Goal: Information Seeking & Learning: Learn about a topic

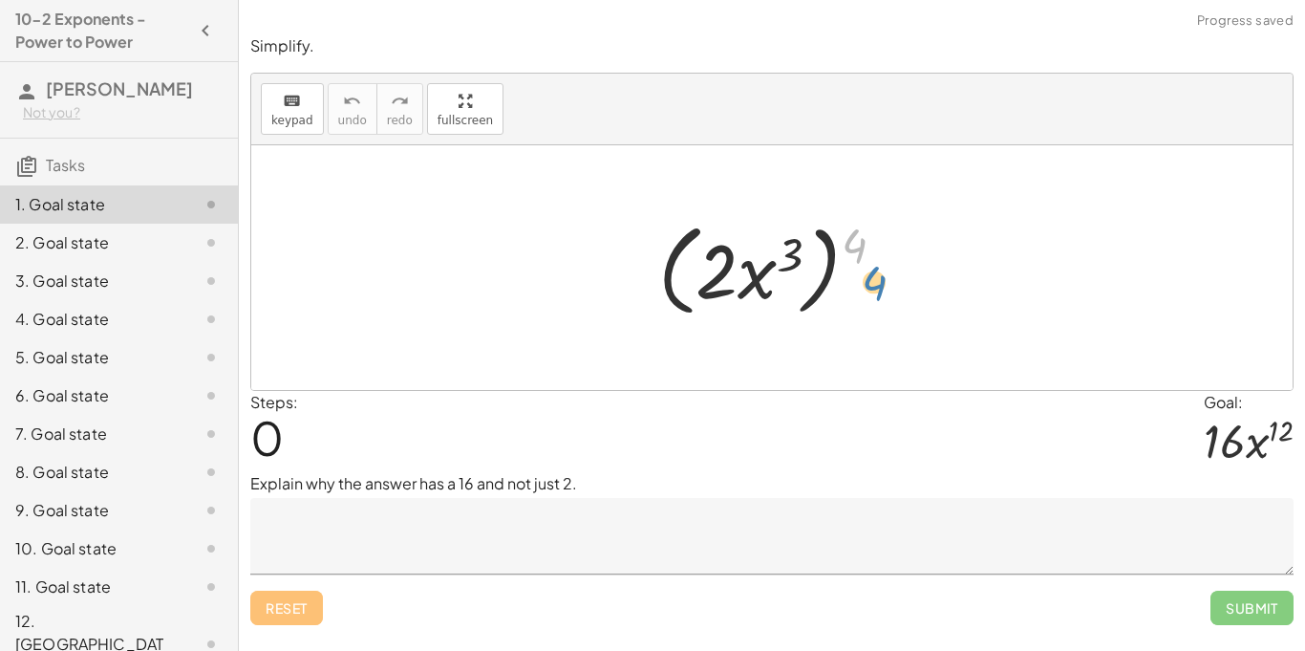
drag, startPoint x: 844, startPoint y: 234, endPoint x: 865, endPoint y: 271, distance: 42.8
click at [865, 271] on div at bounding box center [779, 268] width 261 height 110
drag, startPoint x: 731, startPoint y: 251, endPoint x: 816, endPoint y: 249, distance: 85.0
click at [816, 249] on div at bounding box center [779, 268] width 261 height 110
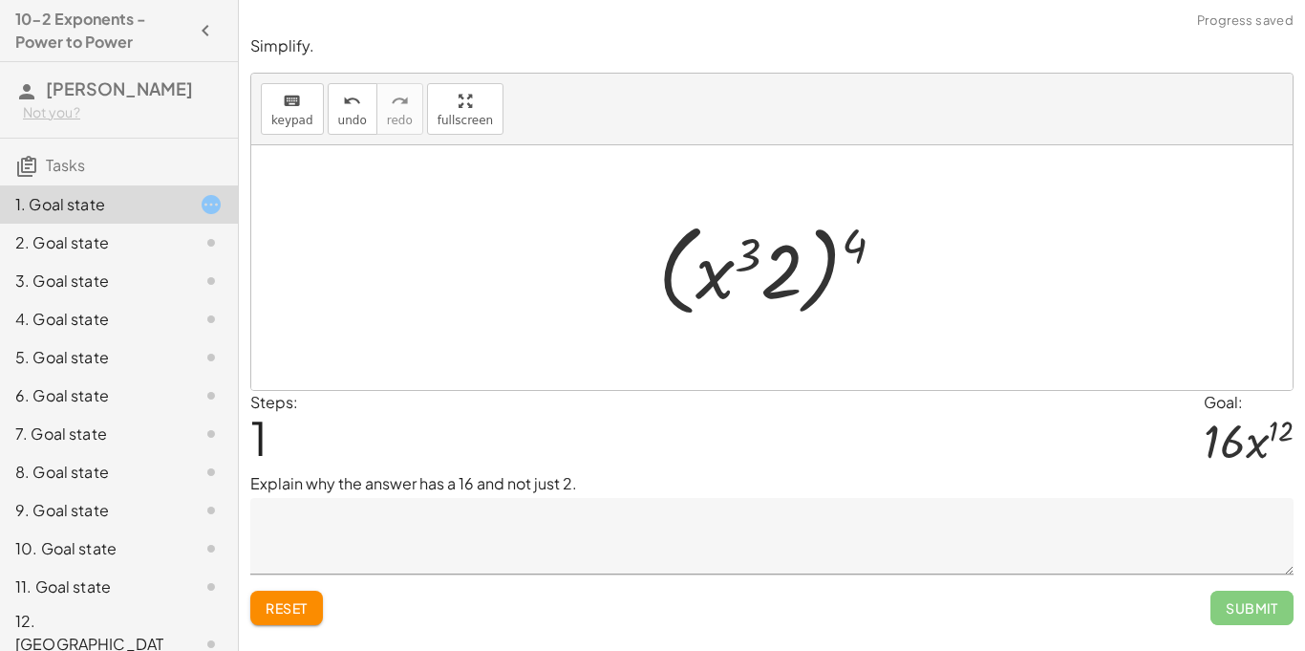
click at [840, 246] on div at bounding box center [779, 268] width 261 height 110
drag, startPoint x: 852, startPoint y: 245, endPoint x: 793, endPoint y: 281, distance: 69.0
click at [793, 281] on div at bounding box center [779, 268] width 261 height 110
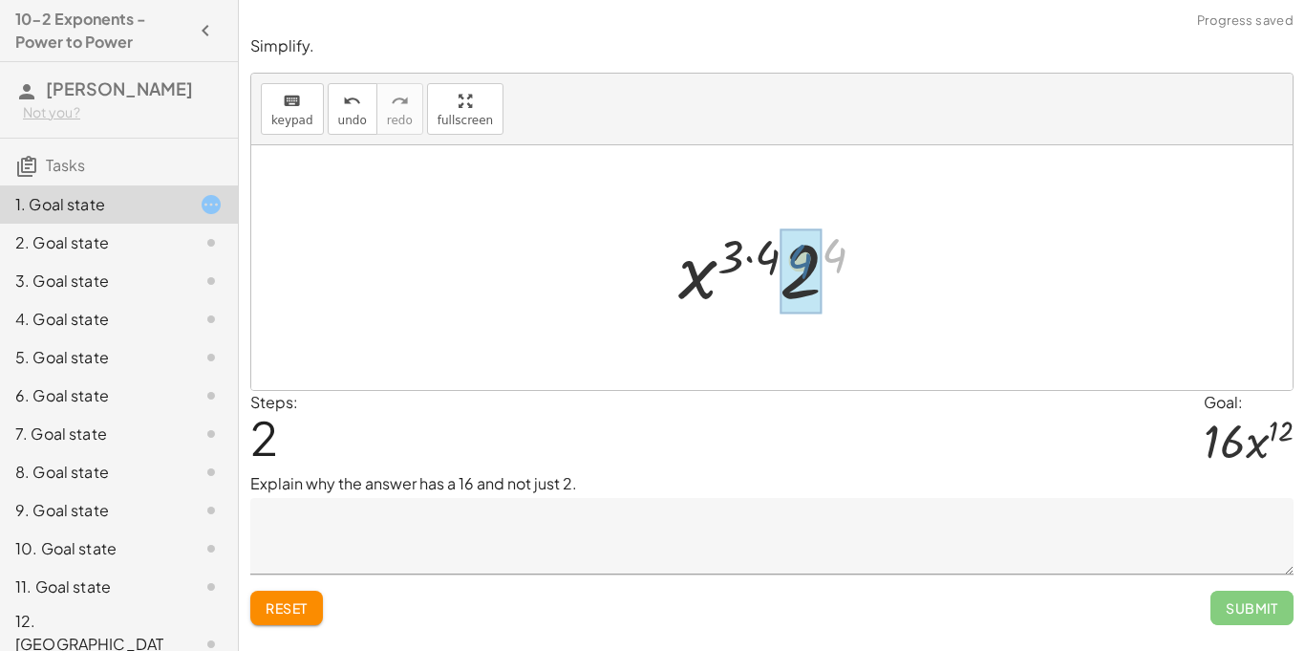
drag, startPoint x: 830, startPoint y: 258, endPoint x: 796, endPoint y: 265, distance: 35.0
drag, startPoint x: 772, startPoint y: 260, endPoint x: 745, endPoint y: 260, distance: 26.7
click at [745, 260] on div at bounding box center [780, 268] width 224 height 98
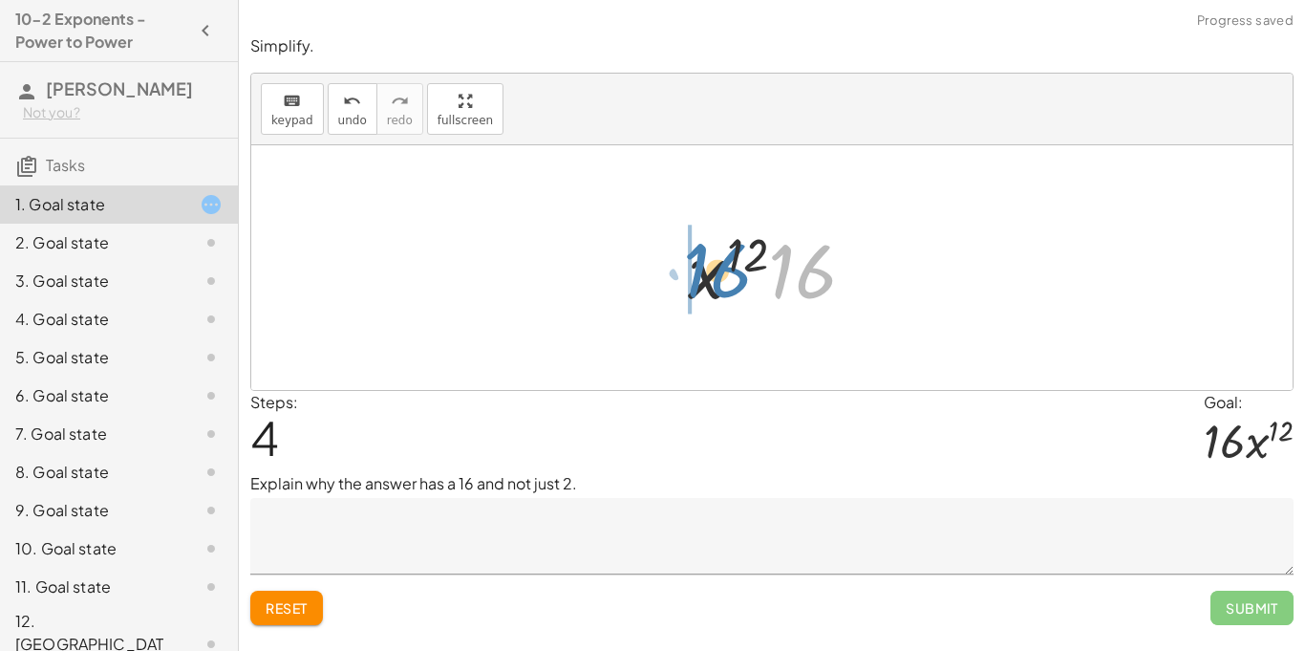
drag, startPoint x: 788, startPoint y: 259, endPoint x: 684, endPoint y: 257, distance: 104.1
click at [684, 257] on div at bounding box center [779, 268] width 202 height 98
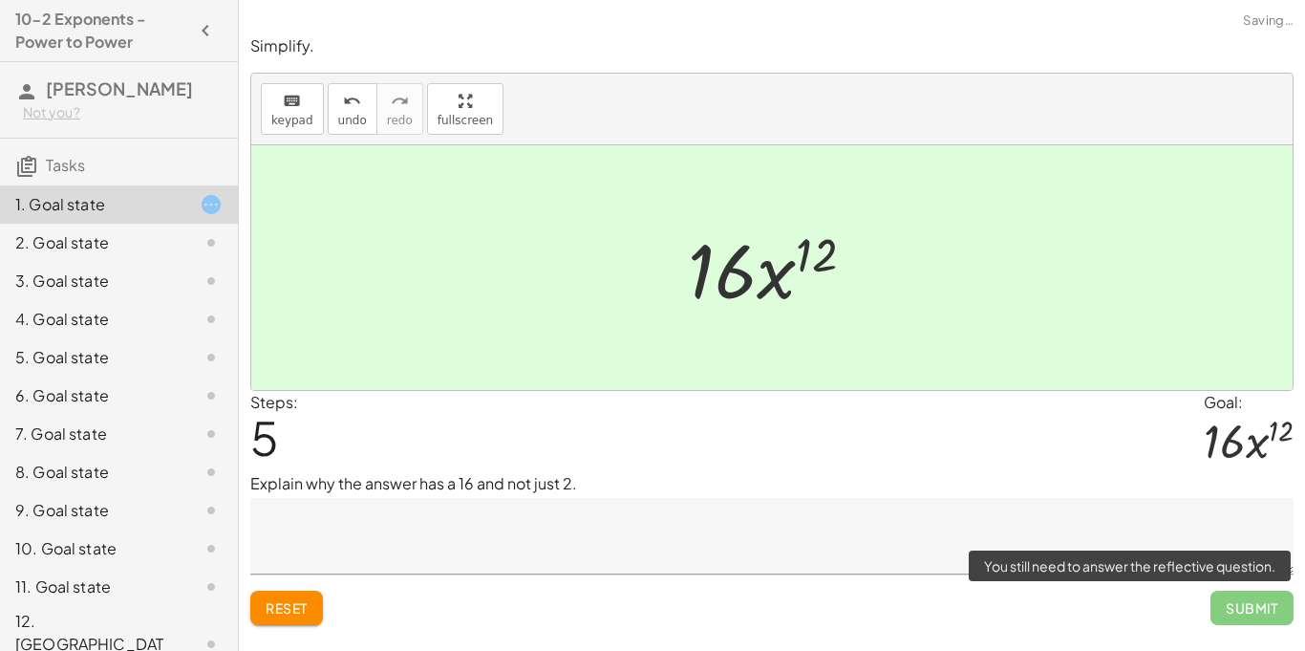
click at [1241, 615] on span "Submit" at bounding box center [1251, 607] width 83 height 34
click at [1266, 611] on span "Submit" at bounding box center [1251, 607] width 83 height 34
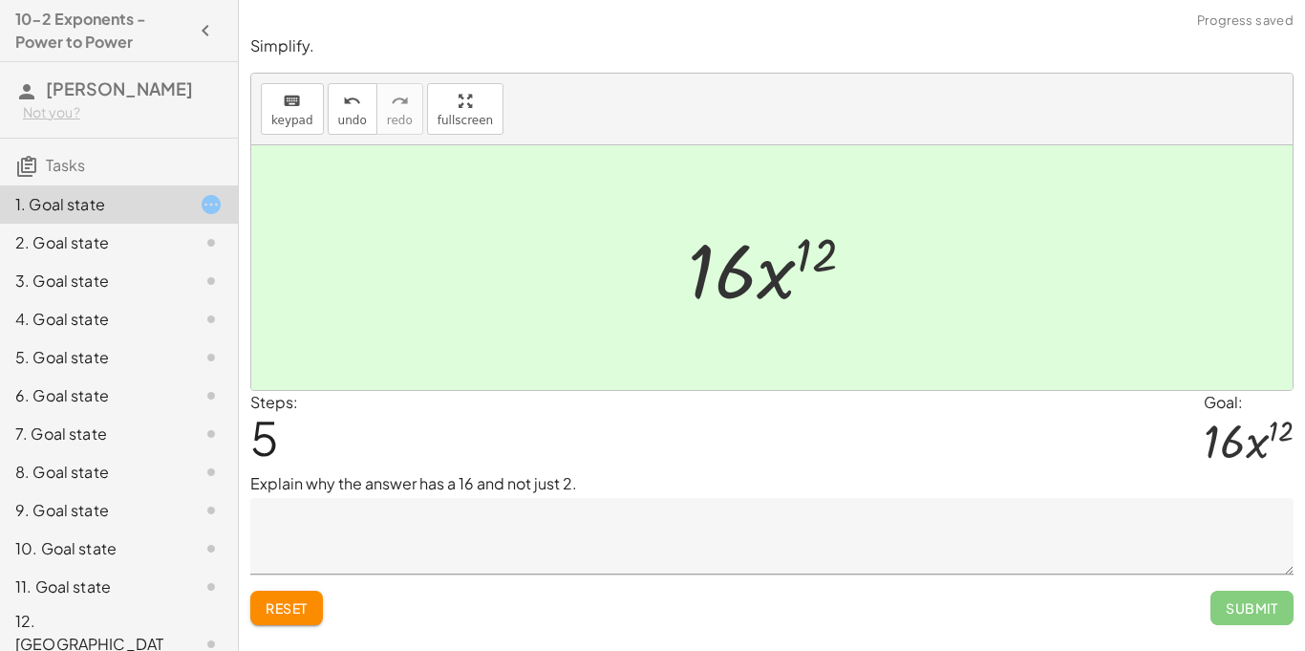
click at [464, 323] on div at bounding box center [771, 267] width 1041 height 245
click at [326, 465] on div "Steps: 5 Goal: · 16 · x 12" at bounding box center [771, 432] width 1043 height 82
click at [393, 517] on textarea at bounding box center [771, 536] width 1043 height 76
click at [492, 535] on textarea "To enrich screen reader interactions, please activate Accessibility in Grammarl…" at bounding box center [771, 536] width 1043 height 76
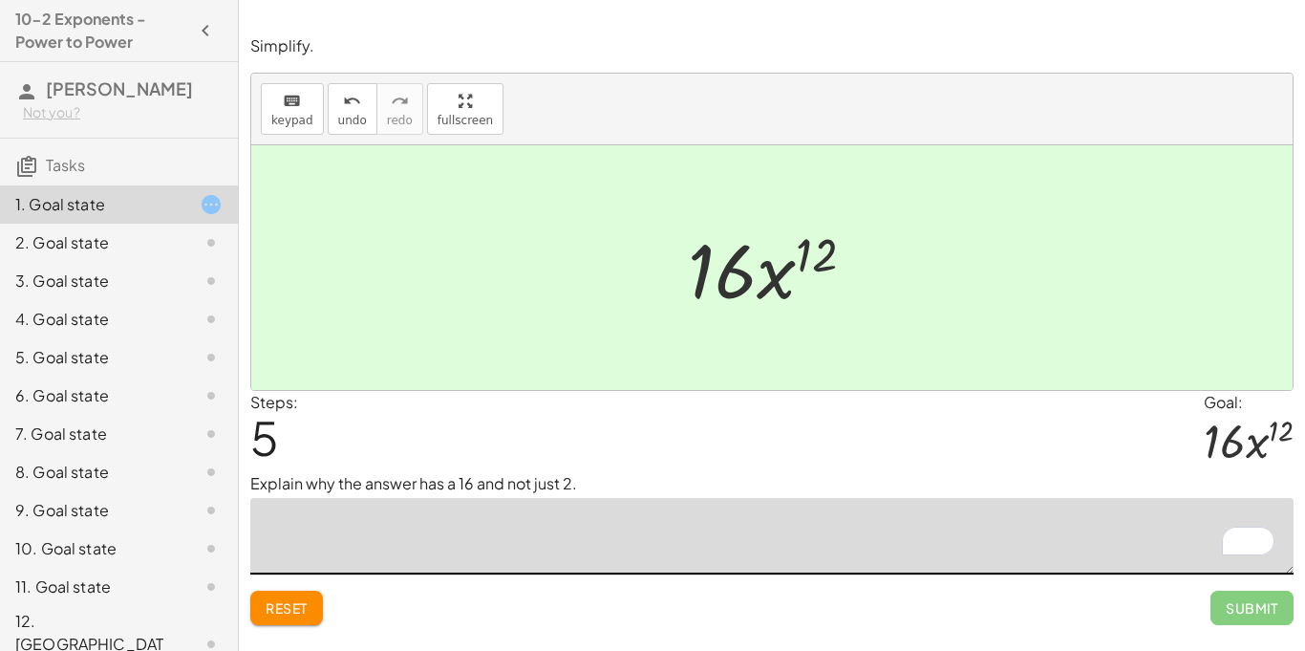
click at [53, 231] on div "2. Goal state" at bounding box center [92, 242] width 154 height 23
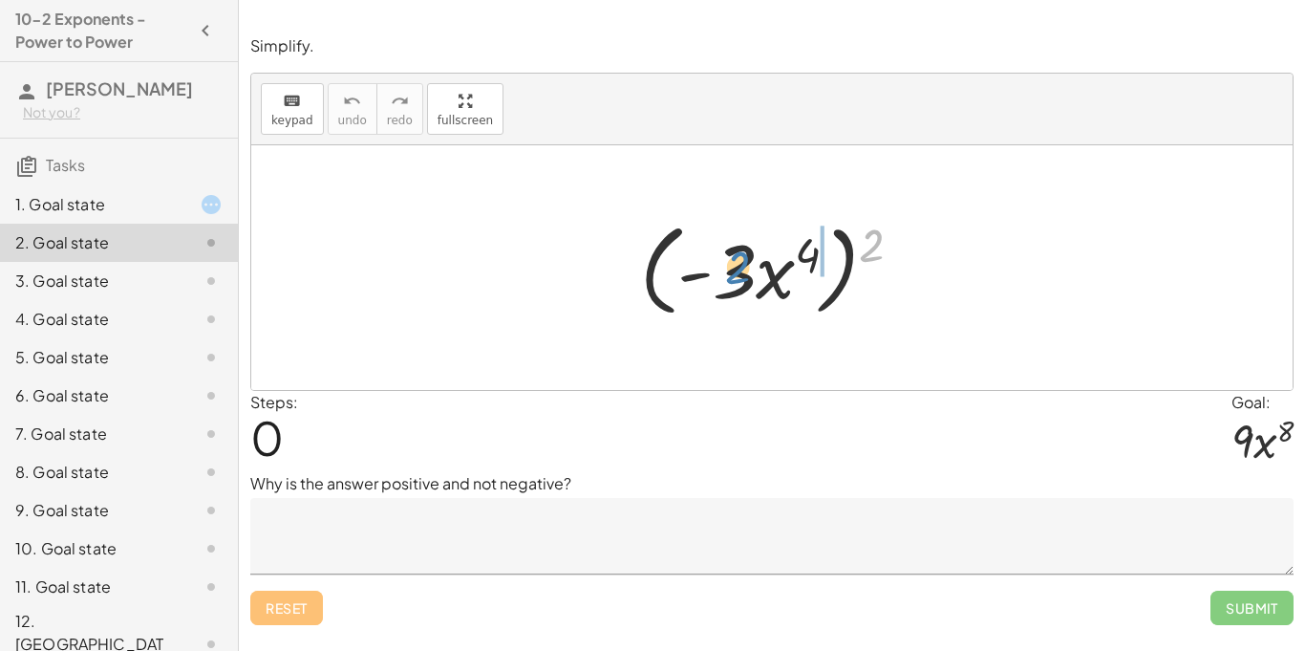
drag, startPoint x: 874, startPoint y: 232, endPoint x: 738, endPoint y: 254, distance: 137.4
click at [738, 254] on div at bounding box center [778, 268] width 296 height 110
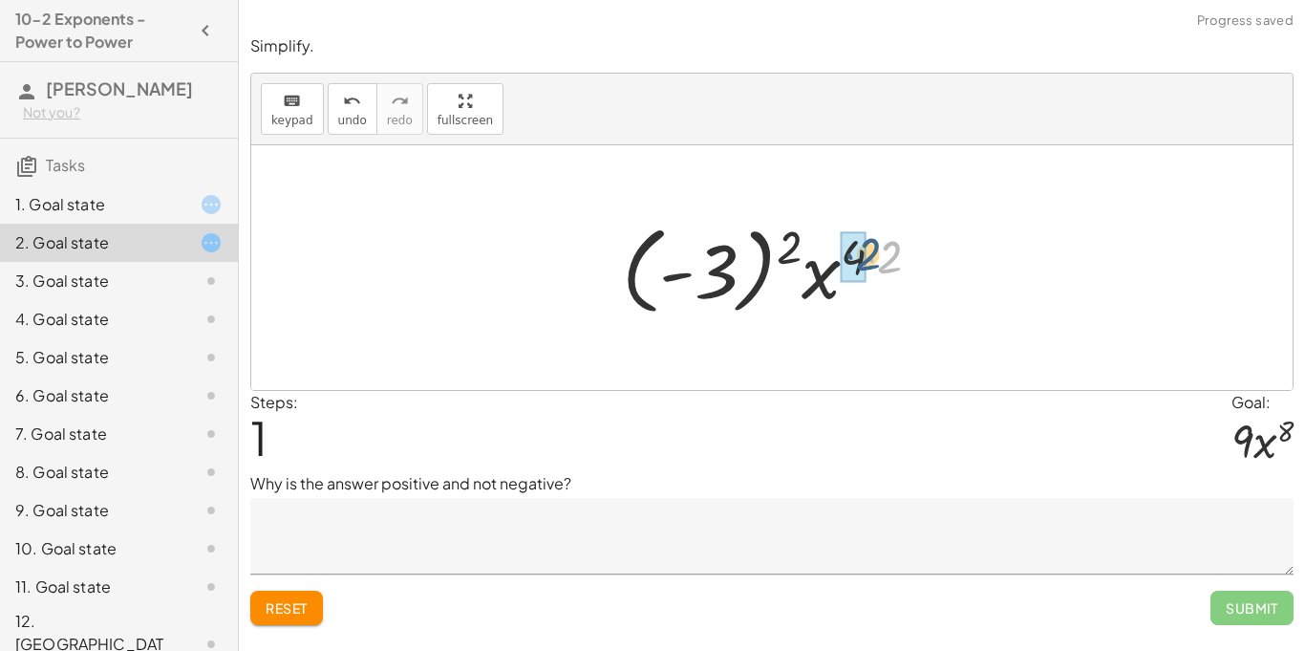
drag, startPoint x: 890, startPoint y: 260, endPoint x: 867, endPoint y: 257, distance: 23.1
click at [867, 257] on div at bounding box center [778, 268] width 332 height 106
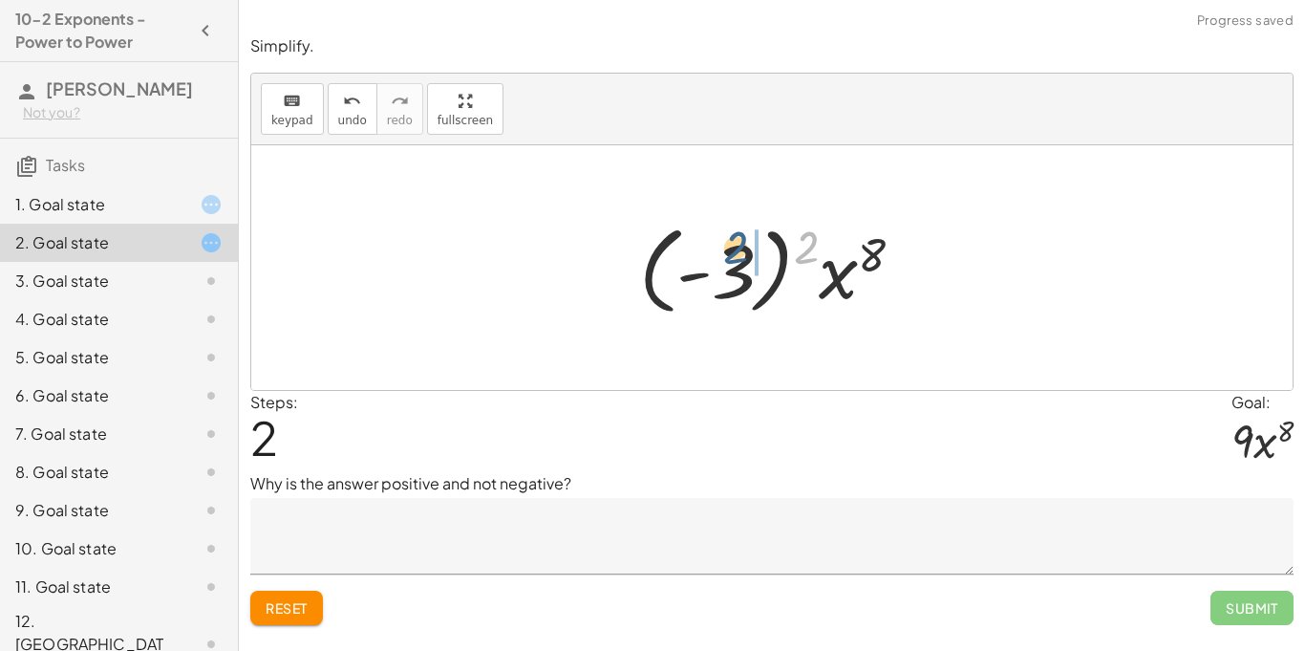
drag, startPoint x: 810, startPoint y: 251, endPoint x: 719, endPoint y: 260, distance: 91.2
click at [719, 260] on div at bounding box center [779, 268] width 299 height 106
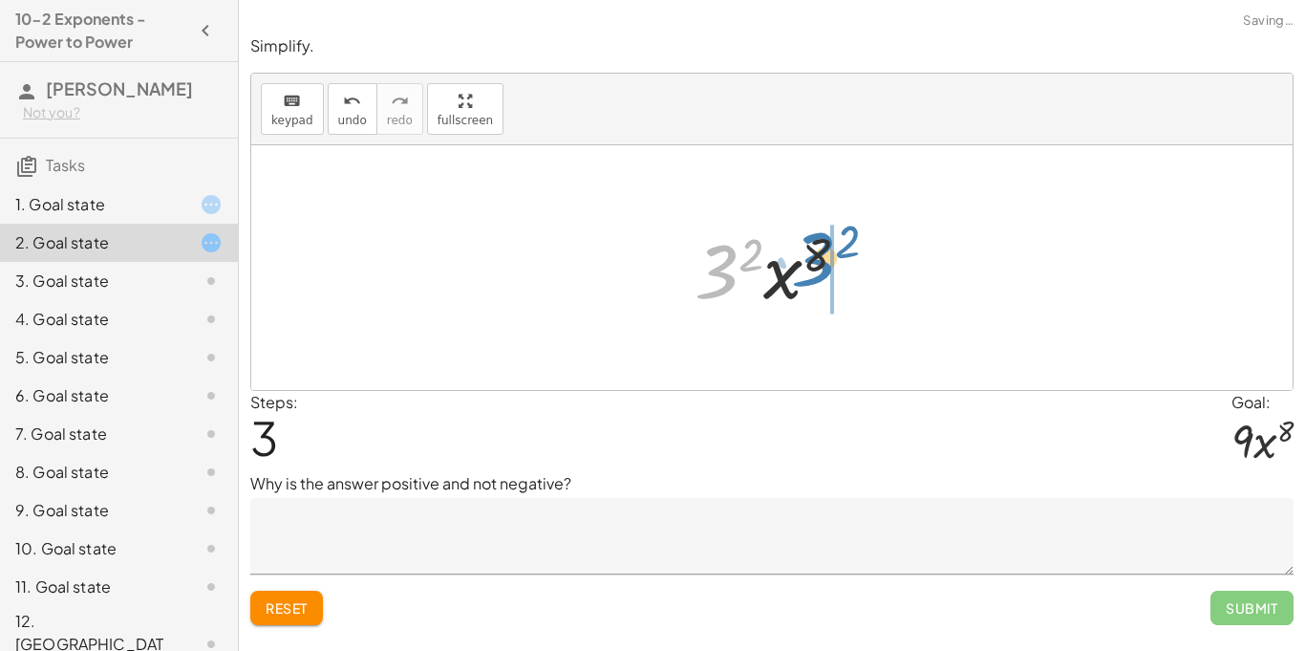
drag, startPoint x: 706, startPoint y: 270, endPoint x: 795, endPoint y: 258, distance: 89.7
click at [795, 258] on div at bounding box center [779, 268] width 188 height 98
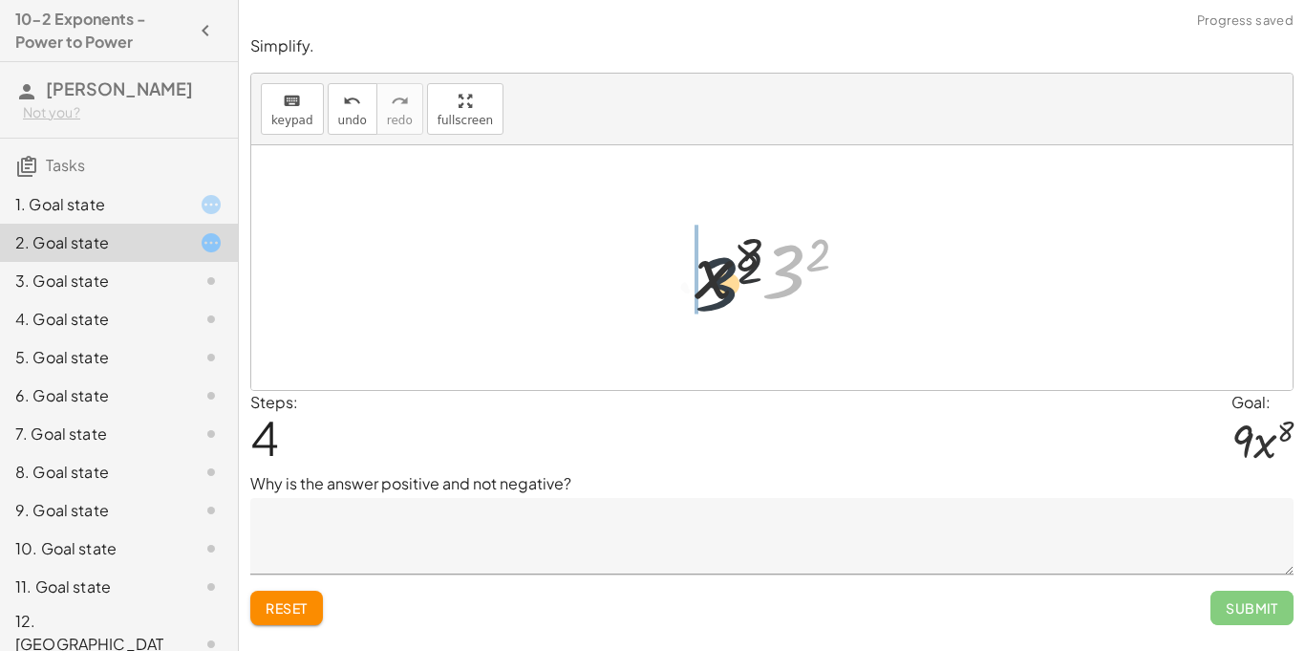
drag, startPoint x: 792, startPoint y: 266, endPoint x: 709, endPoint y: 279, distance: 84.2
click at [709, 279] on div at bounding box center [779, 268] width 188 height 98
drag, startPoint x: 826, startPoint y: 239, endPoint x: 723, endPoint y: 249, distance: 103.7
click at [723, 249] on div at bounding box center [779, 268] width 188 height 98
drag, startPoint x: 814, startPoint y: 258, endPoint x: 744, endPoint y: 256, distance: 69.8
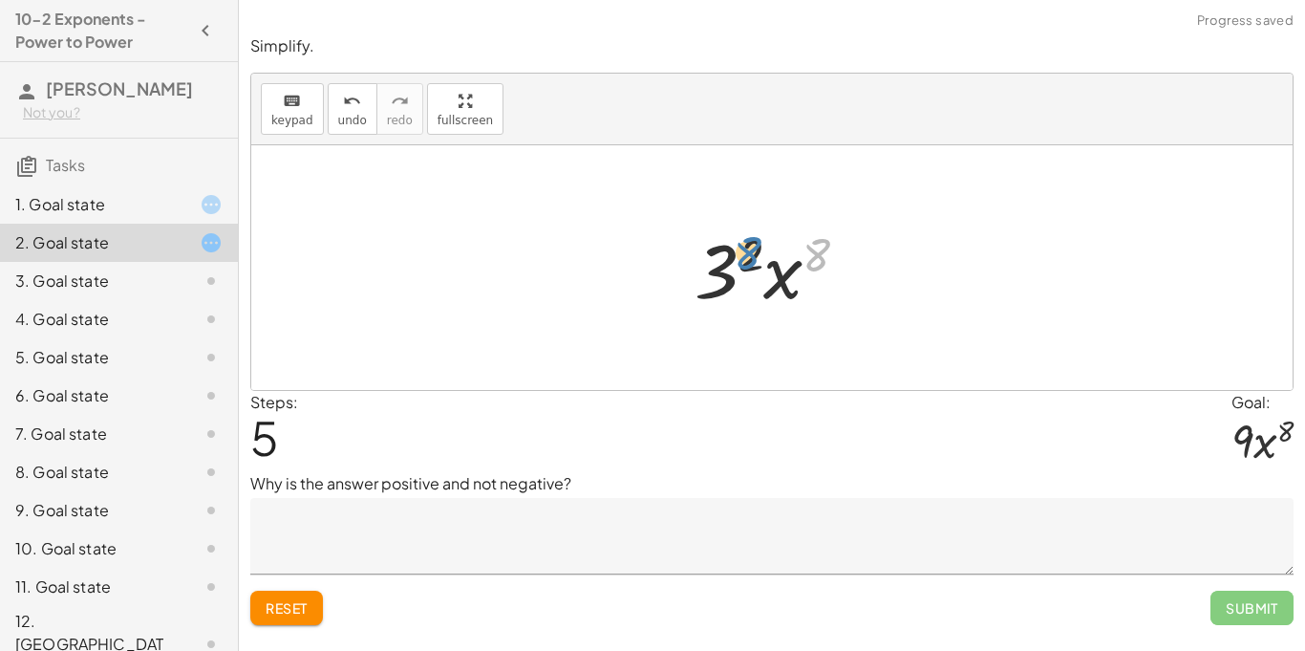
click at [744, 256] on div at bounding box center [779, 268] width 188 height 98
drag, startPoint x: 795, startPoint y: 286, endPoint x: 718, endPoint y: 280, distance: 76.6
click at [718, 280] on div at bounding box center [779, 268] width 188 height 98
click at [267, 600] on span "Reset" at bounding box center [287, 607] width 42 height 17
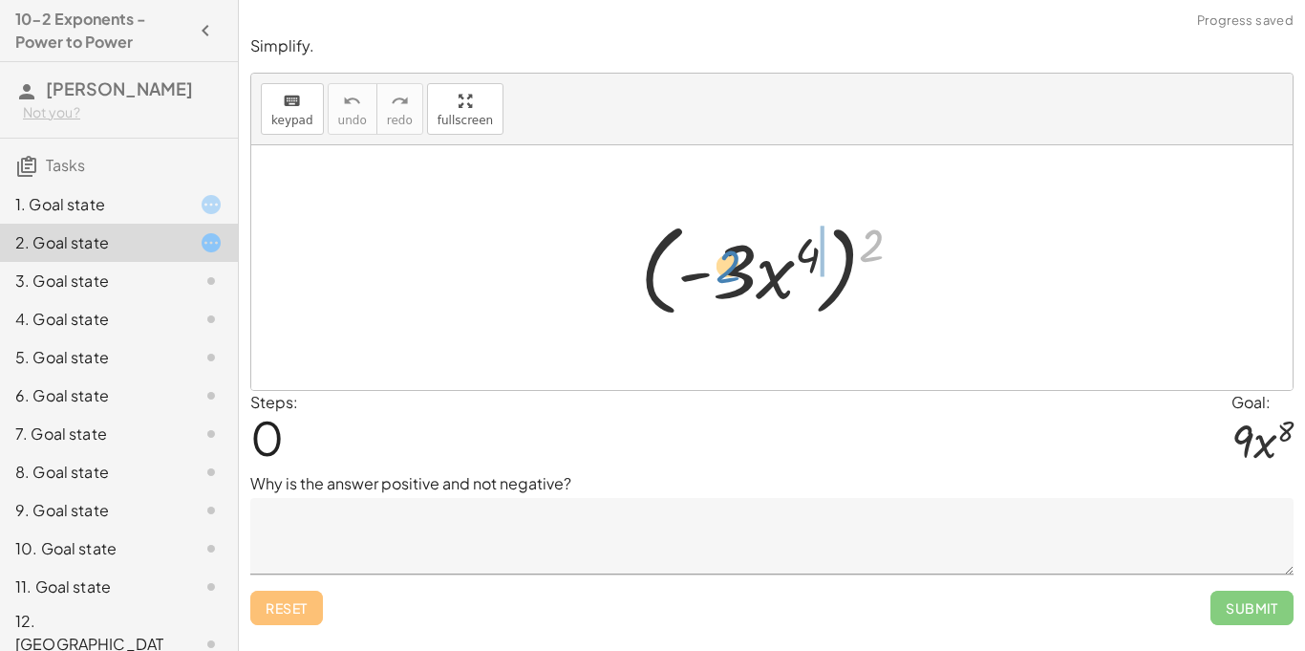
drag, startPoint x: 881, startPoint y: 253, endPoint x: 749, endPoint y: 277, distance: 134.0
click at [749, 277] on div at bounding box center [778, 268] width 296 height 110
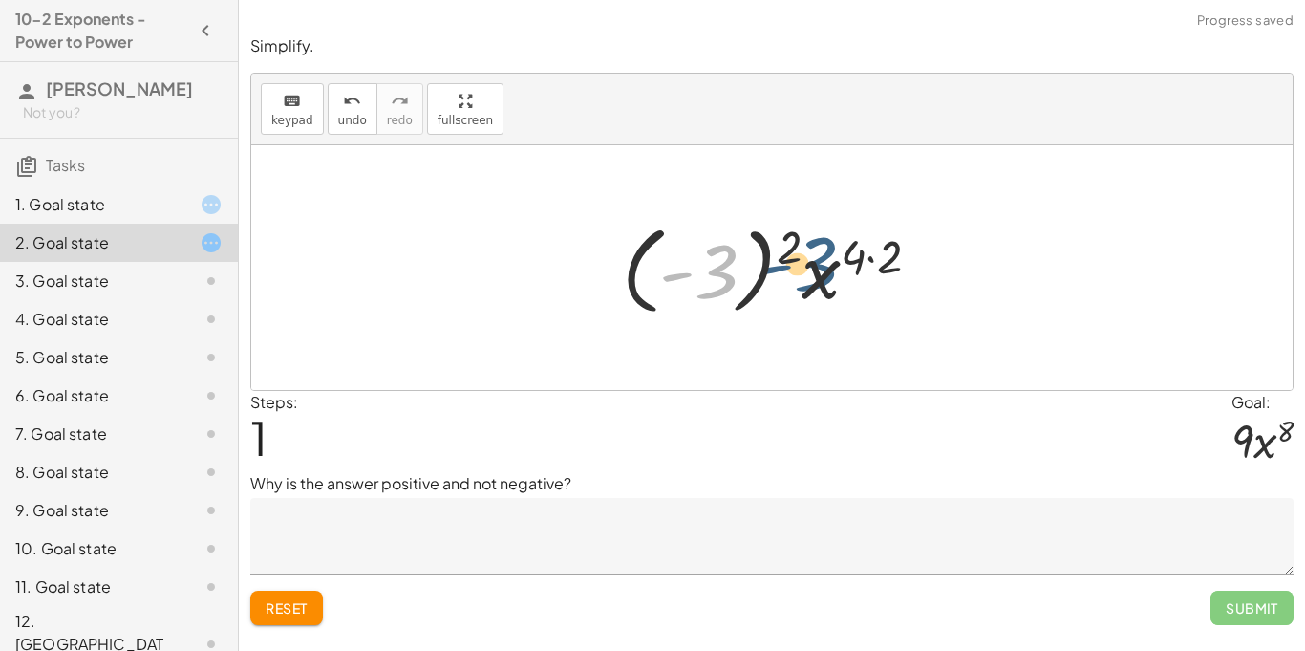
drag, startPoint x: 711, startPoint y: 275, endPoint x: 865, endPoint y: 263, distance: 154.3
click at [865, 263] on div at bounding box center [778, 268] width 332 height 106
click at [893, 253] on div at bounding box center [778, 268] width 332 height 106
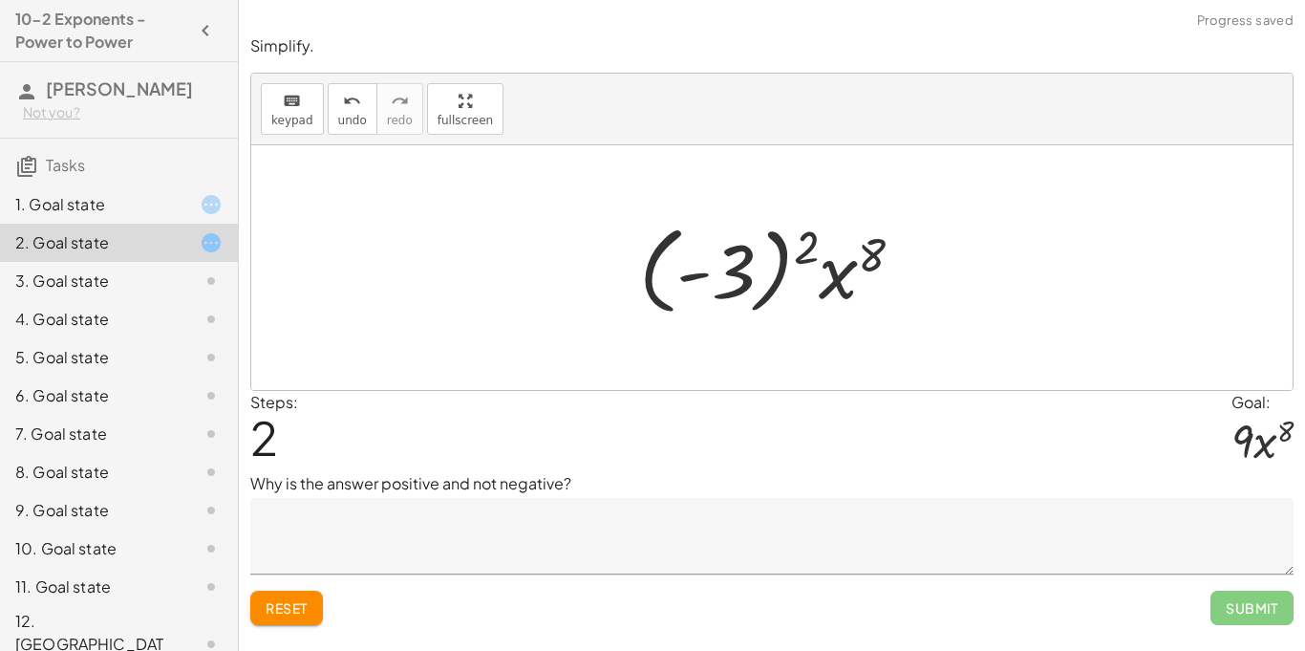
click at [813, 244] on div at bounding box center [779, 268] width 299 height 106
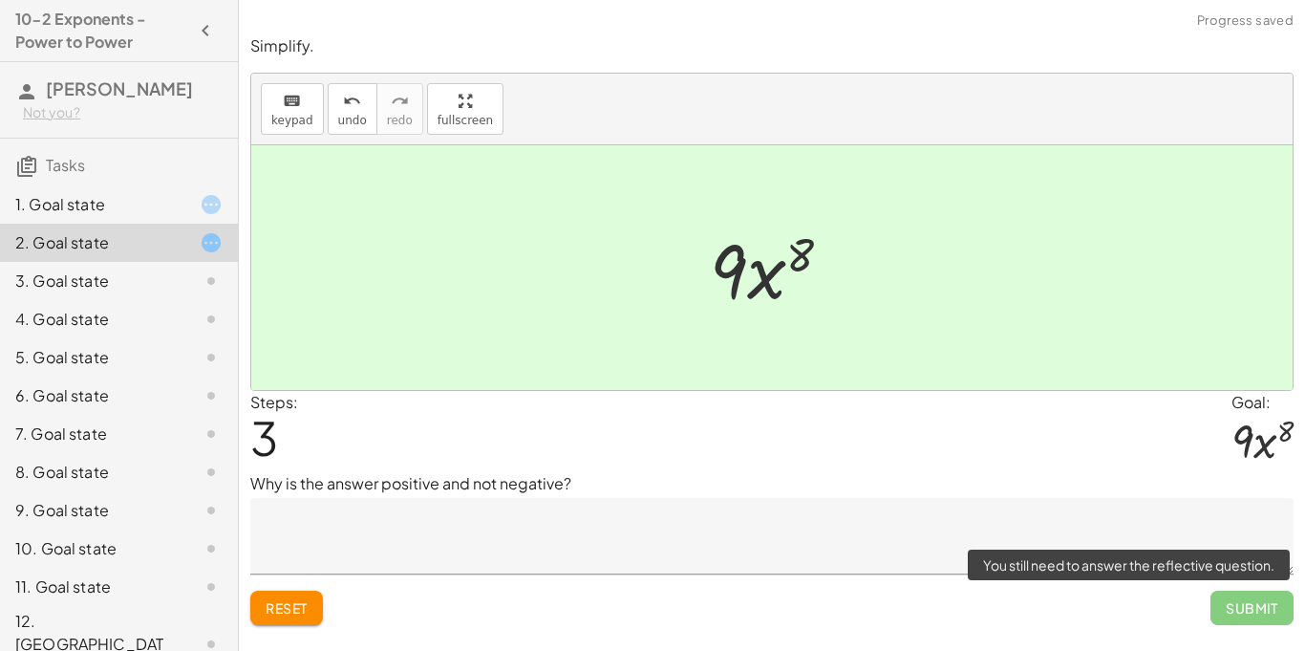
click at [1240, 612] on span "Submit" at bounding box center [1251, 607] width 83 height 34
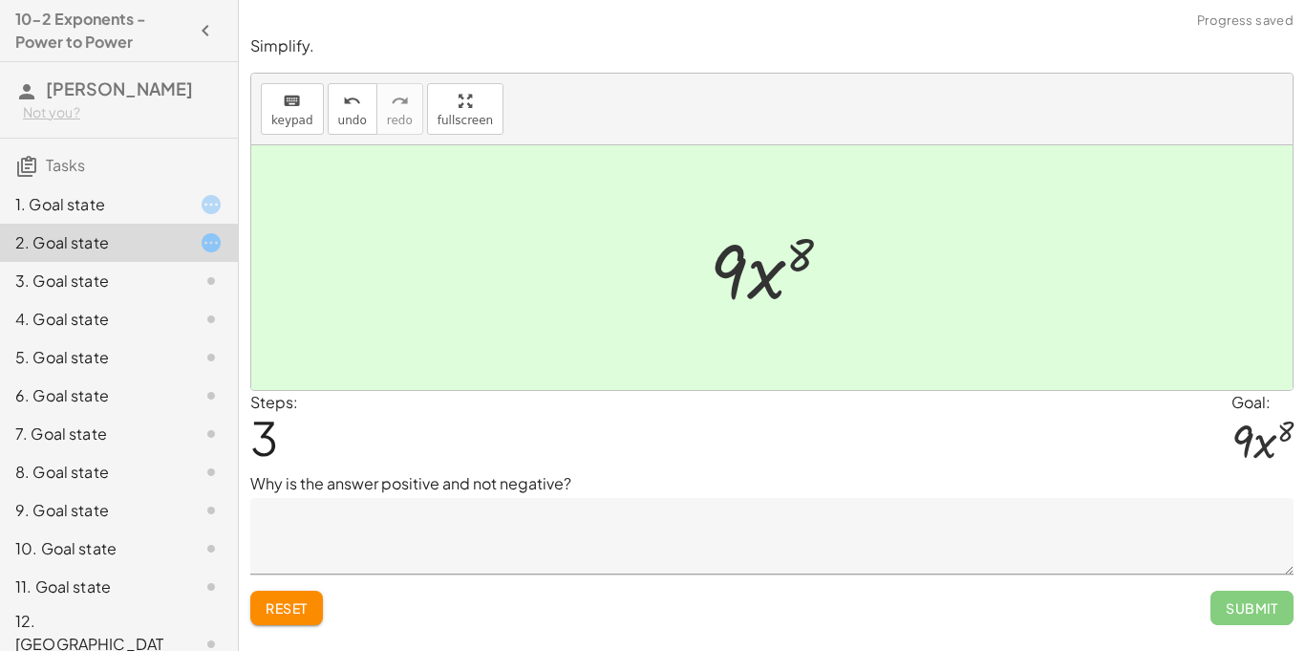
click at [139, 284] on div "3. Goal state" at bounding box center [92, 280] width 154 height 23
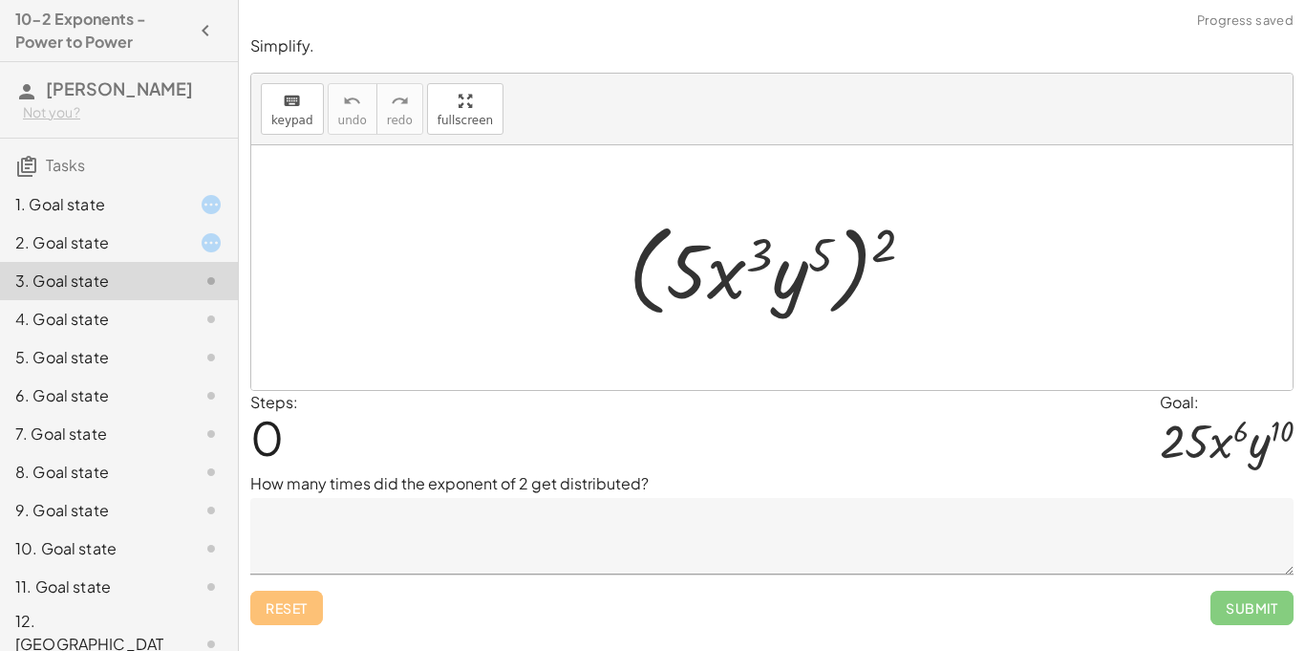
click at [711, 275] on div at bounding box center [779, 268] width 320 height 110
click at [696, 272] on div at bounding box center [779, 268] width 320 height 110
click at [751, 253] on div at bounding box center [779, 268] width 320 height 110
click at [896, 230] on div at bounding box center [779, 268] width 320 height 110
click at [890, 239] on div at bounding box center [779, 268] width 320 height 110
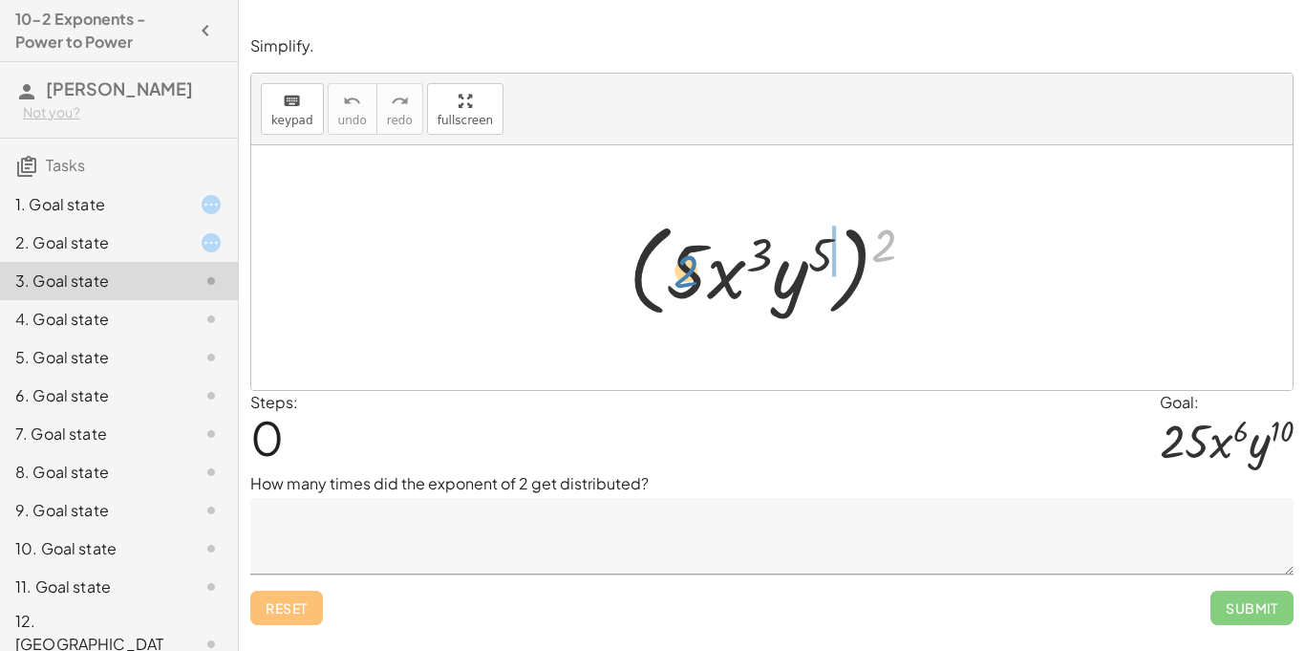
drag, startPoint x: 890, startPoint y: 239, endPoint x: 692, endPoint y: 265, distance: 200.4
click at [692, 265] on div at bounding box center [779, 268] width 320 height 110
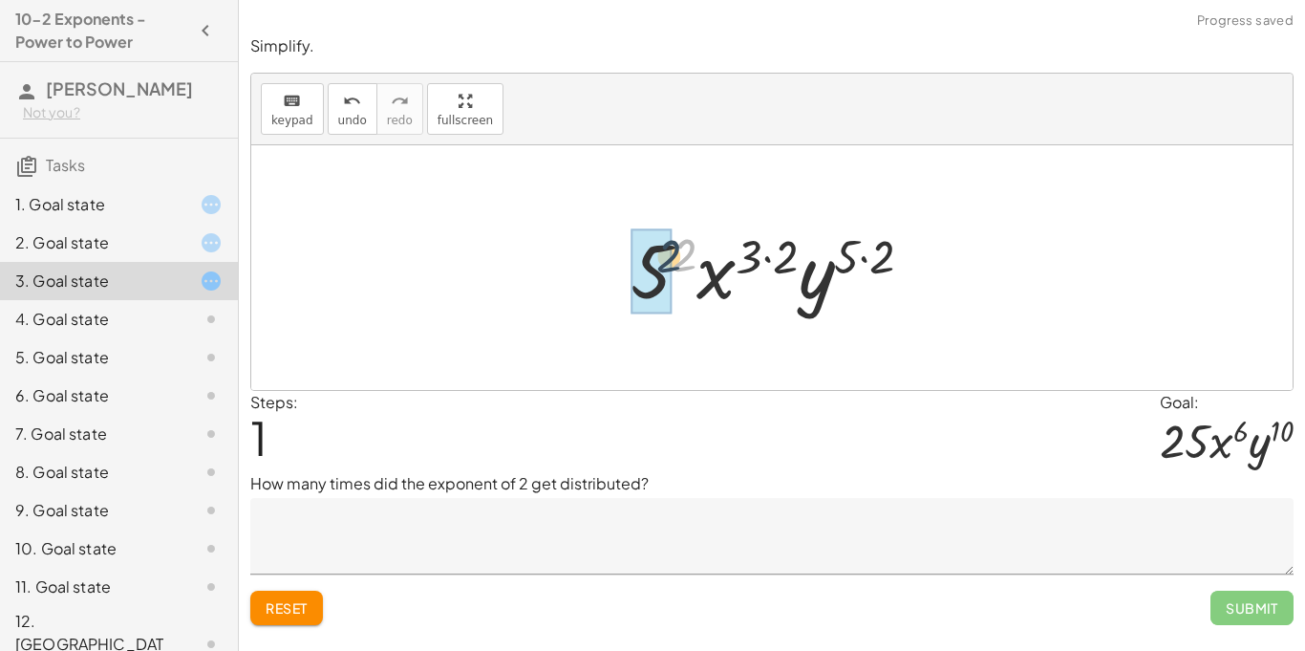
drag, startPoint x: 685, startPoint y: 261, endPoint x: 667, endPoint y: 263, distance: 18.3
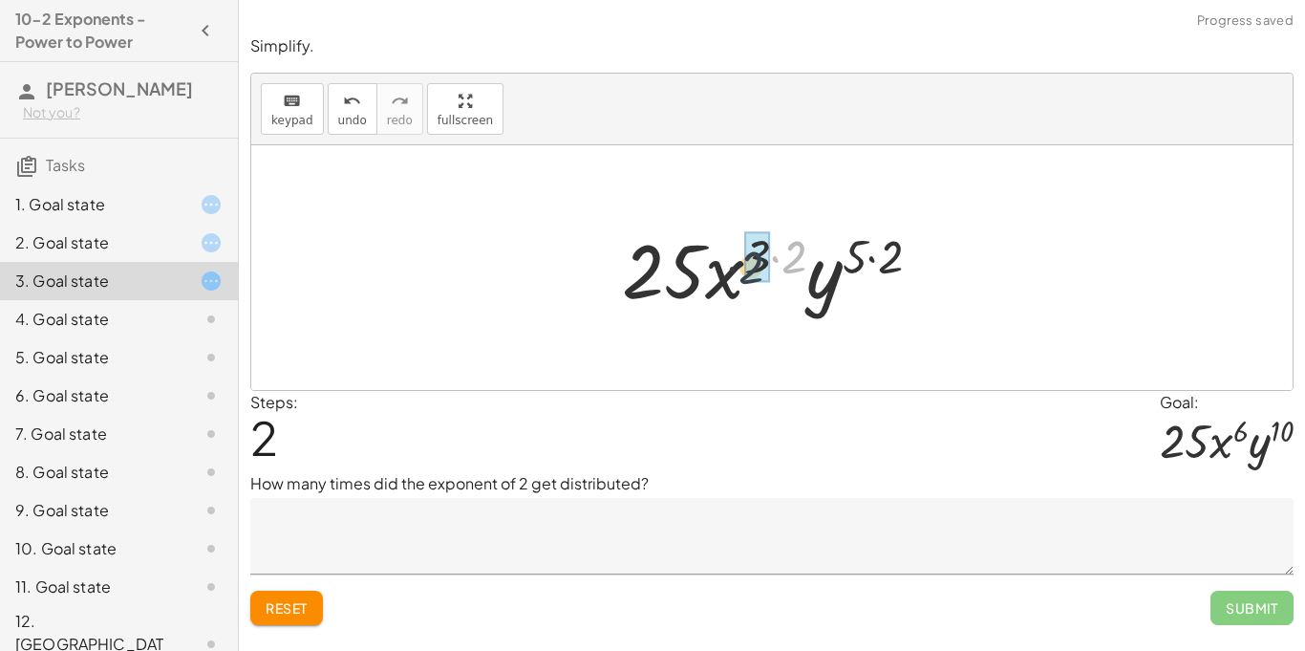
drag, startPoint x: 796, startPoint y: 251, endPoint x: 762, endPoint y: 259, distance: 34.3
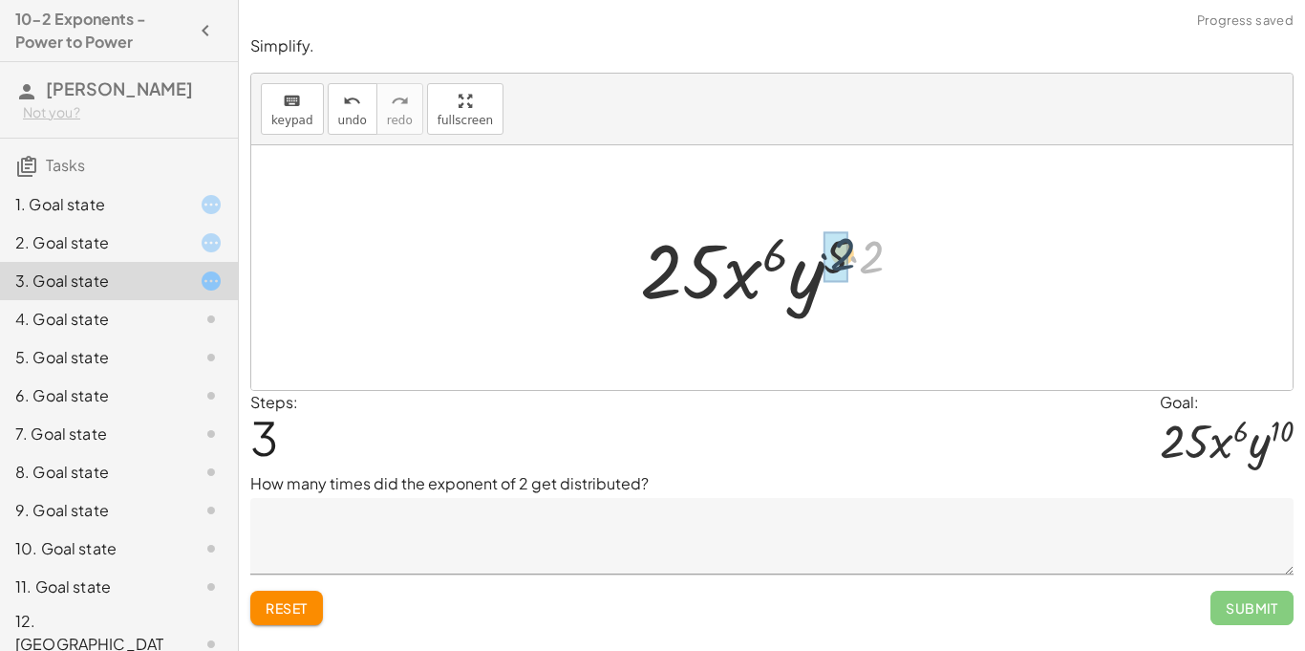
drag, startPoint x: 876, startPoint y: 259, endPoint x: 843, endPoint y: 257, distance: 32.5
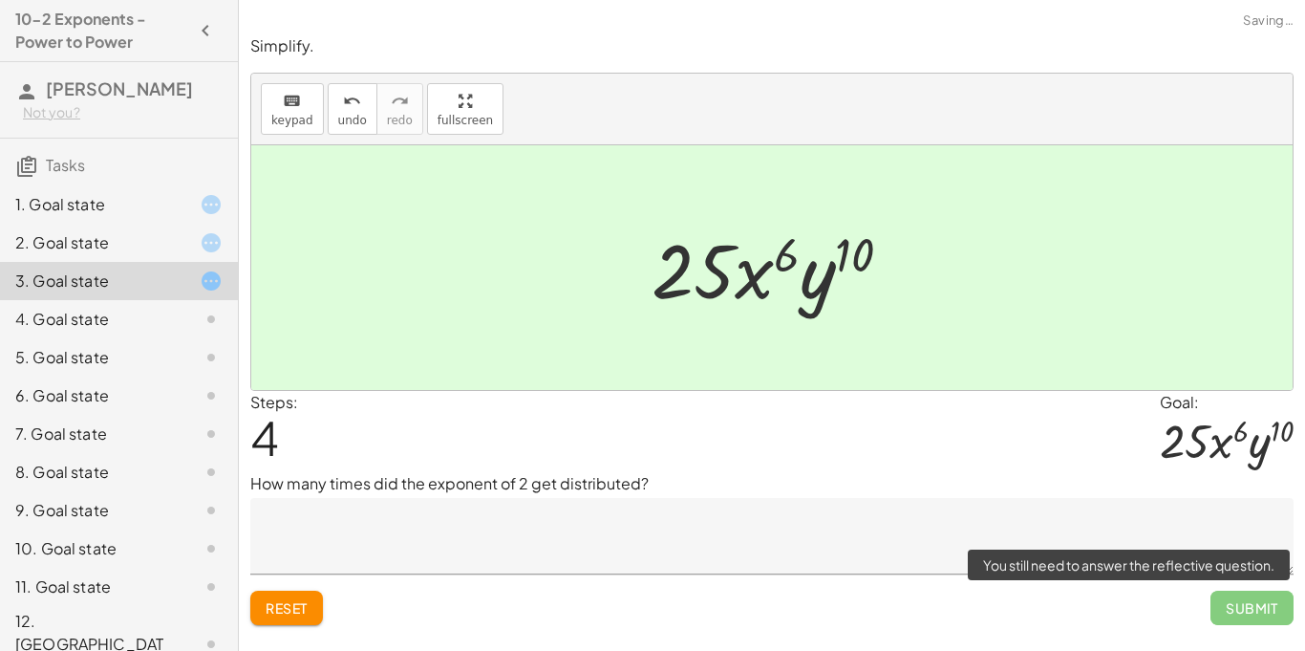
click at [1247, 603] on span "Submit" at bounding box center [1251, 607] width 83 height 34
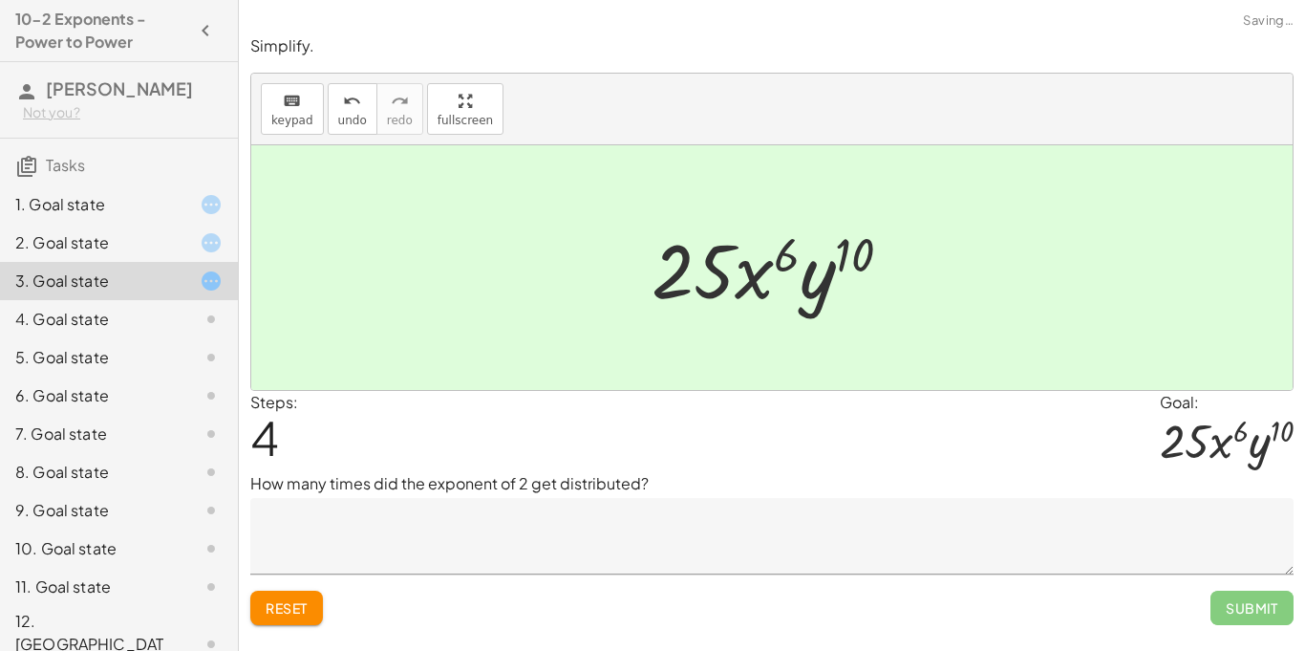
click at [117, 311] on div "4. Goal state" at bounding box center [92, 319] width 154 height 23
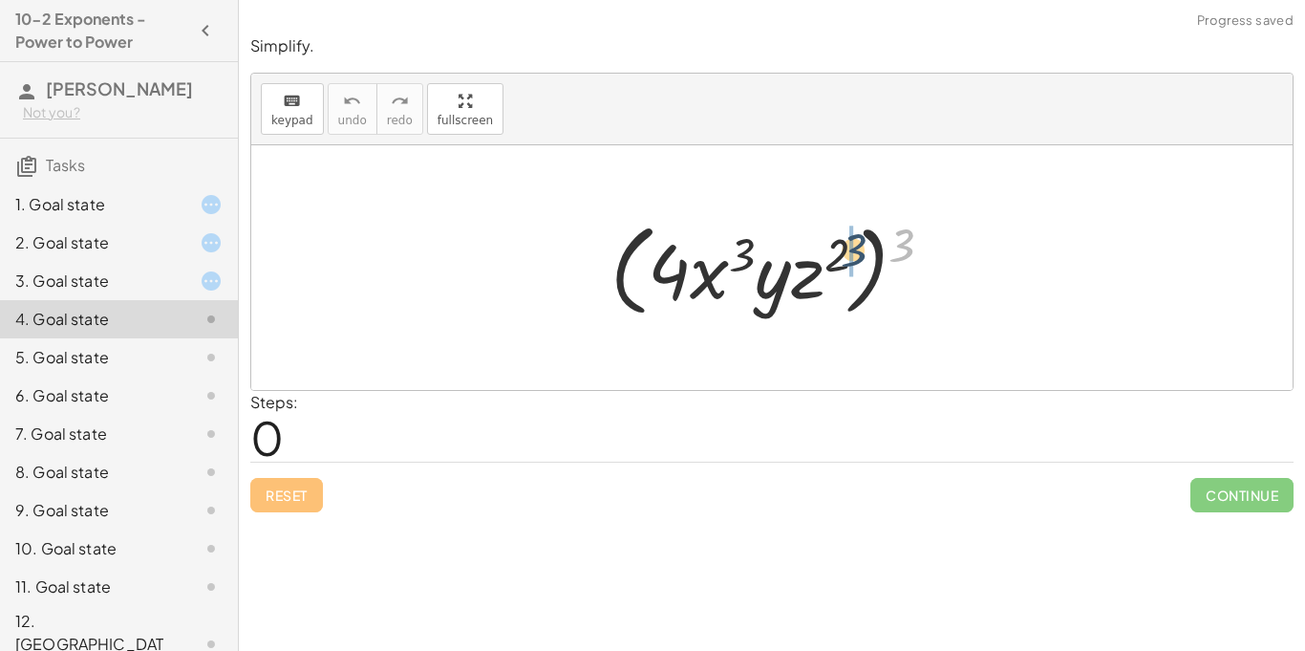
drag, startPoint x: 905, startPoint y: 249, endPoint x: 848, endPoint y: 254, distance: 56.6
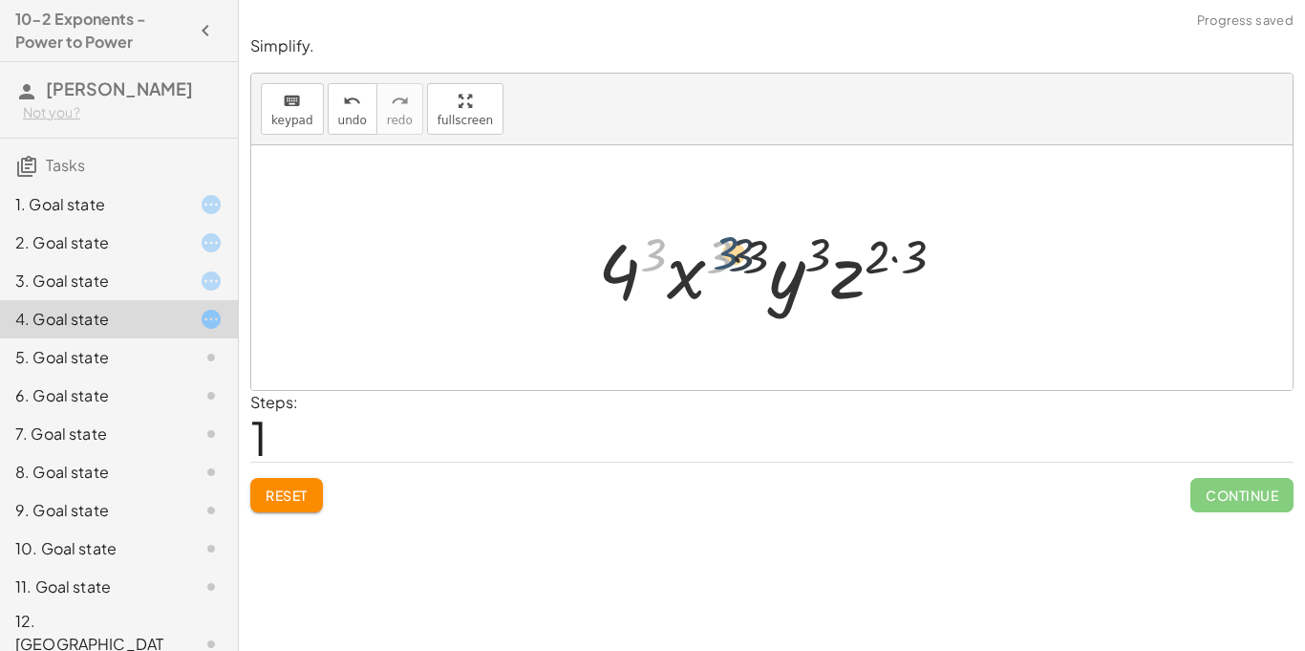
drag, startPoint x: 654, startPoint y: 256, endPoint x: 731, endPoint y: 254, distance: 76.4
click at [731, 254] on div at bounding box center [778, 268] width 381 height 98
drag, startPoint x: 913, startPoint y: 248, endPoint x: 753, endPoint y: 250, distance: 160.5
click at [753, 250] on div at bounding box center [778, 268] width 381 height 98
drag, startPoint x: 927, startPoint y: 250, endPoint x: 898, endPoint y: 259, distance: 29.9
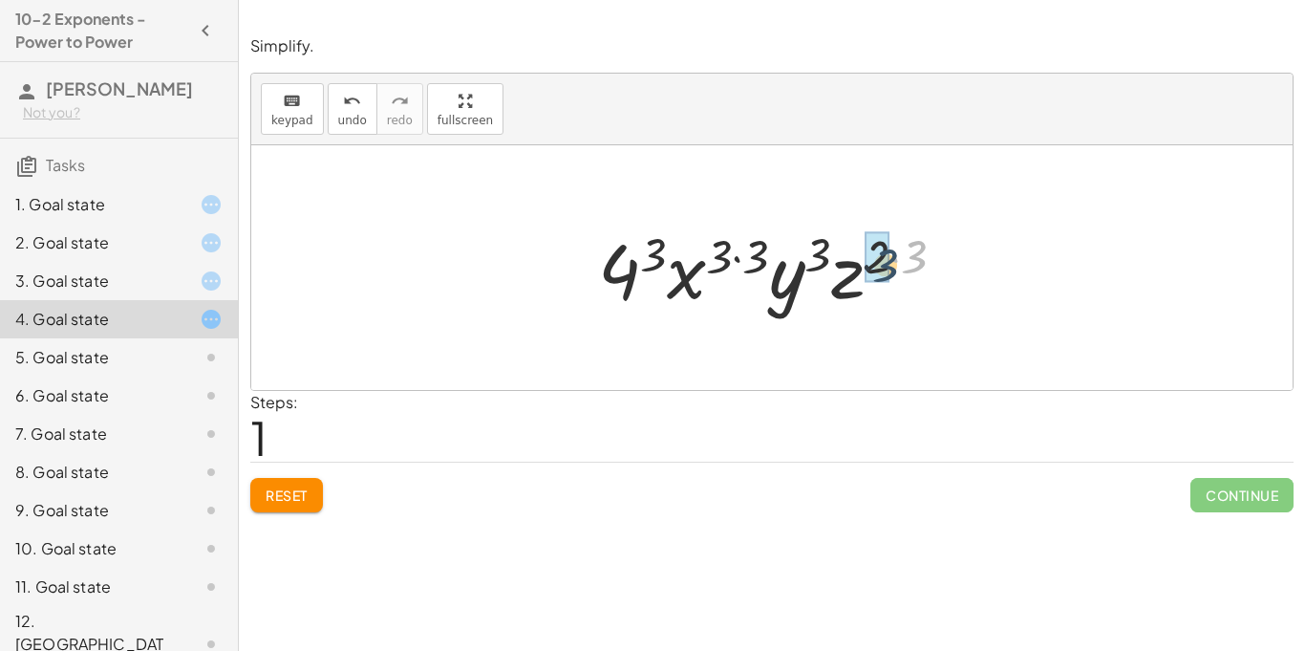
click at [898, 259] on div at bounding box center [778, 268] width 381 height 98
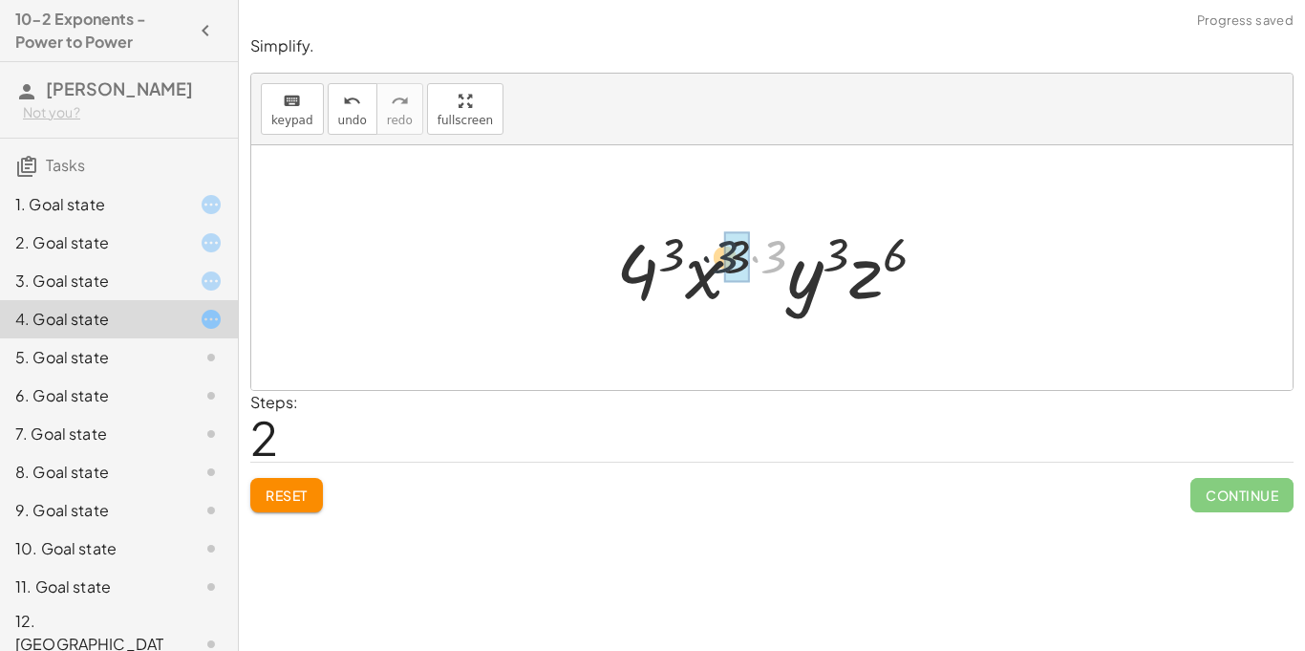
drag, startPoint x: 785, startPoint y: 252, endPoint x: 758, endPoint y: 258, distance: 28.3
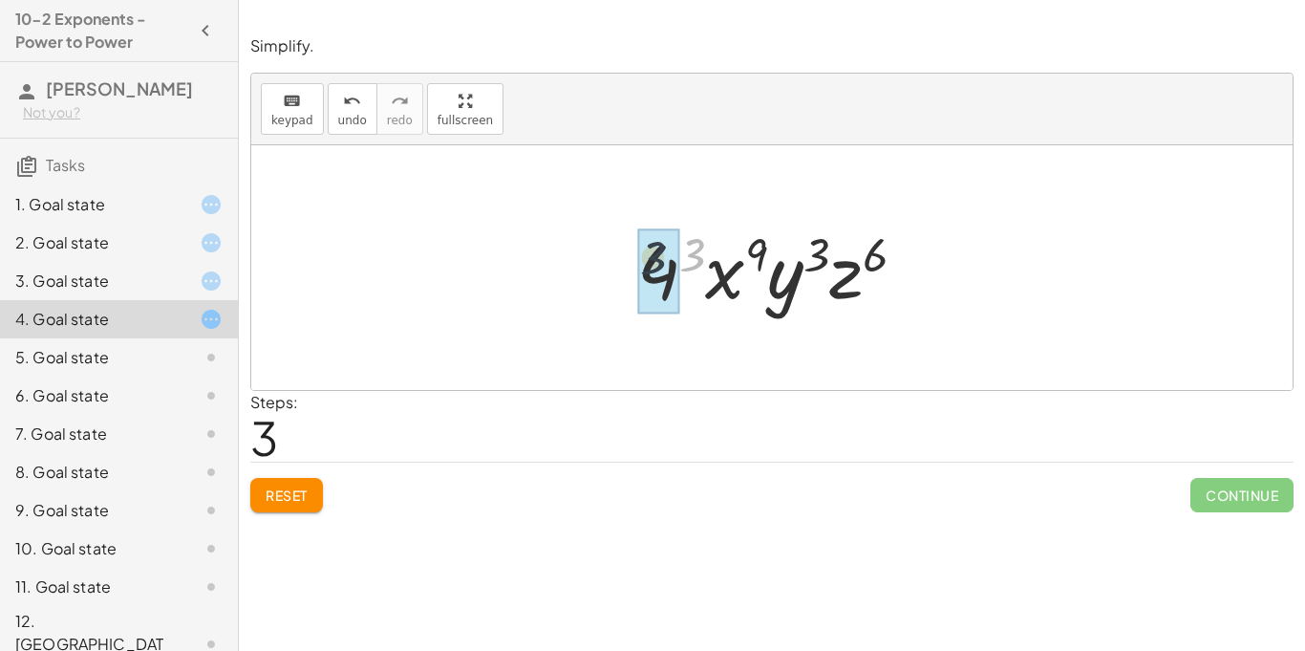
drag, startPoint x: 700, startPoint y: 257, endPoint x: 659, endPoint y: 260, distance: 41.2
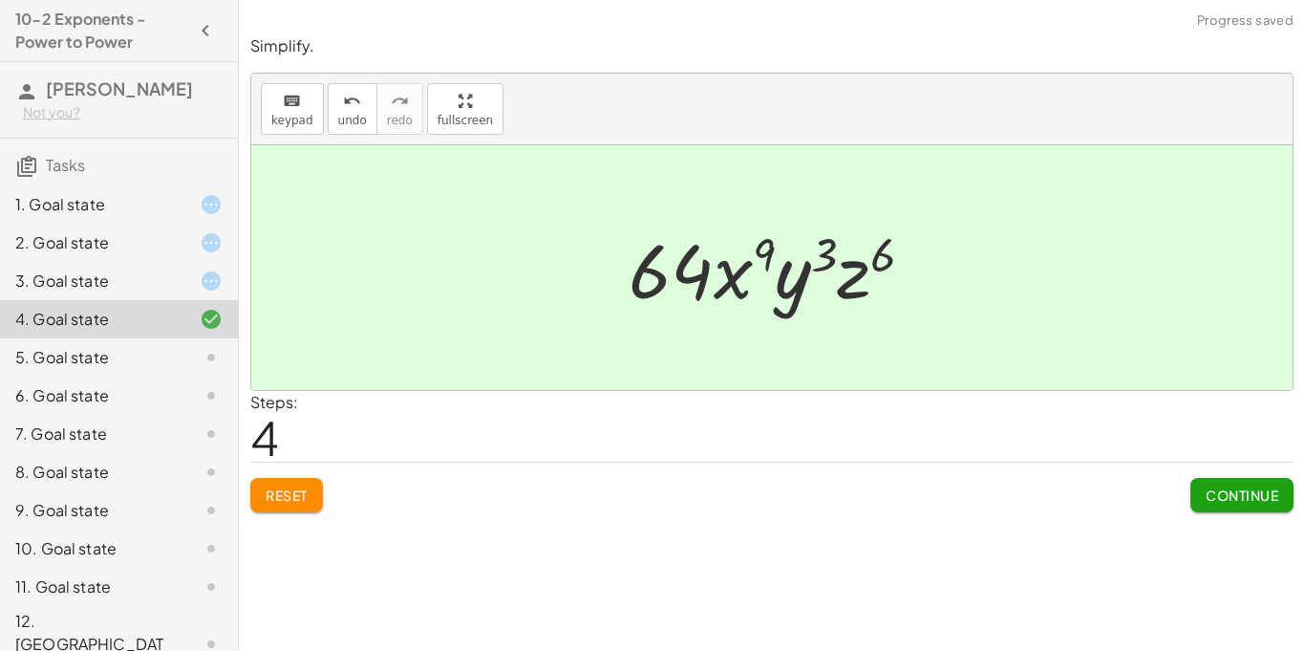
click at [1246, 495] on span "Continue" at bounding box center [1242, 494] width 73 height 17
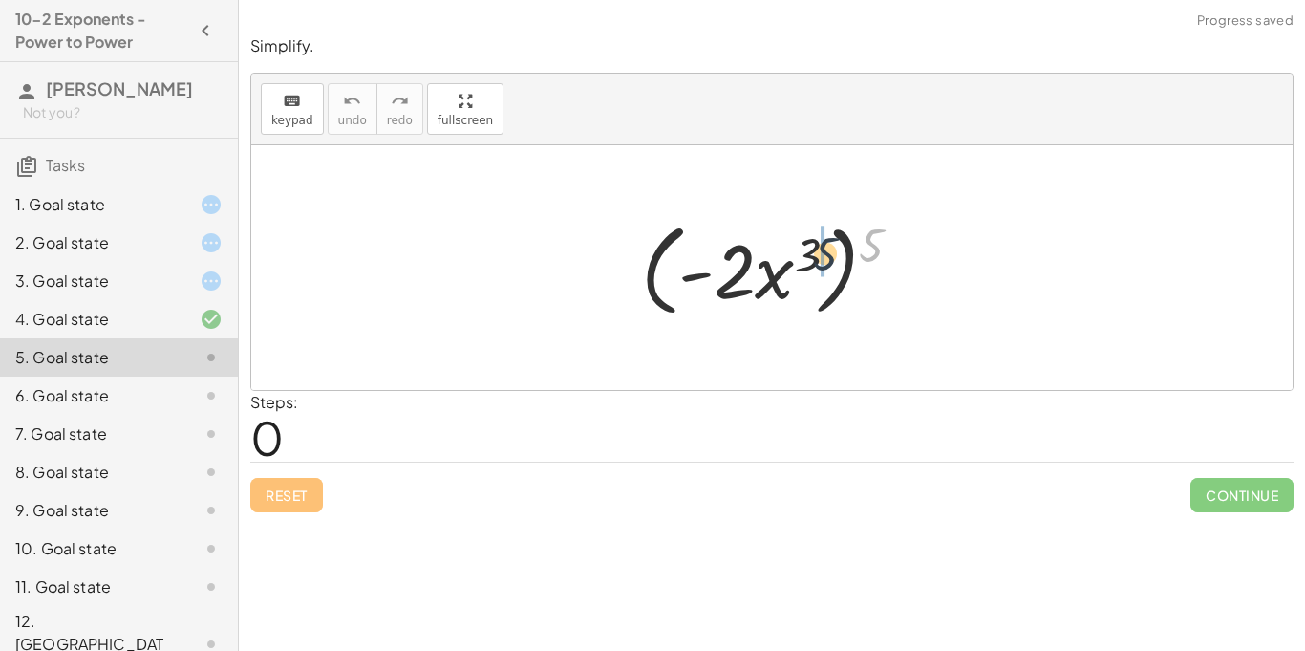
drag, startPoint x: 867, startPoint y: 244, endPoint x: 805, endPoint y: 253, distance: 62.8
click at [805, 253] on div at bounding box center [778, 268] width 295 height 110
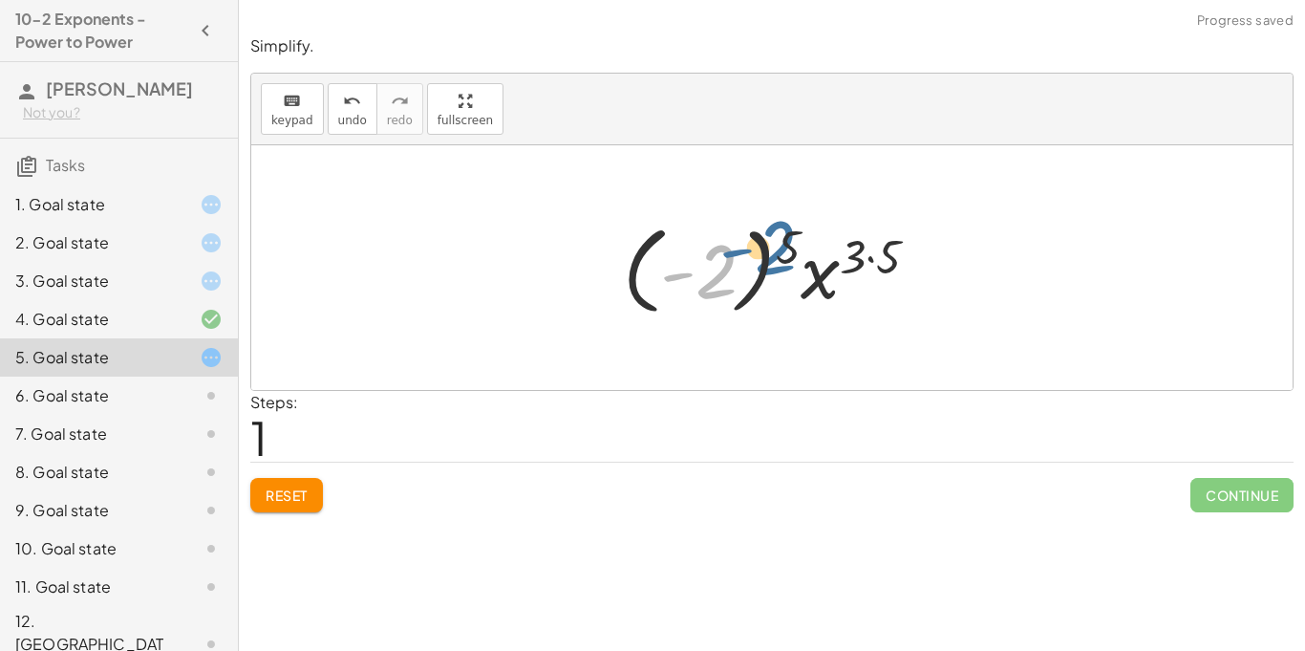
drag, startPoint x: 715, startPoint y: 268, endPoint x: 777, endPoint y: 245, distance: 65.6
click at [777, 245] on div at bounding box center [778, 268] width 331 height 106
drag, startPoint x: 797, startPoint y: 244, endPoint x: 736, endPoint y: 263, distance: 64.1
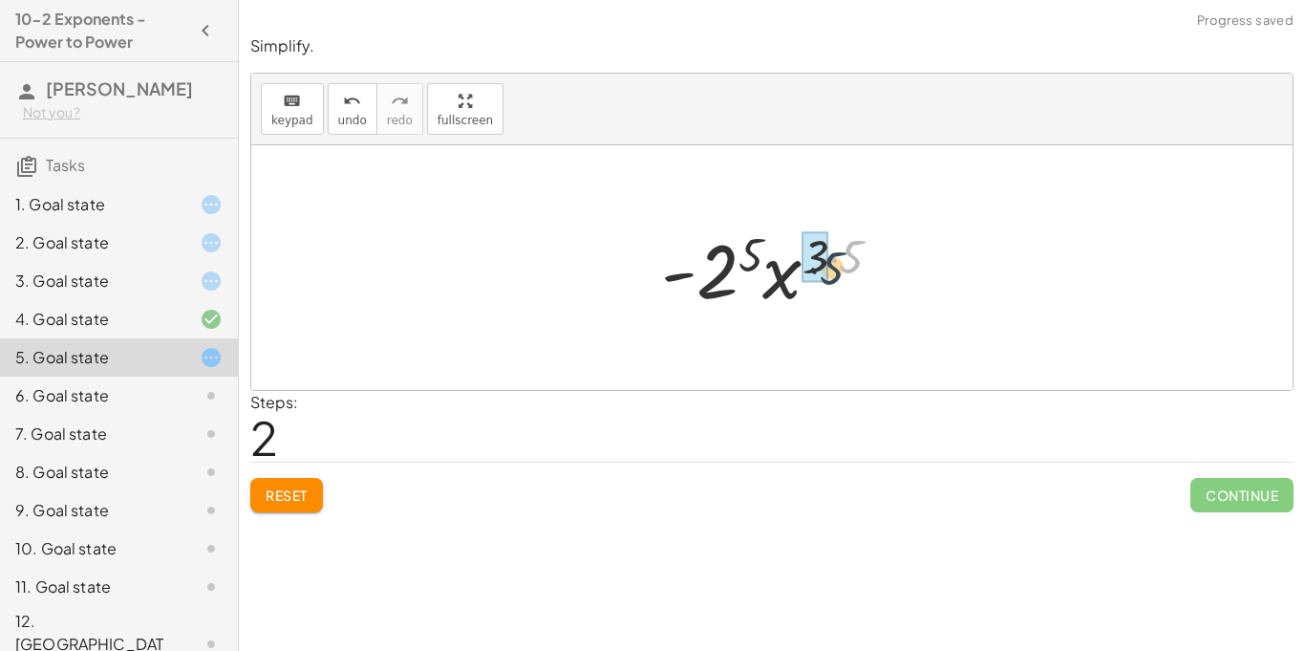
drag, startPoint x: 847, startPoint y: 243, endPoint x: 823, endPoint y: 255, distance: 26.9
drag, startPoint x: 766, startPoint y: 248, endPoint x: 735, endPoint y: 279, distance: 43.9
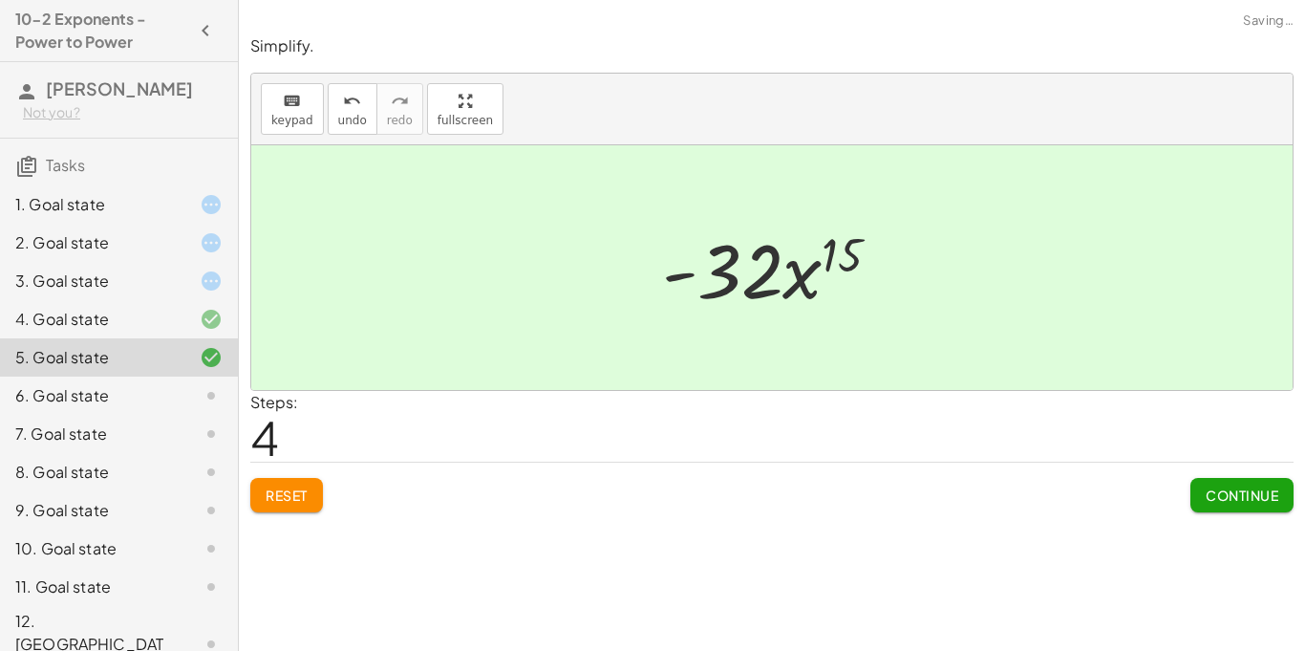
click at [1242, 482] on button "Continue" at bounding box center [1241, 495] width 103 height 34
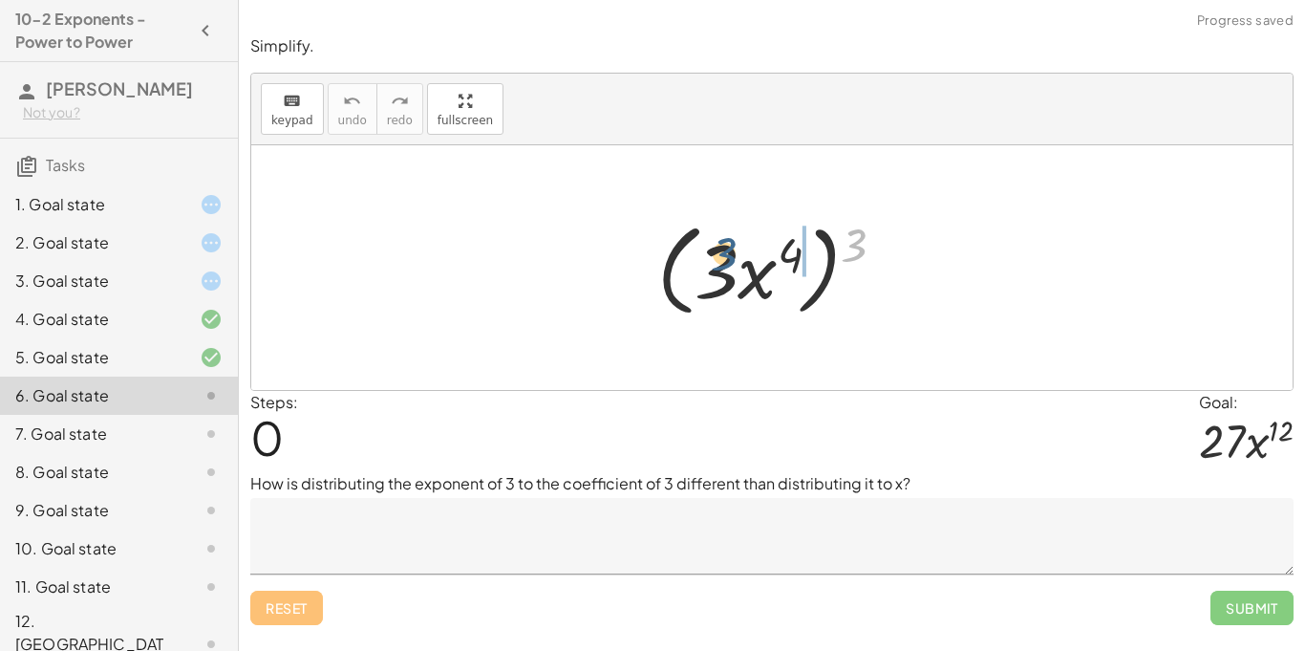
drag, startPoint x: 849, startPoint y: 239, endPoint x: 715, endPoint y: 247, distance: 135.0
click at [715, 247] on div at bounding box center [779, 268] width 263 height 110
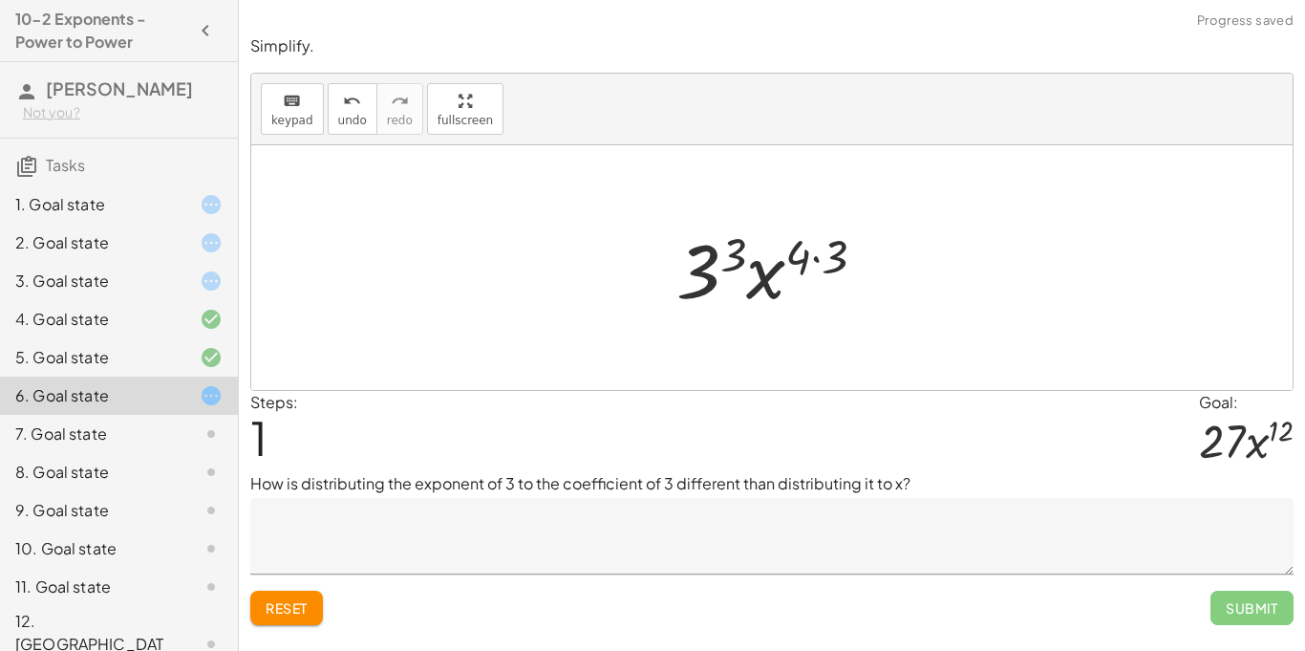
click at [803, 252] on div at bounding box center [779, 268] width 224 height 98
drag, startPoint x: 832, startPoint y: 255, endPoint x: 816, endPoint y: 258, distance: 16.5
click at [816, 258] on div at bounding box center [779, 268] width 224 height 98
drag, startPoint x: 838, startPoint y: 260, endPoint x: 801, endPoint y: 261, distance: 36.3
drag, startPoint x: 740, startPoint y: 248, endPoint x: 725, endPoint y: 259, distance: 18.5
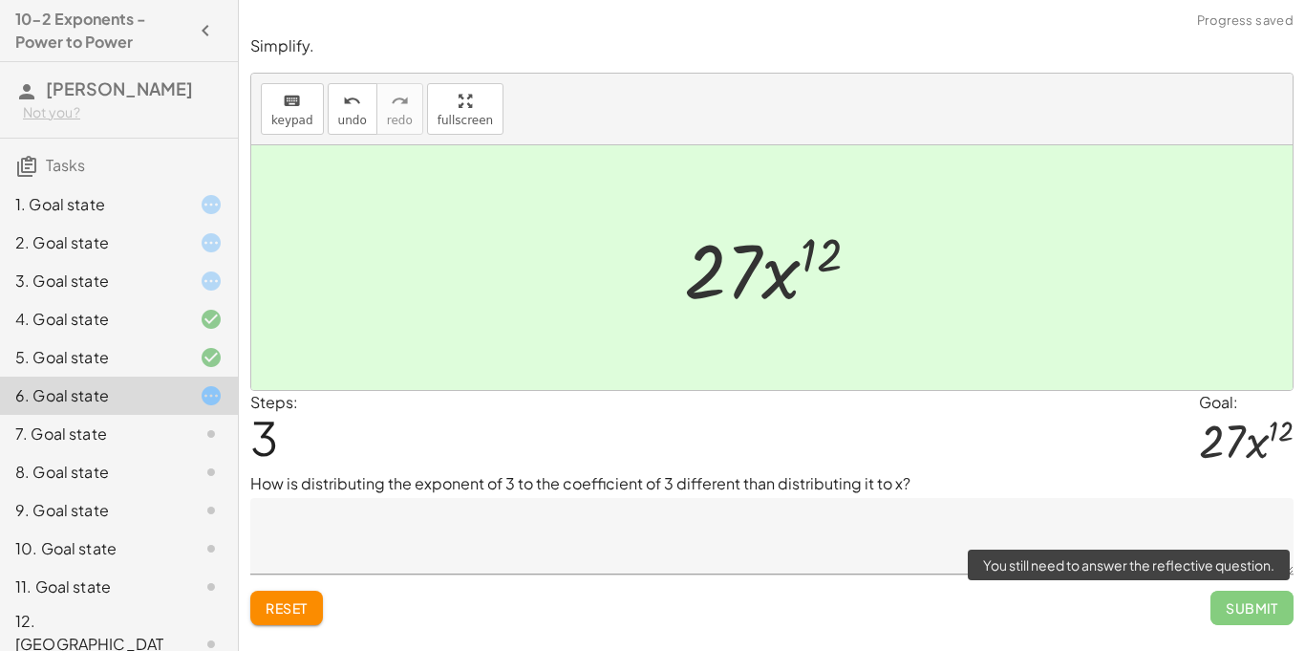
click at [1251, 603] on span "Submit" at bounding box center [1251, 607] width 83 height 34
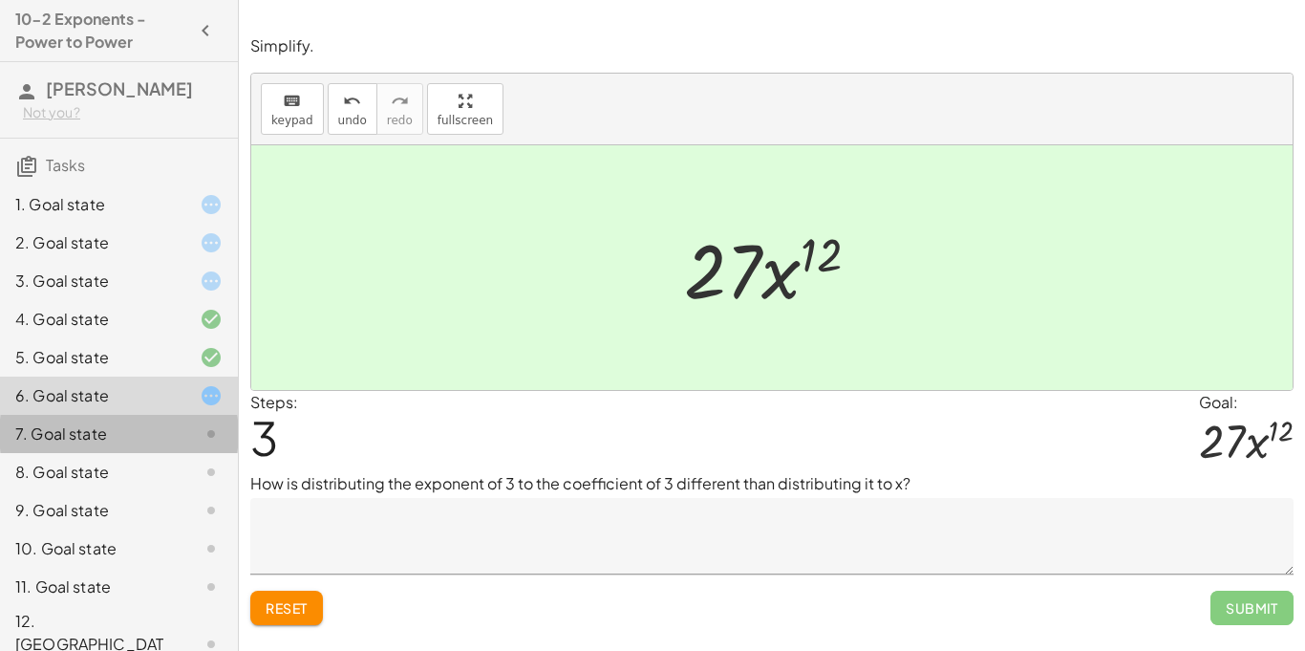
click at [186, 430] on div at bounding box center [195, 433] width 53 height 23
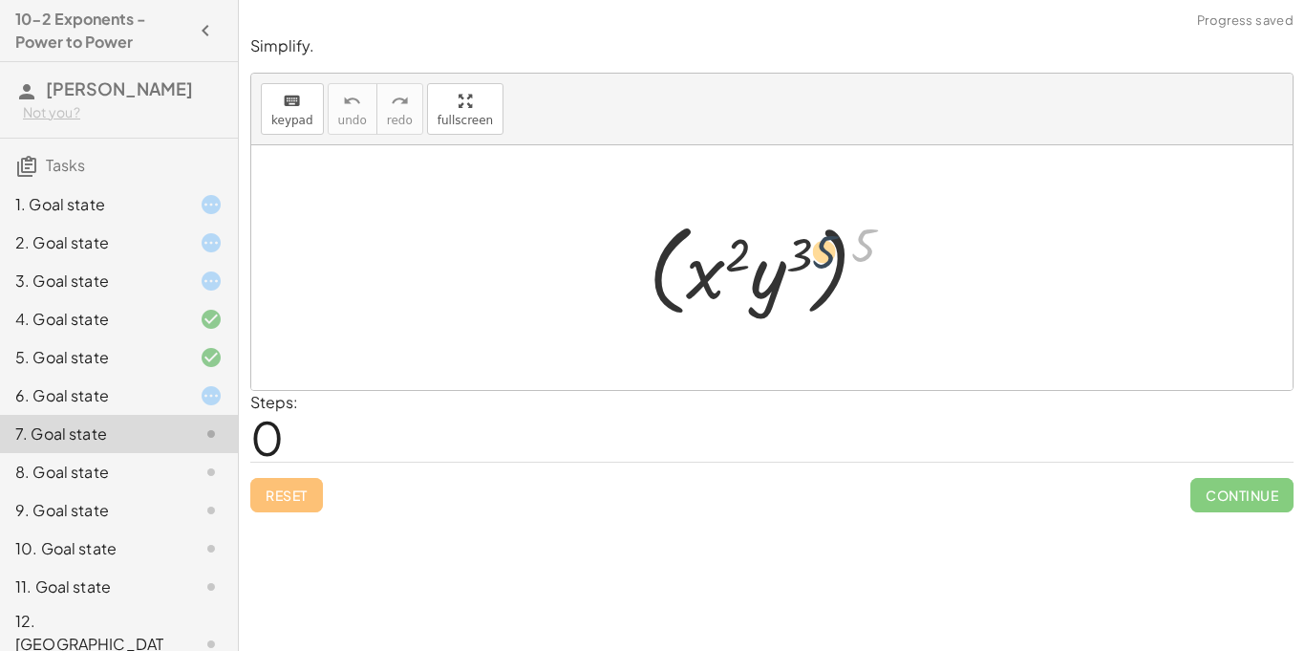
drag, startPoint x: 868, startPoint y: 250, endPoint x: 773, endPoint y: 265, distance: 96.6
click at [773, 265] on div at bounding box center [778, 268] width 279 height 110
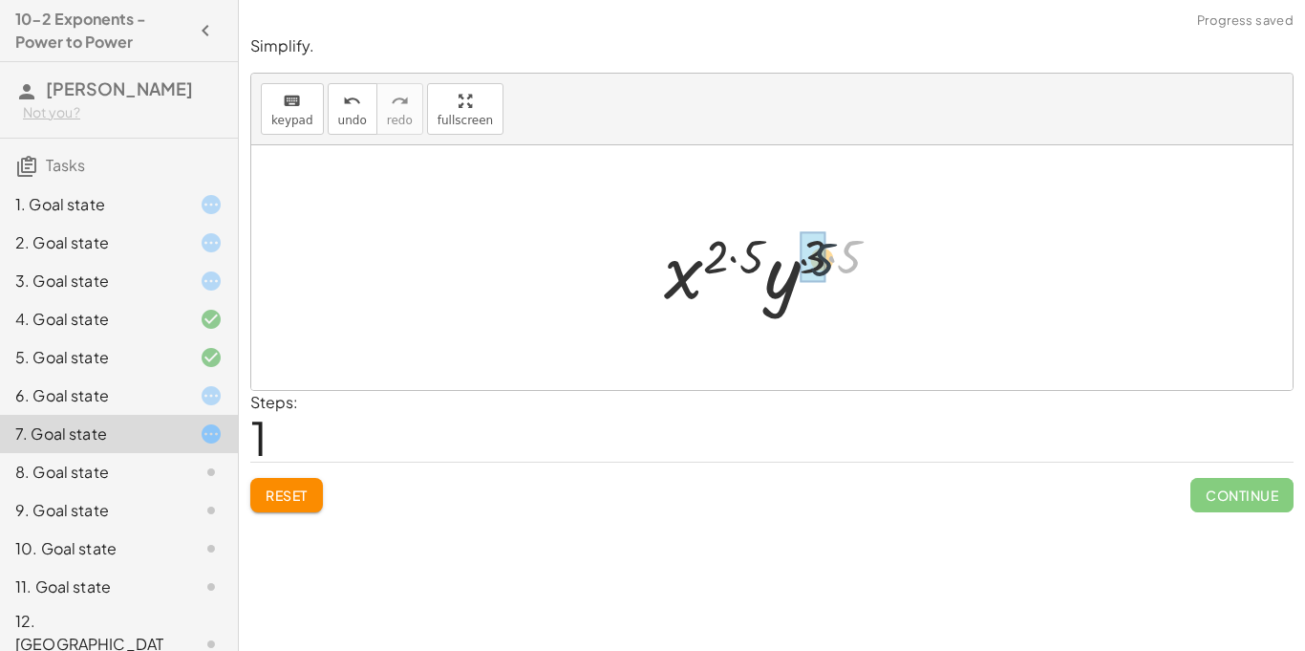
drag, startPoint x: 854, startPoint y: 256, endPoint x: 824, endPoint y: 259, distance: 29.8
drag, startPoint x: 768, startPoint y: 257, endPoint x: 746, endPoint y: 255, distance: 22.1
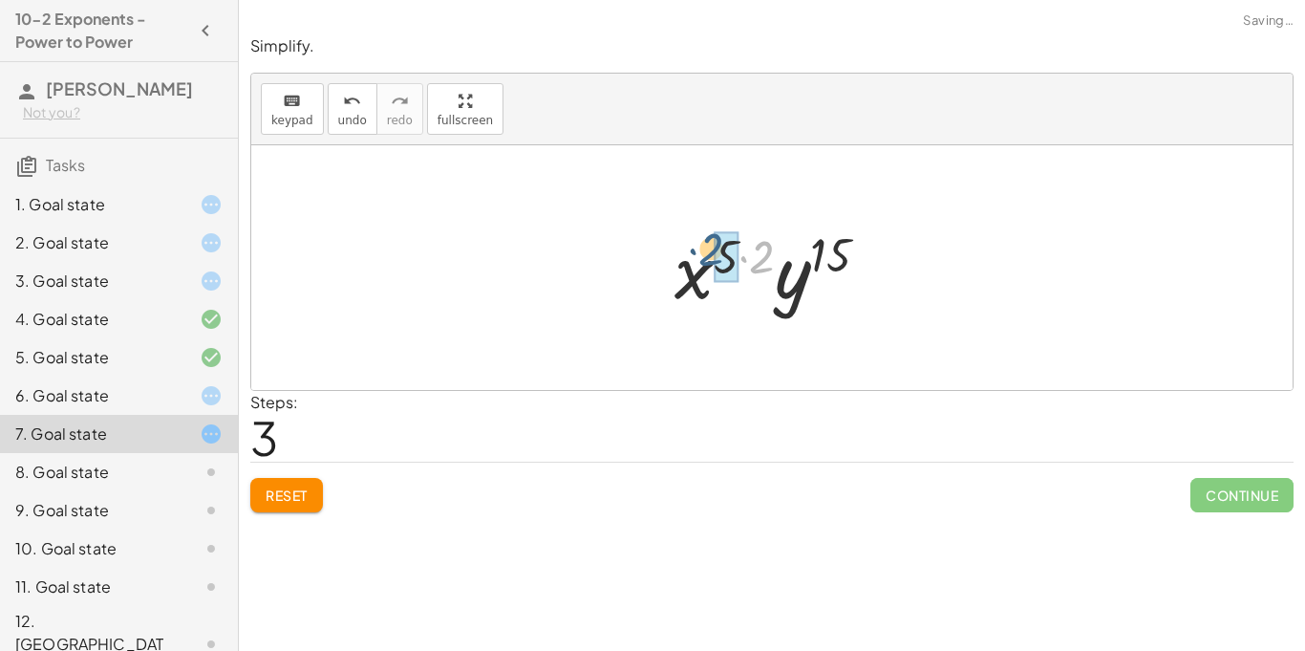
drag, startPoint x: 752, startPoint y: 266, endPoint x: 724, endPoint y: 260, distance: 28.3
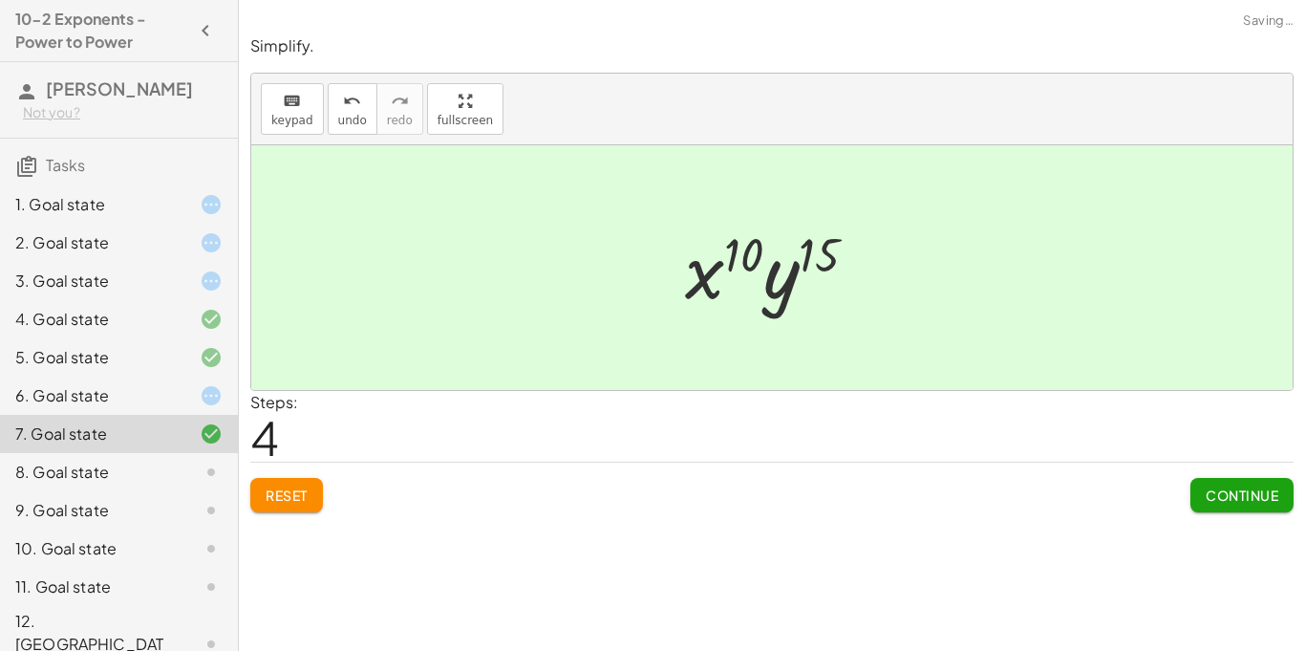
click at [1229, 486] on span "Continue" at bounding box center [1242, 494] width 73 height 17
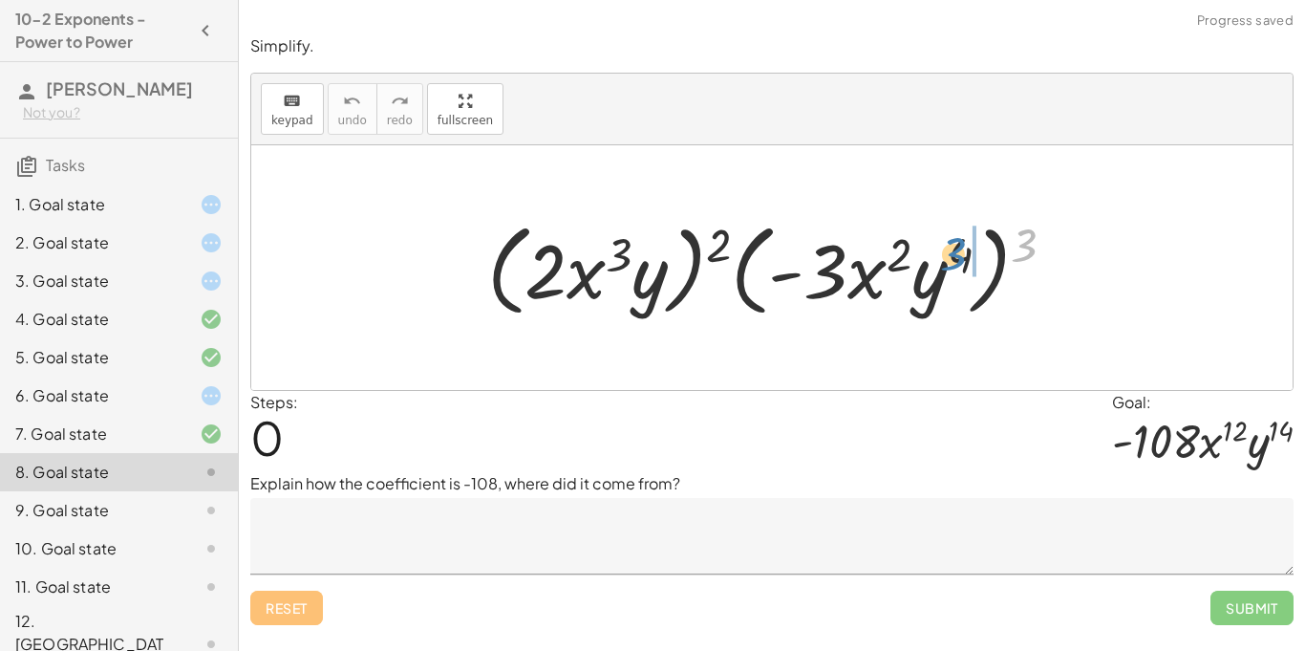
drag, startPoint x: 1015, startPoint y: 254, endPoint x: 948, endPoint y: 263, distance: 68.4
click at [948, 263] on div at bounding box center [779, 268] width 603 height 110
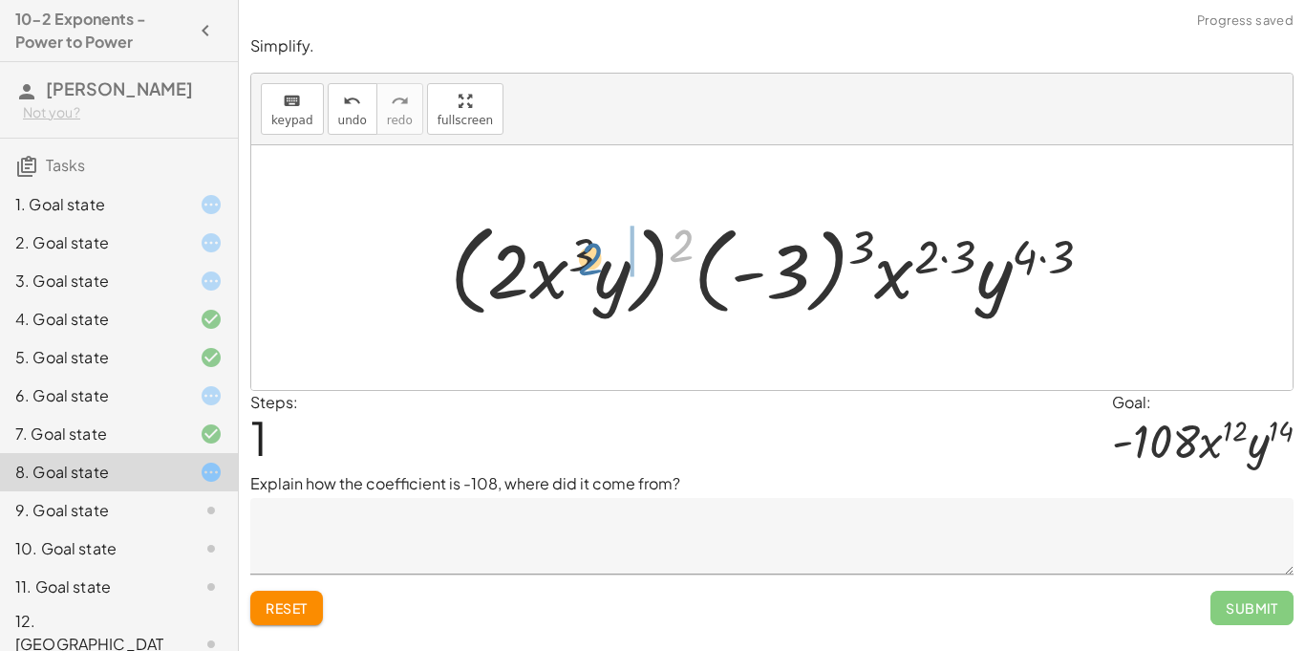
drag, startPoint x: 670, startPoint y: 243, endPoint x: 577, endPoint y: 256, distance: 93.6
click at [577, 256] on div at bounding box center [778, 268] width 676 height 110
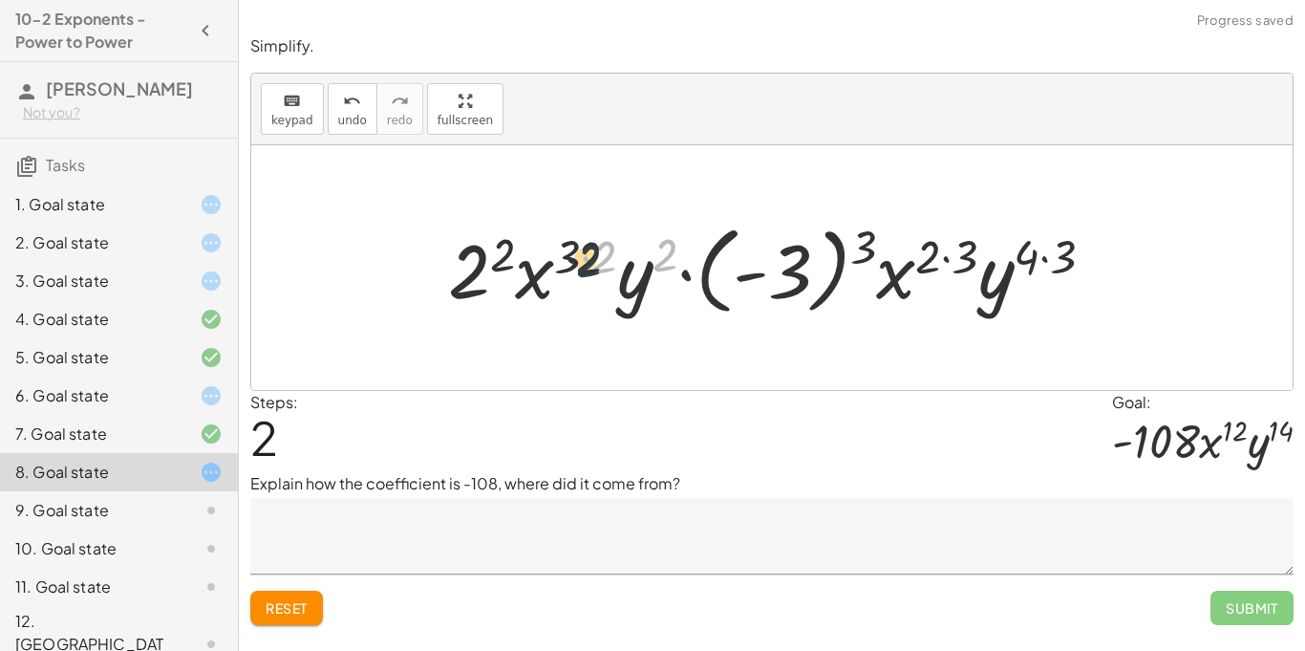
drag, startPoint x: 672, startPoint y: 246, endPoint x: 580, endPoint y: 253, distance: 91.9
click at [580, 253] on div at bounding box center [778, 268] width 680 height 106
drag, startPoint x: 608, startPoint y: 259, endPoint x: 582, endPoint y: 257, distance: 25.9
click at [582, 257] on div at bounding box center [778, 268] width 680 height 106
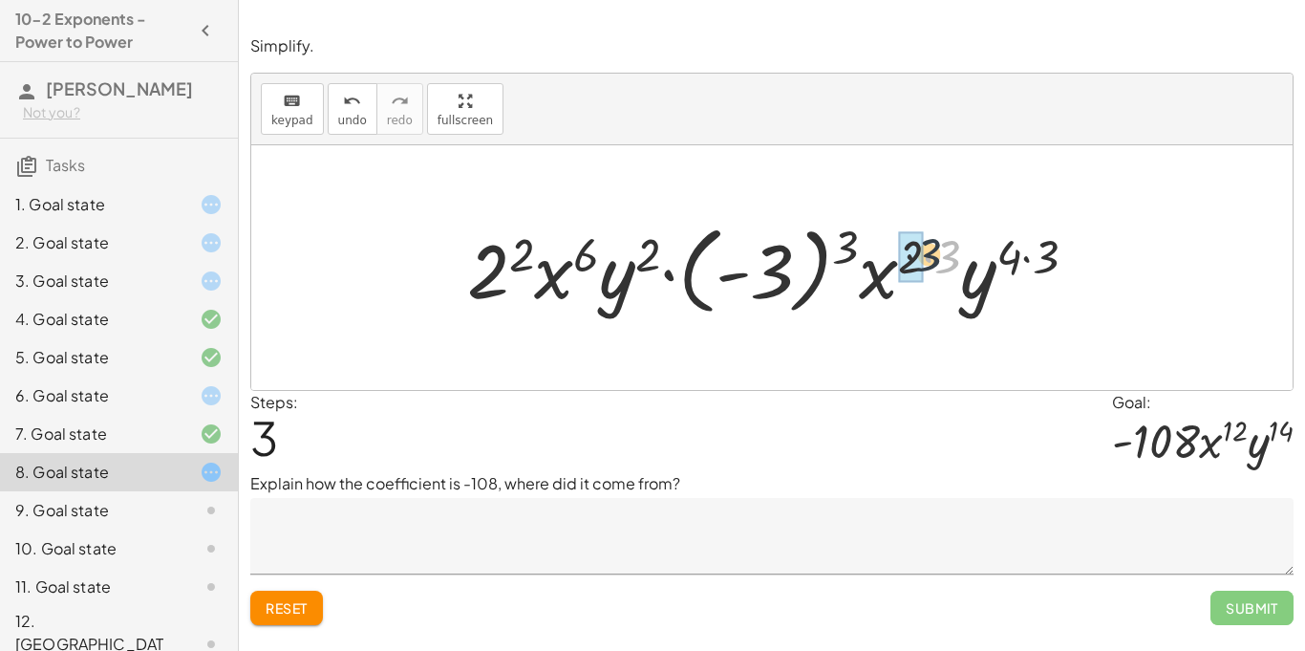
drag, startPoint x: 952, startPoint y: 267, endPoint x: 919, endPoint y: 257, distance: 35.0
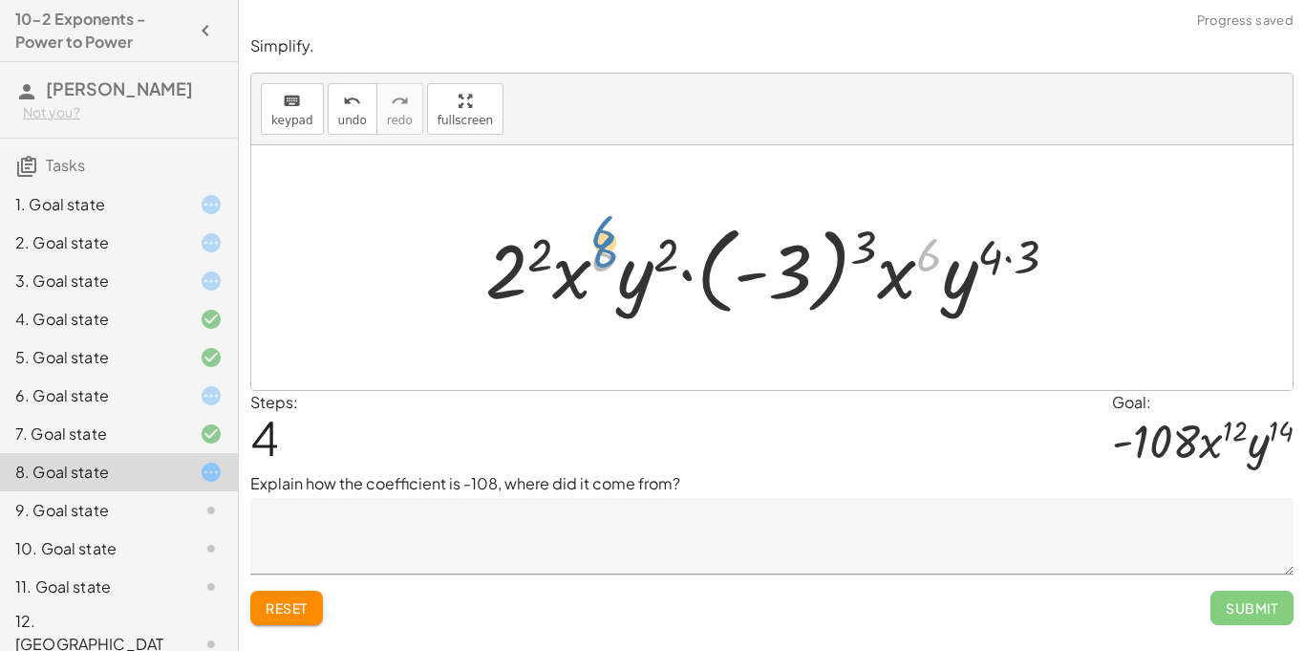
drag, startPoint x: 928, startPoint y: 263, endPoint x: 607, endPoint y: 259, distance: 321.0
click at [607, 259] on div at bounding box center [779, 268] width 607 height 106
drag, startPoint x: 934, startPoint y: 263, endPoint x: 670, endPoint y: 267, distance: 264.6
click at [670, 267] on div at bounding box center [779, 268] width 607 height 106
drag, startPoint x: 1027, startPoint y: 265, endPoint x: 993, endPoint y: 259, distance: 34.9
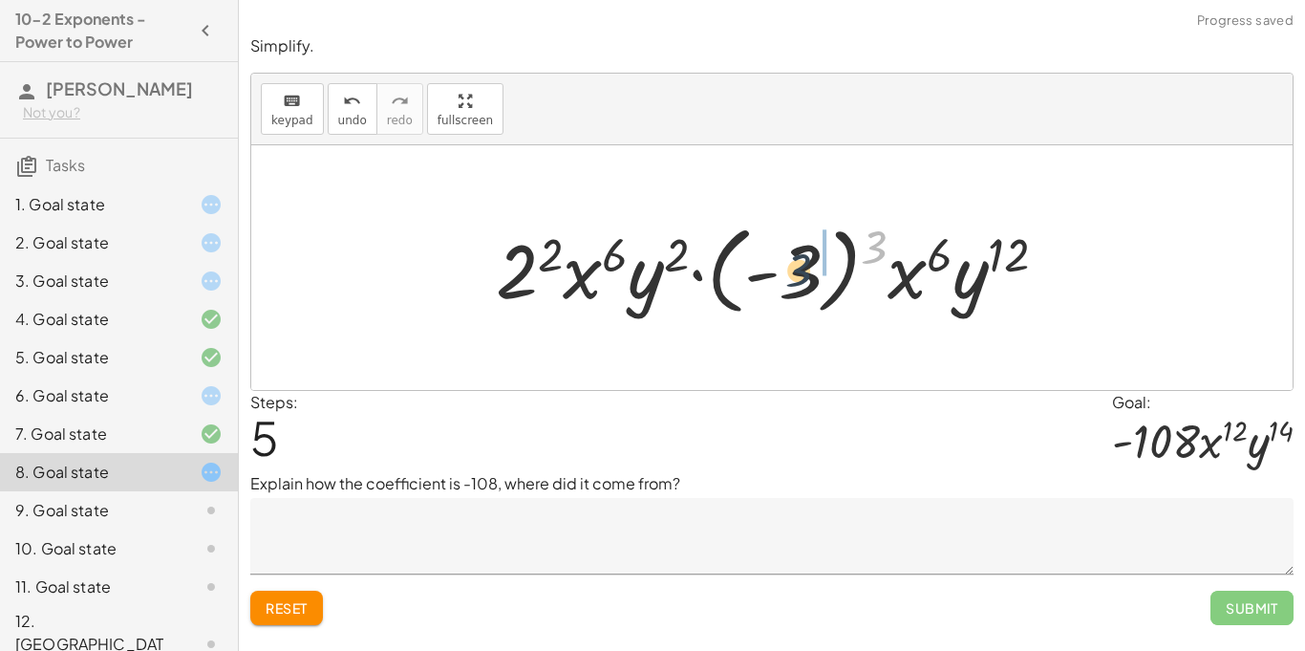
drag, startPoint x: 883, startPoint y: 245, endPoint x: 801, endPoint y: 270, distance: 85.2
click at [801, 270] on div at bounding box center [779, 268] width 586 height 106
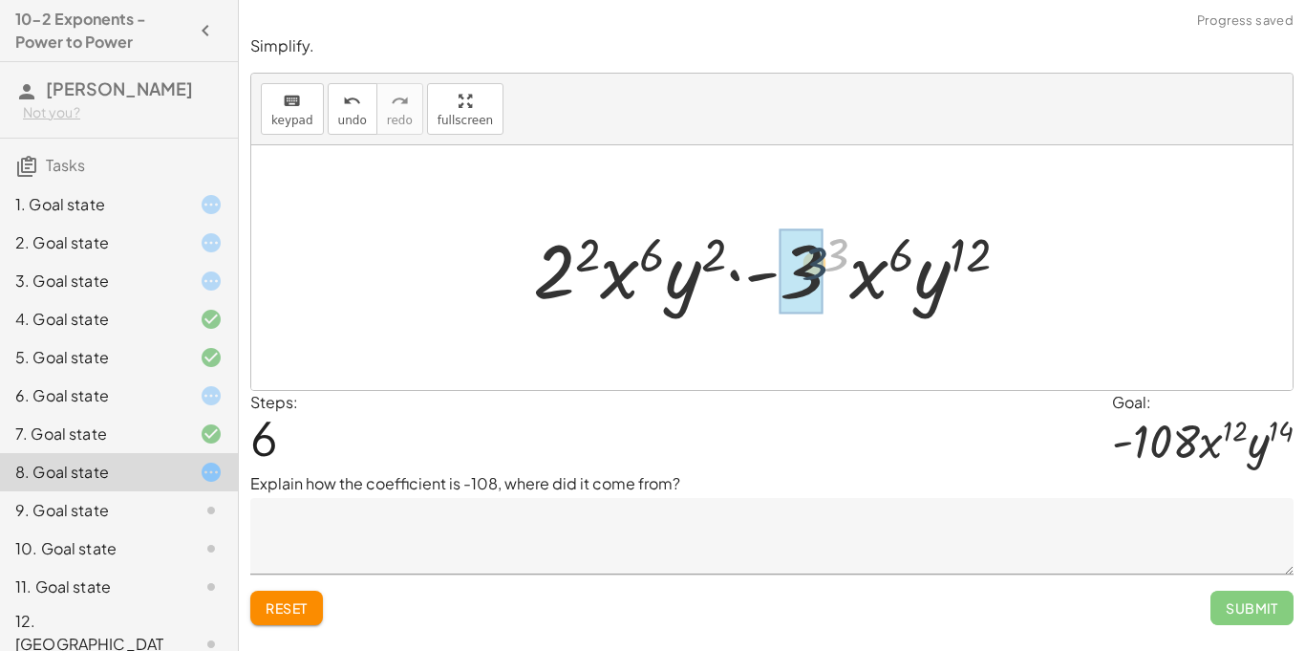
drag, startPoint x: 844, startPoint y: 247, endPoint x: 817, endPoint y: 255, distance: 28.7
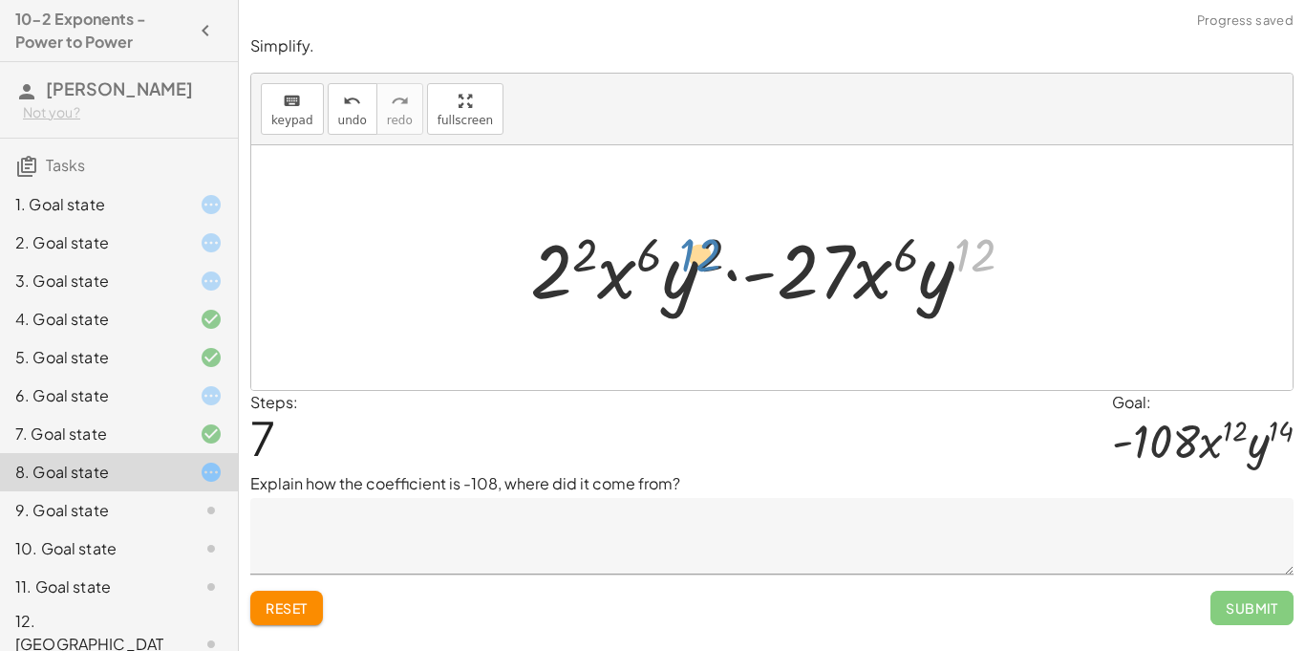
drag, startPoint x: 980, startPoint y: 248, endPoint x: 708, endPoint y: 248, distance: 272.2
click at [708, 248] on div at bounding box center [780, 268] width 518 height 98
drag, startPoint x: 715, startPoint y: 245, endPoint x: 982, endPoint y: 232, distance: 266.8
click at [982, 232] on div at bounding box center [780, 268] width 518 height 98
drag, startPoint x: 587, startPoint y: 244, endPoint x: 558, endPoint y: 271, distance: 40.6
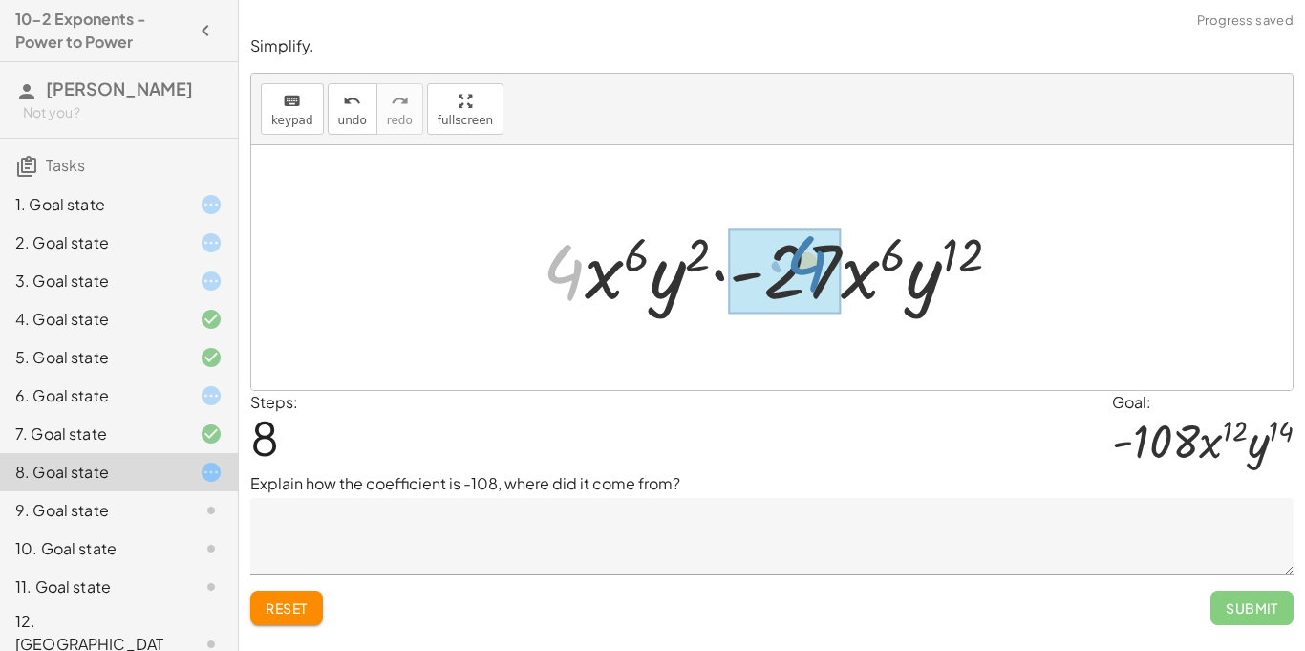
drag, startPoint x: 556, startPoint y: 263, endPoint x: 800, endPoint y: 254, distance: 243.7
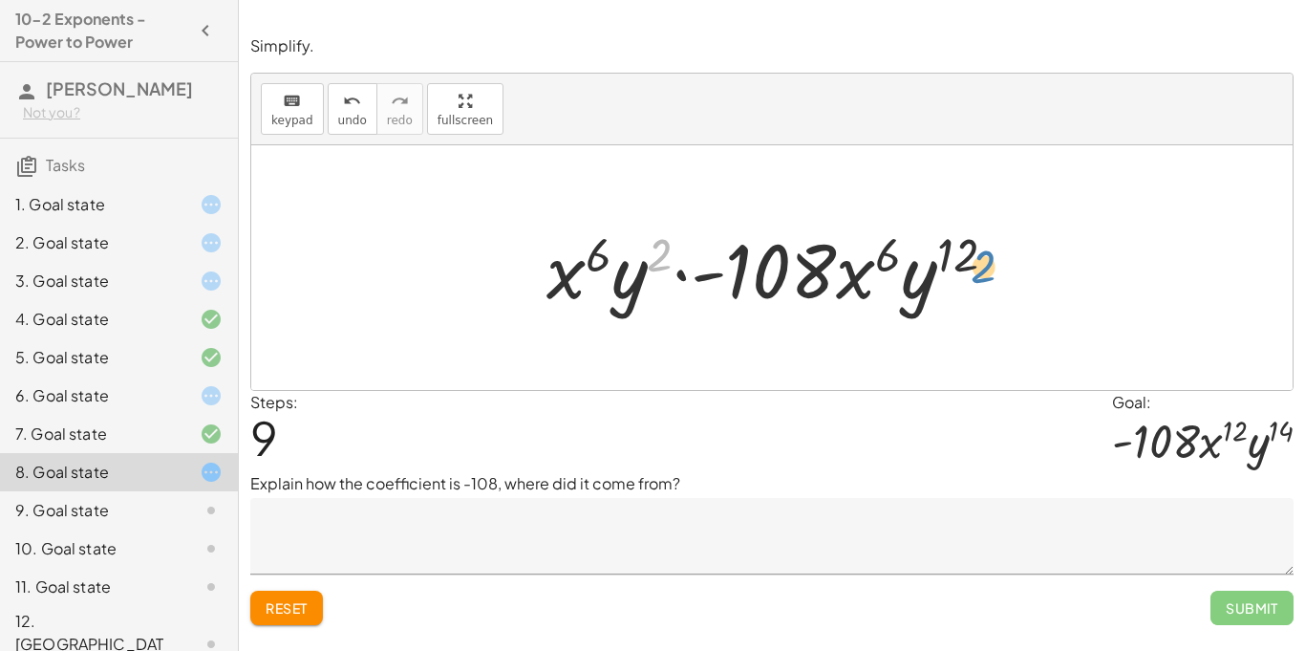
drag, startPoint x: 659, startPoint y: 245, endPoint x: 985, endPoint y: 250, distance: 325.8
click at [985, 250] on div at bounding box center [779, 268] width 484 height 98
drag, startPoint x: 973, startPoint y: 249, endPoint x: 672, endPoint y: 245, distance: 300.9
click at [672, 245] on div at bounding box center [779, 268] width 484 height 98
drag, startPoint x: 962, startPoint y: 256, endPoint x: 628, endPoint y: 275, distance: 334.9
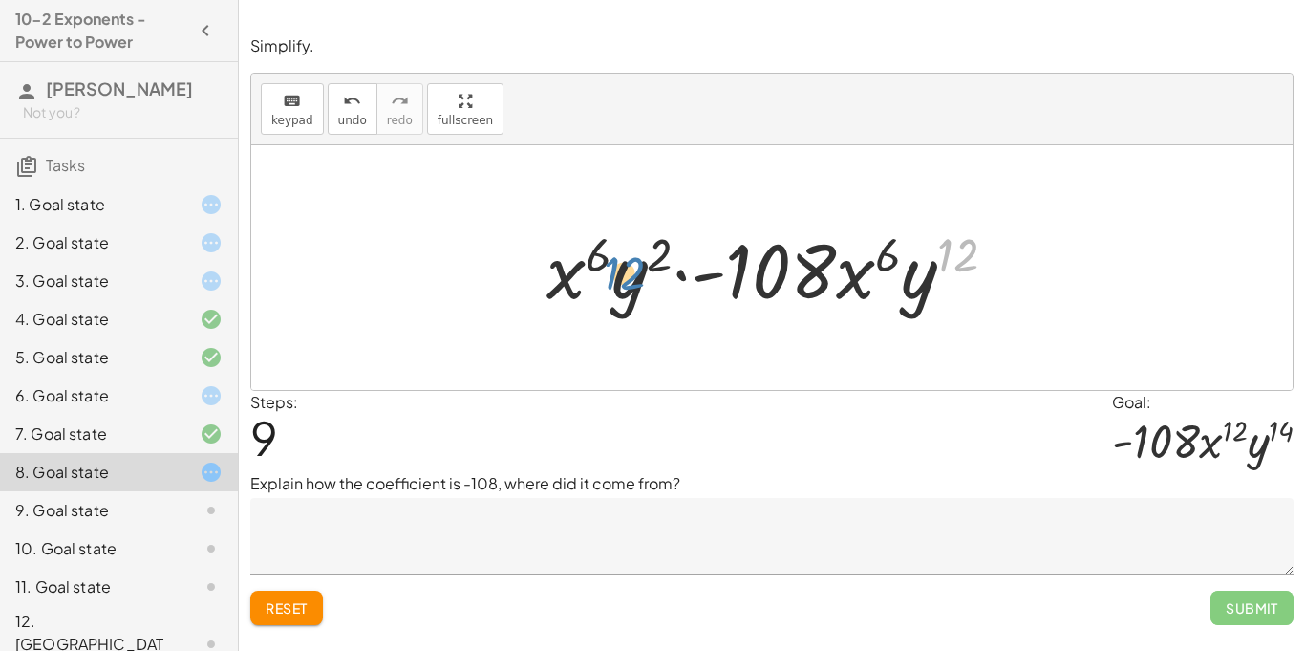
click at [628, 275] on div at bounding box center [779, 268] width 484 height 98
drag, startPoint x: 589, startPoint y: 252, endPoint x: 888, endPoint y: 254, distance: 299.0
click at [888, 254] on div at bounding box center [779, 268] width 484 height 98
drag, startPoint x: 884, startPoint y: 262, endPoint x: 581, endPoint y: 282, distance: 303.5
click at [581, 282] on div at bounding box center [779, 268] width 484 height 98
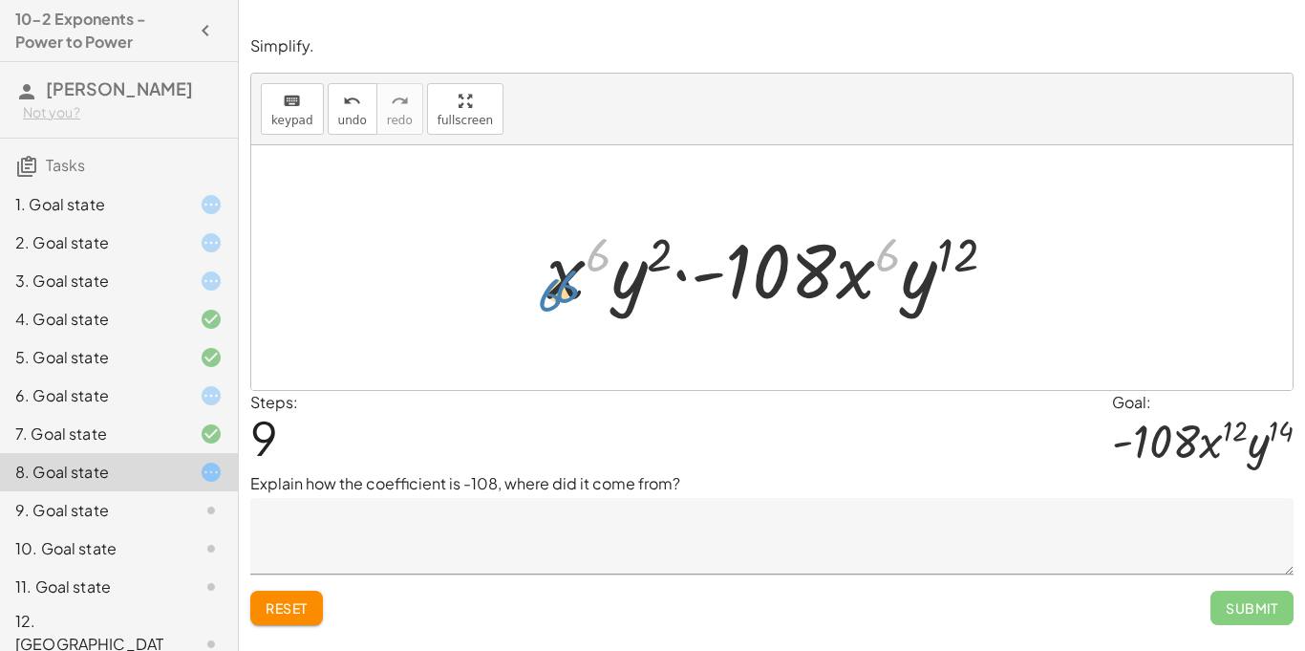
drag, startPoint x: 890, startPoint y: 255, endPoint x: 553, endPoint y: 295, distance: 339.6
click at [553, 295] on div at bounding box center [779, 268] width 484 height 98
drag, startPoint x: 885, startPoint y: 259, endPoint x: 569, endPoint y: 256, distance: 315.2
click at [569, 256] on div at bounding box center [779, 268] width 484 height 98
click at [872, 275] on div at bounding box center [779, 268] width 484 height 98
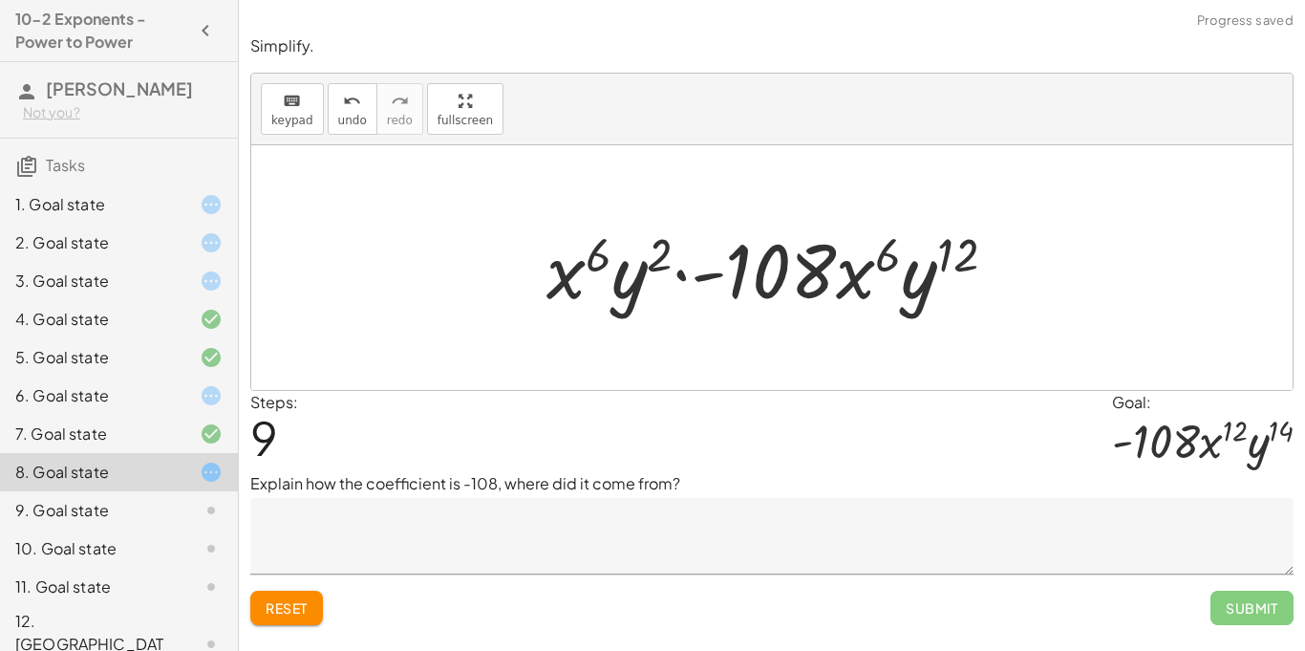
click at [638, 302] on div at bounding box center [779, 268] width 484 height 98
drag, startPoint x: 962, startPoint y: 251, endPoint x: 640, endPoint y: 227, distance: 322.8
click at [640, 227] on div at bounding box center [779, 268] width 484 height 98
click at [289, 597] on button "Reset" at bounding box center [286, 607] width 73 height 34
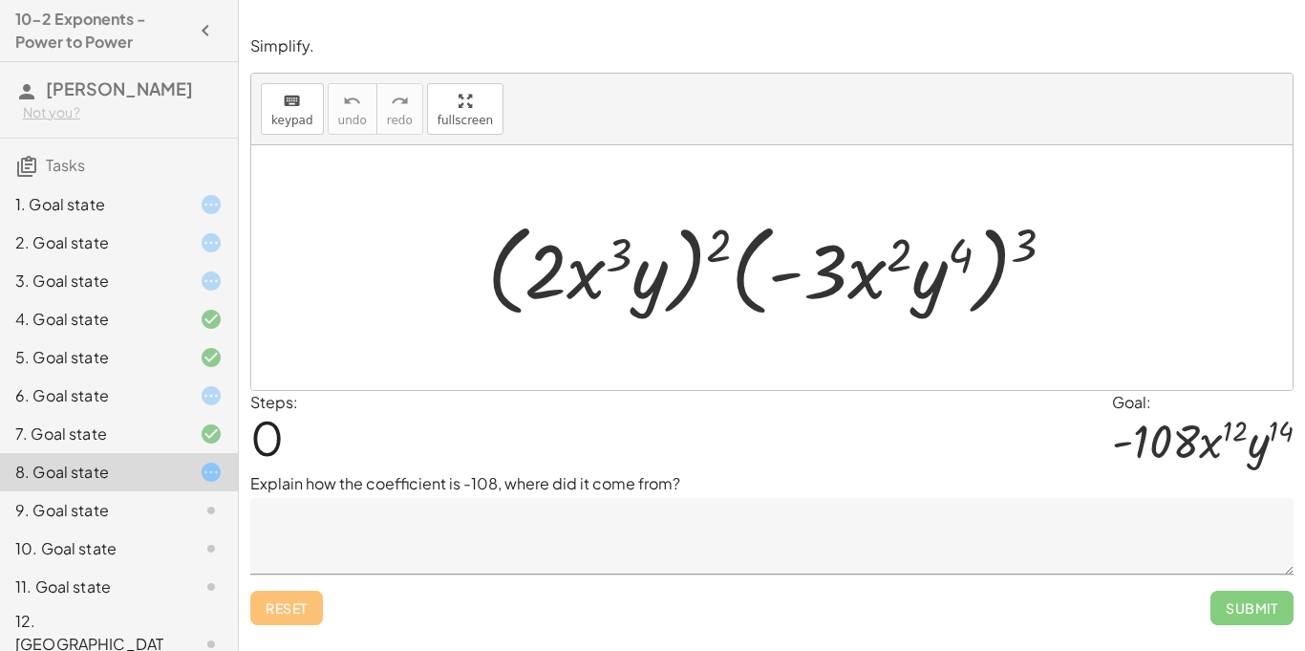
click at [689, 180] on div at bounding box center [771, 267] width 1041 height 245
drag, startPoint x: 719, startPoint y: 245, endPoint x: 1032, endPoint y: 252, distance: 312.4
click at [1032, 252] on div at bounding box center [779, 268] width 603 height 110
drag, startPoint x: 627, startPoint y: 246, endPoint x: 551, endPoint y: 258, distance: 76.3
click at [551, 258] on div at bounding box center [779, 268] width 603 height 110
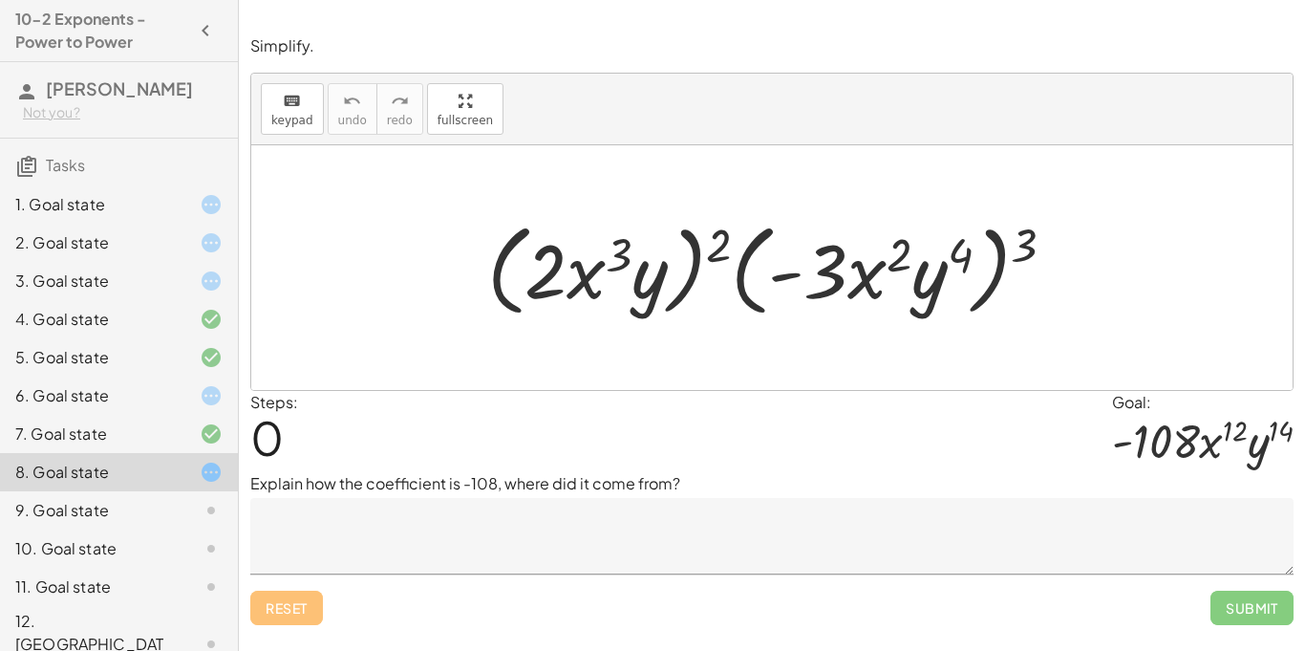
click at [661, 271] on div at bounding box center [779, 268] width 603 height 110
drag, startPoint x: 966, startPoint y: 245, endPoint x: 871, endPoint y: 257, distance: 95.3
click at [871, 257] on div at bounding box center [779, 268] width 603 height 110
drag, startPoint x: 1030, startPoint y: 234, endPoint x: 836, endPoint y: 253, distance: 194.9
click at [836, 253] on div at bounding box center [779, 268] width 603 height 110
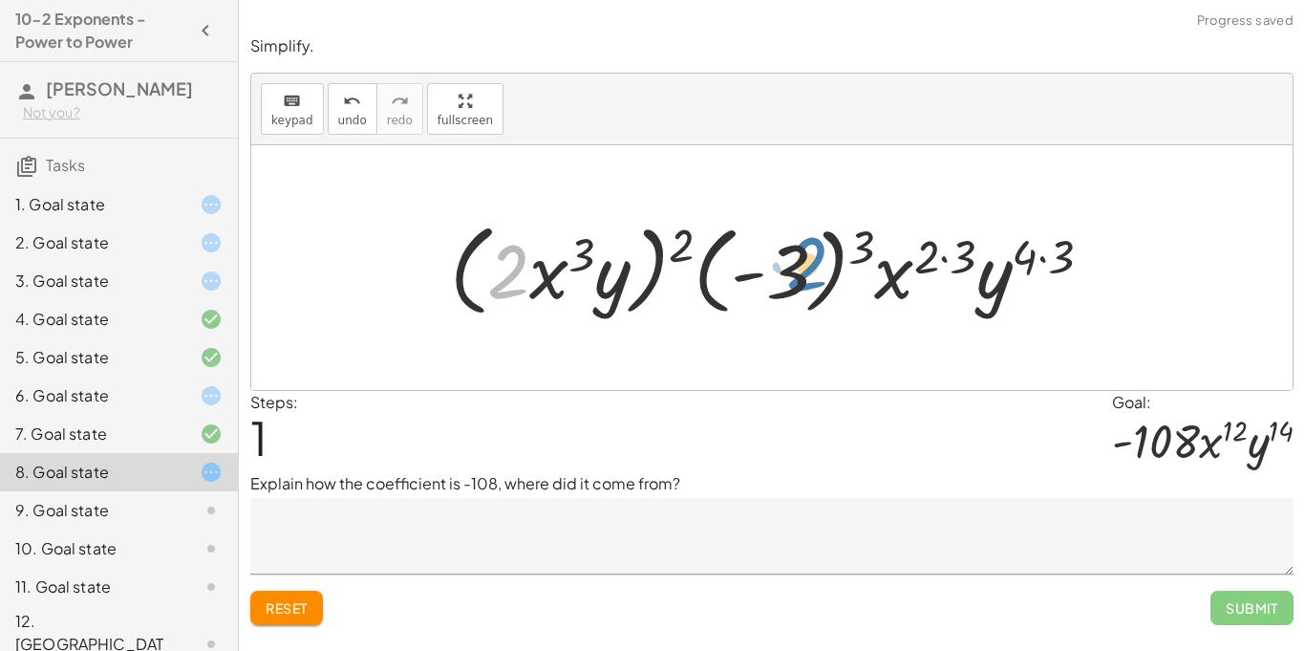
drag, startPoint x: 502, startPoint y: 272, endPoint x: 800, endPoint y: 265, distance: 298.1
click at [800, 265] on div at bounding box center [778, 268] width 676 height 110
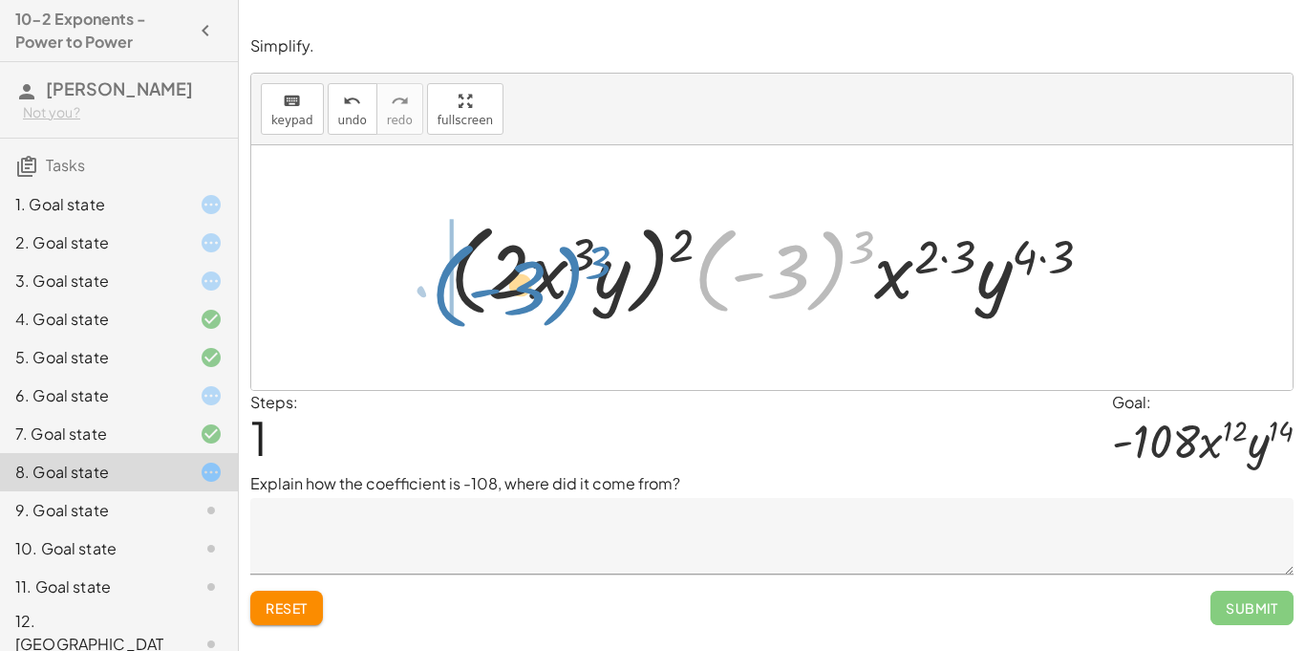
drag, startPoint x: 818, startPoint y: 282, endPoint x: 553, endPoint y: 298, distance: 265.1
click at [553, 298] on div at bounding box center [778, 268] width 676 height 110
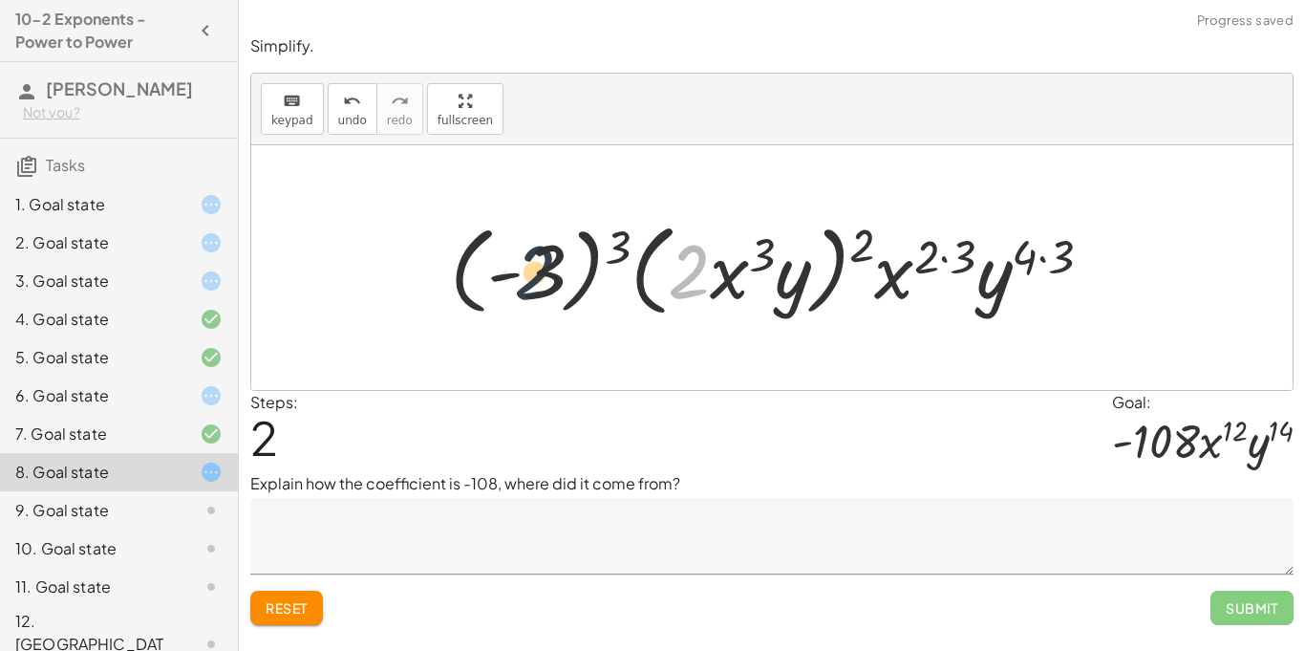
drag, startPoint x: 700, startPoint y: 254, endPoint x: 542, endPoint y: 255, distance: 158.6
click at [542, 255] on div at bounding box center [778, 268] width 676 height 110
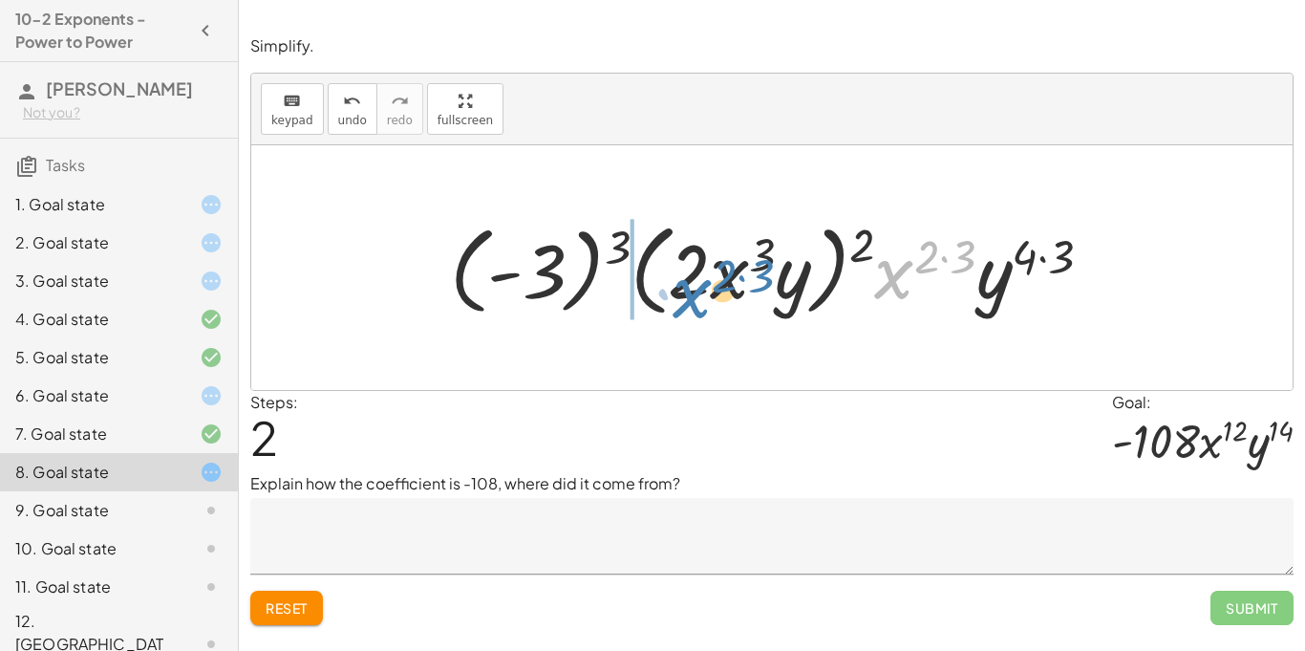
drag, startPoint x: 901, startPoint y: 278, endPoint x: 701, endPoint y: 298, distance: 200.7
click at [701, 298] on div at bounding box center [778, 268] width 676 height 110
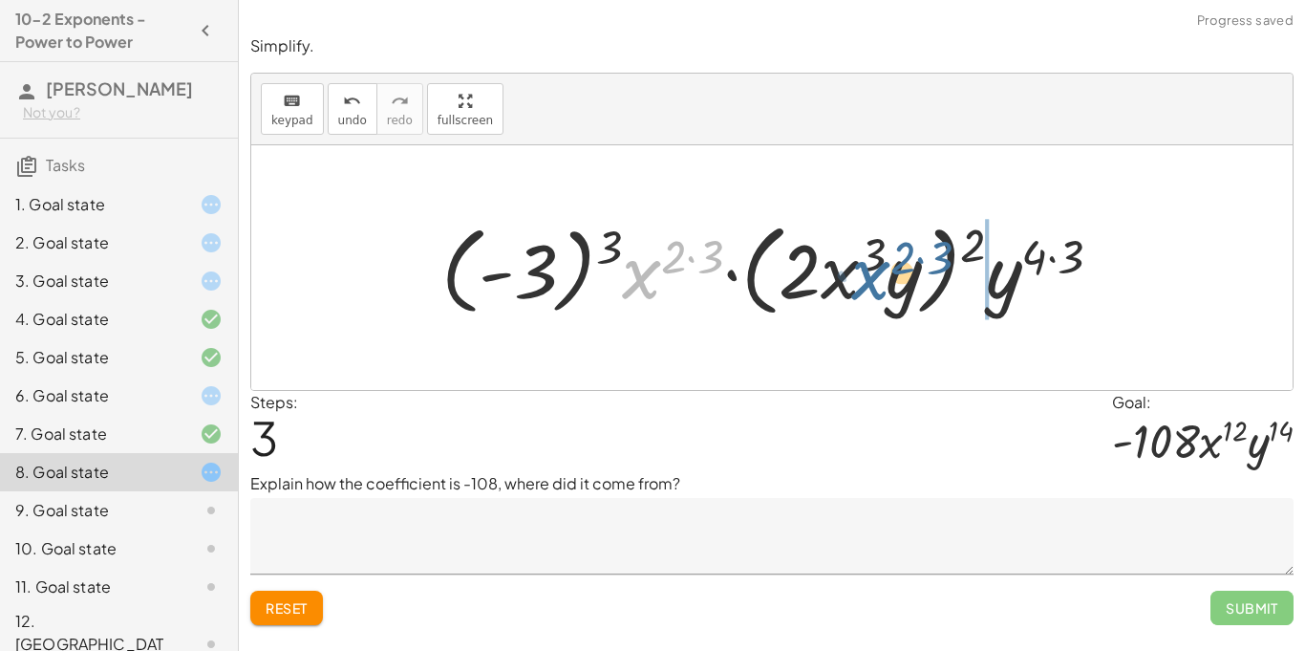
drag, startPoint x: 652, startPoint y: 269, endPoint x: 883, endPoint y: 270, distance: 230.2
click at [883, 270] on div at bounding box center [779, 268] width 694 height 110
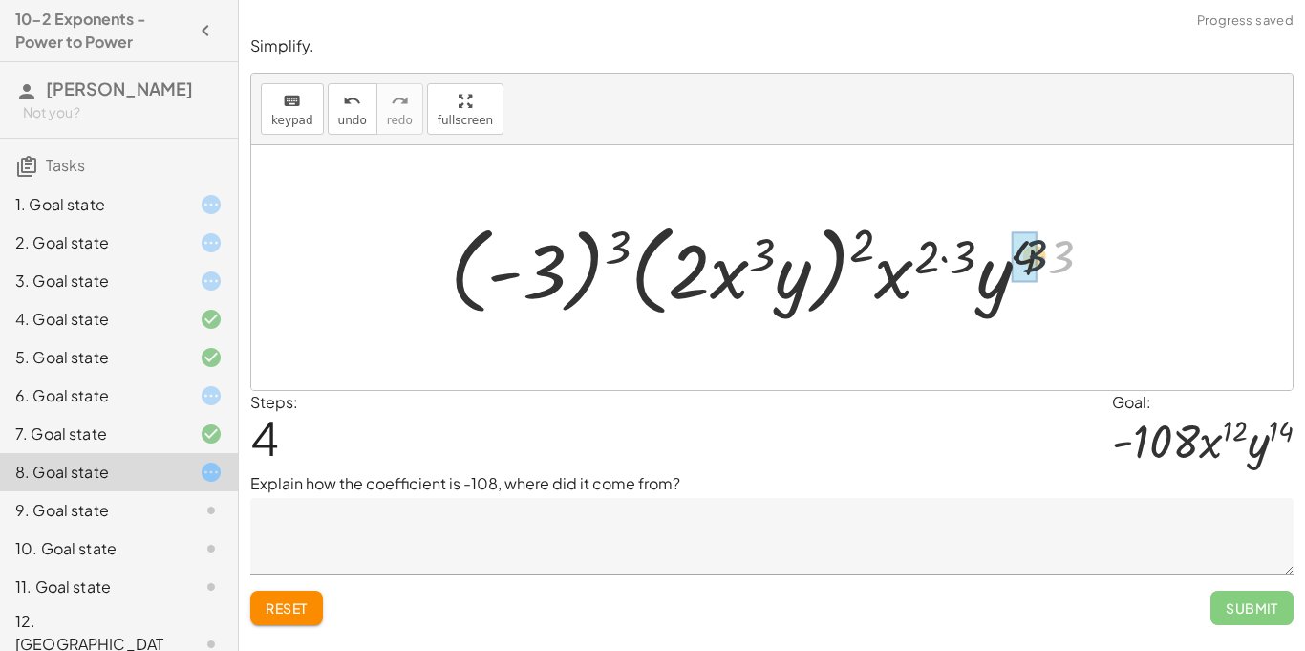
drag, startPoint x: 1058, startPoint y: 264, endPoint x: 1029, endPoint y: 263, distance: 29.6
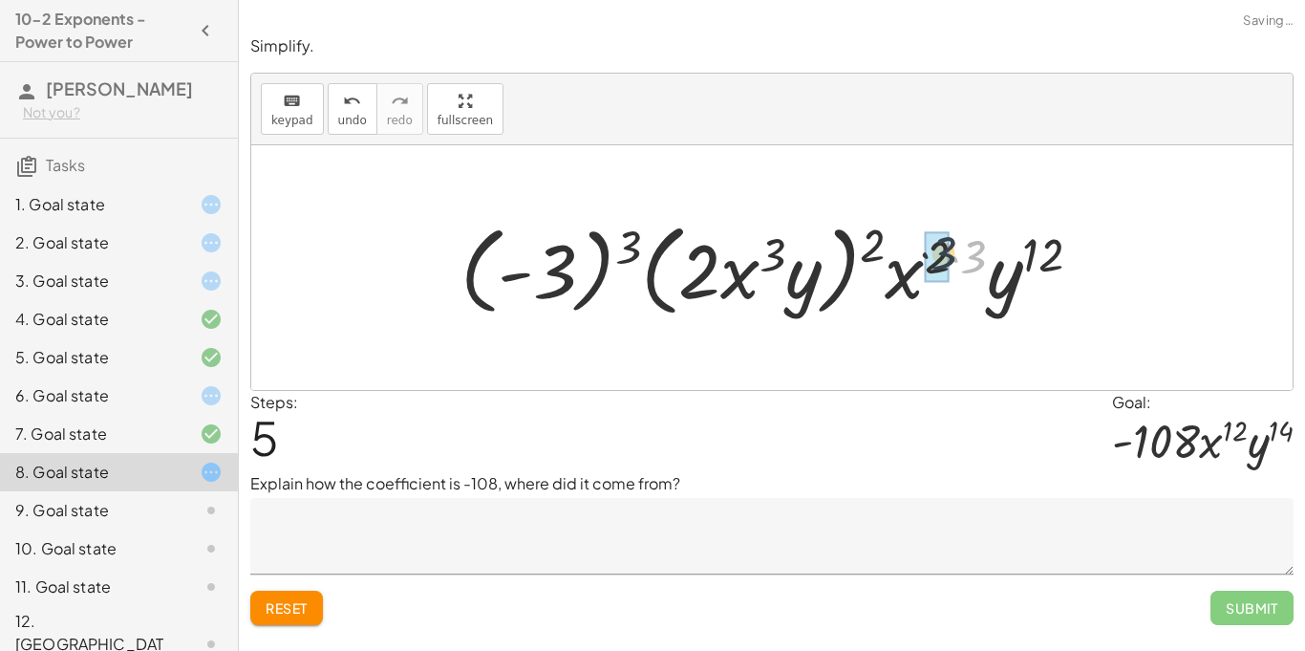
drag, startPoint x: 970, startPoint y: 262, endPoint x: 938, endPoint y: 258, distance: 31.8
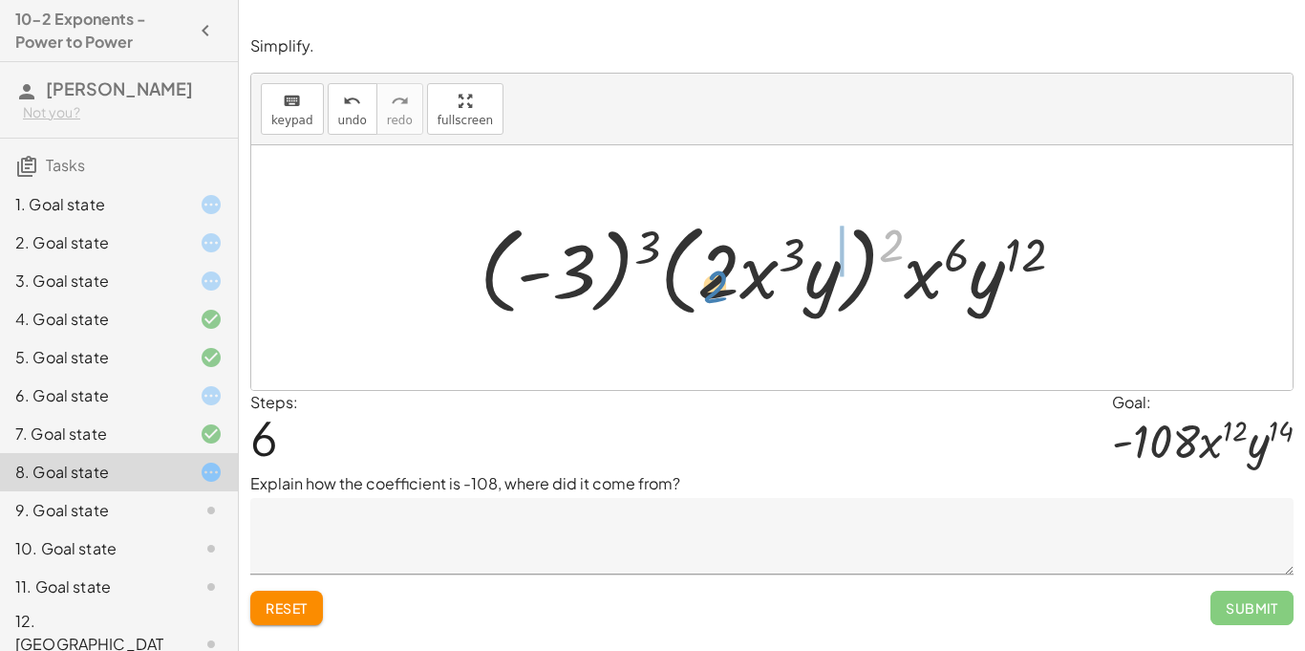
drag, startPoint x: 888, startPoint y: 250, endPoint x: 713, endPoint y: 291, distance: 180.5
click at [713, 291] on div at bounding box center [779, 268] width 619 height 110
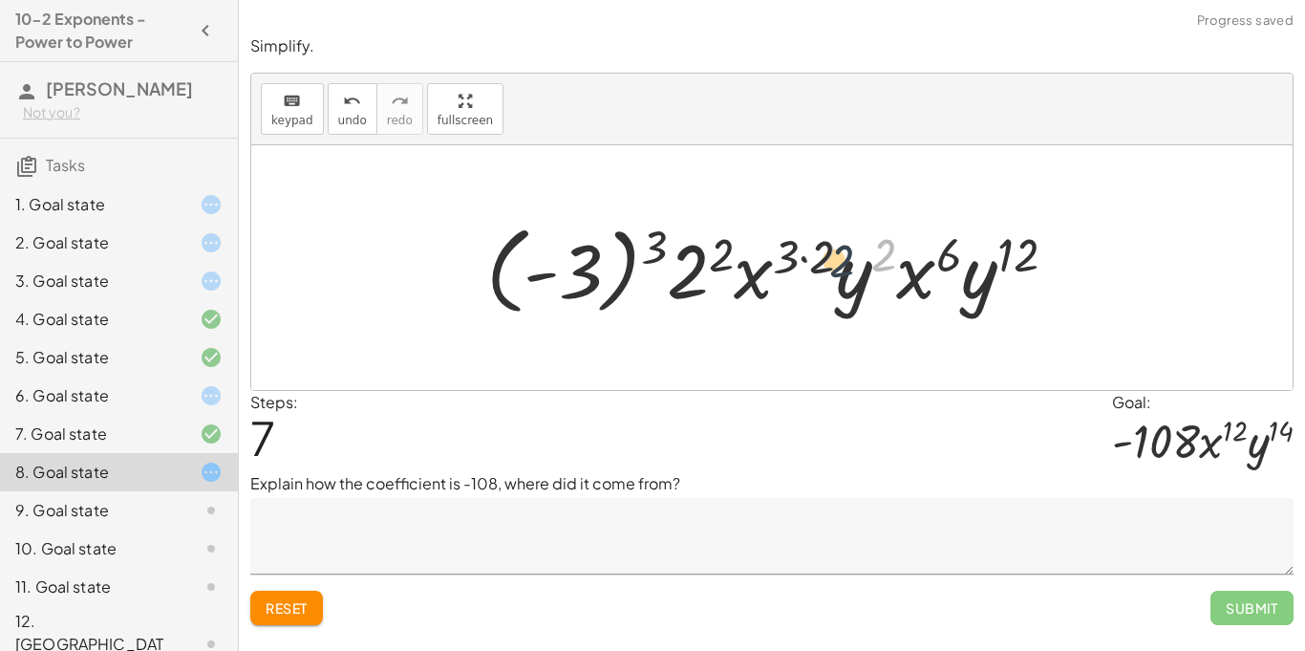
drag, startPoint x: 887, startPoint y: 247, endPoint x: 836, endPoint y: 253, distance: 51.9
click at [836, 253] on div at bounding box center [779, 268] width 605 height 106
drag, startPoint x: 891, startPoint y: 257, endPoint x: 1014, endPoint y: 276, distance: 124.7
click at [1014, 276] on div at bounding box center [779, 268] width 605 height 106
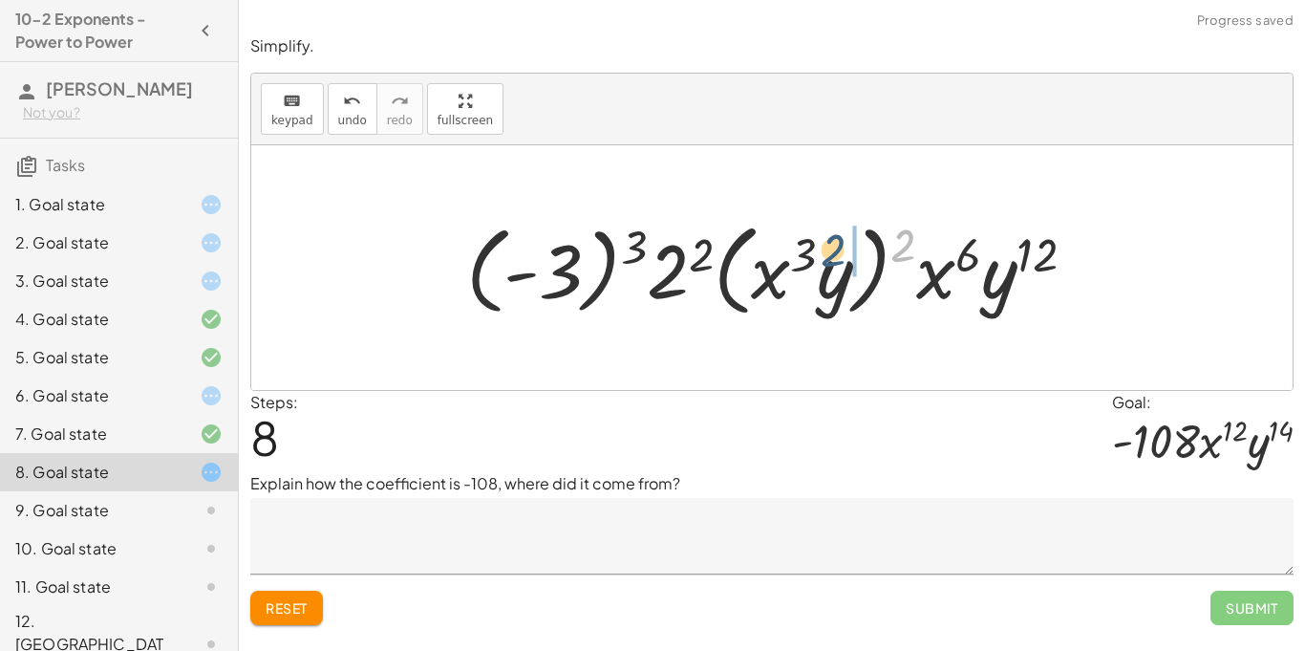
drag, startPoint x: 898, startPoint y: 254, endPoint x: 827, endPoint y: 260, distance: 70.9
click at [827, 260] on div at bounding box center [779, 268] width 644 height 110
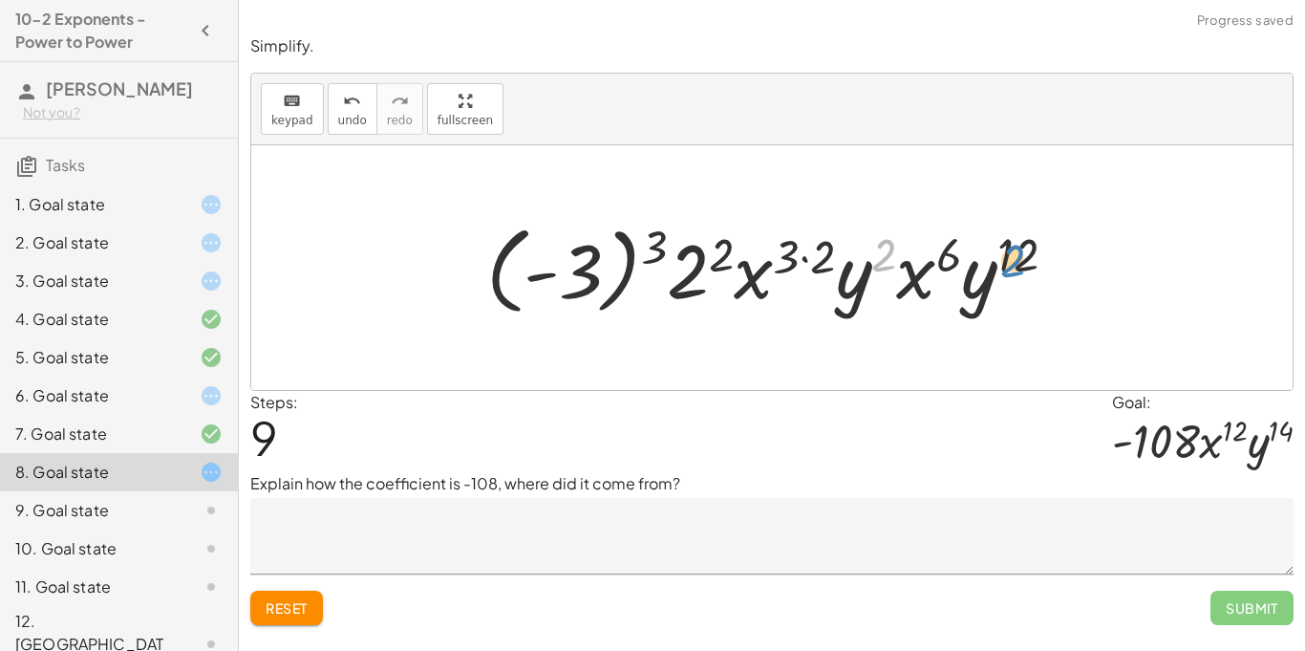
drag, startPoint x: 885, startPoint y: 250, endPoint x: 1016, endPoint y: 255, distance: 131.9
click at [1016, 255] on div at bounding box center [779, 268] width 605 height 106
drag, startPoint x: 878, startPoint y: 261, endPoint x: 1005, endPoint y: 256, distance: 127.1
click at [1005, 256] on div at bounding box center [779, 268] width 605 height 106
drag, startPoint x: 877, startPoint y: 270, endPoint x: 1052, endPoint y: 300, distance: 177.3
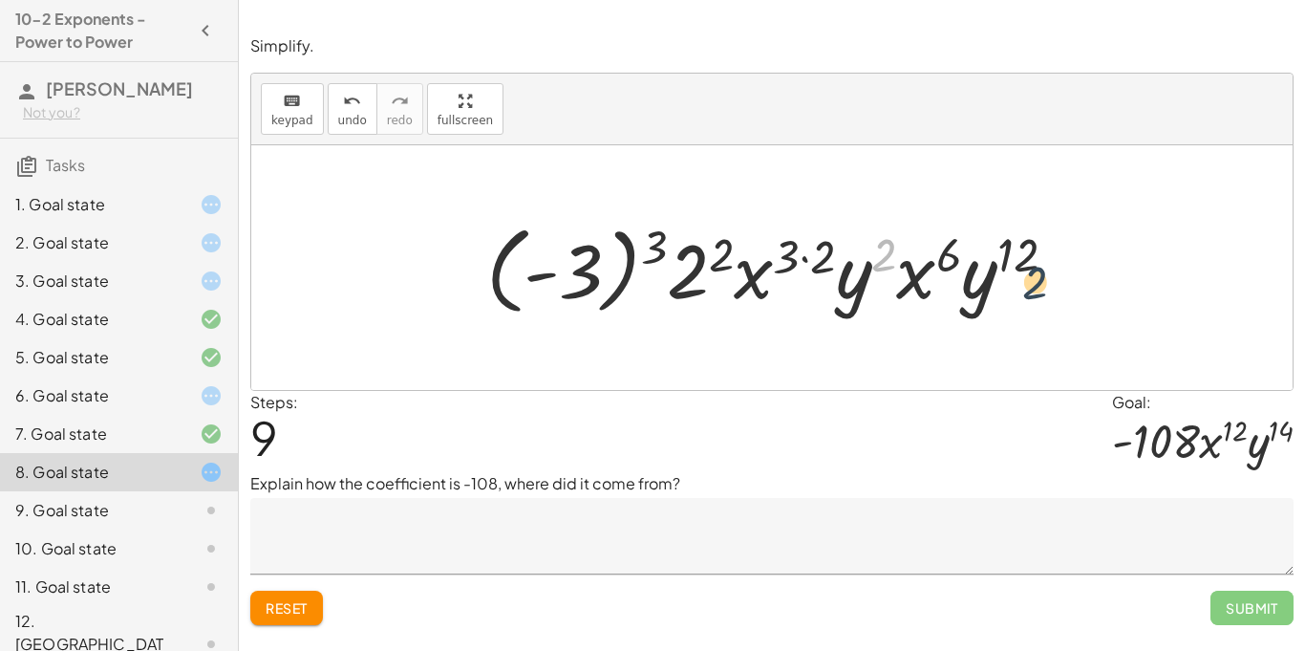
click at [1052, 300] on div at bounding box center [779, 268] width 605 height 106
drag, startPoint x: 849, startPoint y: 286, endPoint x: 1038, endPoint y: 274, distance: 189.5
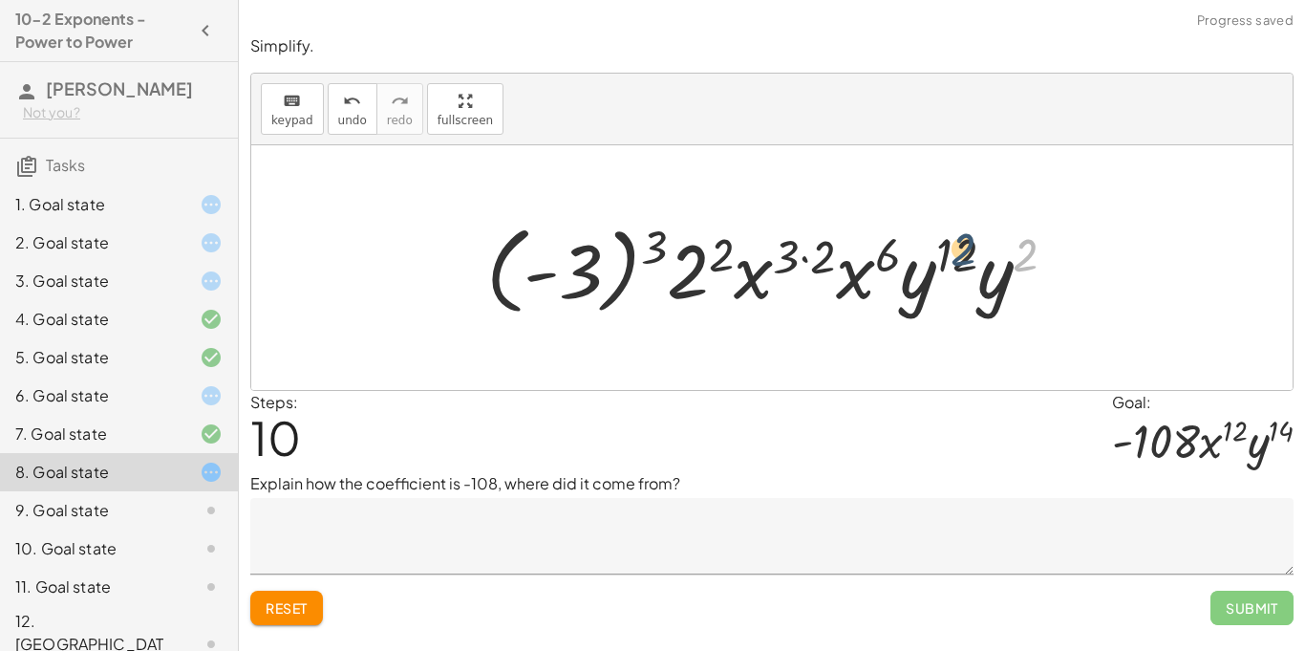
drag, startPoint x: 1035, startPoint y: 253, endPoint x: 970, endPoint y: 247, distance: 66.2
click at [970, 247] on div at bounding box center [779, 268] width 605 height 106
drag, startPoint x: 829, startPoint y: 258, endPoint x: 784, endPoint y: 247, distance: 46.1
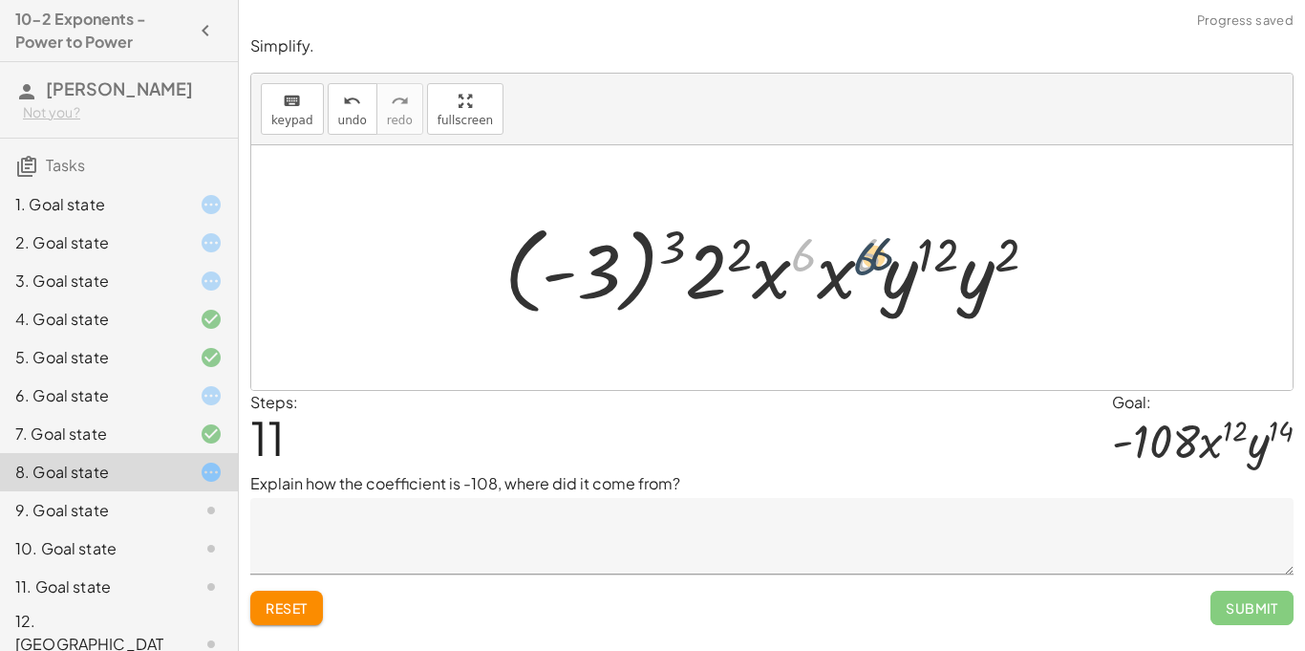
drag, startPoint x: 797, startPoint y: 246, endPoint x: 861, endPoint y: 250, distance: 64.1
click at [861, 250] on div at bounding box center [778, 268] width 567 height 106
drag, startPoint x: 858, startPoint y: 257, endPoint x: 812, endPoint y: 260, distance: 45.9
click at [812, 260] on div at bounding box center [778, 268] width 567 height 106
drag, startPoint x: 856, startPoint y: 248, endPoint x: 773, endPoint y: 273, distance: 86.7
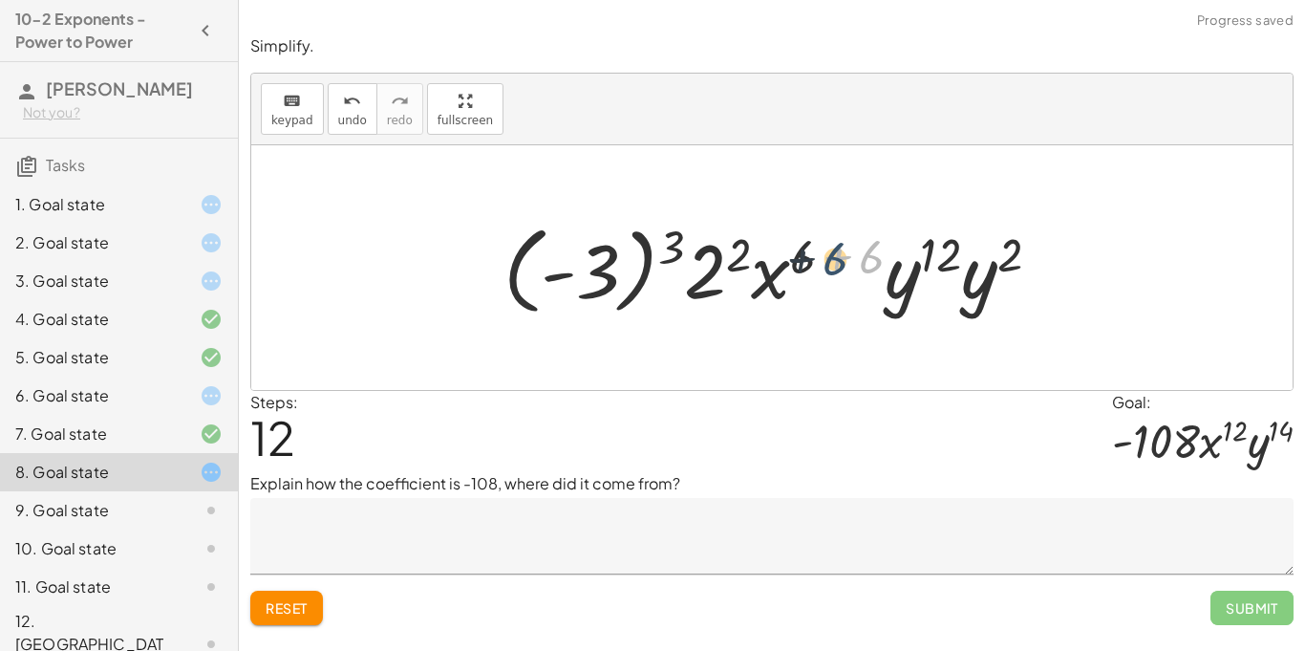
drag, startPoint x: 860, startPoint y: 247, endPoint x: 817, endPoint y: 250, distance: 43.1
click at [817, 250] on div at bounding box center [779, 268] width 571 height 106
drag, startPoint x: 864, startPoint y: 258, endPoint x: 777, endPoint y: 289, distance: 92.5
drag, startPoint x: 876, startPoint y: 259, endPoint x: 819, endPoint y: 255, distance: 57.4
click at [819, 255] on div at bounding box center [779, 268] width 571 height 106
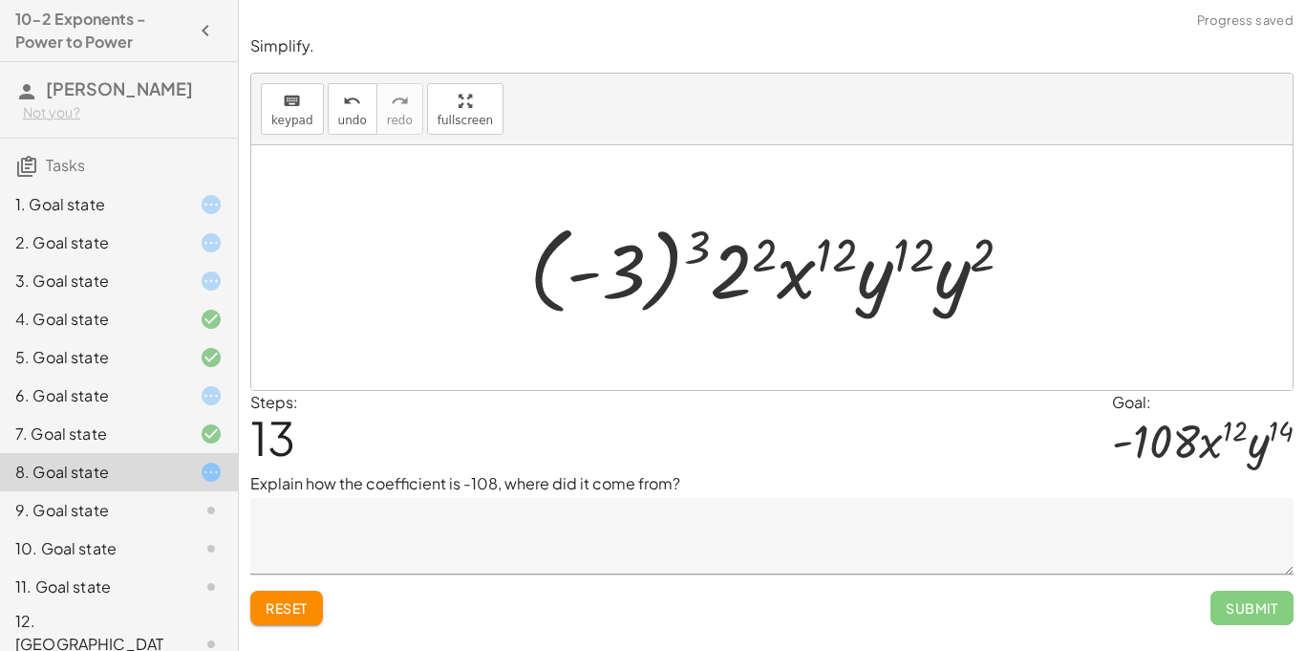
click at [929, 256] on div at bounding box center [779, 268] width 519 height 106
click at [907, 254] on div at bounding box center [779, 268] width 519 height 106
click at [885, 269] on div at bounding box center [779, 268] width 519 height 106
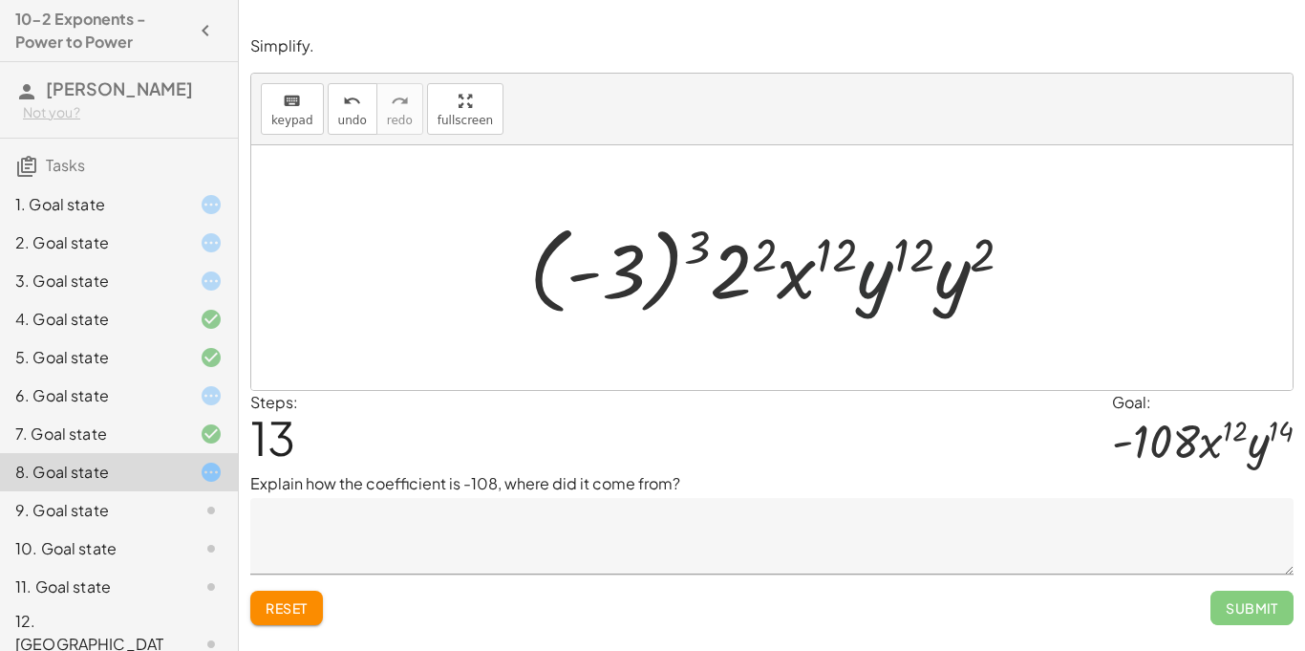
click at [815, 250] on div at bounding box center [779, 268] width 519 height 106
drag, startPoint x: 981, startPoint y: 258, endPoint x: 870, endPoint y: 280, distance: 113.0
click at [870, 280] on div at bounding box center [779, 268] width 519 height 106
drag, startPoint x: 978, startPoint y: 264, endPoint x: 878, endPoint y: 284, distance: 102.3
click at [878, 284] on div at bounding box center [779, 268] width 519 height 106
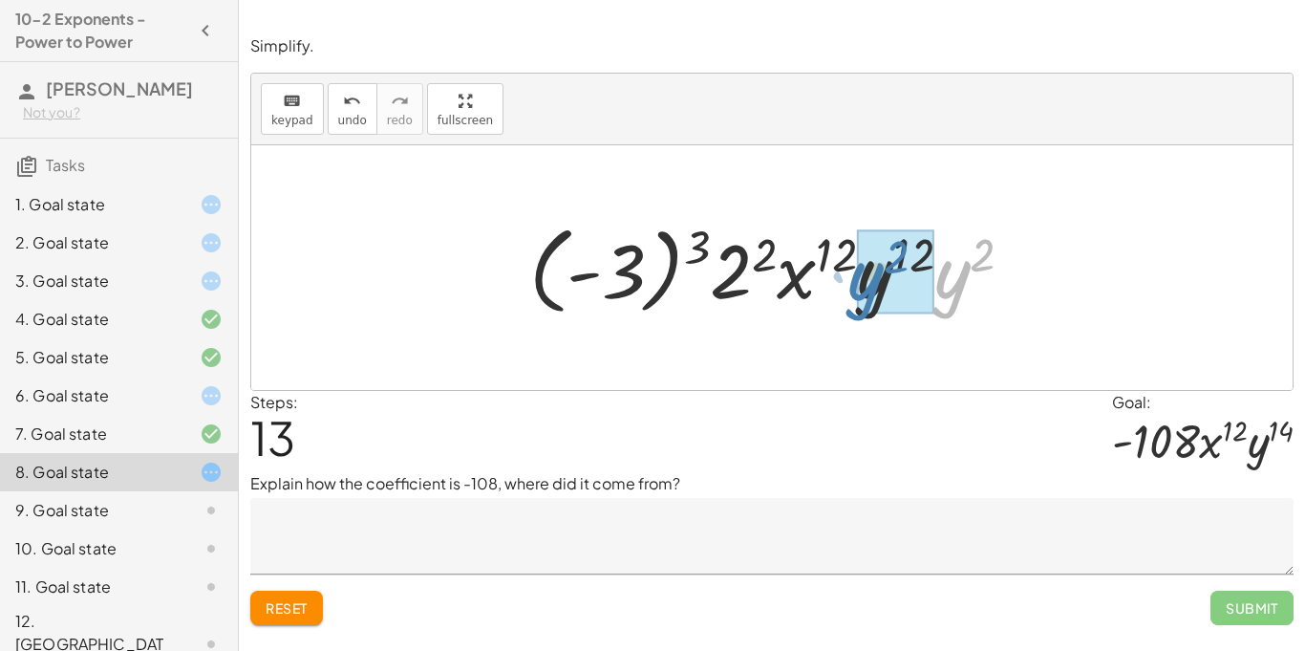
drag, startPoint x: 945, startPoint y: 286, endPoint x: 860, endPoint y: 288, distance: 85.0
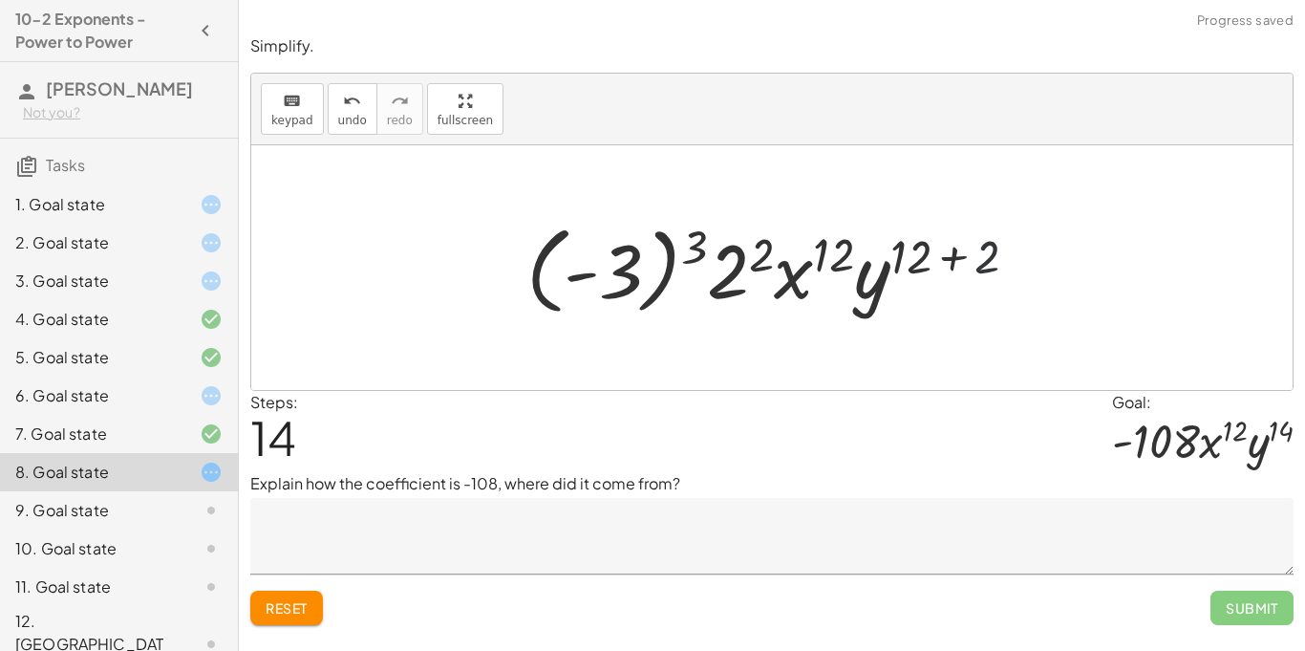
click at [982, 251] on div at bounding box center [779, 268] width 525 height 106
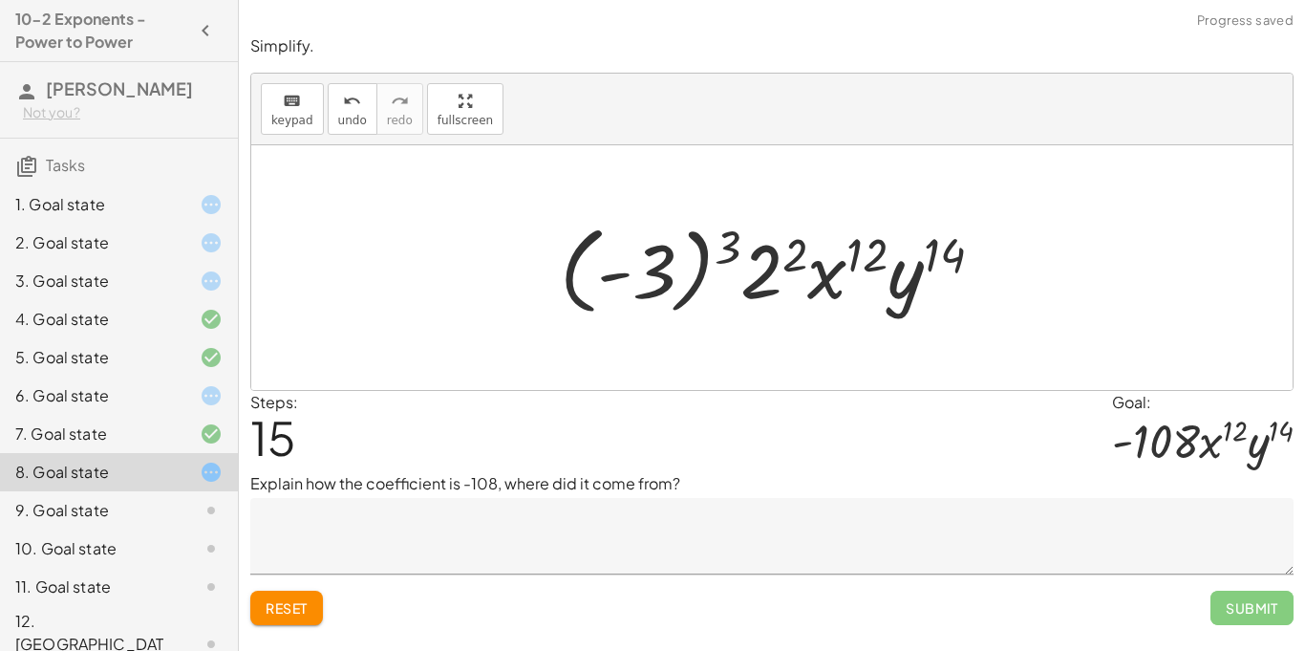
click at [765, 280] on div at bounding box center [779, 268] width 458 height 106
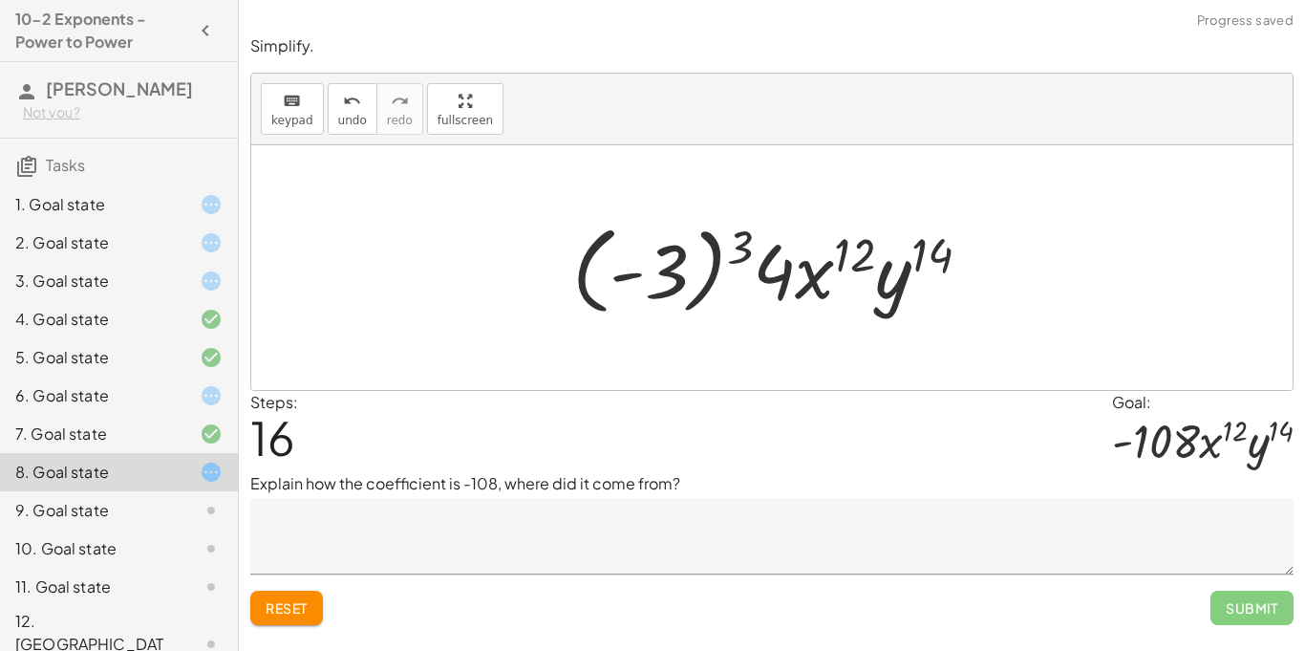
click at [743, 245] on div at bounding box center [779, 268] width 433 height 106
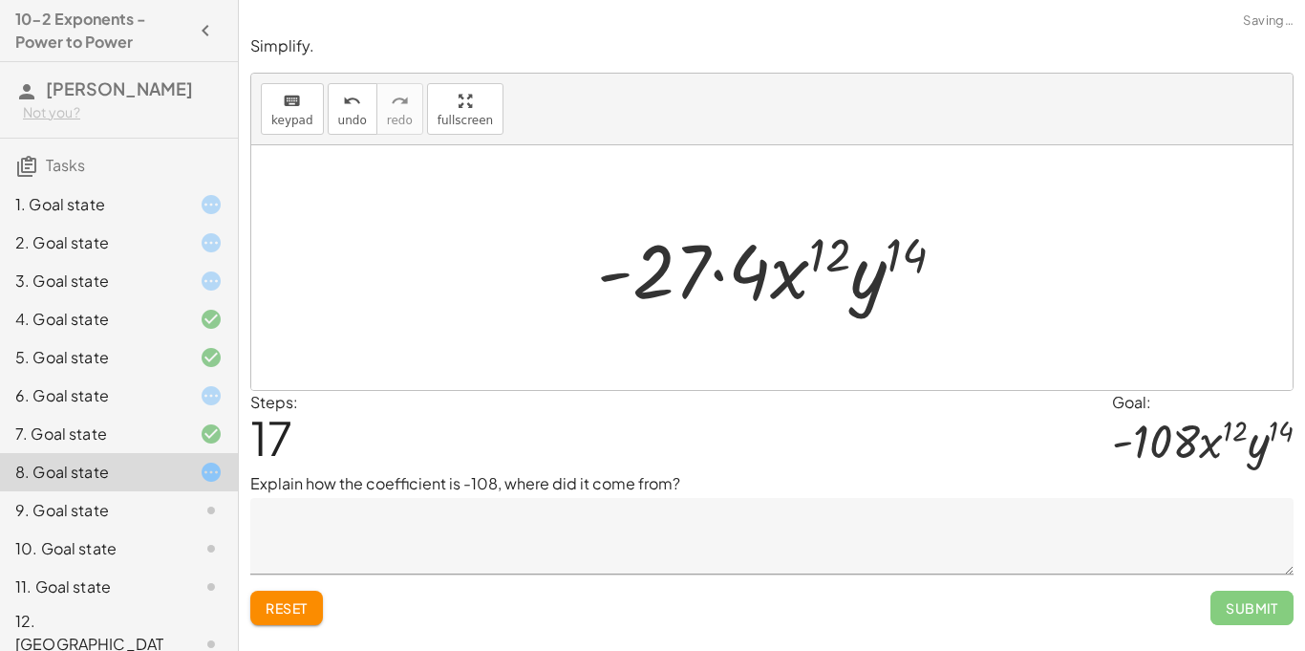
click at [671, 263] on div at bounding box center [778, 268] width 382 height 98
click at [661, 262] on div at bounding box center [778, 268] width 382 height 98
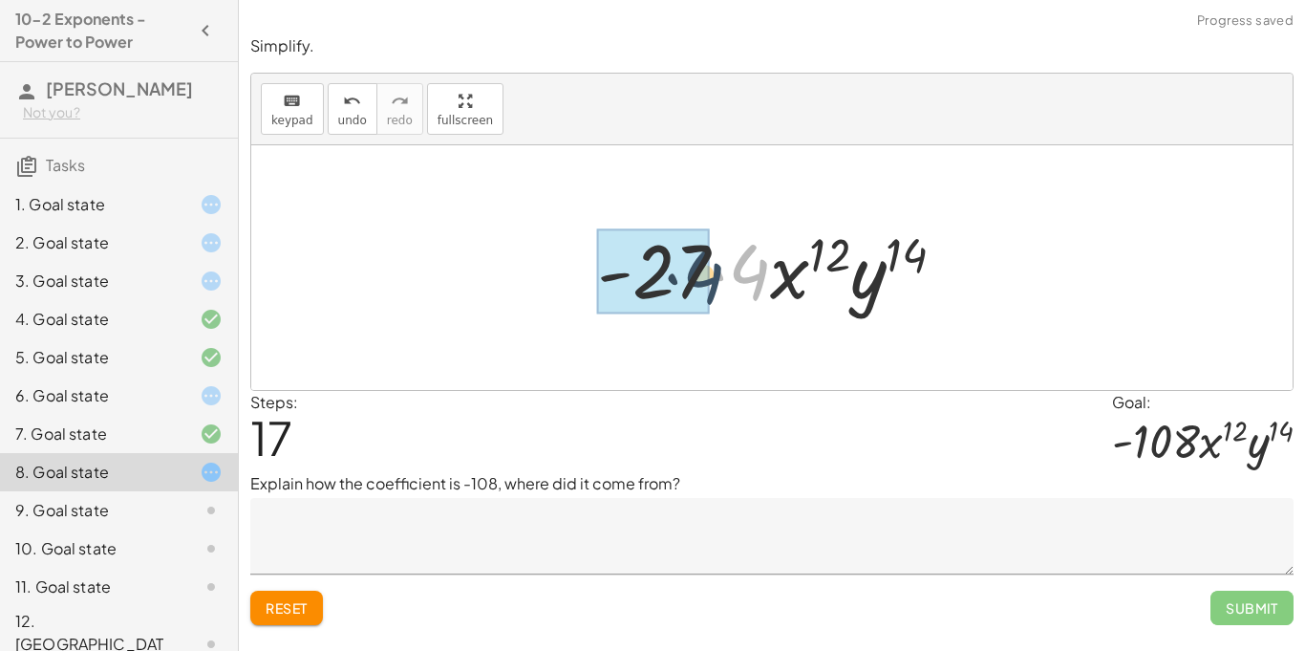
drag, startPoint x: 758, startPoint y: 261, endPoint x: 712, endPoint y: 265, distance: 47.0
click at [712, 265] on div at bounding box center [778, 268] width 382 height 98
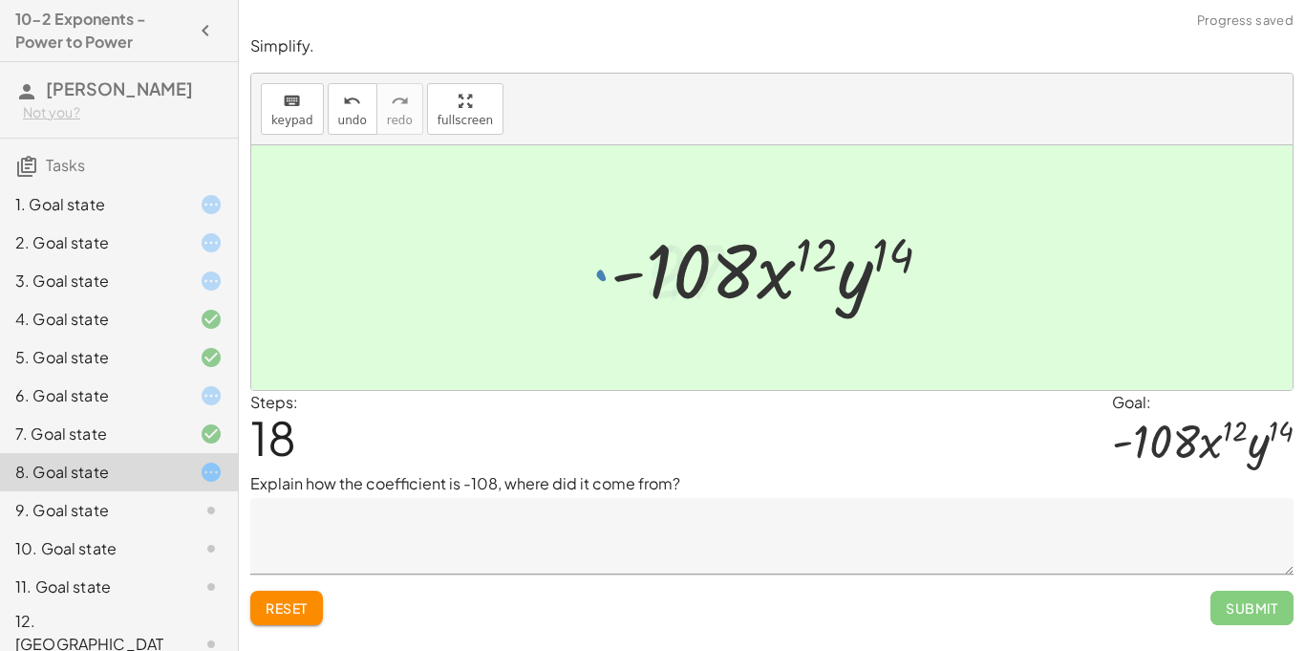
click at [730, 273] on div at bounding box center [778, 268] width 355 height 98
click at [141, 509] on div "9. Goal state" at bounding box center [92, 509] width 154 height 23
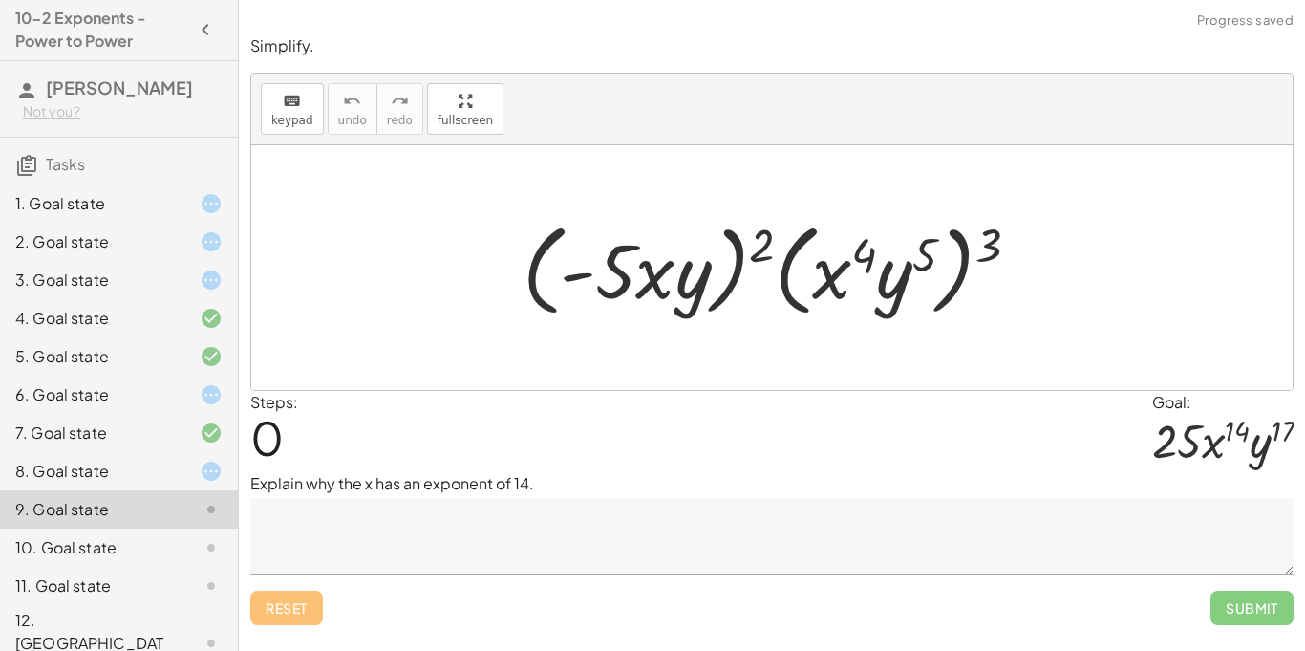
click at [890, 250] on div at bounding box center [778, 268] width 531 height 110
click at [927, 250] on div at bounding box center [778, 268] width 531 height 110
click at [993, 248] on div at bounding box center [778, 268] width 531 height 110
click at [863, 258] on div at bounding box center [778, 268] width 531 height 110
click at [731, 246] on div at bounding box center [778, 268] width 531 height 110
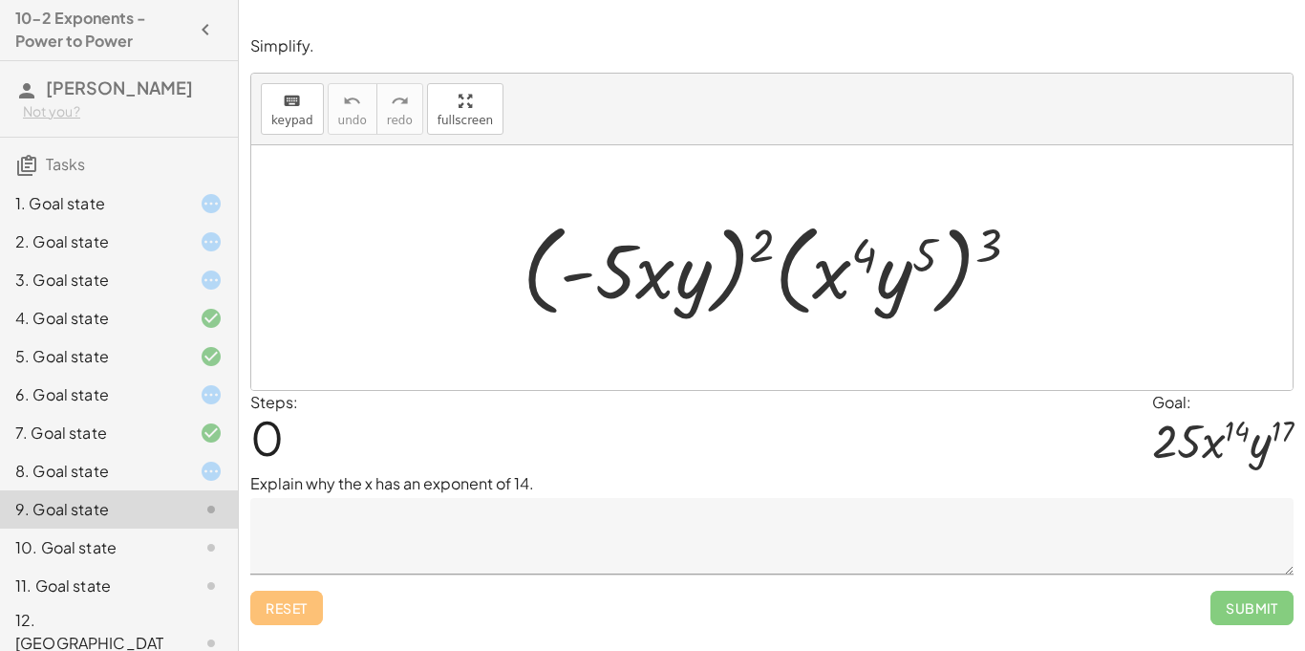
click at [859, 255] on div at bounding box center [778, 268] width 531 height 110
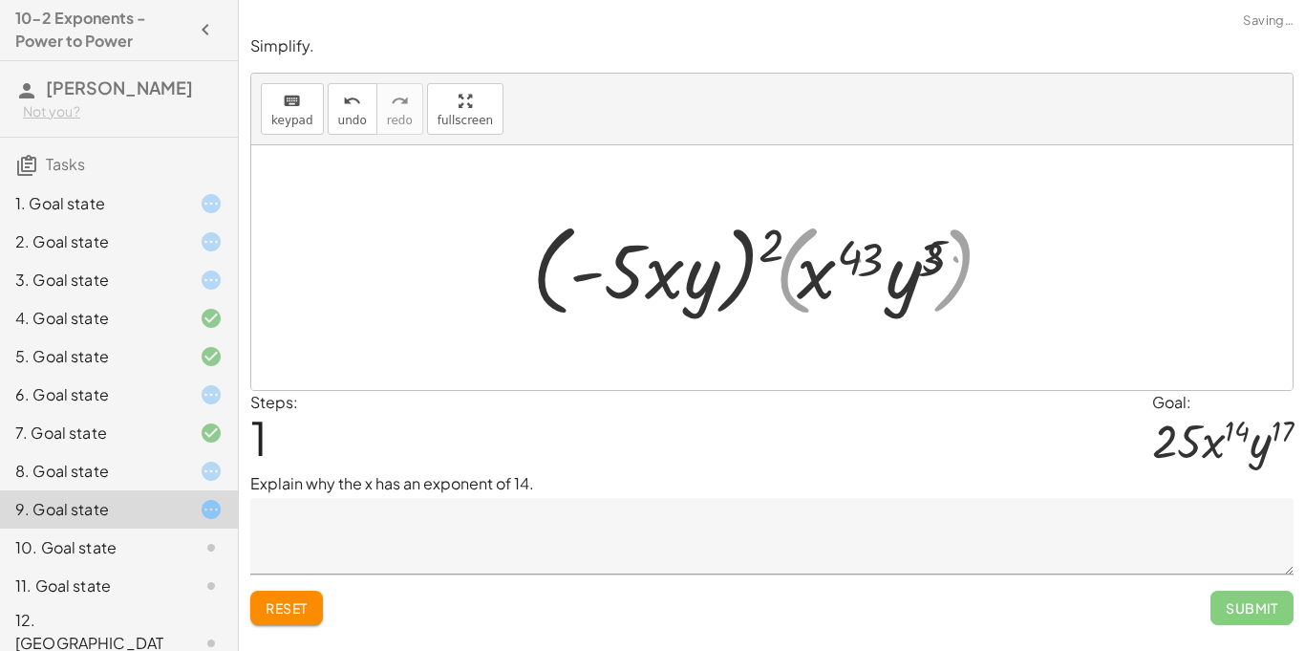
click at [985, 248] on div at bounding box center [778, 268] width 503 height 110
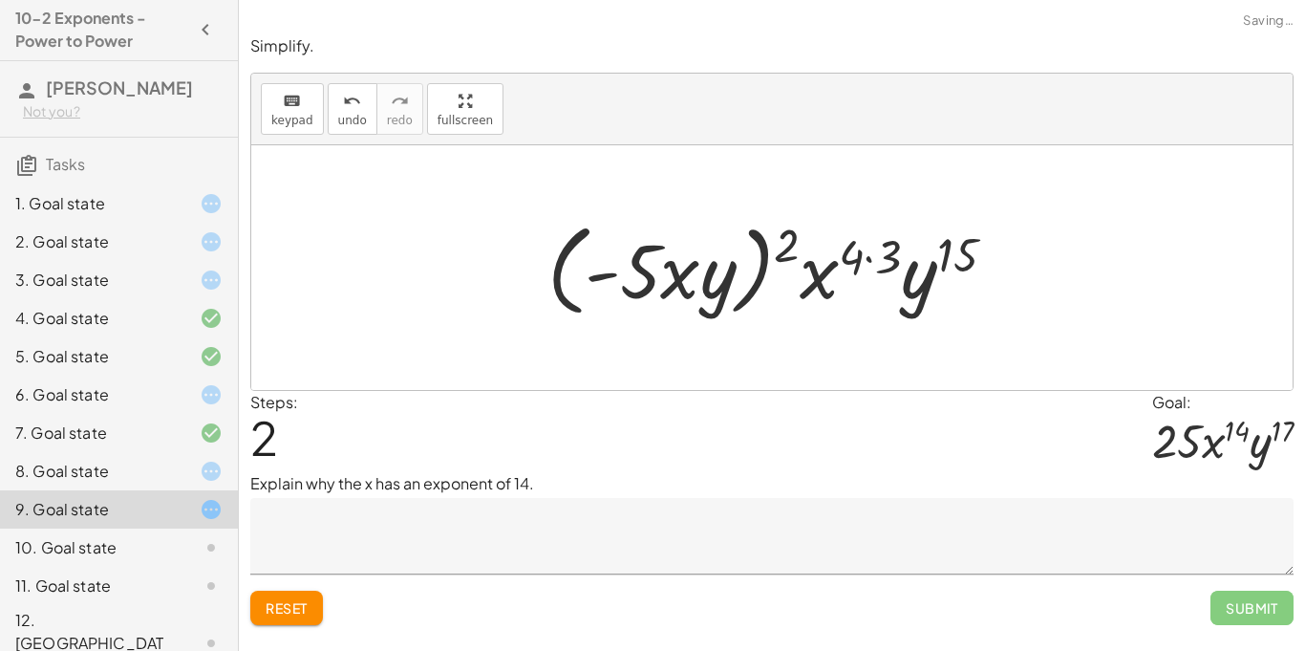
click at [860, 244] on div at bounding box center [779, 268] width 482 height 110
click at [869, 256] on div at bounding box center [779, 268] width 482 height 110
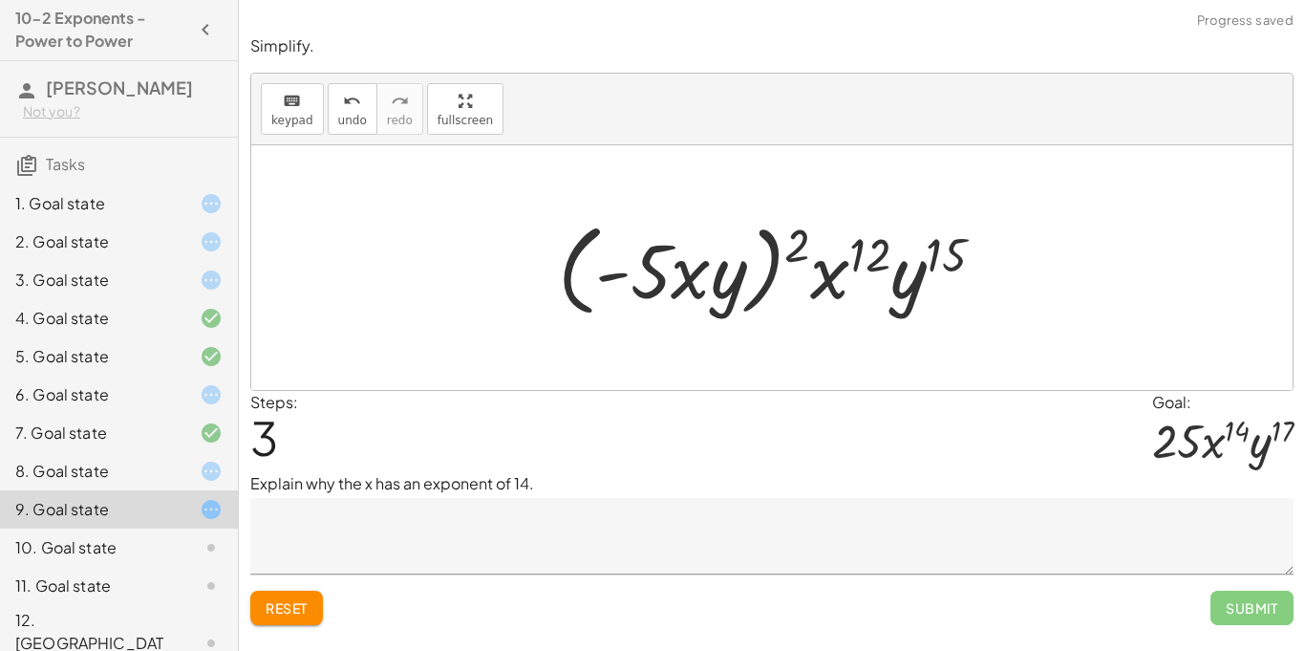
click at [907, 254] on div at bounding box center [778, 268] width 461 height 110
click at [941, 261] on div at bounding box center [778, 268] width 461 height 110
drag, startPoint x: 786, startPoint y: 241, endPoint x: 710, endPoint y: 281, distance: 86.3
click at [710, 281] on div at bounding box center [778, 268] width 461 height 110
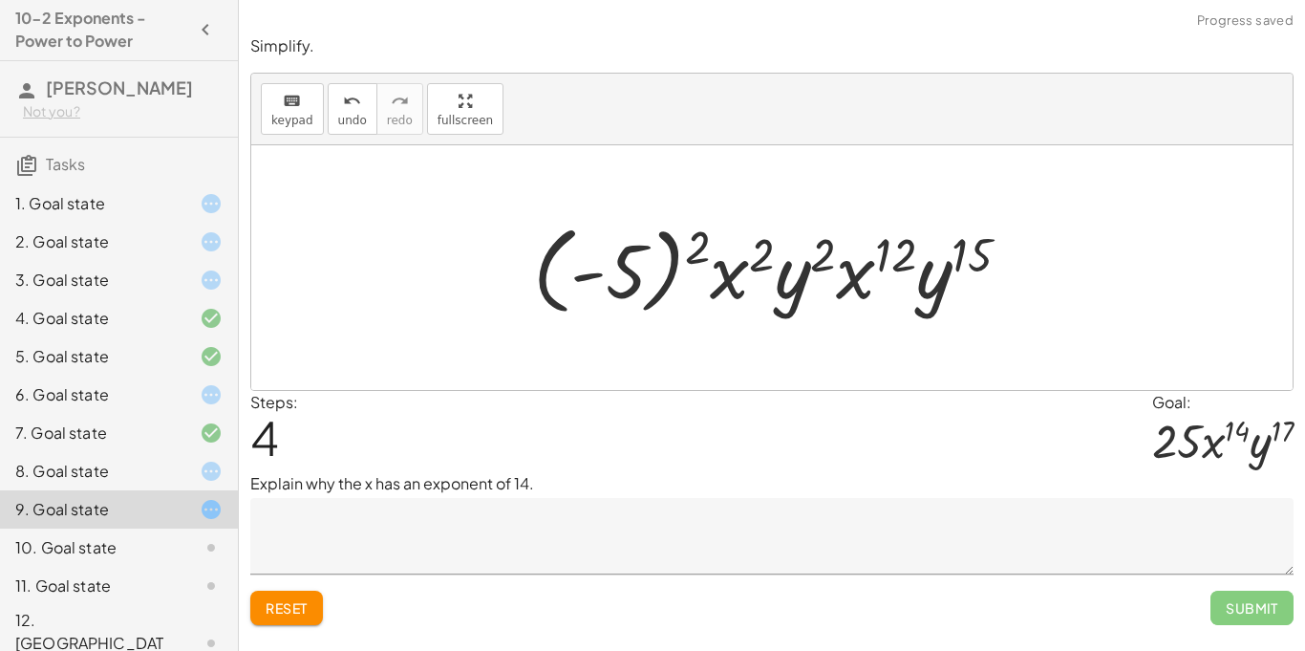
click at [828, 262] on div at bounding box center [779, 268] width 512 height 106
click at [741, 269] on div at bounding box center [779, 268] width 512 height 106
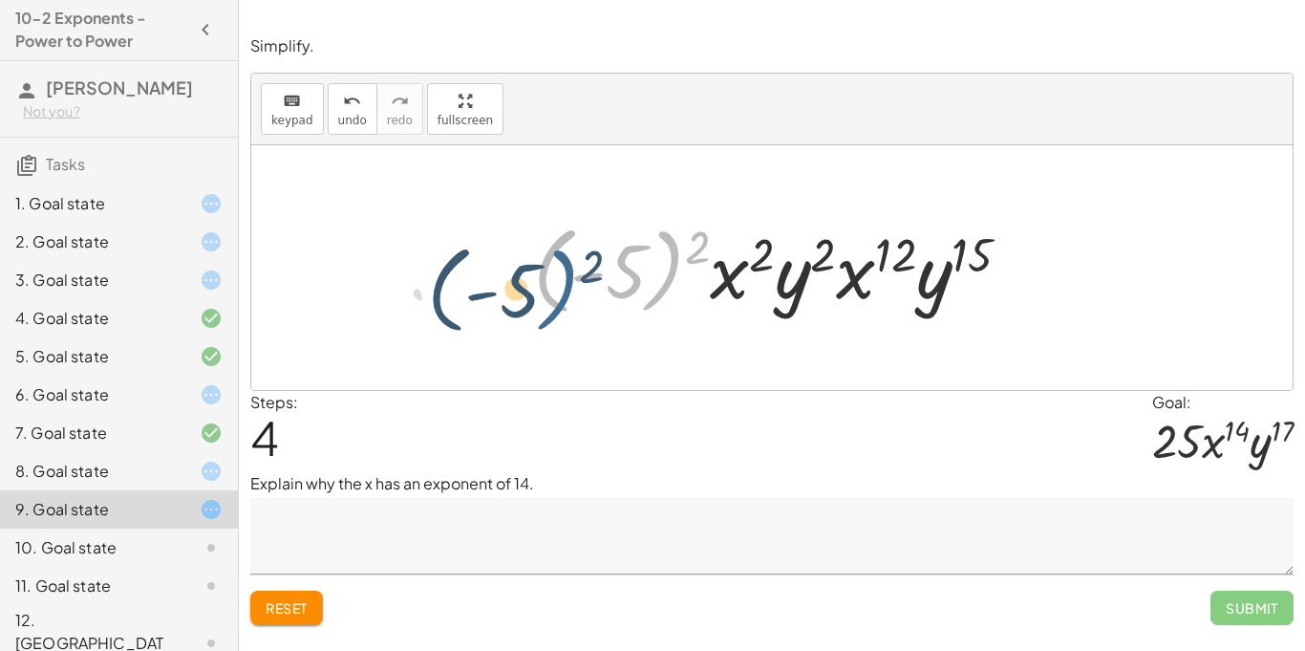
drag, startPoint x: 681, startPoint y: 251, endPoint x: 576, endPoint y: 270, distance: 106.8
click at [576, 270] on div at bounding box center [779, 268] width 512 height 106
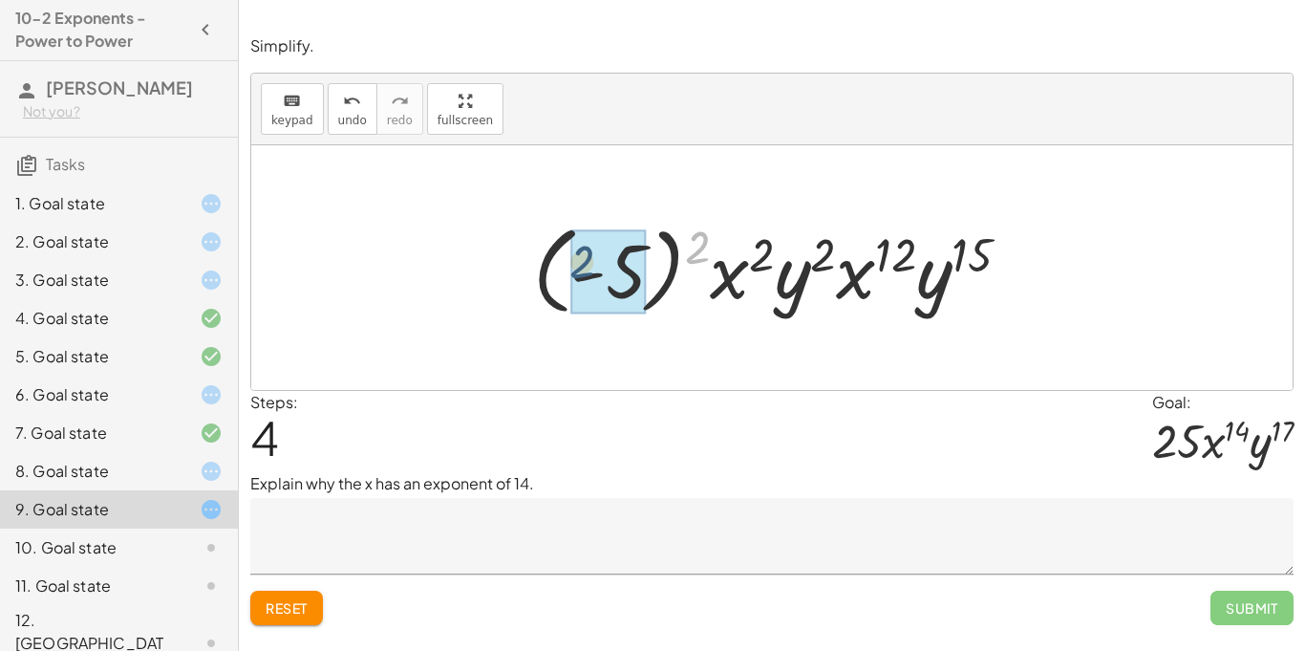
drag, startPoint x: 707, startPoint y: 252, endPoint x: 591, endPoint y: 268, distance: 116.7
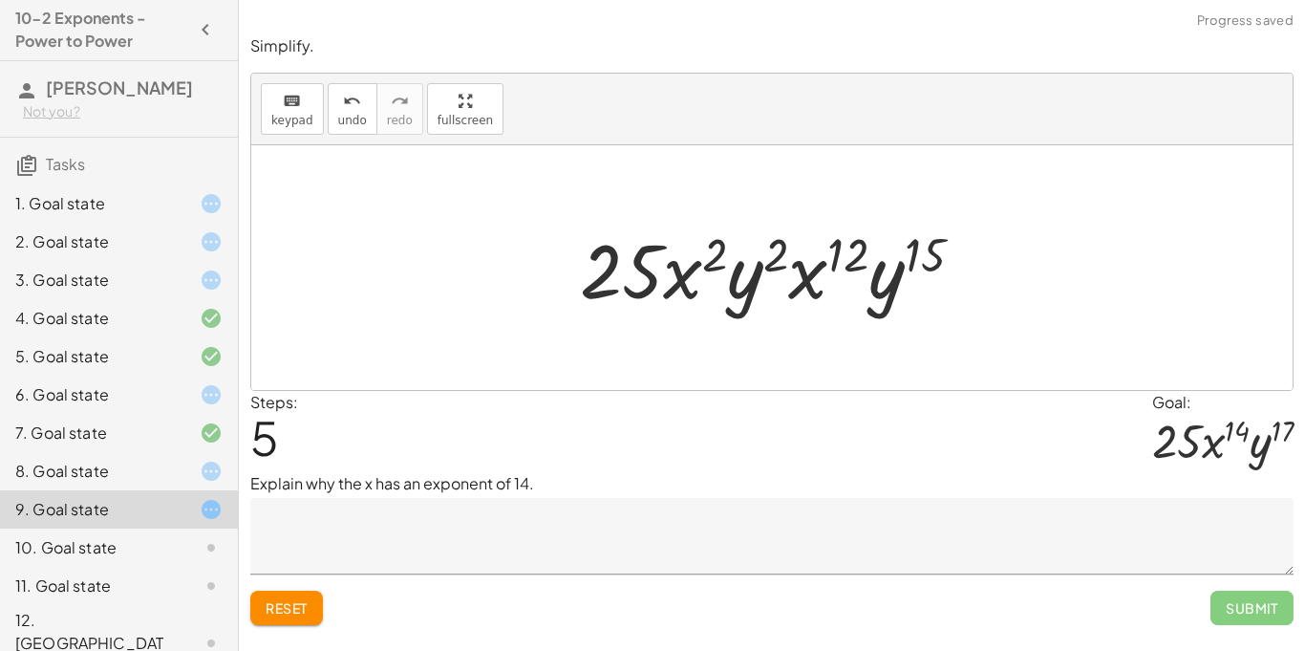
click at [720, 259] on div at bounding box center [778, 268] width 417 height 98
drag, startPoint x: 720, startPoint y: 259, endPoint x: 853, endPoint y: 272, distance: 133.5
click at [853, 272] on div at bounding box center [778, 268] width 417 height 98
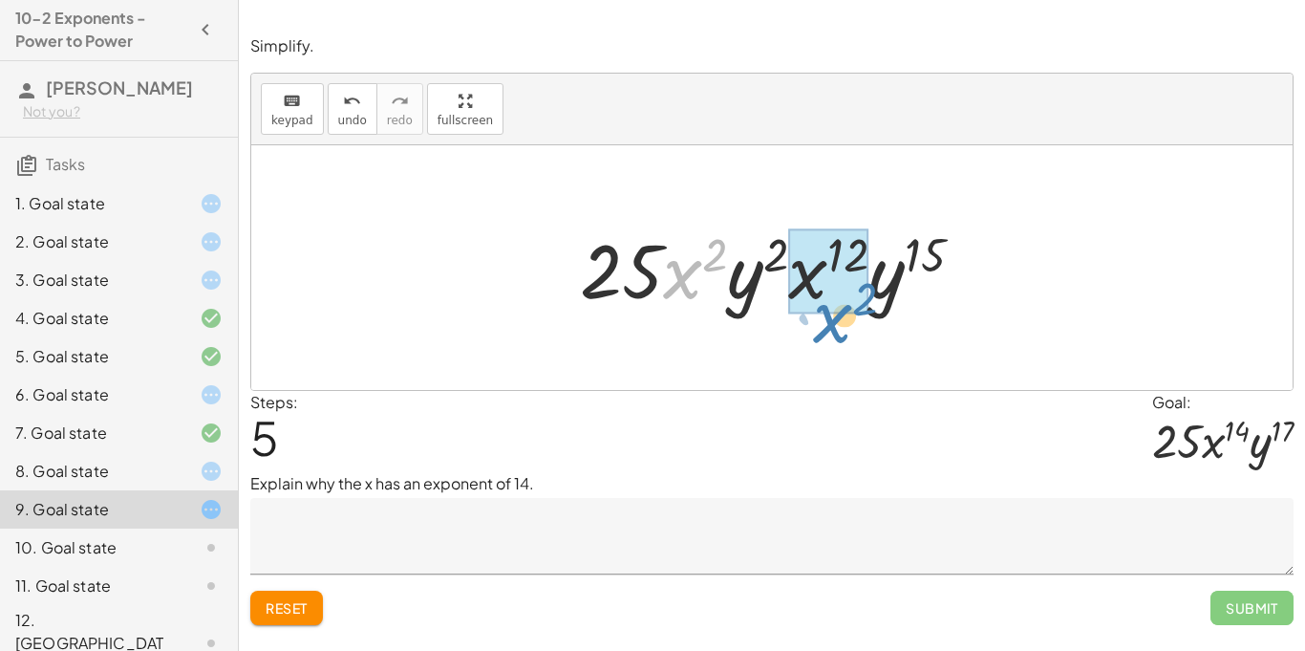
drag, startPoint x: 688, startPoint y: 268, endPoint x: 838, endPoint y: 311, distance: 156.0
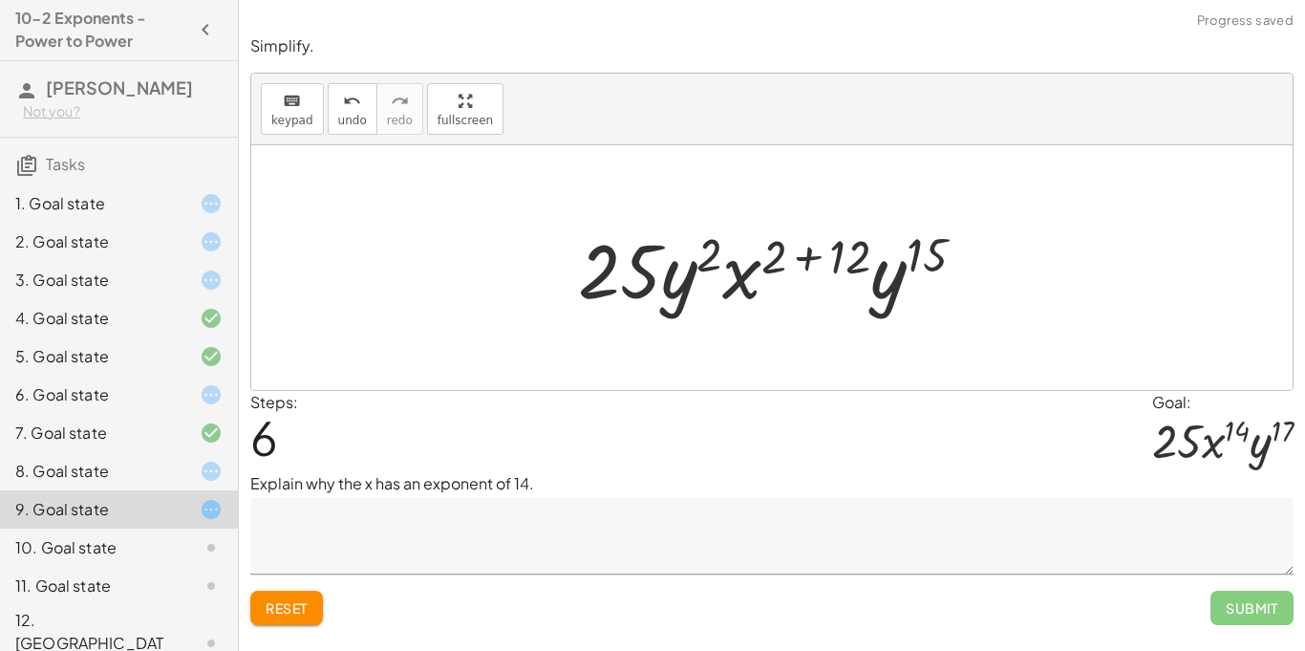
click at [817, 252] on div at bounding box center [778, 268] width 421 height 98
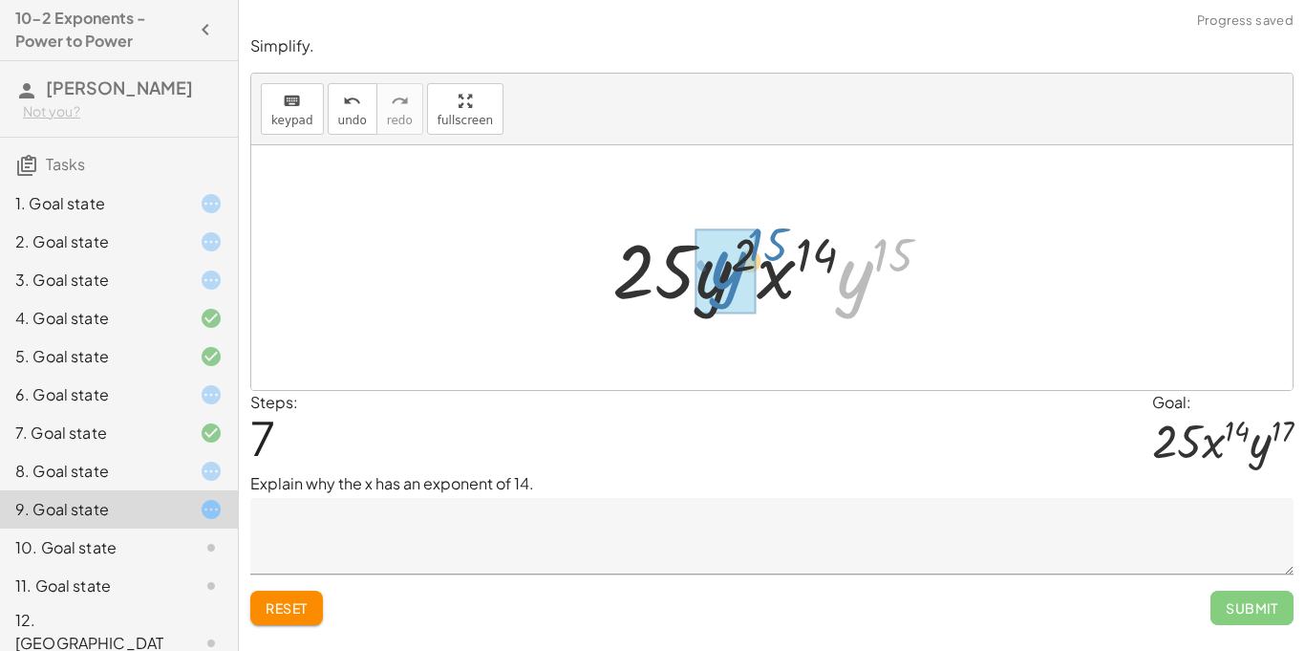
drag, startPoint x: 863, startPoint y: 287, endPoint x: 736, endPoint y: 277, distance: 126.5
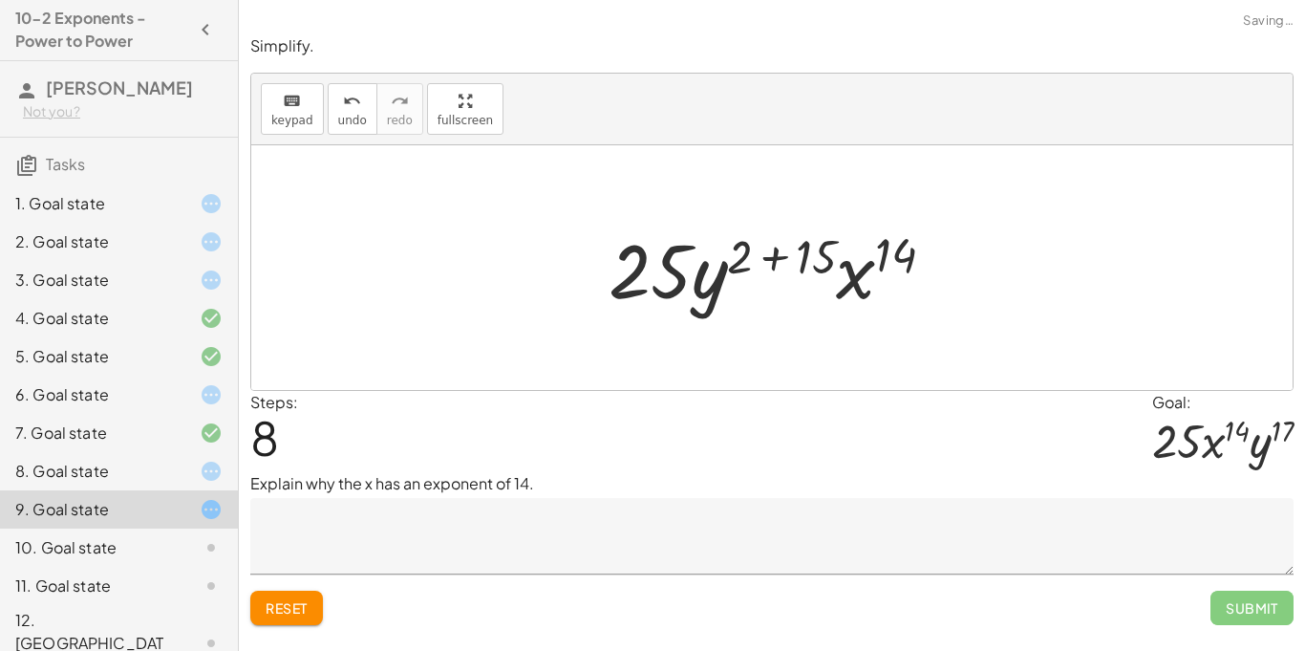
click at [770, 251] on div at bounding box center [779, 268] width 360 height 98
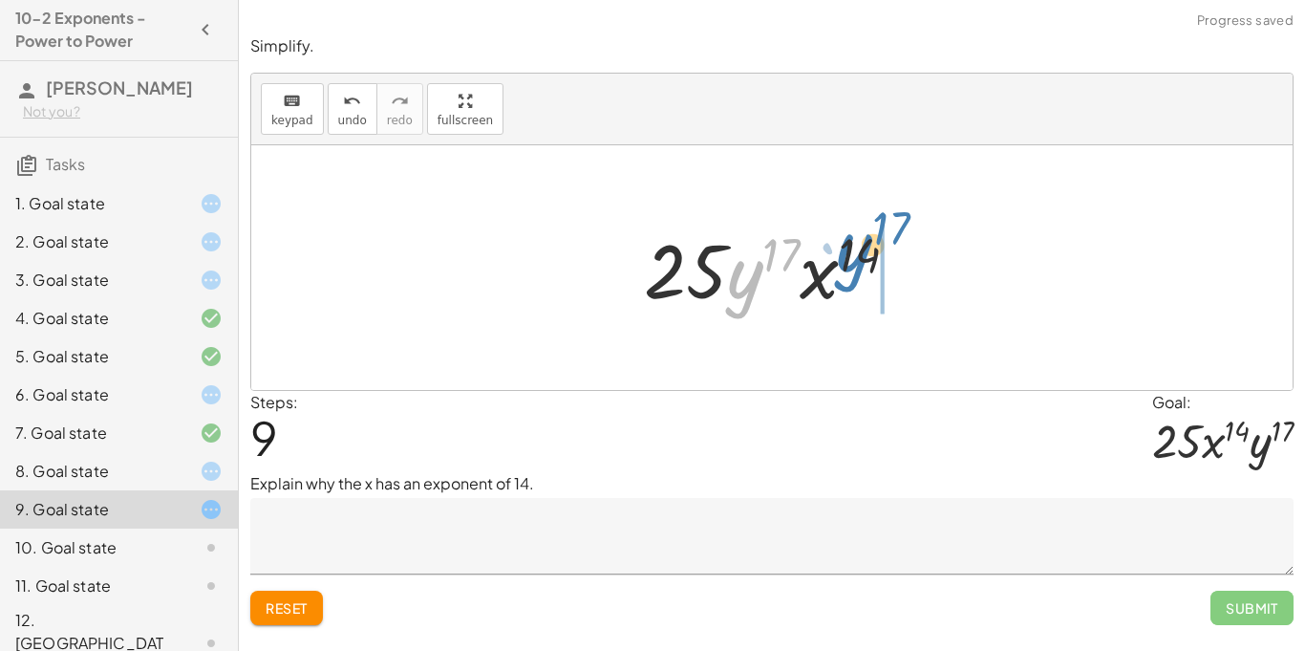
drag, startPoint x: 750, startPoint y: 285, endPoint x: 860, endPoint y: 258, distance: 113.1
click at [860, 258] on div at bounding box center [778, 268] width 288 height 98
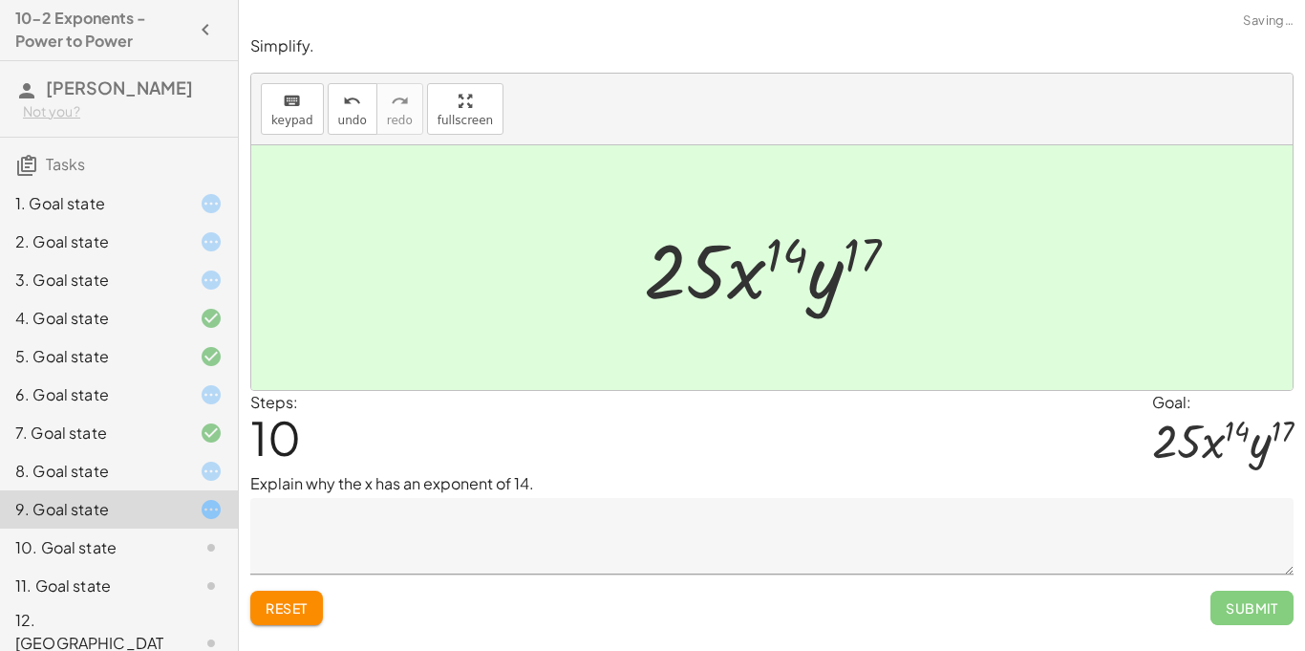
click at [0, 0] on div "Simplify. keyboard keypad undo undo redo redo fullscreen · ( · - 5 · x · y ) 2 …" at bounding box center [0, 0] width 0 height 0
drag, startPoint x: 111, startPoint y: 549, endPoint x: 342, endPoint y: 582, distance: 233.4
click at [342, 582] on main "10-2 Exponents - Power to Power Jose Reyes Not you? Tasks 1. Goal state 2. Goal…" at bounding box center [652, 325] width 1305 height 651
click at [211, 212] on icon at bounding box center [211, 203] width 23 height 23
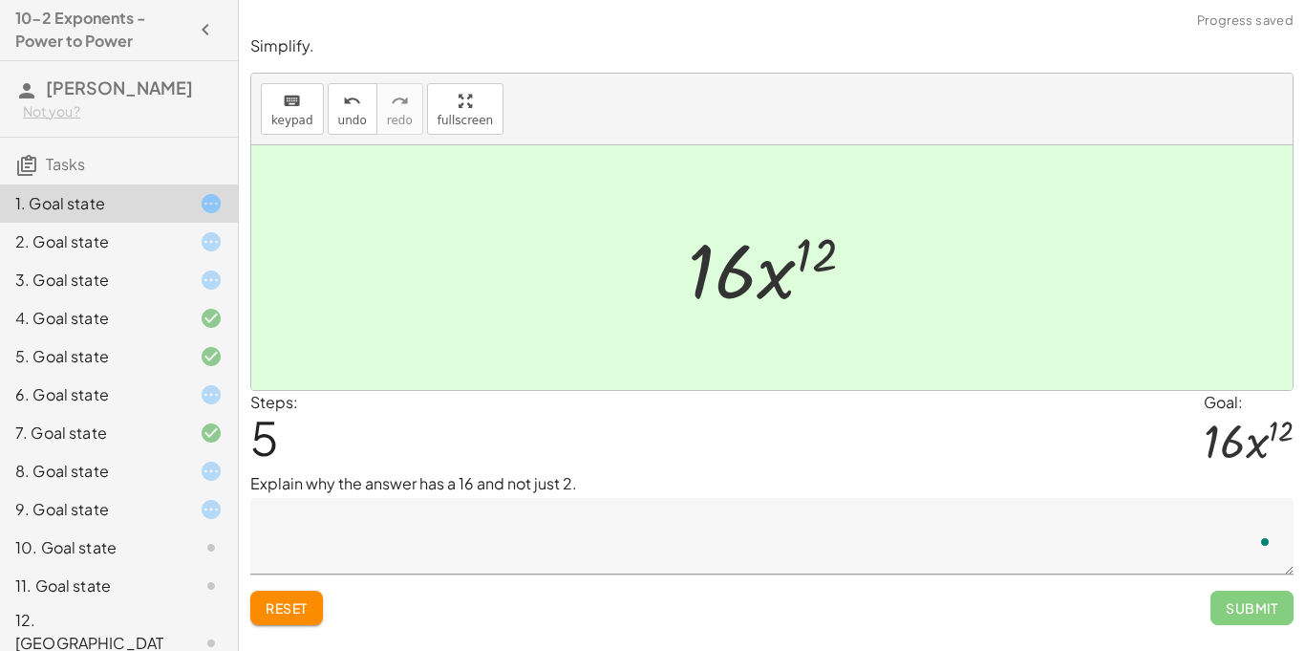
click at [840, 577] on div "Reset Submit" at bounding box center [771, 599] width 1043 height 51
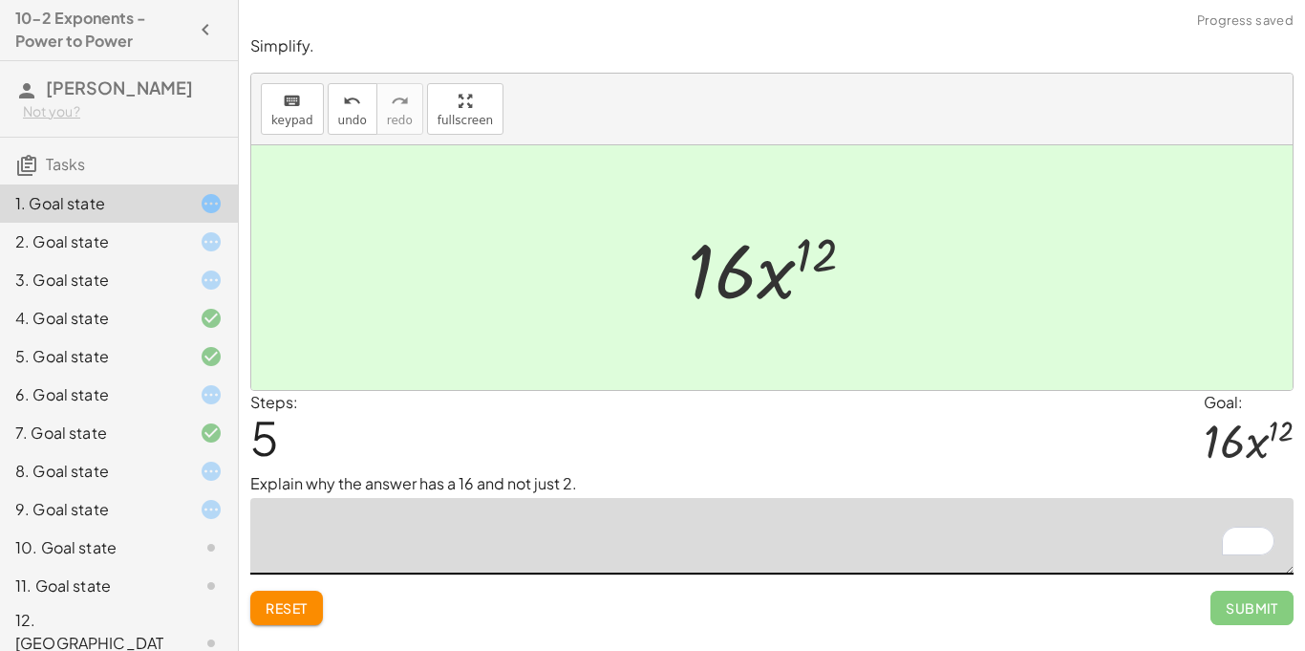
click at [842, 556] on textarea "To enrich screen reader interactions, please activate Accessibility in Grammarl…" at bounding box center [771, 536] width 1043 height 76
click at [267, 599] on span "Reset" at bounding box center [287, 607] width 42 height 17
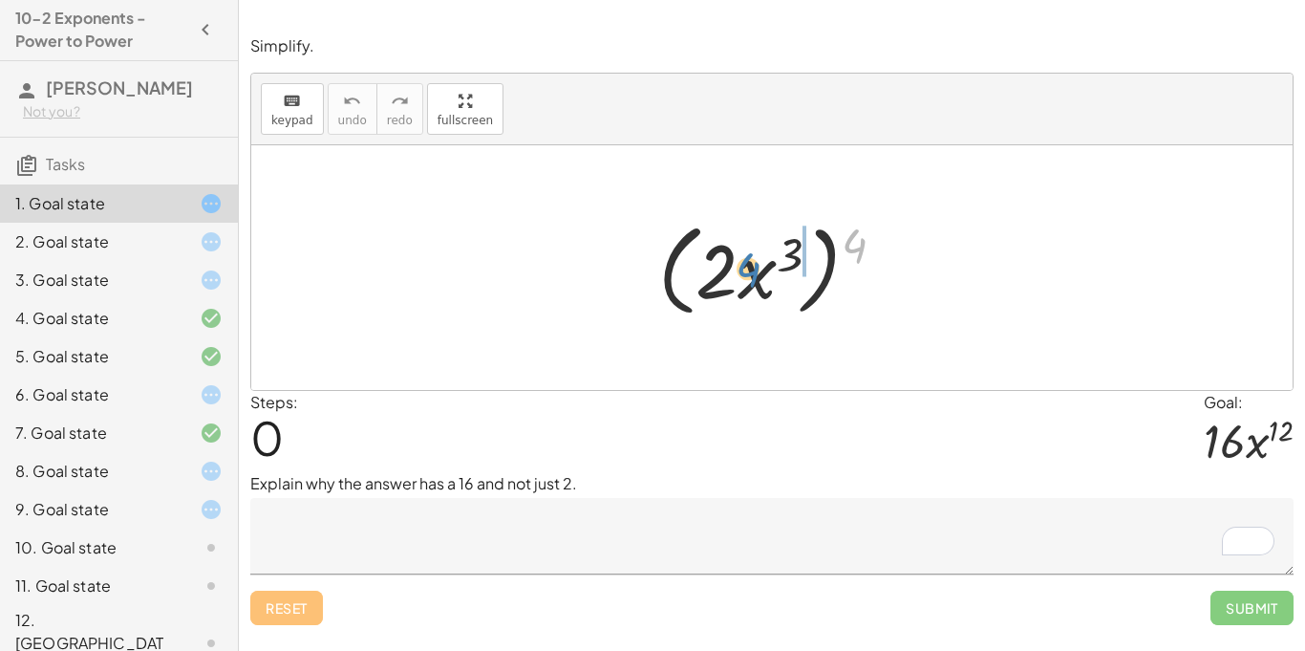
drag, startPoint x: 853, startPoint y: 234, endPoint x: 747, endPoint y: 258, distance: 108.7
click at [747, 258] on div at bounding box center [779, 268] width 261 height 110
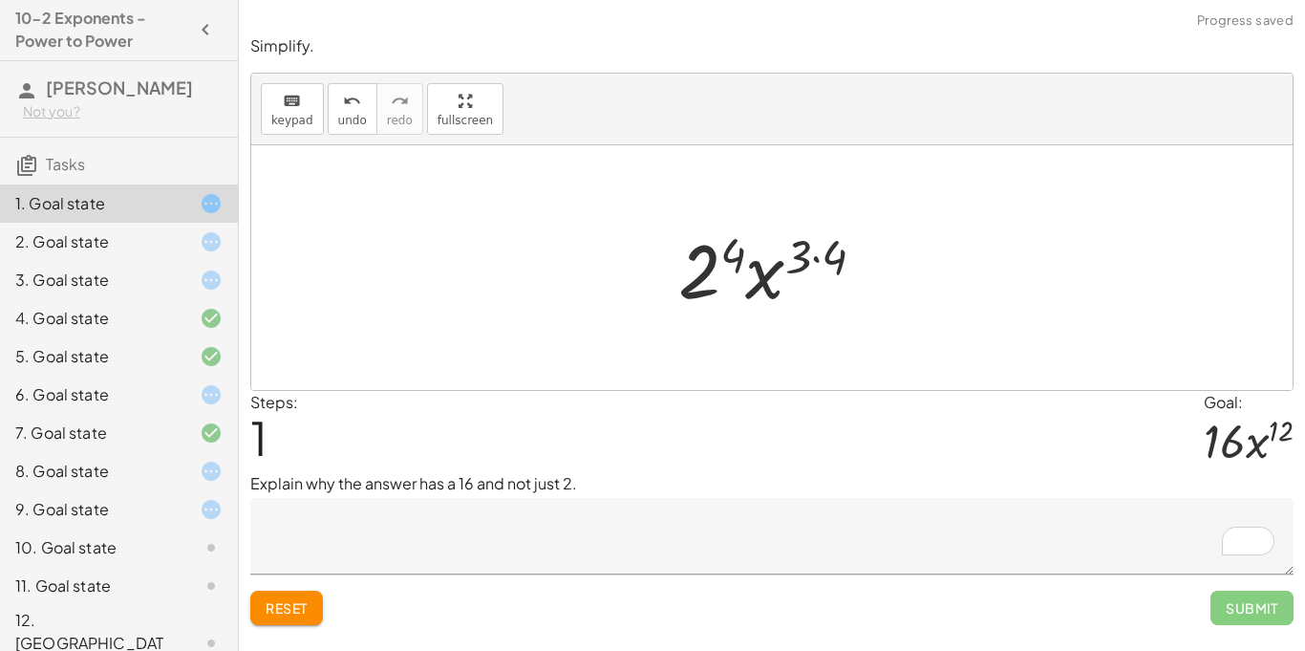
click at [589, 527] on textarea "To enrich screen reader interactions, please activate Accessibility in Grammarl…" at bounding box center [771, 536] width 1043 height 76
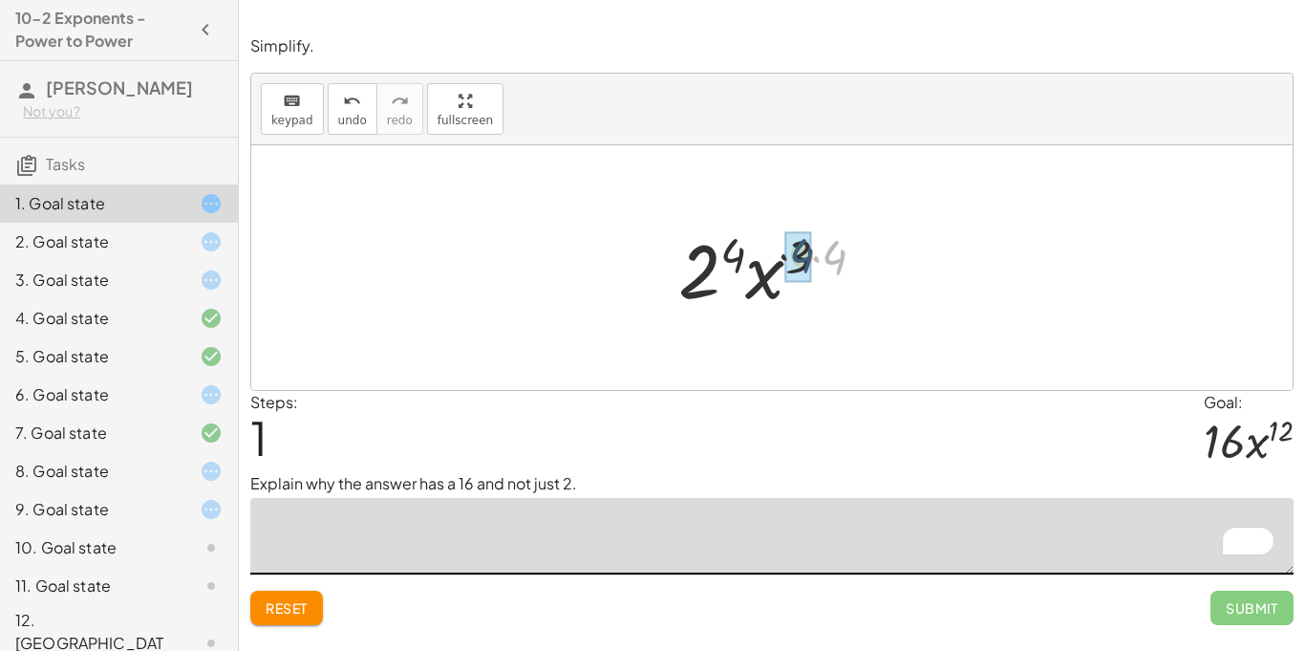
drag, startPoint x: 840, startPoint y: 254, endPoint x: 803, endPoint y: 252, distance: 36.3
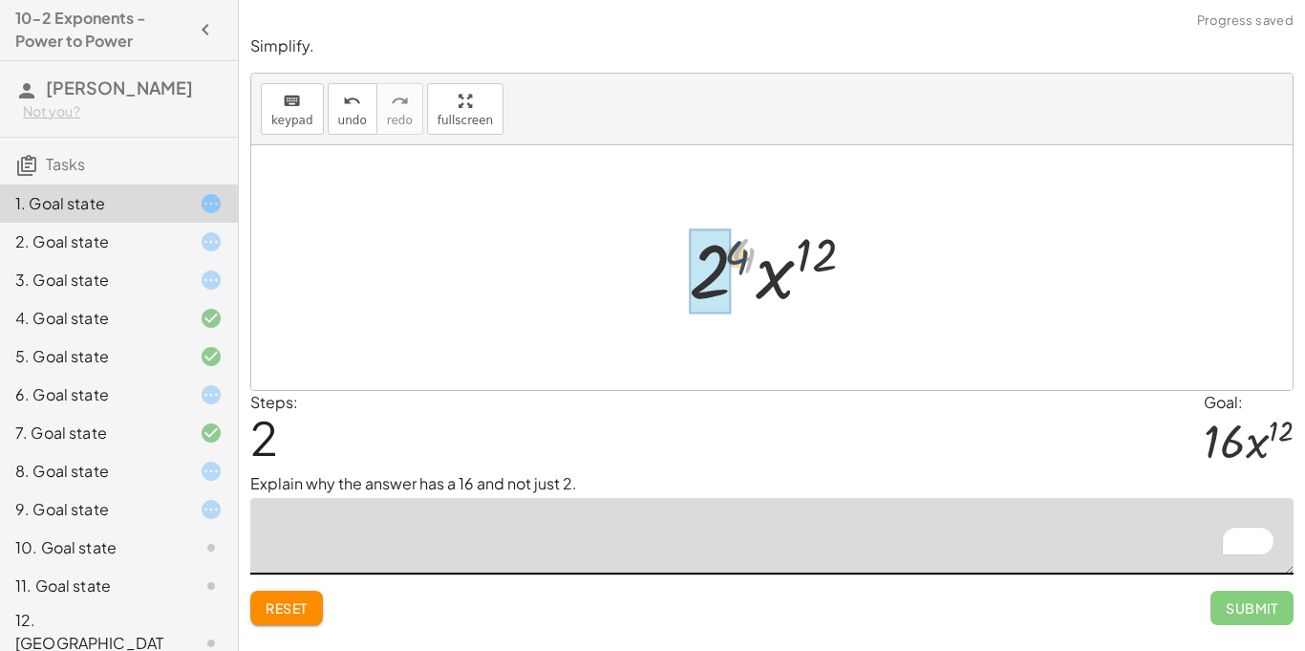
drag, startPoint x: 746, startPoint y: 258, endPoint x: 726, endPoint y: 263, distance: 20.6
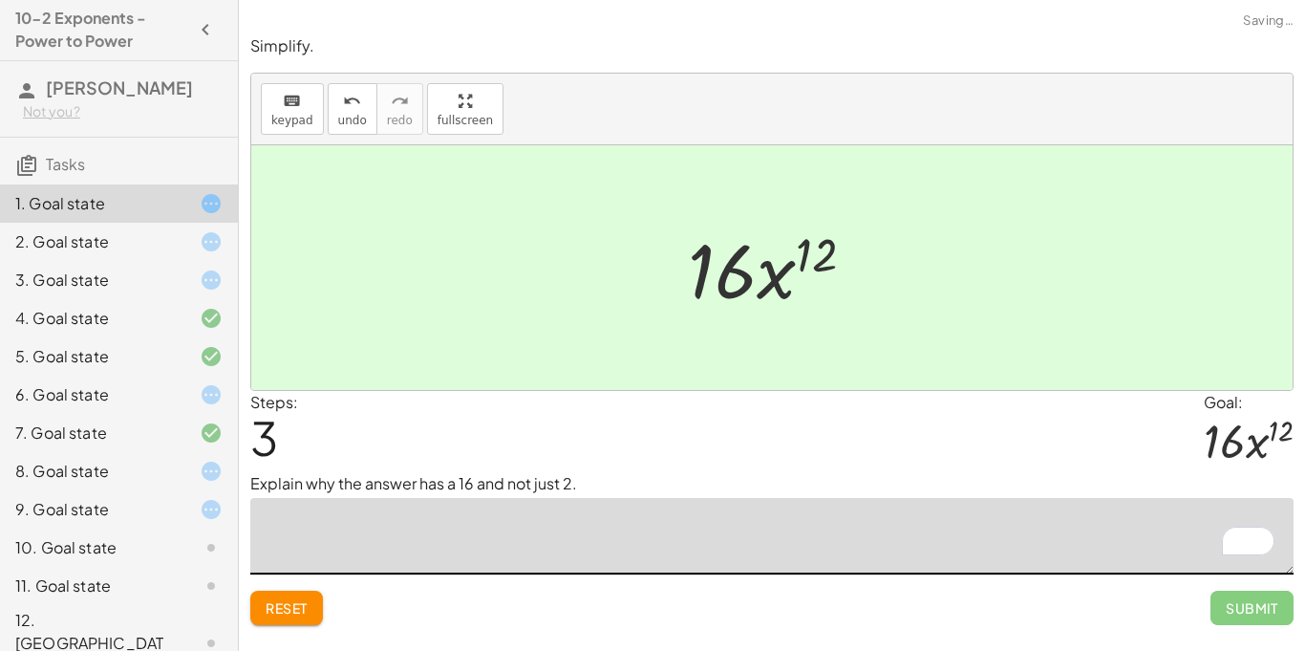
click at [818, 253] on div at bounding box center [779, 268] width 202 height 98
click at [288, 603] on span "Reset" at bounding box center [287, 607] width 42 height 17
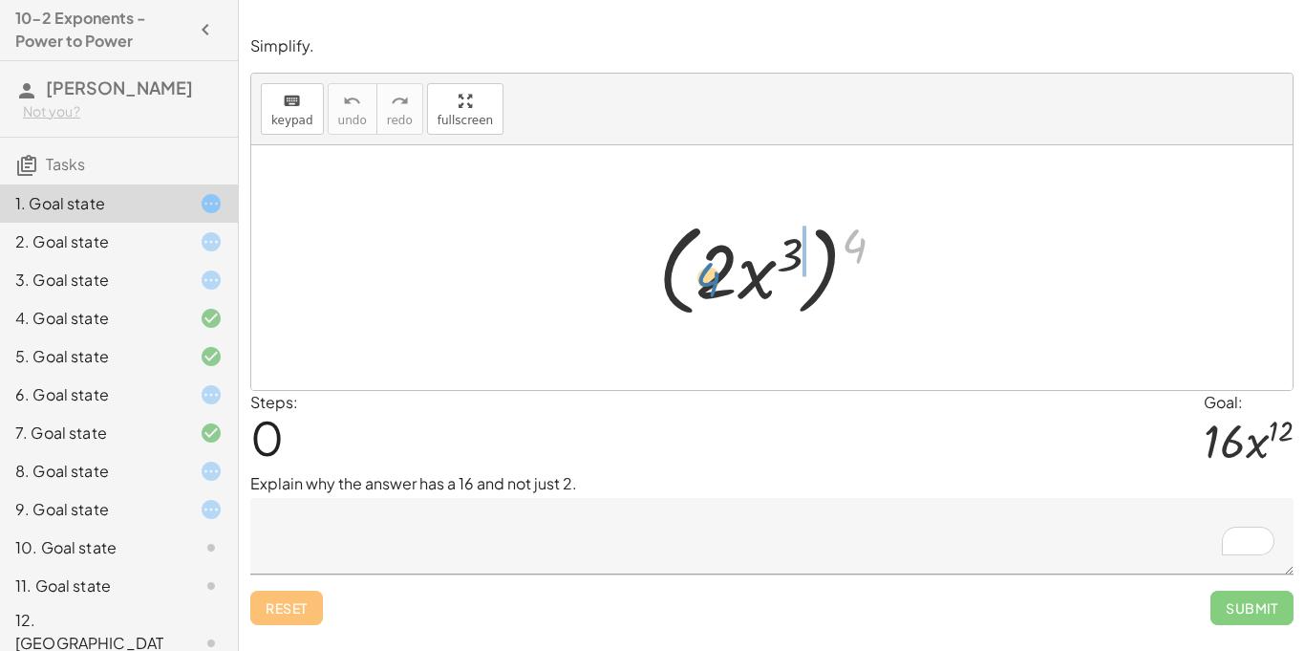
drag, startPoint x: 859, startPoint y: 234, endPoint x: 709, endPoint y: 267, distance: 153.7
click at [709, 267] on div at bounding box center [779, 268] width 261 height 110
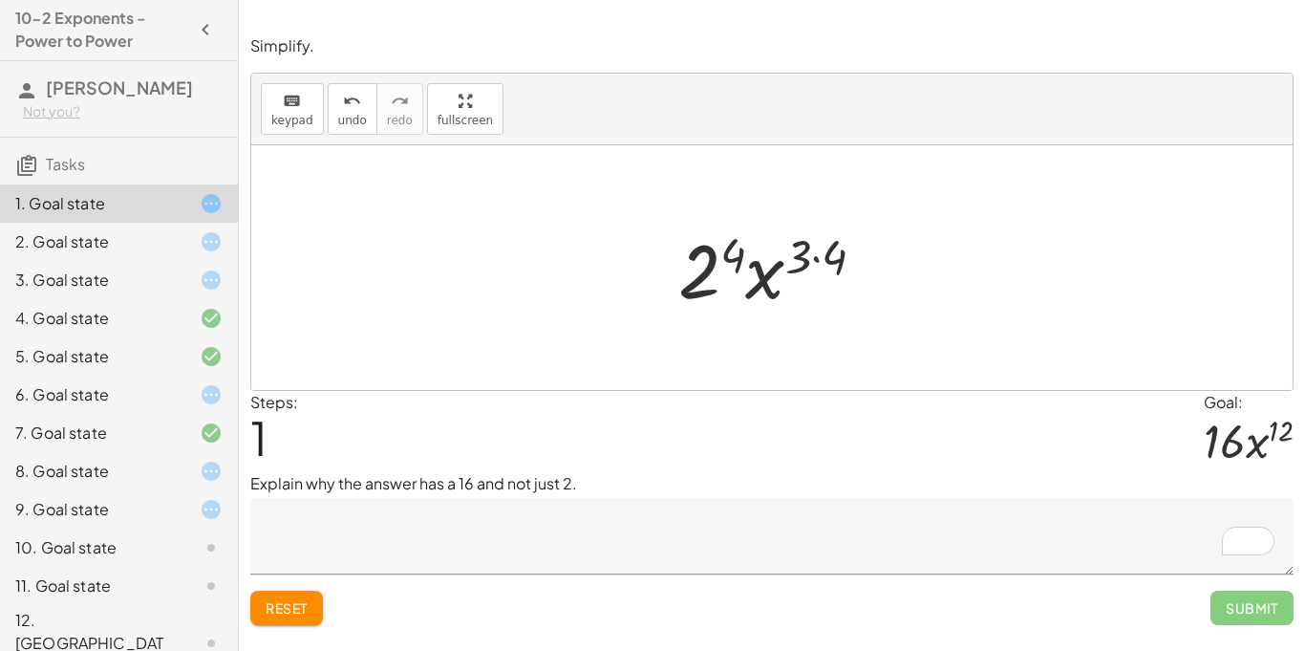
click at [453, 571] on textarea "To enrich screen reader interactions, please activate Accessibility in Grammarl…" at bounding box center [771, 536] width 1043 height 76
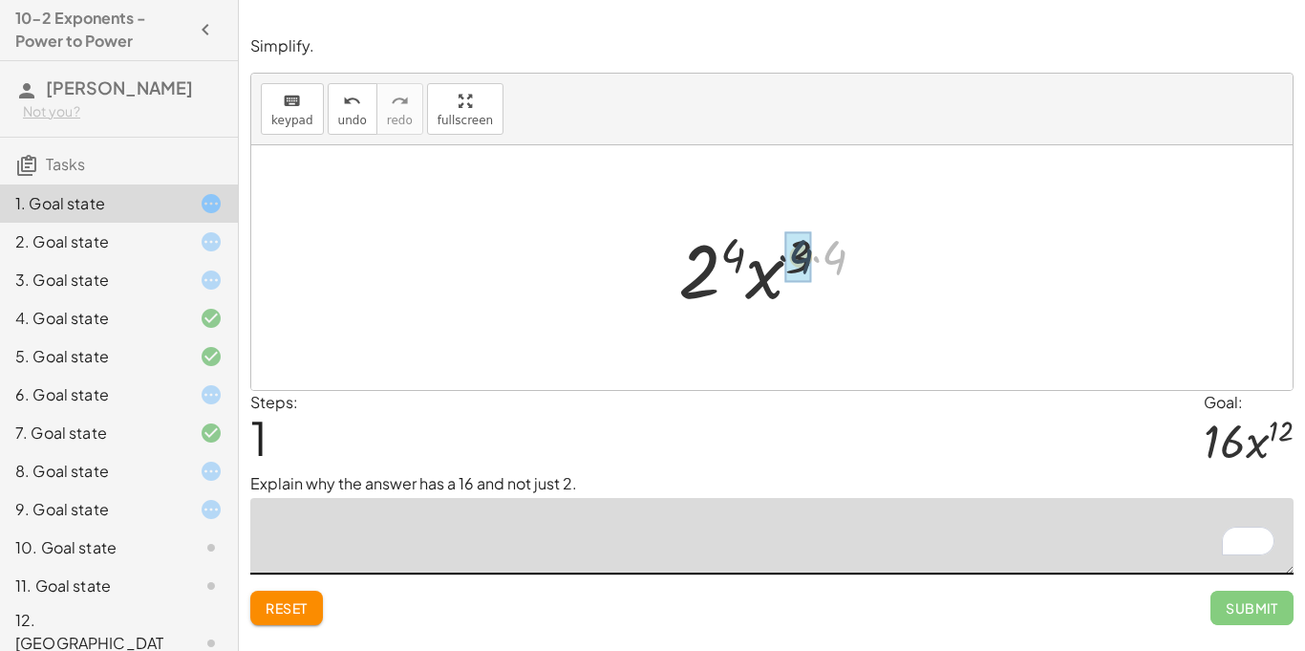
drag, startPoint x: 843, startPoint y: 253, endPoint x: 791, endPoint y: 253, distance: 51.6
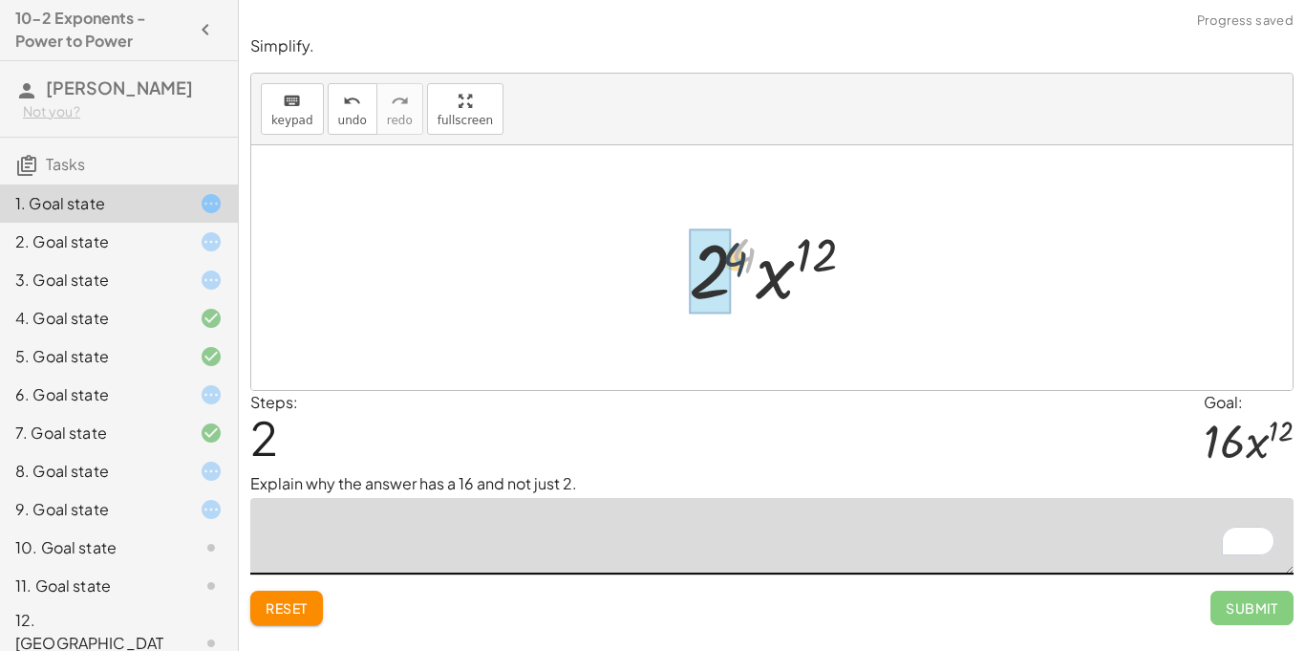
drag, startPoint x: 743, startPoint y: 257, endPoint x: 727, endPoint y: 266, distance: 18.4
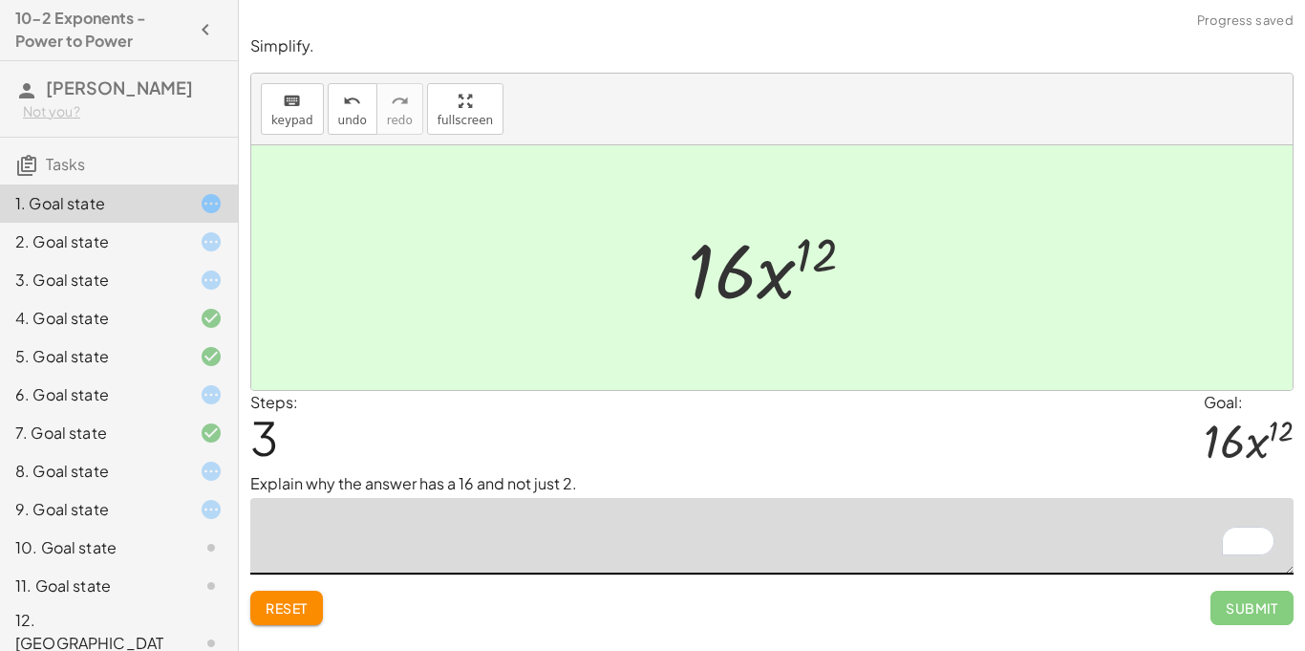
click at [503, 544] on textarea "To enrich screen reader interactions, please activate Accessibility in Grammarl…" at bounding box center [771, 536] width 1043 height 76
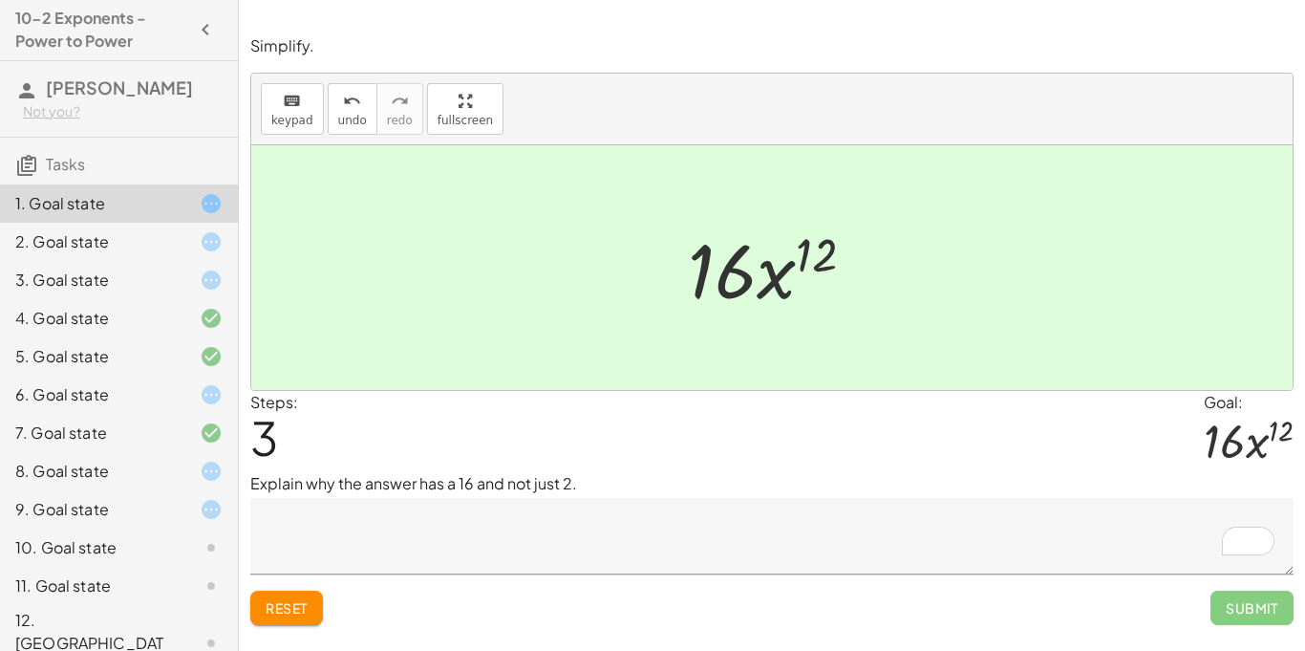
click at [310, 614] on button "Reset" at bounding box center [286, 607] width 73 height 34
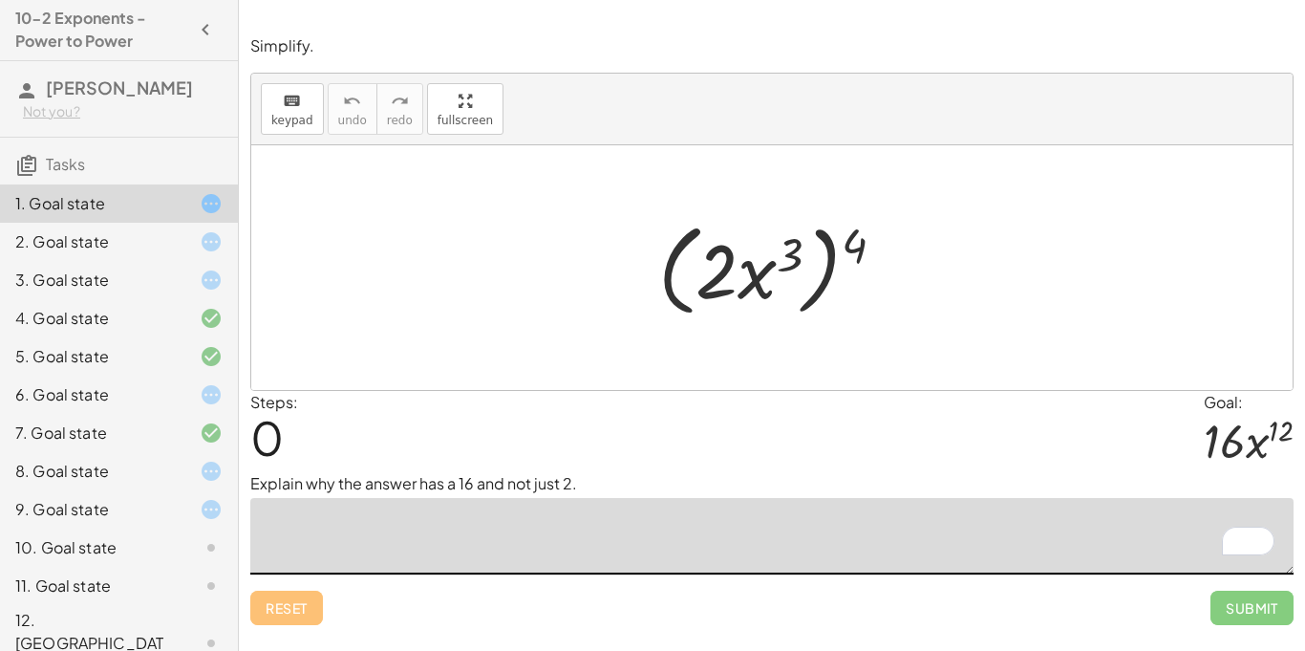
click at [863, 503] on textarea "To enrich screen reader interactions, please activate Accessibility in Grammarl…" at bounding box center [771, 536] width 1043 height 76
click at [405, 527] on textarea "**********" at bounding box center [771, 536] width 1043 height 76
drag, startPoint x: 500, startPoint y: 530, endPoint x: 261, endPoint y: 548, distance: 239.5
click at [261, 548] on textarea "**********" at bounding box center [771, 536] width 1043 height 76
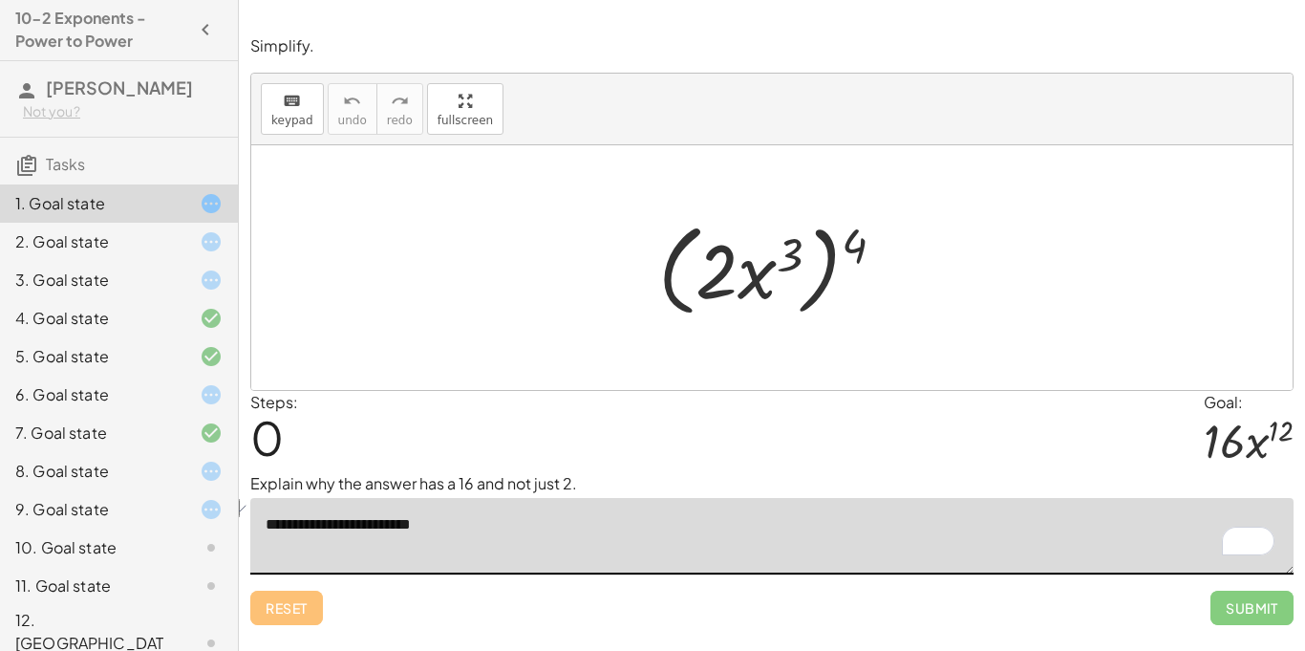
click at [352, 526] on textarea "**********" at bounding box center [771, 536] width 1043 height 76
click at [363, 528] on textarea "**********" at bounding box center [771, 536] width 1043 height 76
type textarea "**********"
drag, startPoint x: 854, startPoint y: 228, endPoint x: 701, endPoint y: 256, distance: 155.3
click at [701, 256] on div at bounding box center [779, 268] width 261 height 110
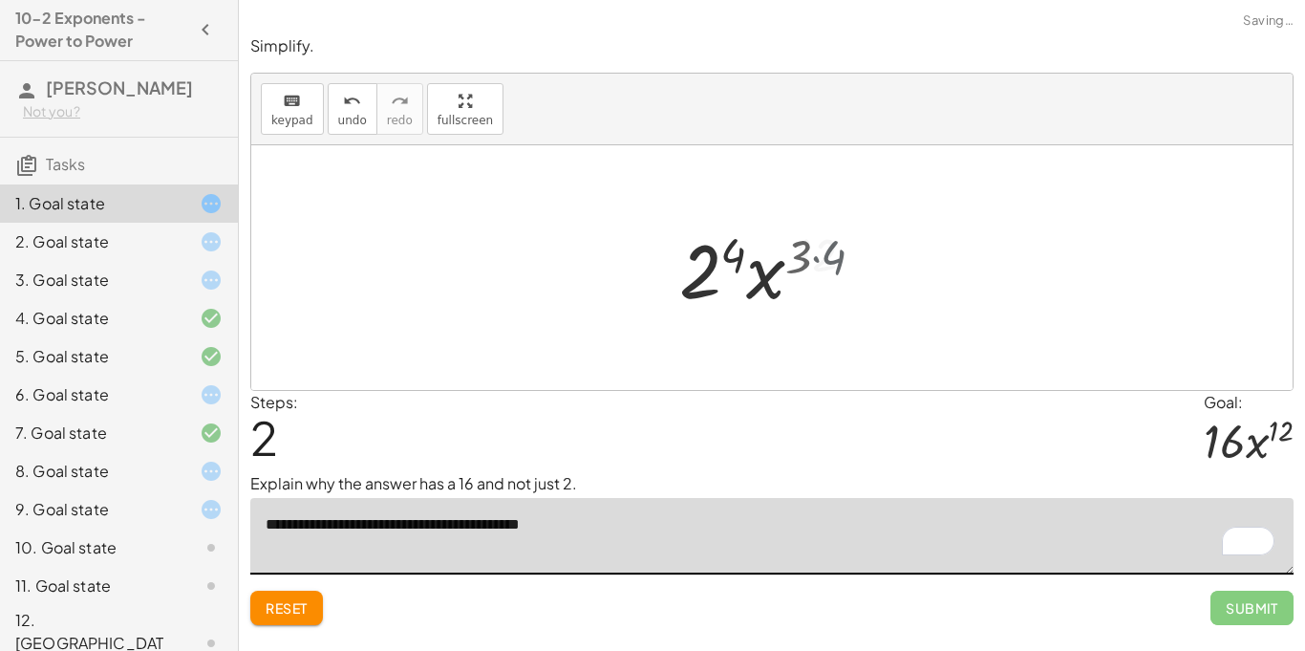
click at [807, 262] on div at bounding box center [779, 268] width 200 height 98
click at [742, 259] on div at bounding box center [779, 268] width 200 height 98
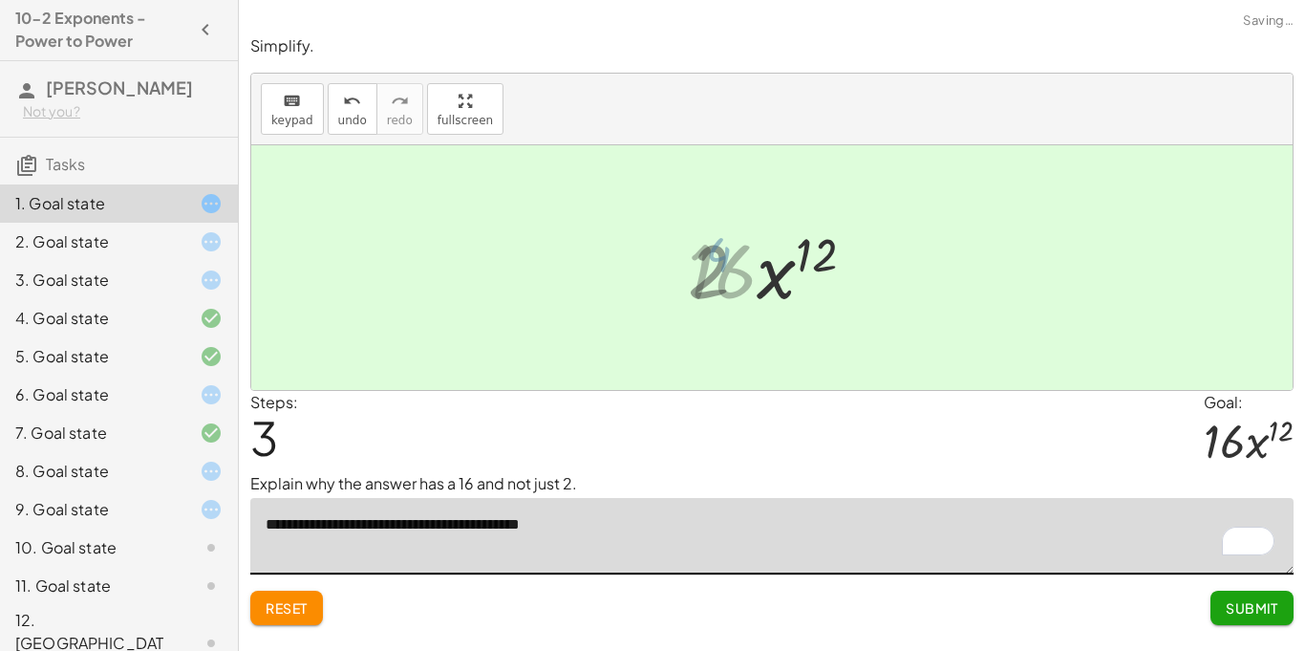
click at [742, 259] on div at bounding box center [779, 268] width 202 height 98
click at [1259, 603] on span "Submit" at bounding box center [1252, 607] width 53 height 17
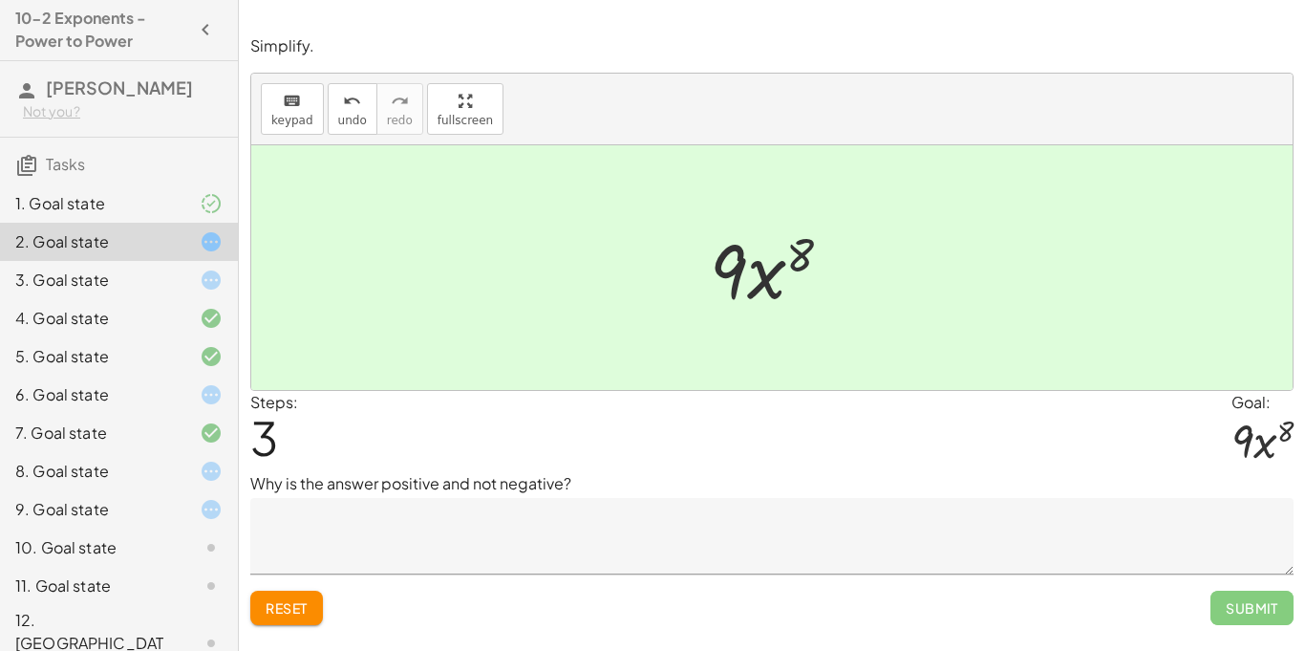
click at [296, 622] on button "Reset" at bounding box center [286, 607] width 73 height 34
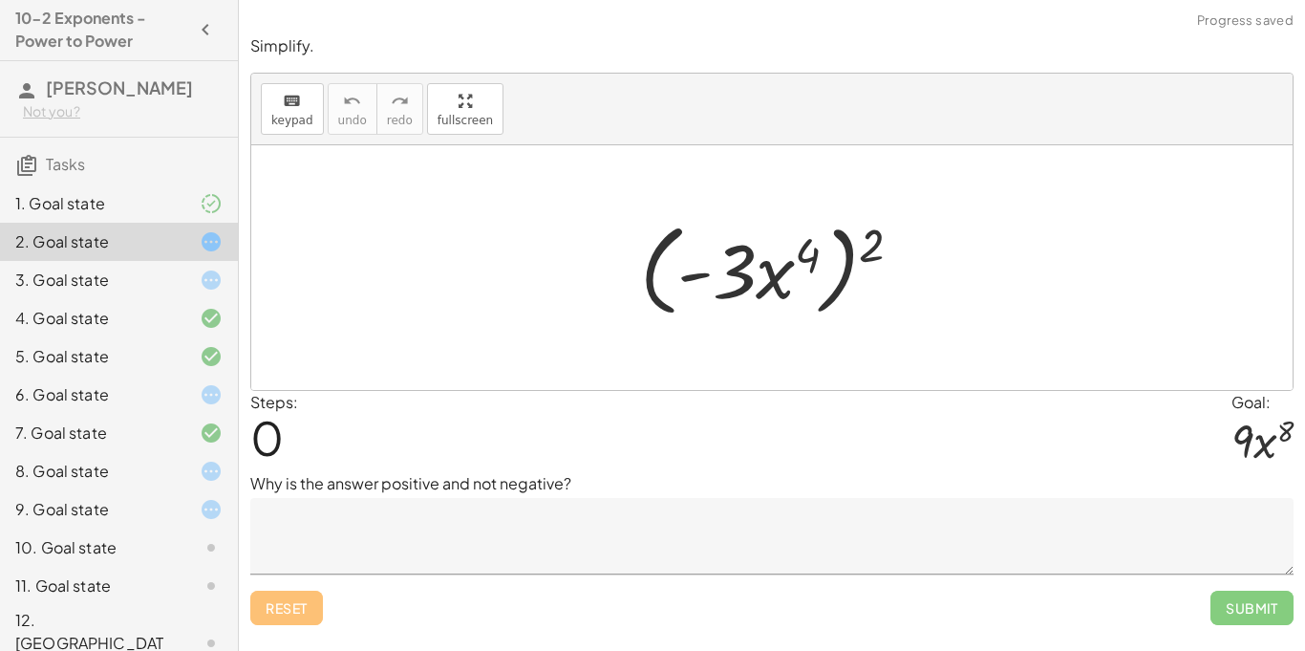
click at [552, 469] on div "Steps: 0 Goal: · 9 · x 8" at bounding box center [771, 432] width 1043 height 82
drag, startPoint x: 877, startPoint y: 240, endPoint x: 719, endPoint y: 265, distance: 159.6
click at [719, 265] on div at bounding box center [778, 268] width 296 height 110
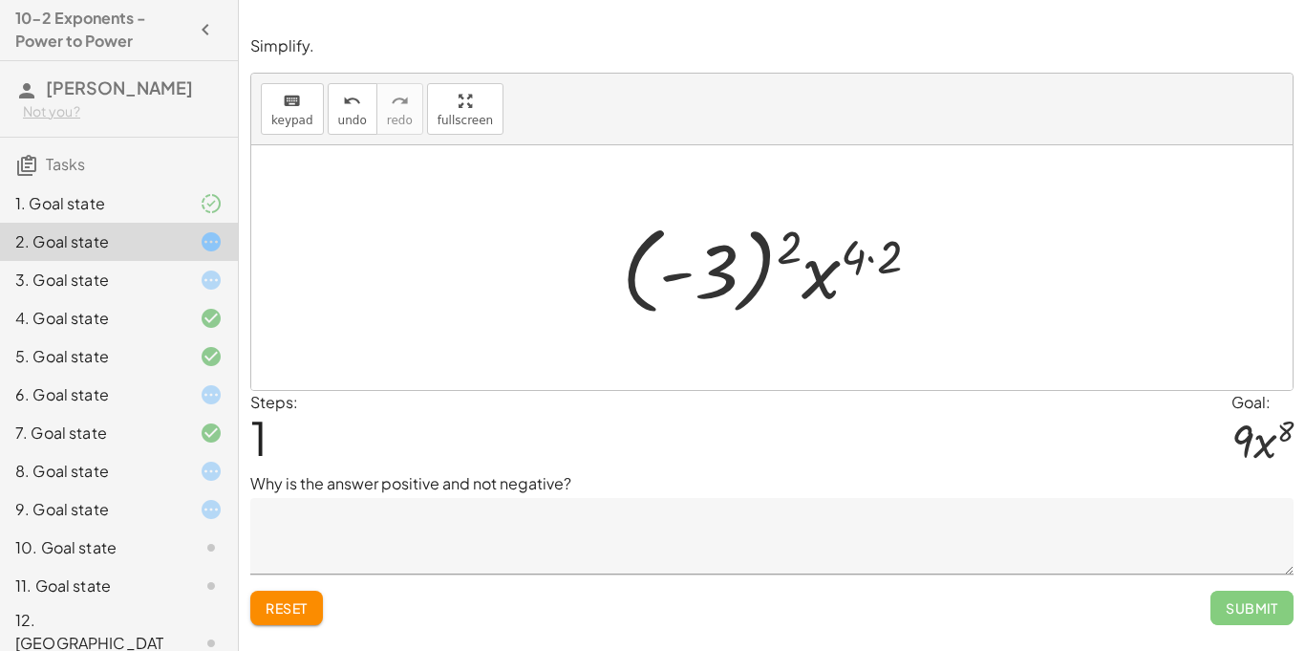
click at [268, 600] on span "Reset" at bounding box center [287, 607] width 42 height 17
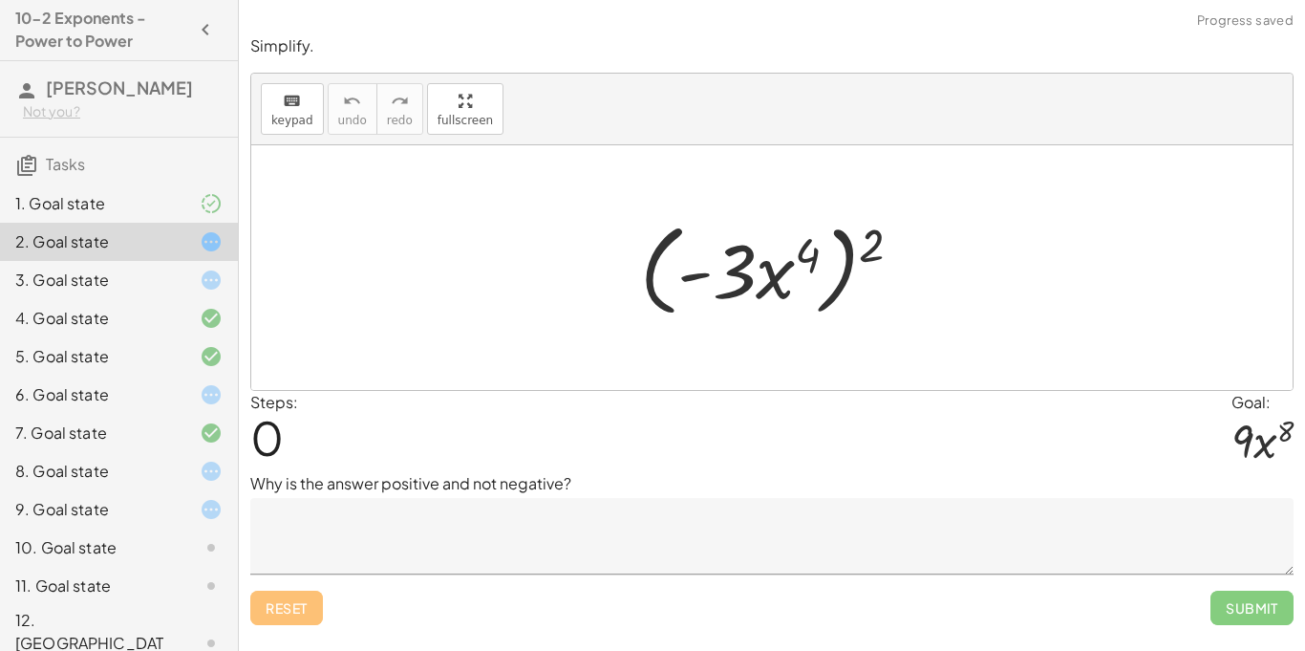
click at [523, 519] on textarea at bounding box center [771, 536] width 1043 height 76
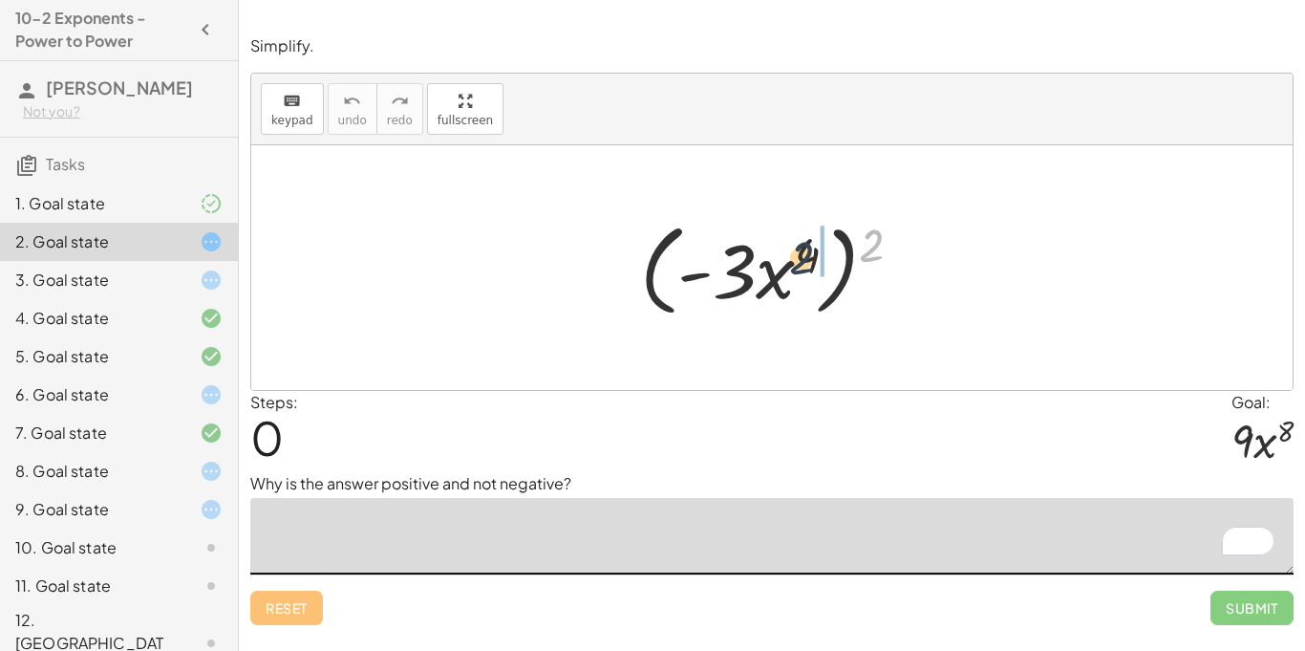
drag, startPoint x: 881, startPoint y: 248, endPoint x: 806, endPoint y: 262, distance: 75.7
click at [806, 262] on div at bounding box center [778, 268] width 296 height 110
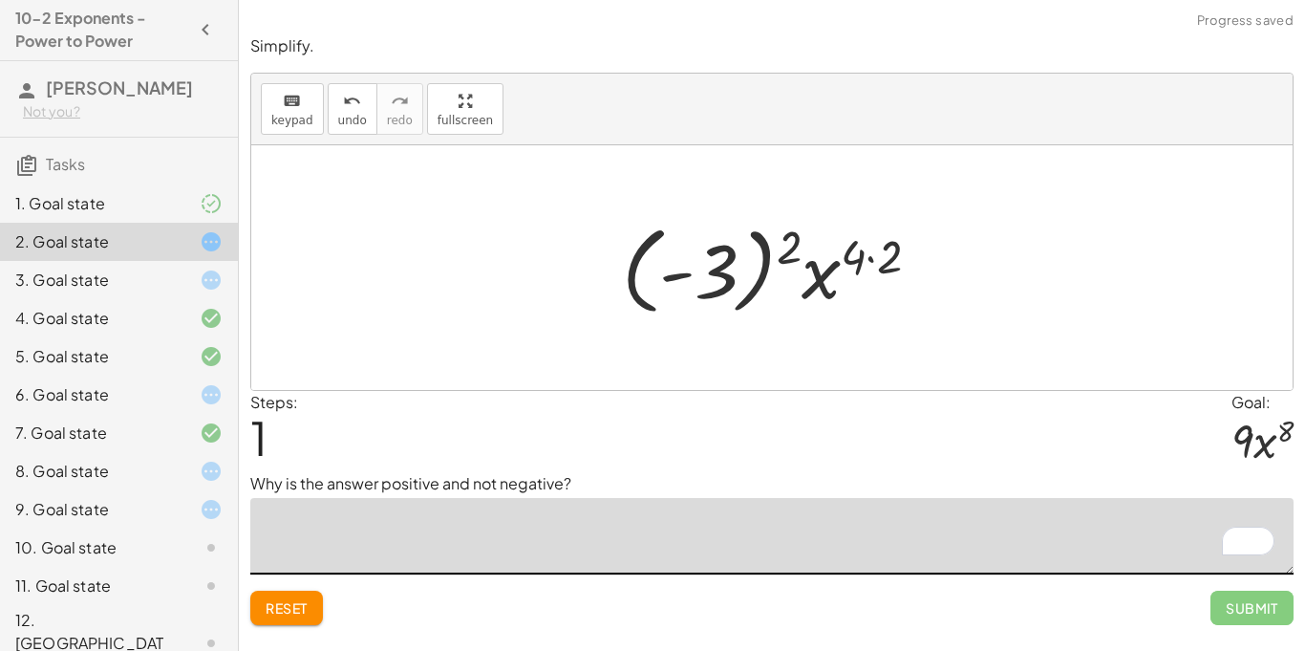
click at [576, 545] on textarea "To enrich screen reader interactions, please activate Accessibility in Grammarl…" at bounding box center [771, 536] width 1043 height 76
click at [308, 610] on span "Reset" at bounding box center [287, 607] width 42 height 17
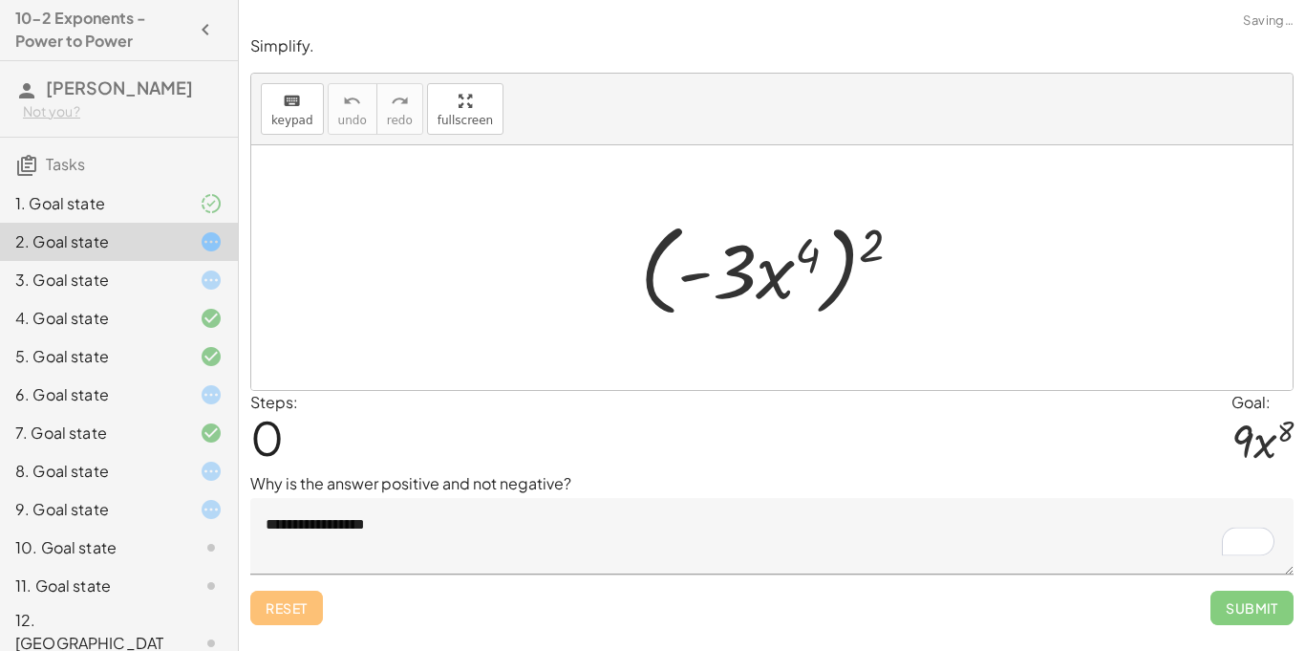
click at [498, 524] on textarea "**********" at bounding box center [771, 536] width 1043 height 76
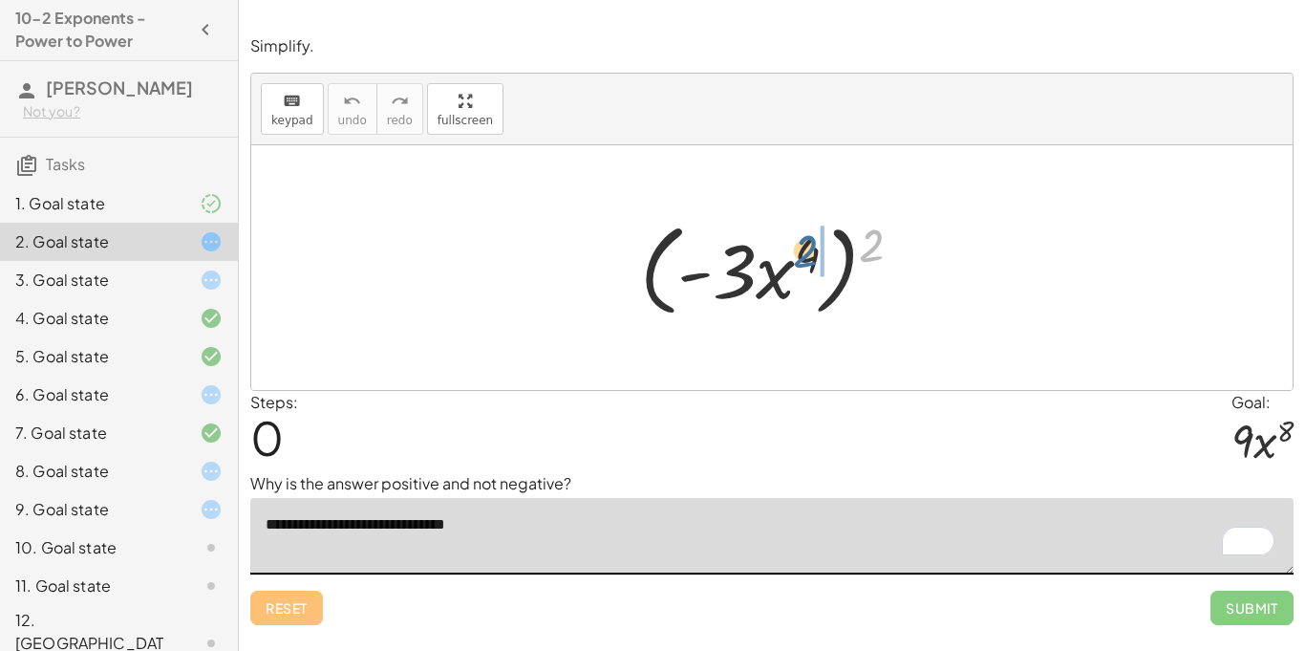
drag, startPoint x: 865, startPoint y: 259, endPoint x: 798, endPoint y: 265, distance: 67.1
click at [798, 265] on div at bounding box center [778, 268] width 296 height 110
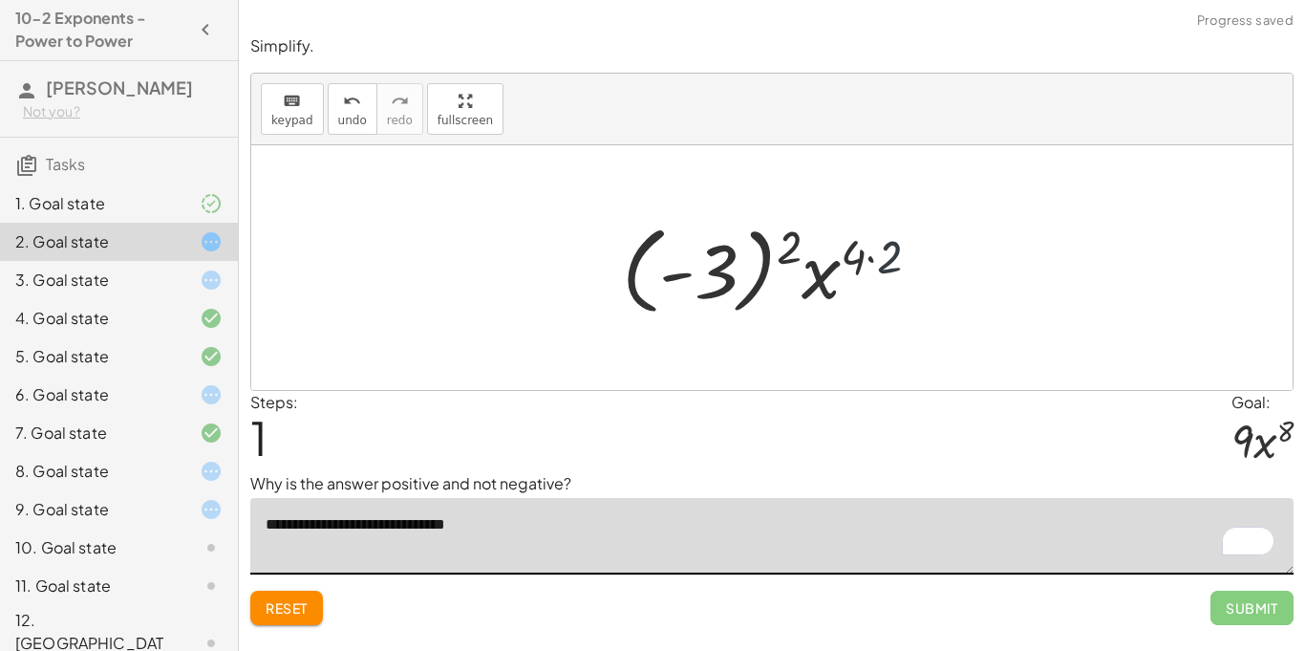
drag, startPoint x: 889, startPoint y: 262, endPoint x: 870, endPoint y: 257, distance: 19.7
click at [870, 257] on div at bounding box center [778, 268] width 332 height 106
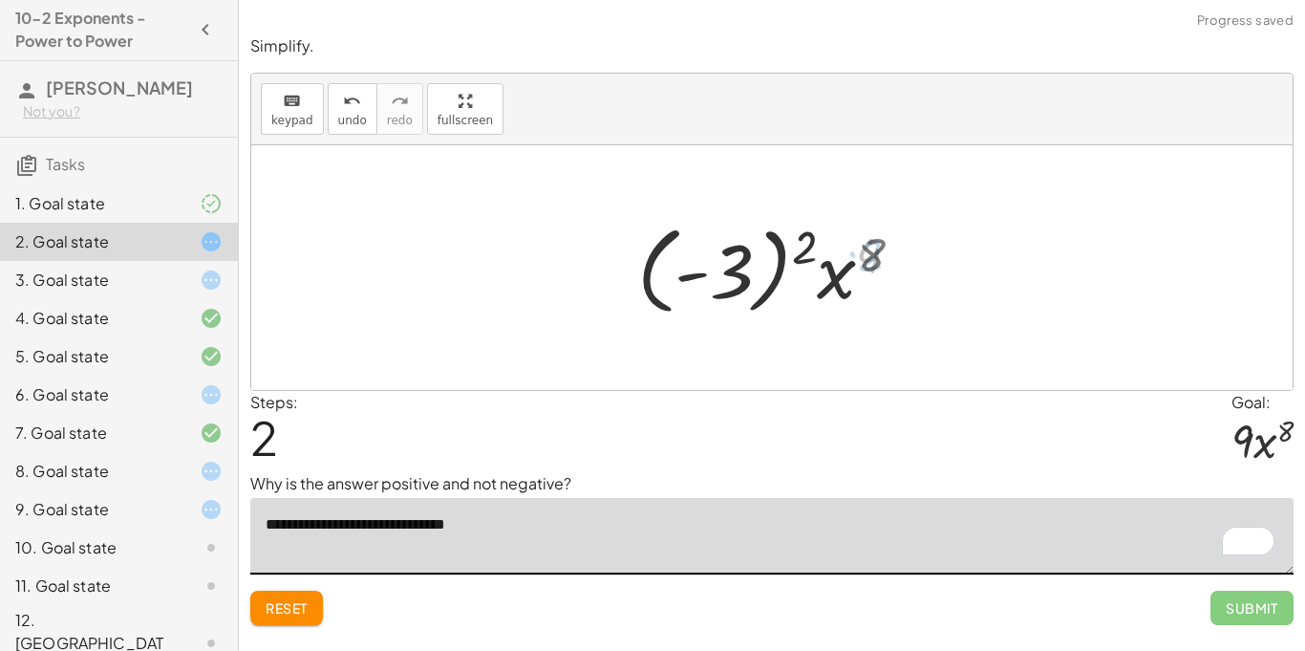
click at [870, 257] on div at bounding box center [779, 268] width 299 height 106
drag, startPoint x: 813, startPoint y: 257, endPoint x: 755, endPoint y: 259, distance: 58.3
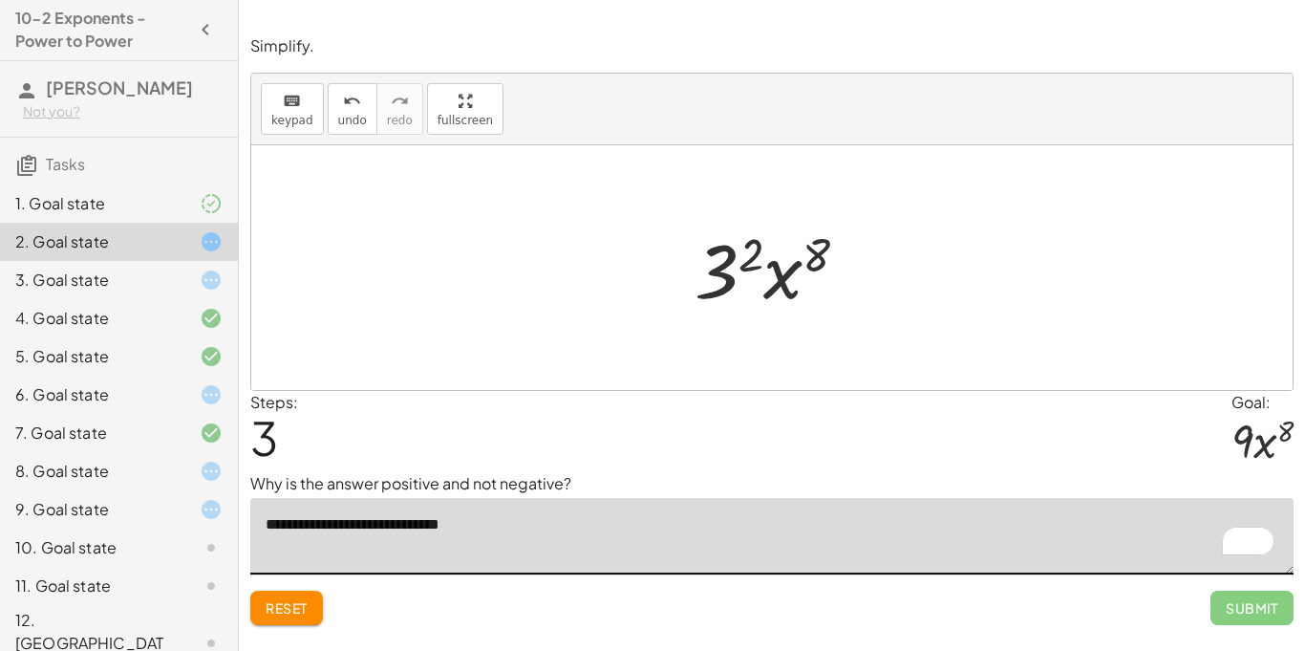
click at [274, 600] on span "Reset" at bounding box center [287, 607] width 42 height 17
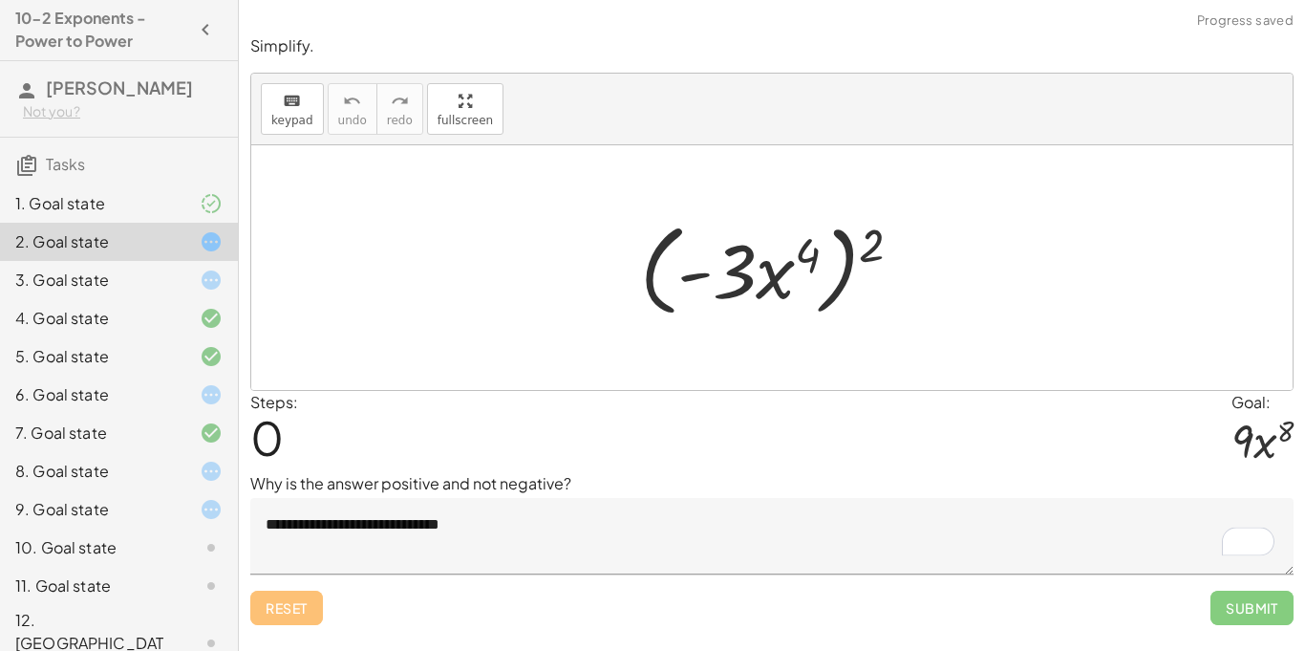
click at [847, 557] on textarea "**********" at bounding box center [771, 536] width 1043 height 76
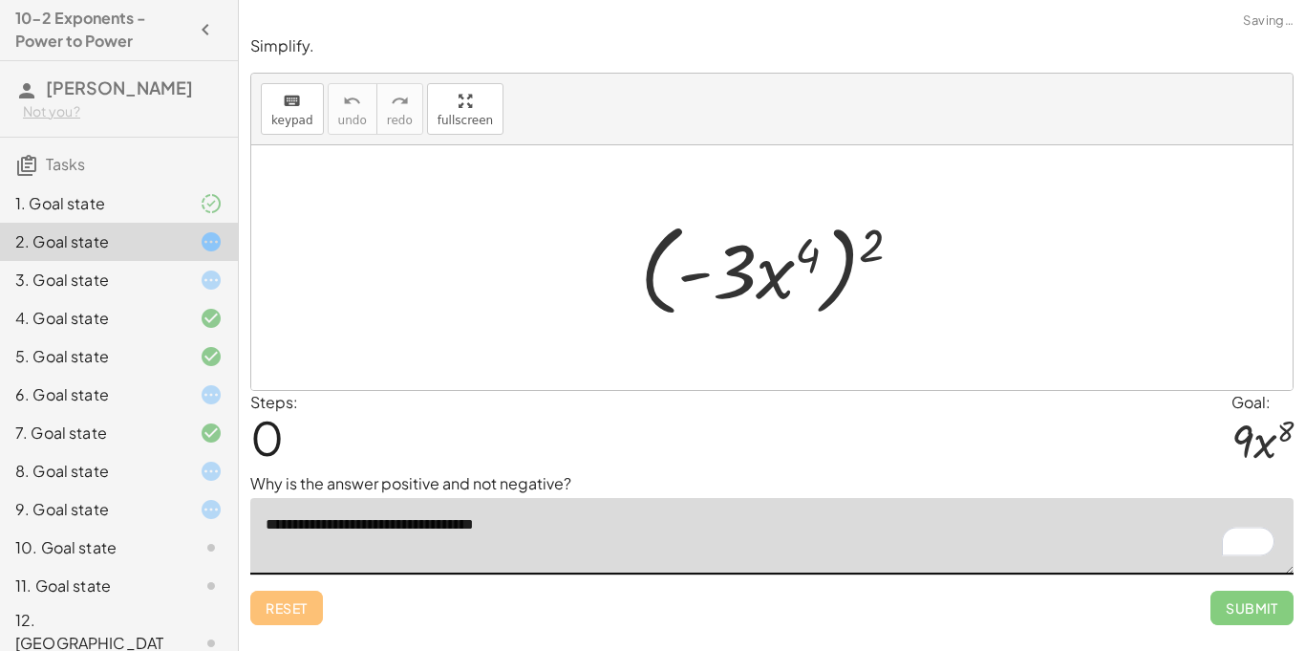
click at [724, 539] on textarea "**********" at bounding box center [771, 536] width 1043 height 76
drag, startPoint x: 877, startPoint y: 251, endPoint x: 814, endPoint y: 261, distance: 63.8
click at [814, 261] on div at bounding box center [778, 268] width 296 height 110
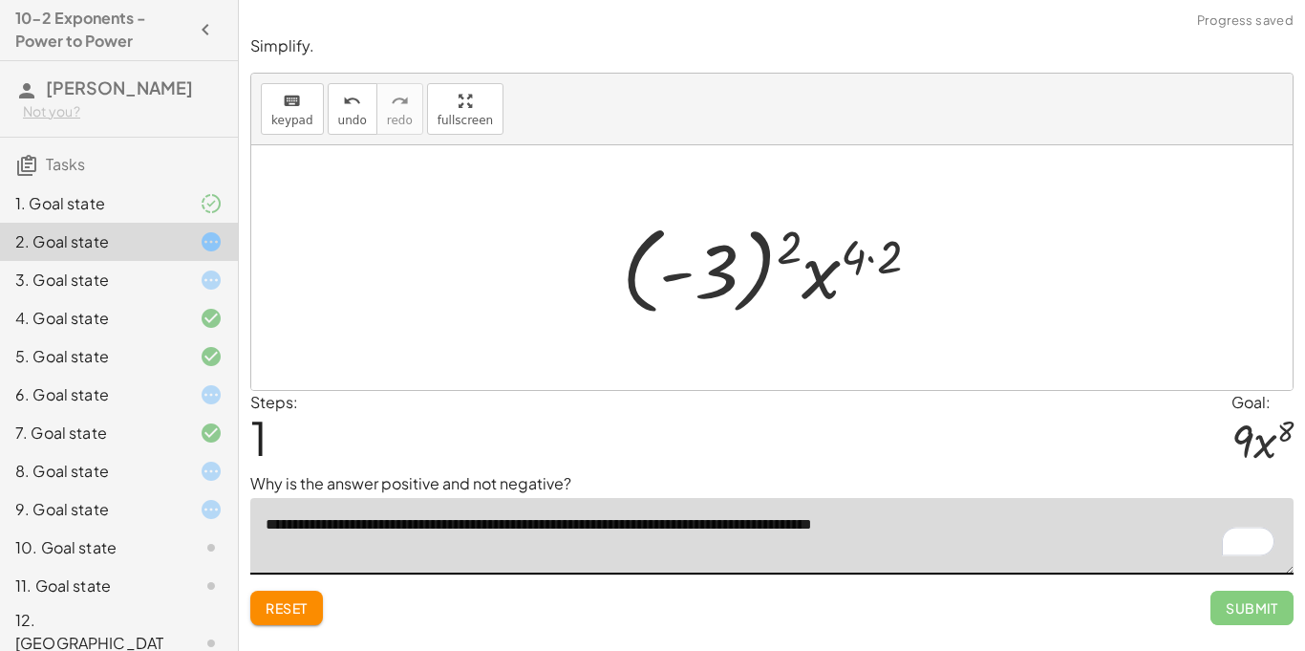
click at [886, 532] on textarea "**********" at bounding box center [771, 536] width 1043 height 76
click at [1014, 533] on textarea "**********" at bounding box center [771, 536] width 1043 height 76
click at [870, 264] on div at bounding box center [778, 268] width 332 height 106
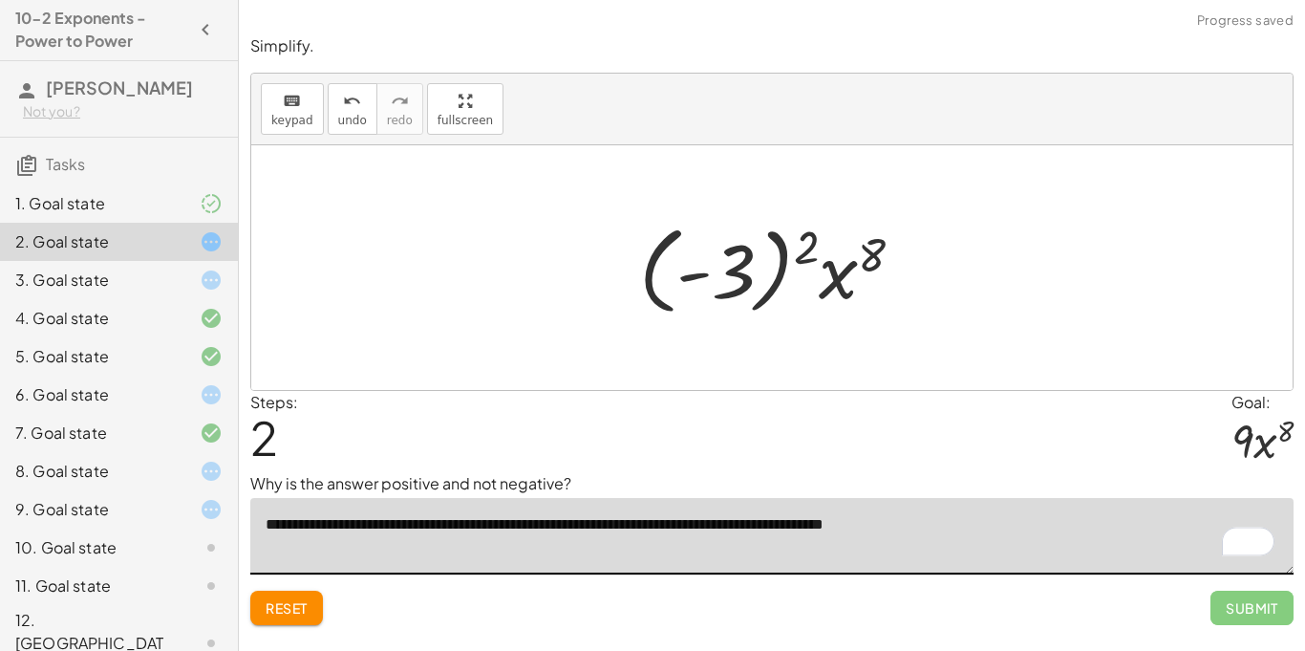
click at [800, 245] on div at bounding box center [779, 268] width 299 height 106
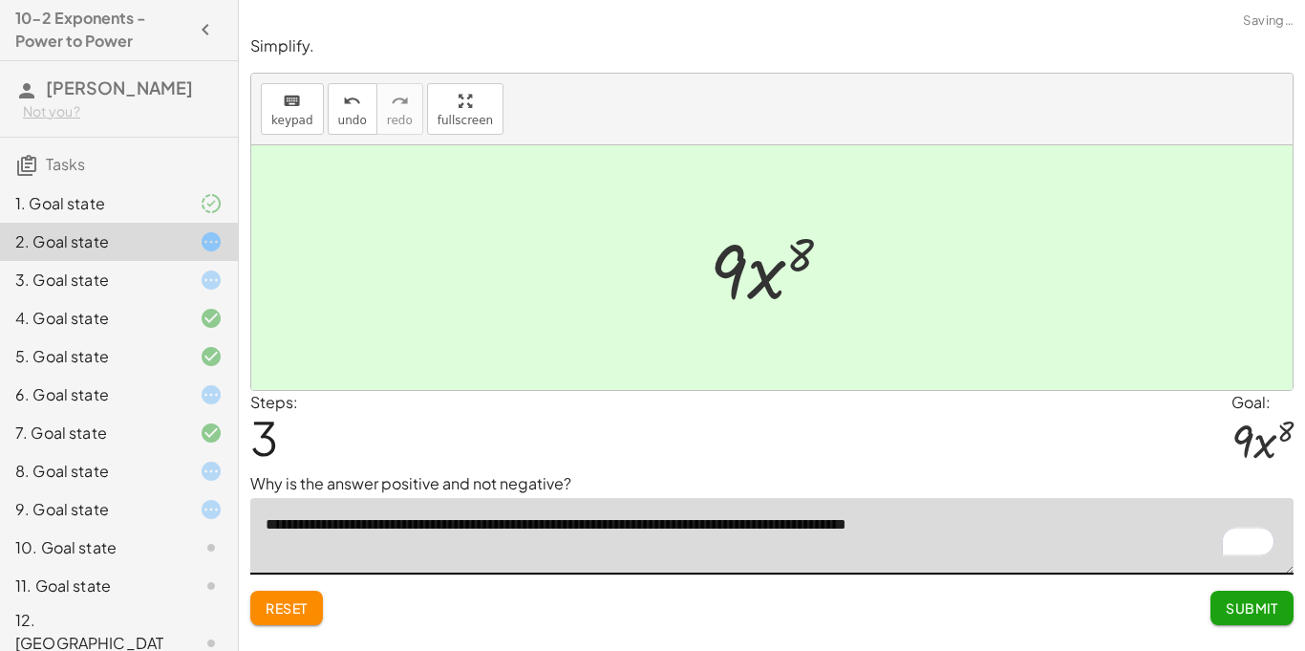
type textarea "**********"
click at [1227, 599] on span "Submit" at bounding box center [1252, 607] width 53 height 17
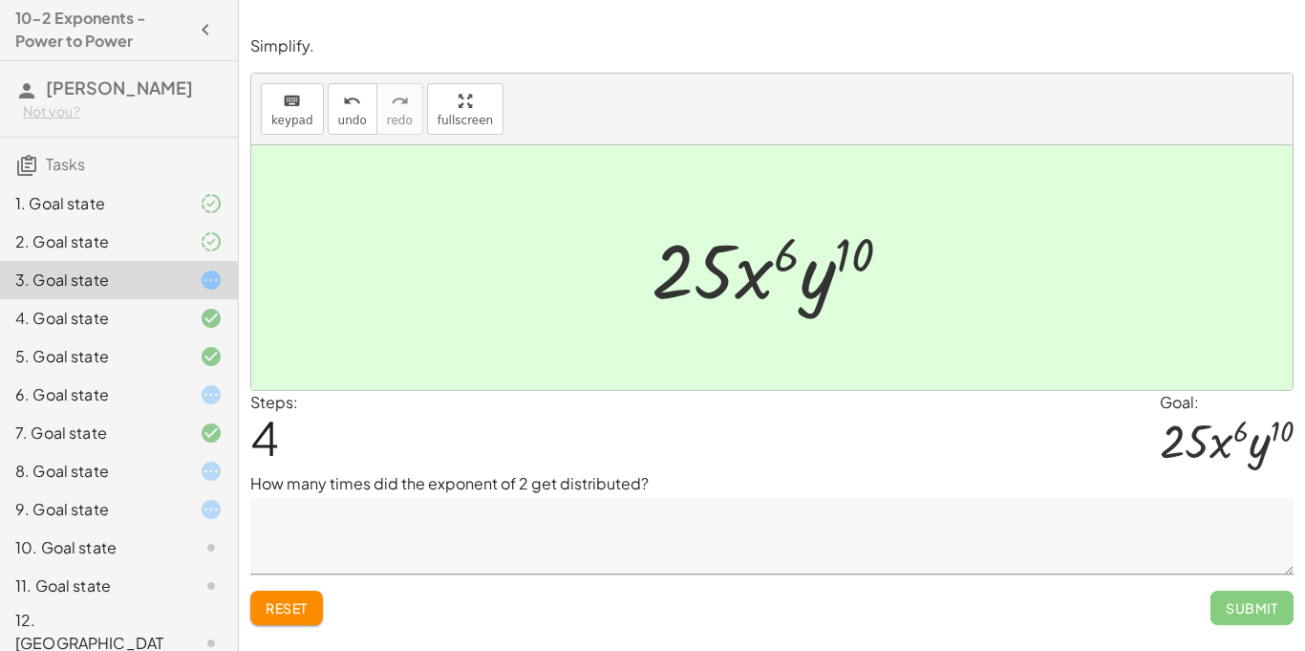
click at [0, 0] on div "Simplify. keyboard keypad undo undo redo redo fullscreen ( · 5 · x 3 · y 5 ) 2 …" at bounding box center [0, 0] width 0 height 0
click at [283, 616] on button "Reset" at bounding box center [286, 607] width 73 height 34
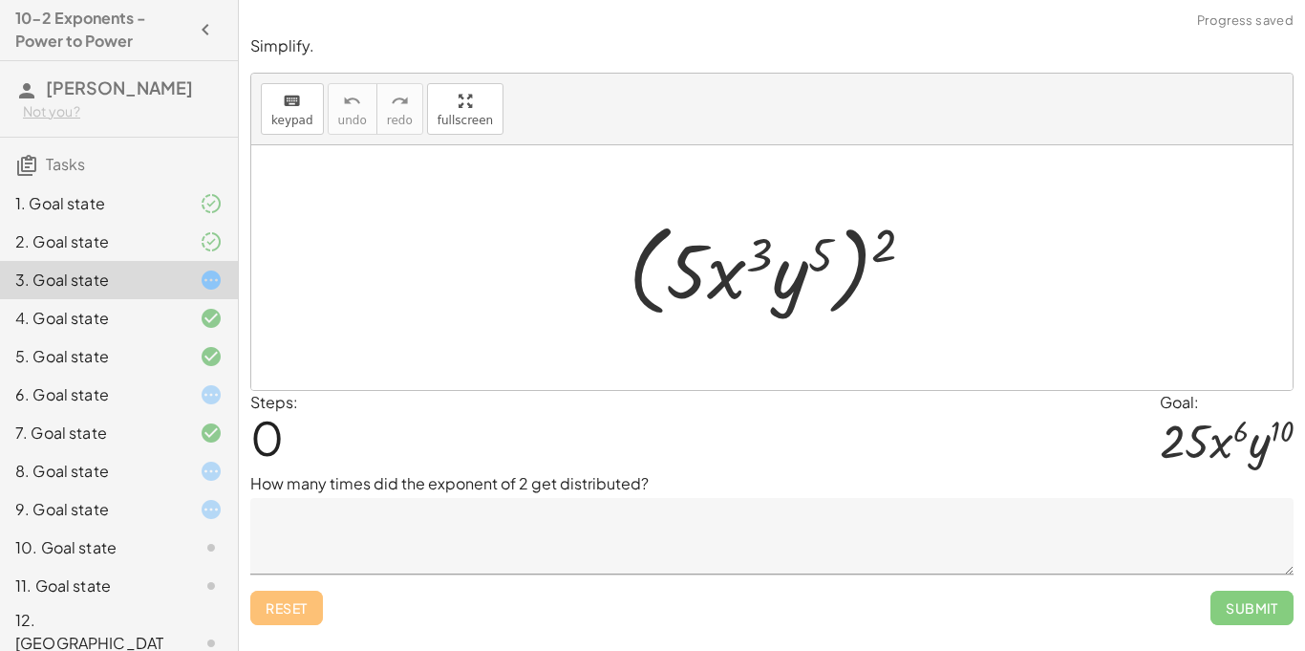
click at [468, 500] on textarea at bounding box center [771, 536] width 1043 height 76
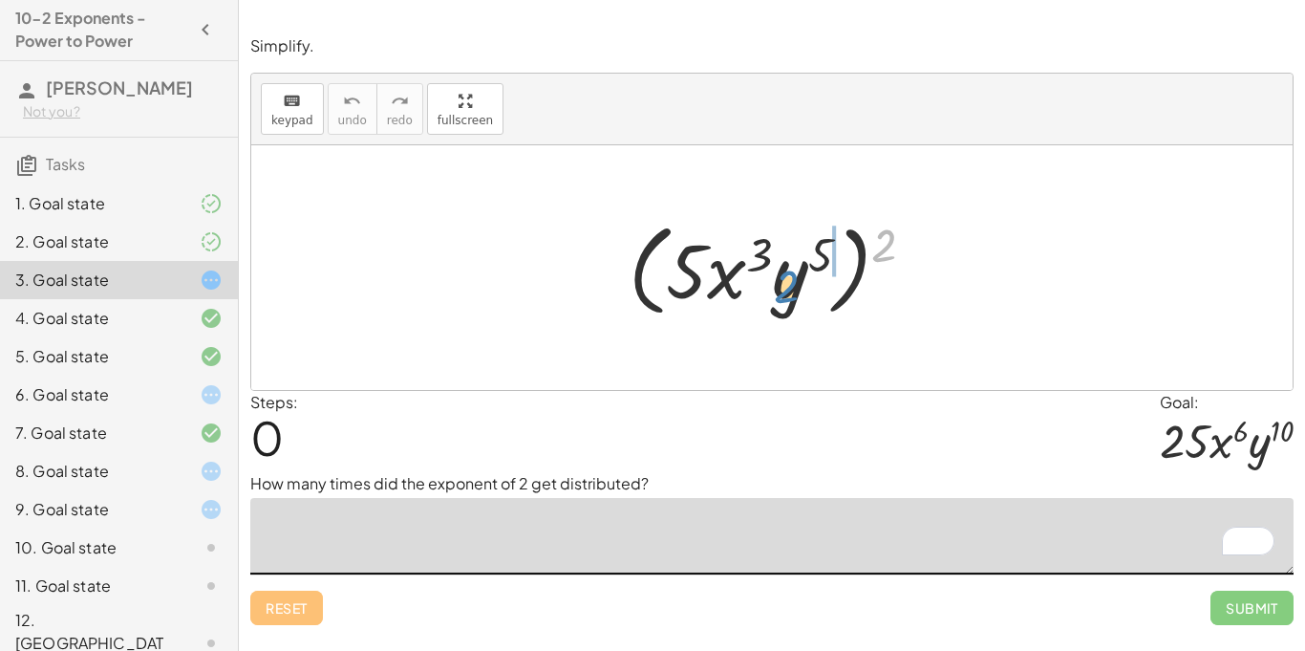
drag, startPoint x: 886, startPoint y: 234, endPoint x: 789, endPoint y: 276, distance: 105.2
click at [789, 276] on div at bounding box center [779, 268] width 320 height 110
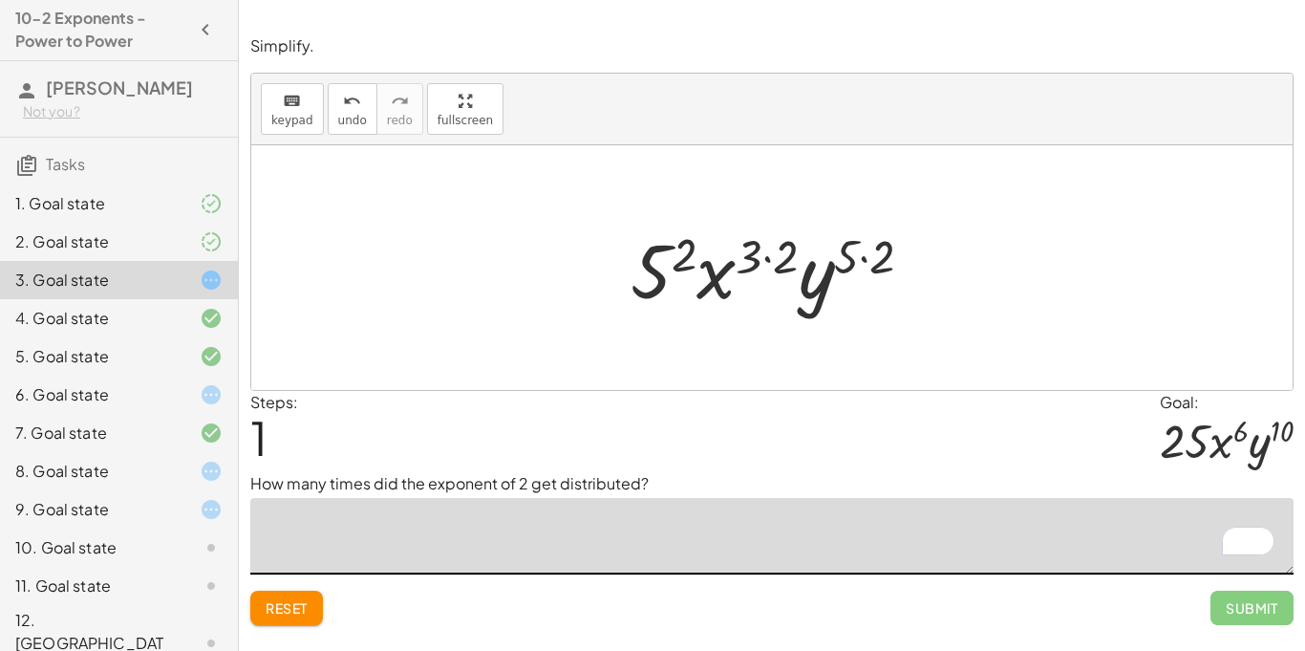
click at [283, 602] on span "Reset" at bounding box center [287, 607] width 42 height 17
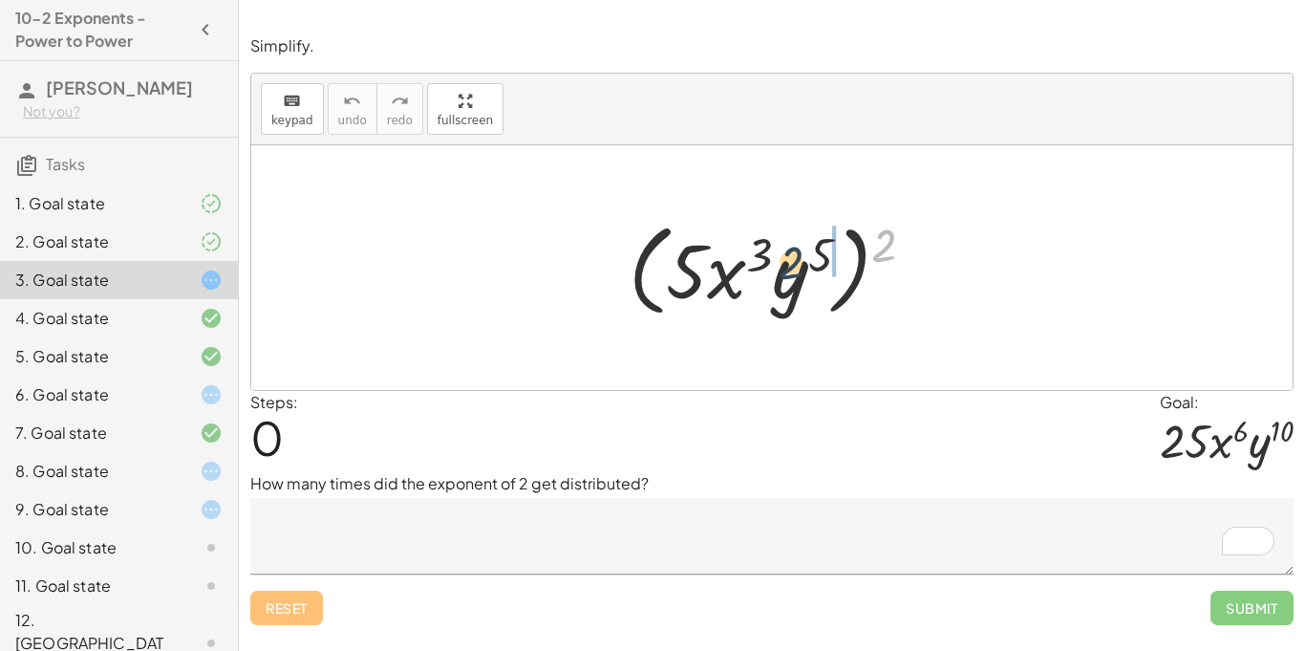
drag, startPoint x: 891, startPoint y: 260, endPoint x: 794, endPoint y: 279, distance: 99.3
click at [794, 279] on div at bounding box center [779, 268] width 320 height 110
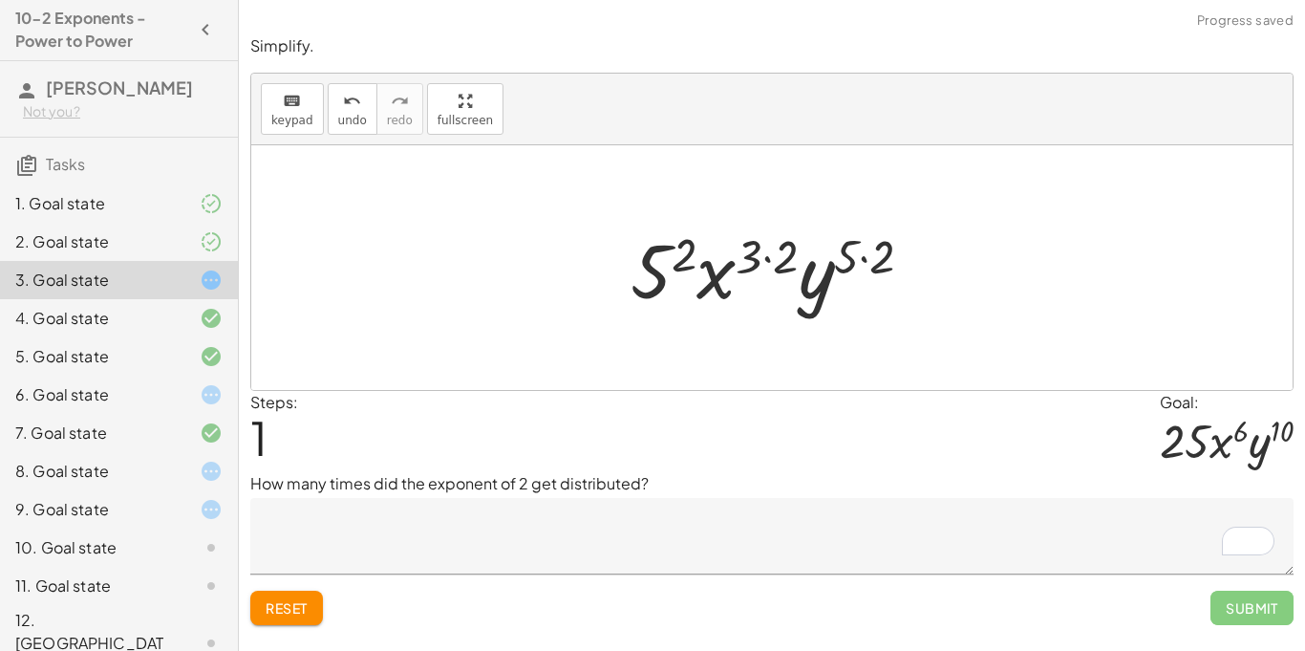
click at [461, 534] on textarea "To enrich screen reader interactions, please activate Accessibility in Grammarl…" at bounding box center [771, 536] width 1043 height 76
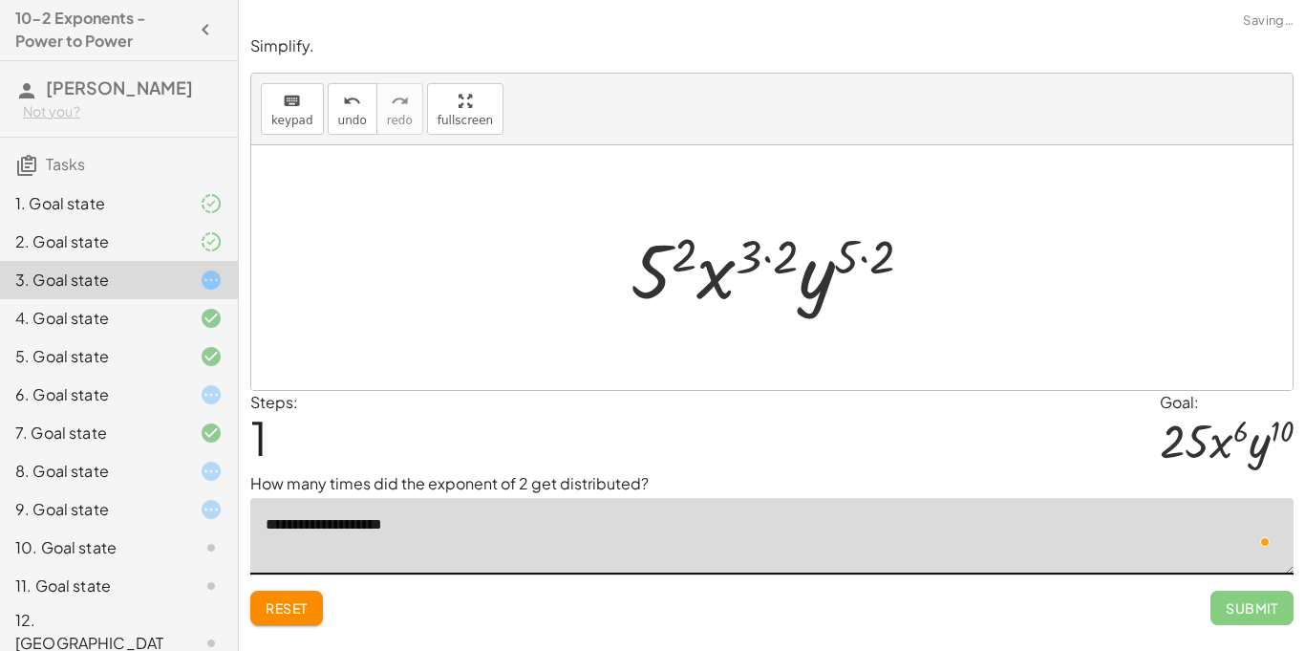
type textarea "**********"
click at [867, 249] on div at bounding box center [779, 268] width 317 height 98
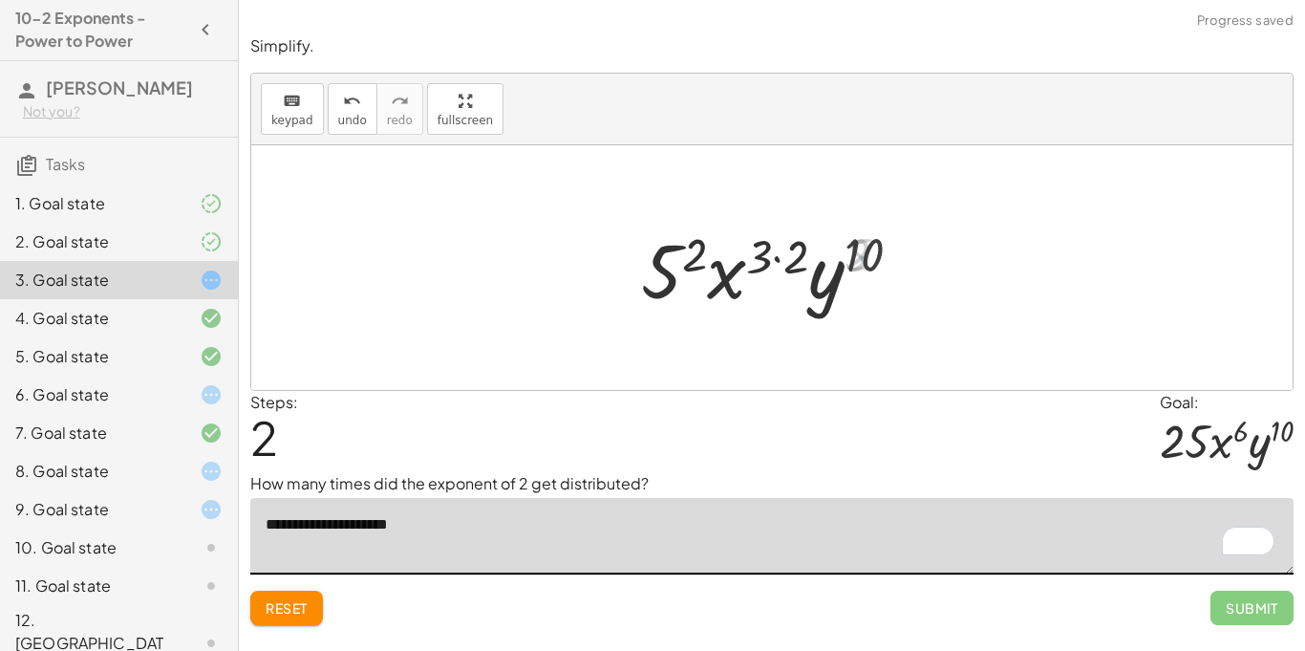
click at [786, 262] on div at bounding box center [778, 268] width 295 height 98
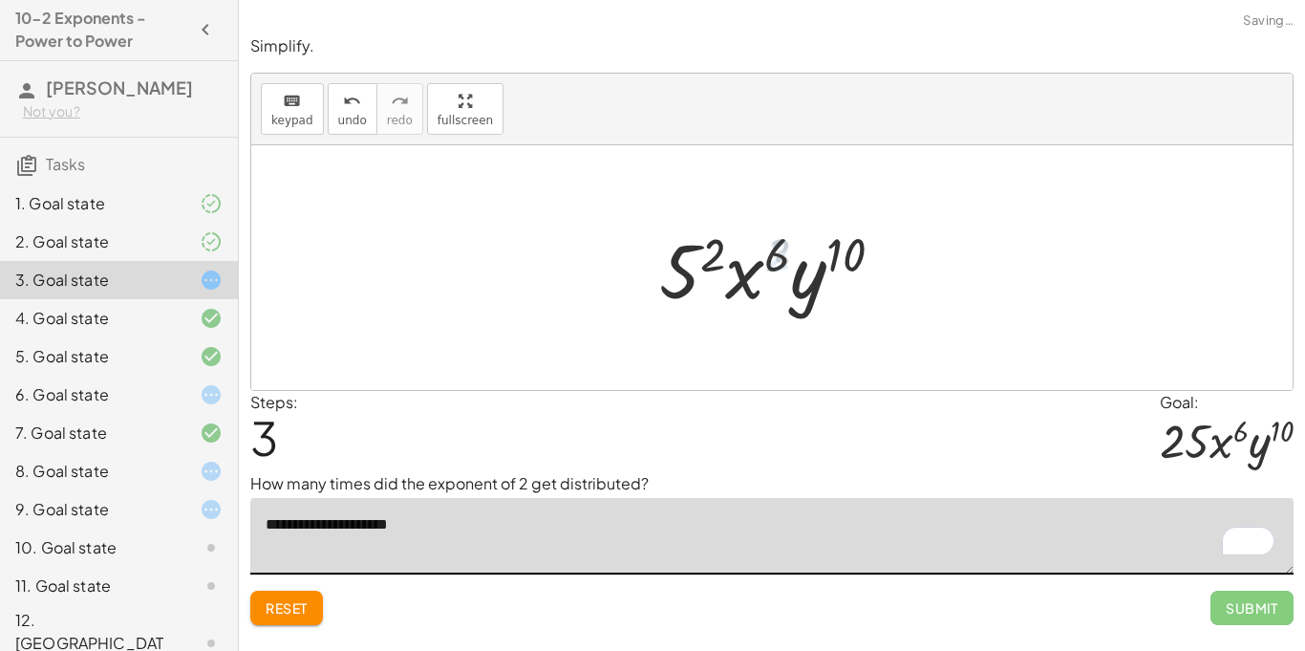
click at [724, 255] on div at bounding box center [779, 268] width 258 height 98
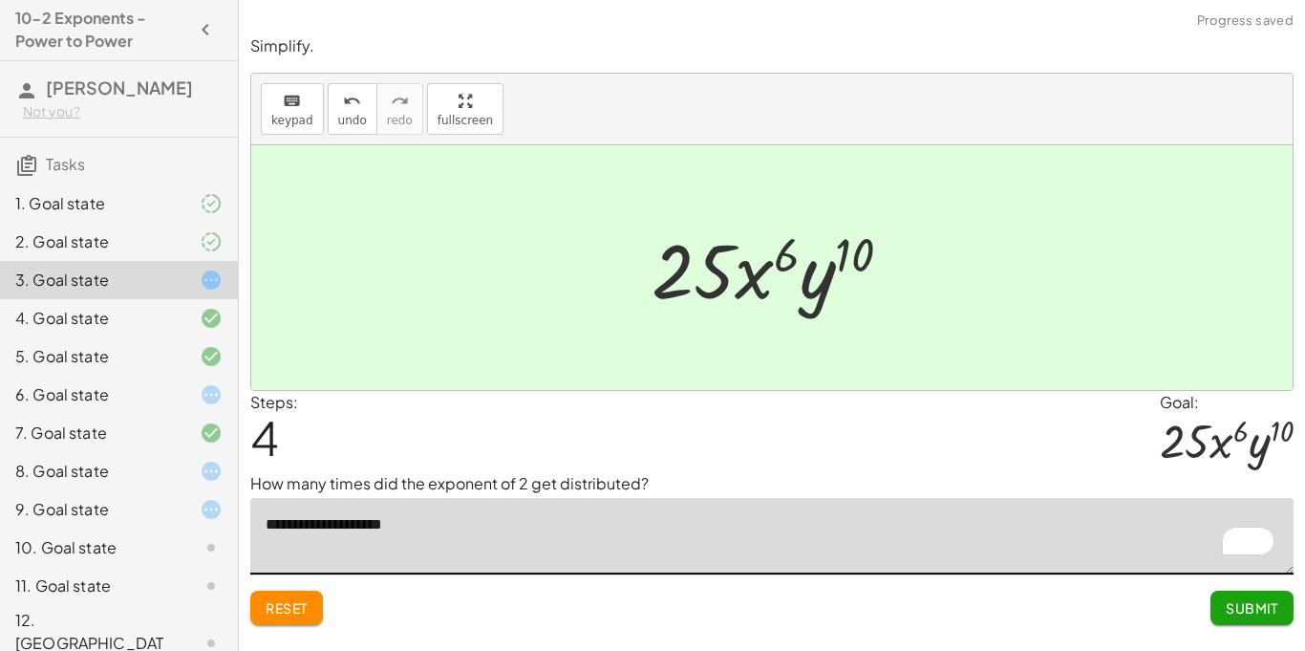
click at [1255, 622] on button "Submit" at bounding box center [1251, 607] width 83 height 34
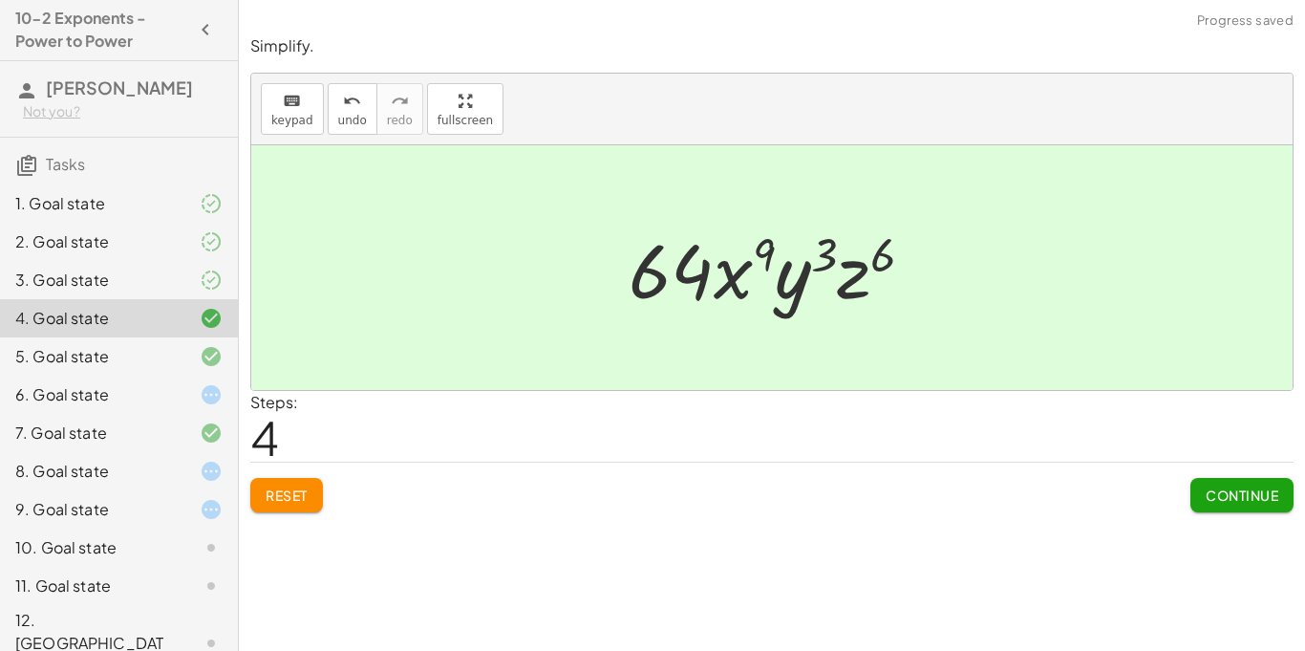
click at [200, 394] on icon at bounding box center [211, 394] width 23 height 23
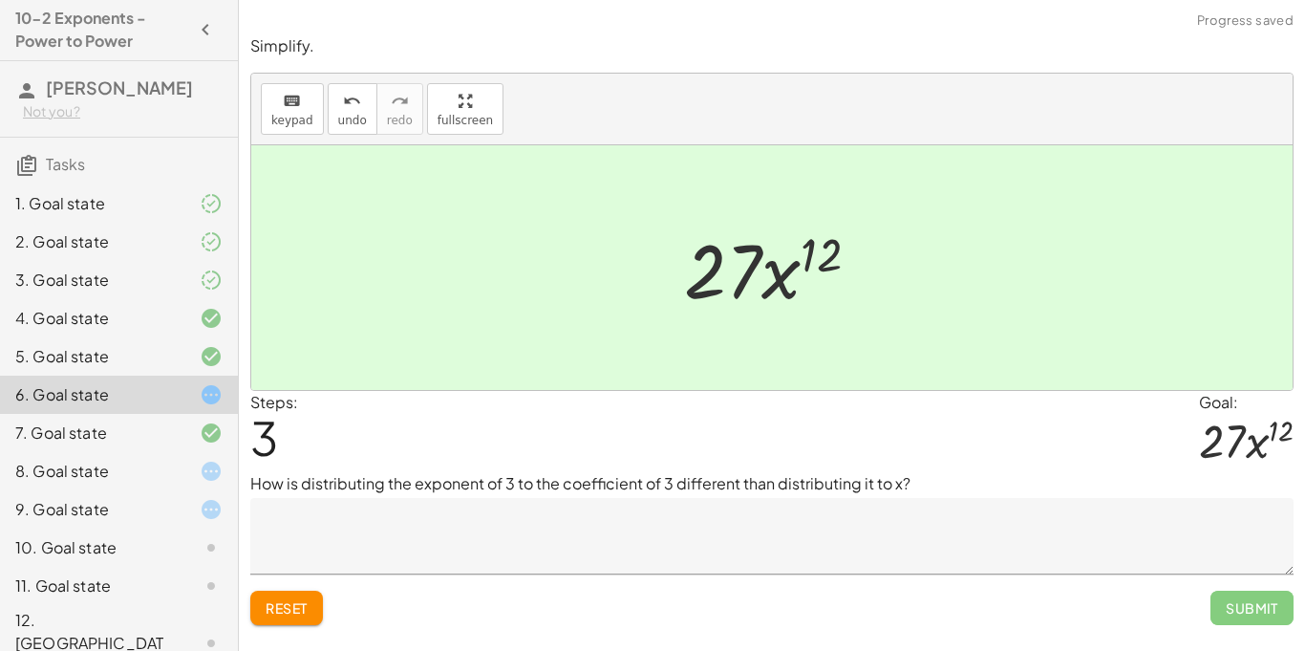
click at [327, 612] on div "Reset Submit" at bounding box center [771, 599] width 1043 height 51
click at [307, 606] on span "Reset" at bounding box center [287, 607] width 42 height 17
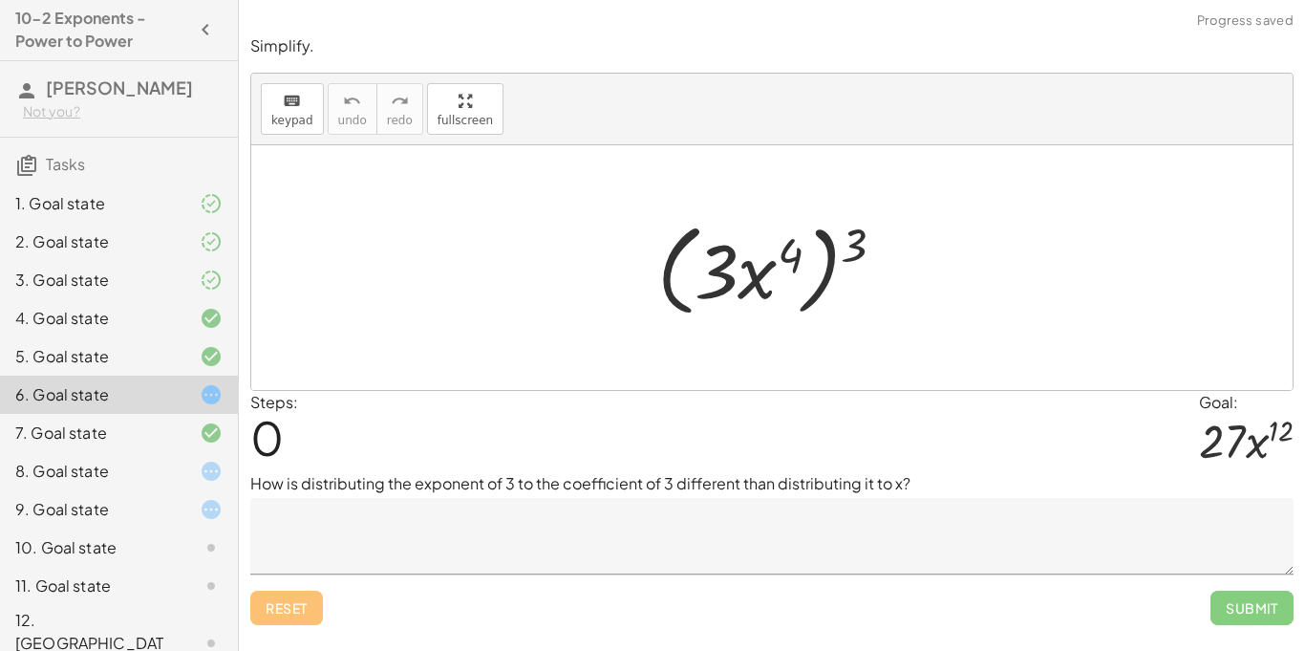
click at [417, 522] on textarea at bounding box center [771, 536] width 1043 height 76
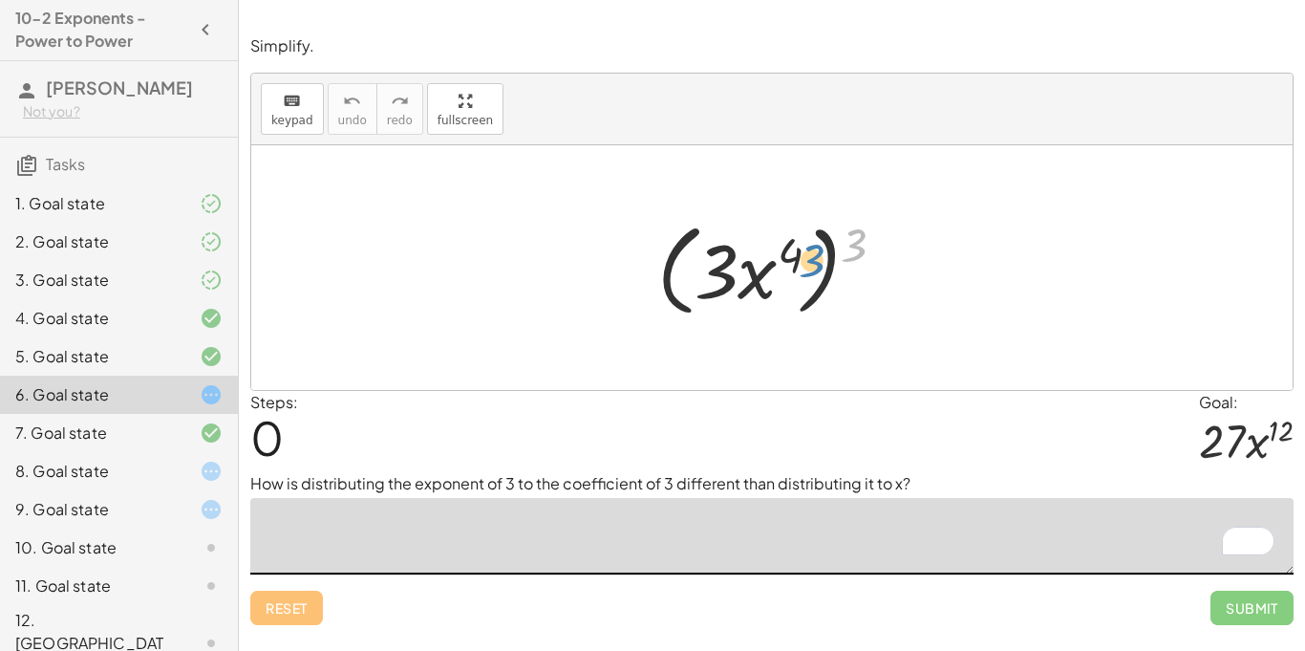
drag, startPoint x: 861, startPoint y: 247, endPoint x: 811, endPoint y: 266, distance: 52.9
click at [811, 266] on div at bounding box center [779, 268] width 263 height 110
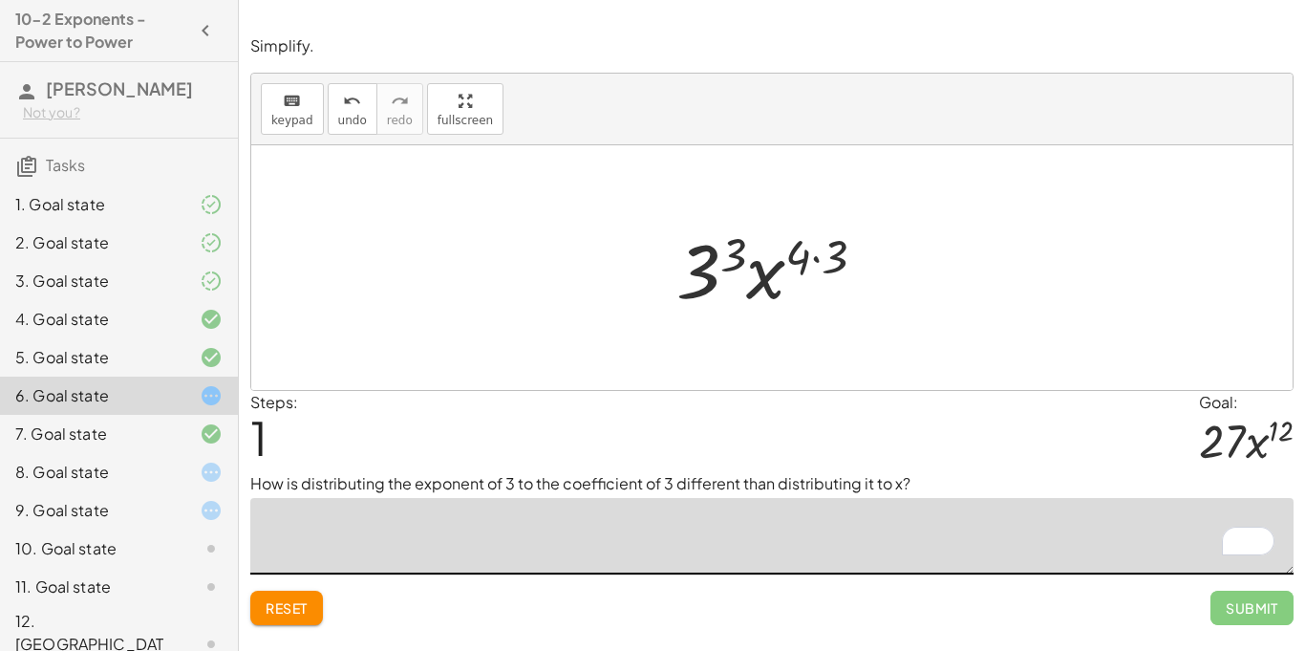
scroll to position [1, 0]
click at [286, 617] on button "Reset" at bounding box center [286, 607] width 73 height 34
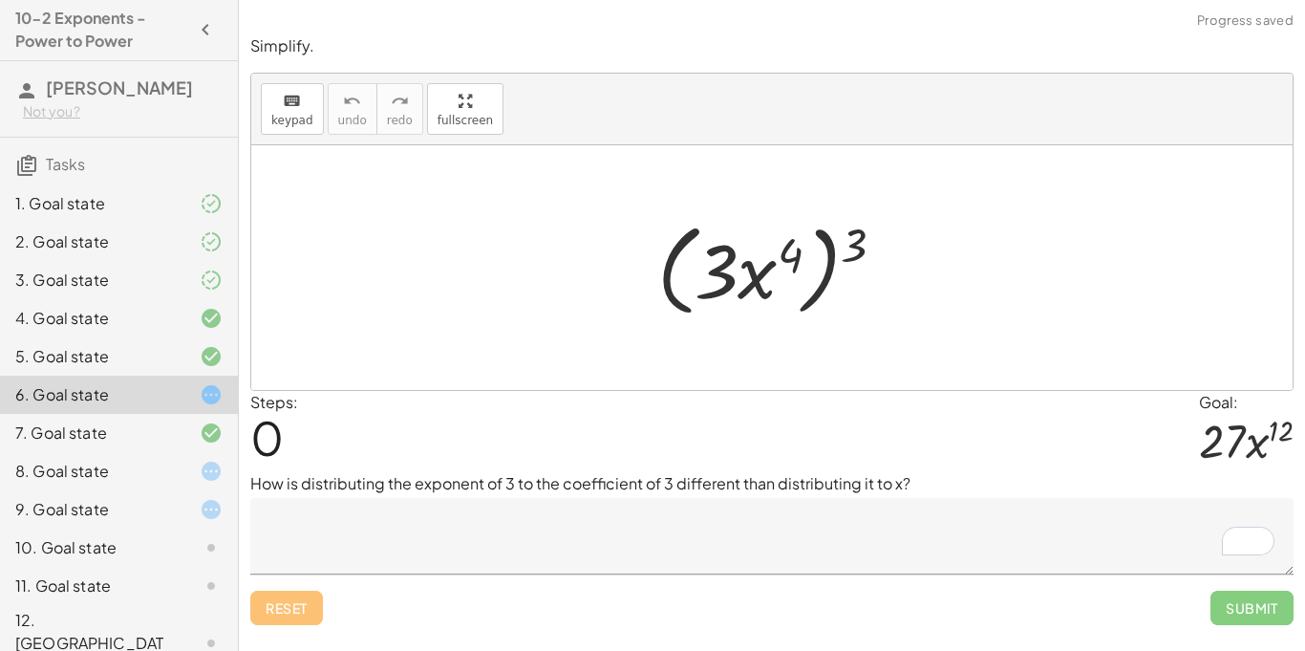
click at [488, 545] on textarea "To enrich screen reader interactions, please activate Accessibility in Grammarl…" at bounding box center [771, 536] width 1043 height 76
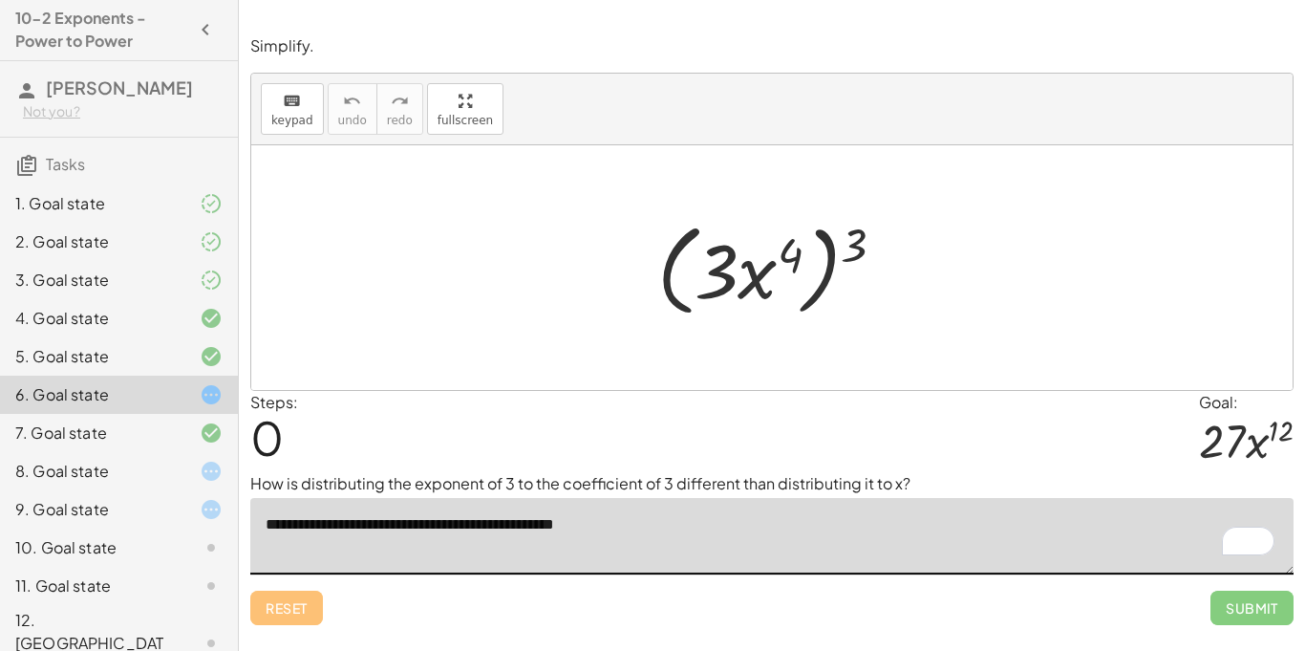
type textarea "**********"
drag, startPoint x: 871, startPoint y: 246, endPoint x: 806, endPoint y: 279, distance: 72.6
click at [806, 279] on div at bounding box center [779, 268] width 263 height 110
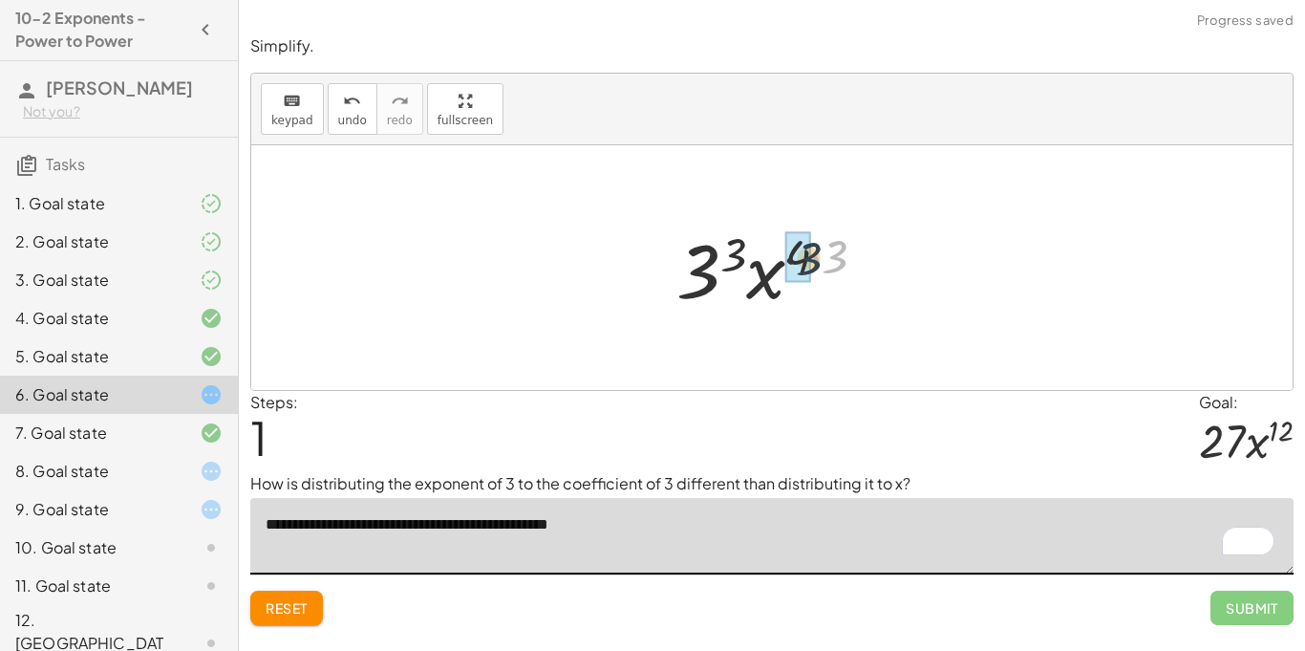
drag, startPoint x: 830, startPoint y: 269, endPoint x: 806, endPoint y: 271, distance: 24.0
click at [737, 273] on div at bounding box center [778, 268] width 203 height 98
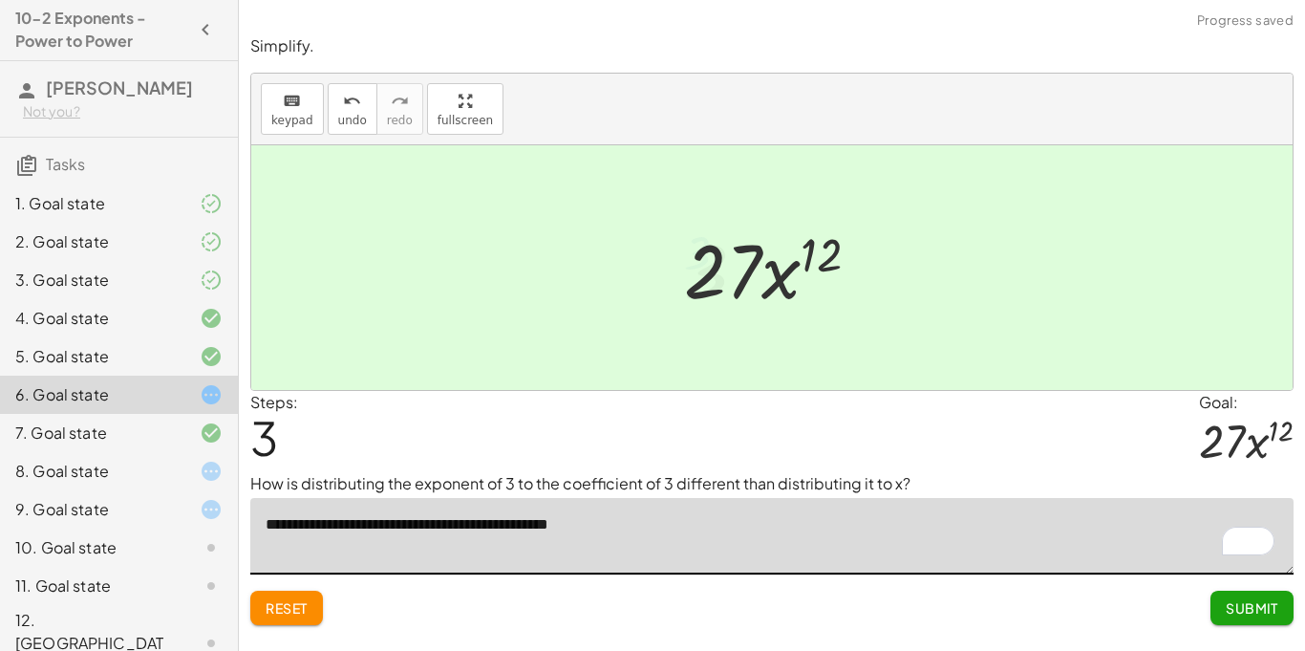
click at [0, 0] on div "**********" at bounding box center [0, 0] width 0 height 0
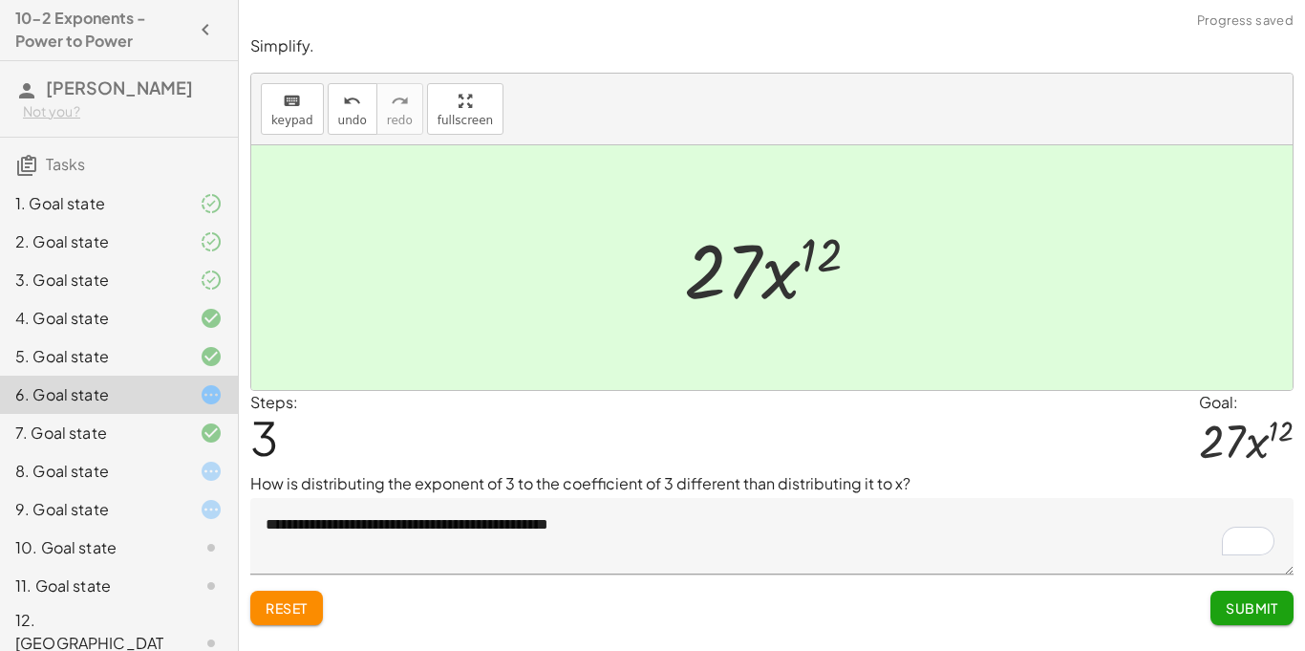
click at [1255, 615] on span "Submit" at bounding box center [1252, 607] width 53 height 17
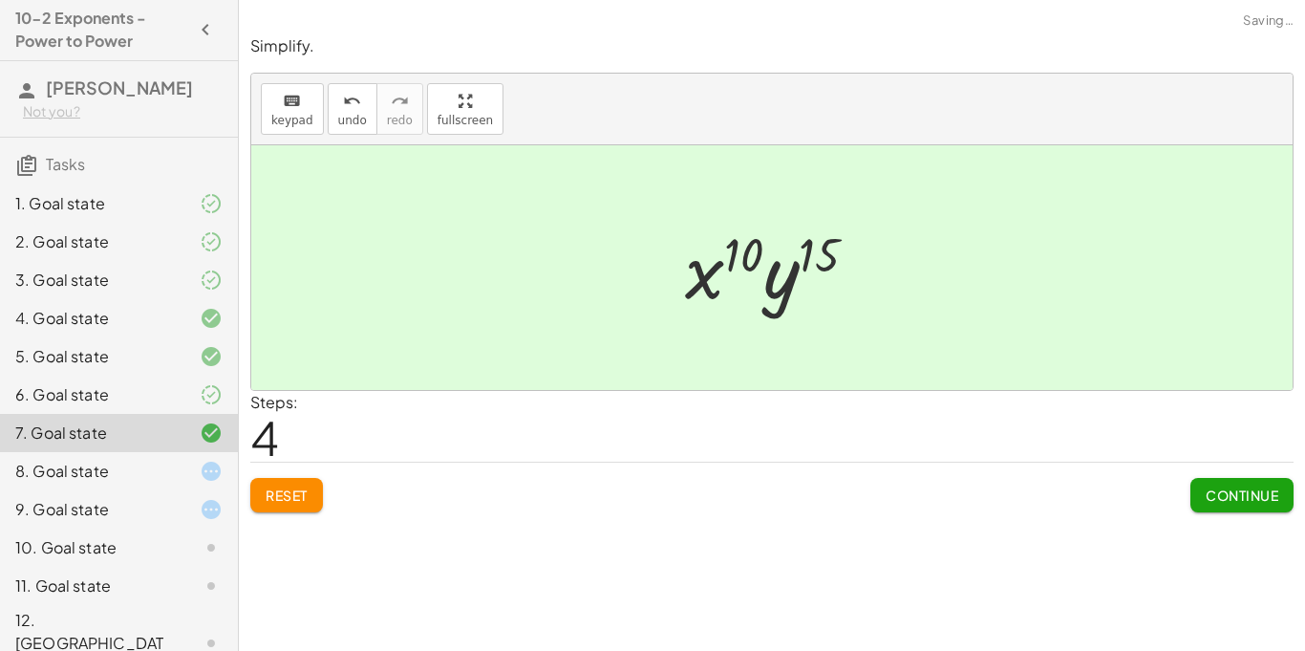
click at [219, 473] on icon at bounding box center [211, 470] width 23 height 23
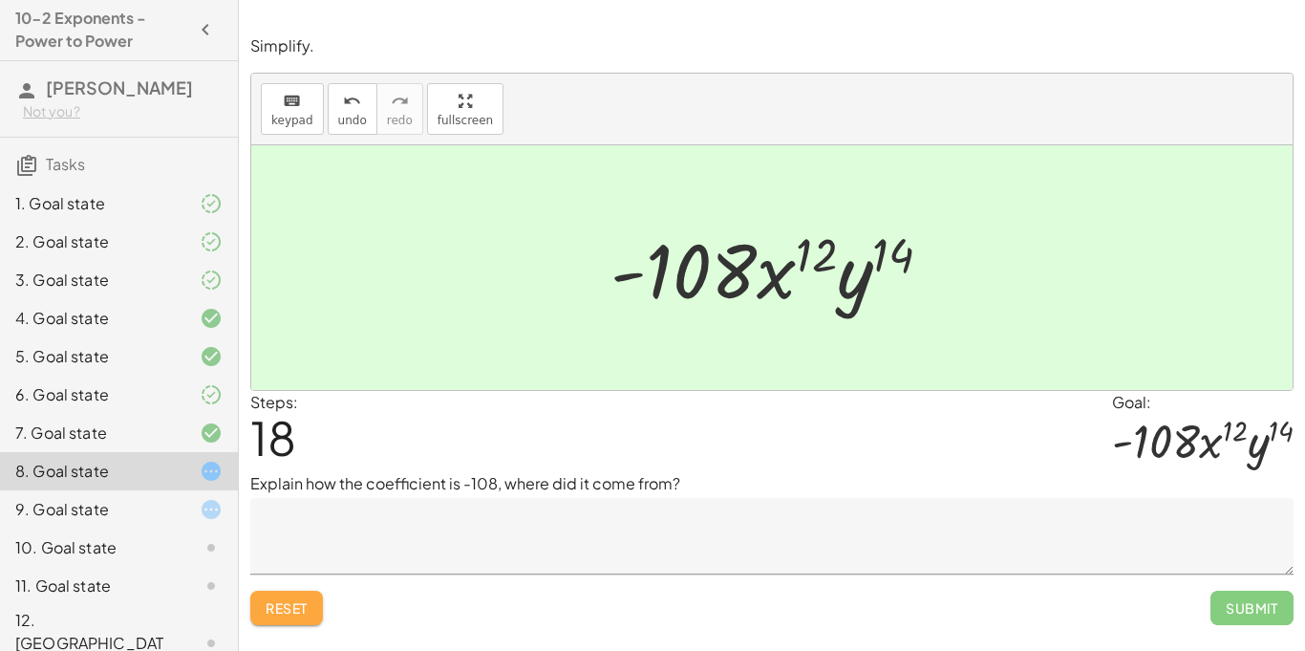
click at [284, 609] on span "Reset" at bounding box center [287, 607] width 42 height 17
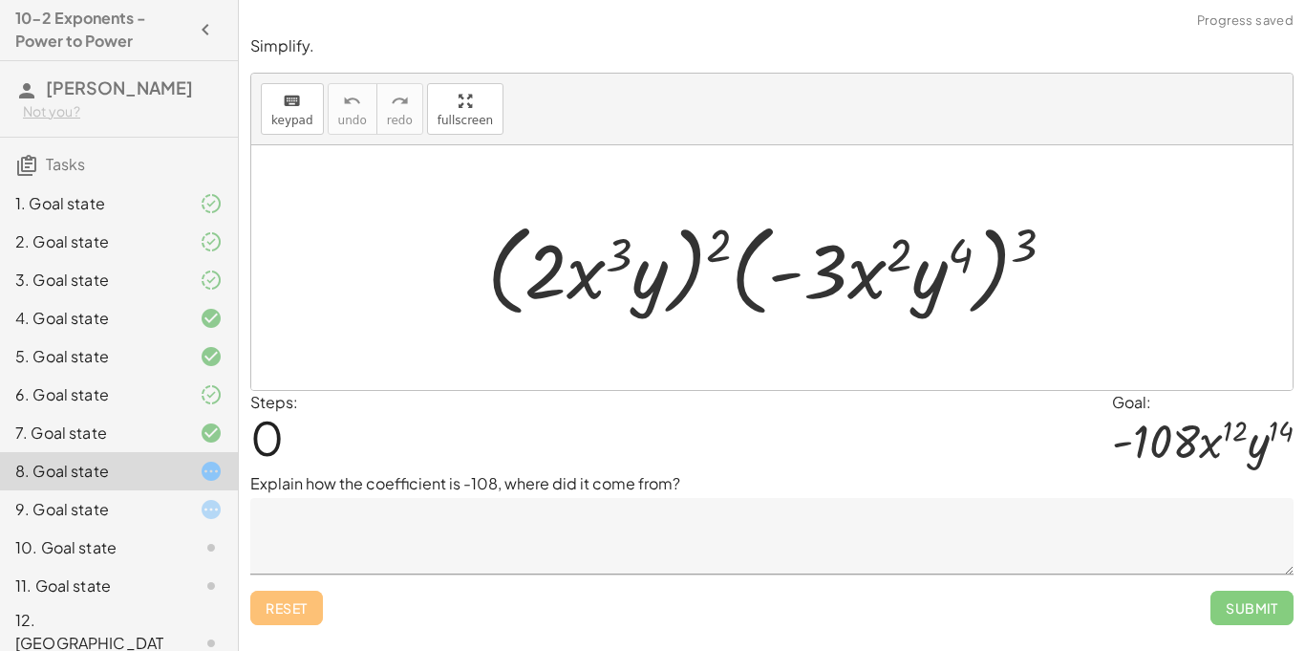
click at [355, 521] on textarea at bounding box center [771, 536] width 1043 height 76
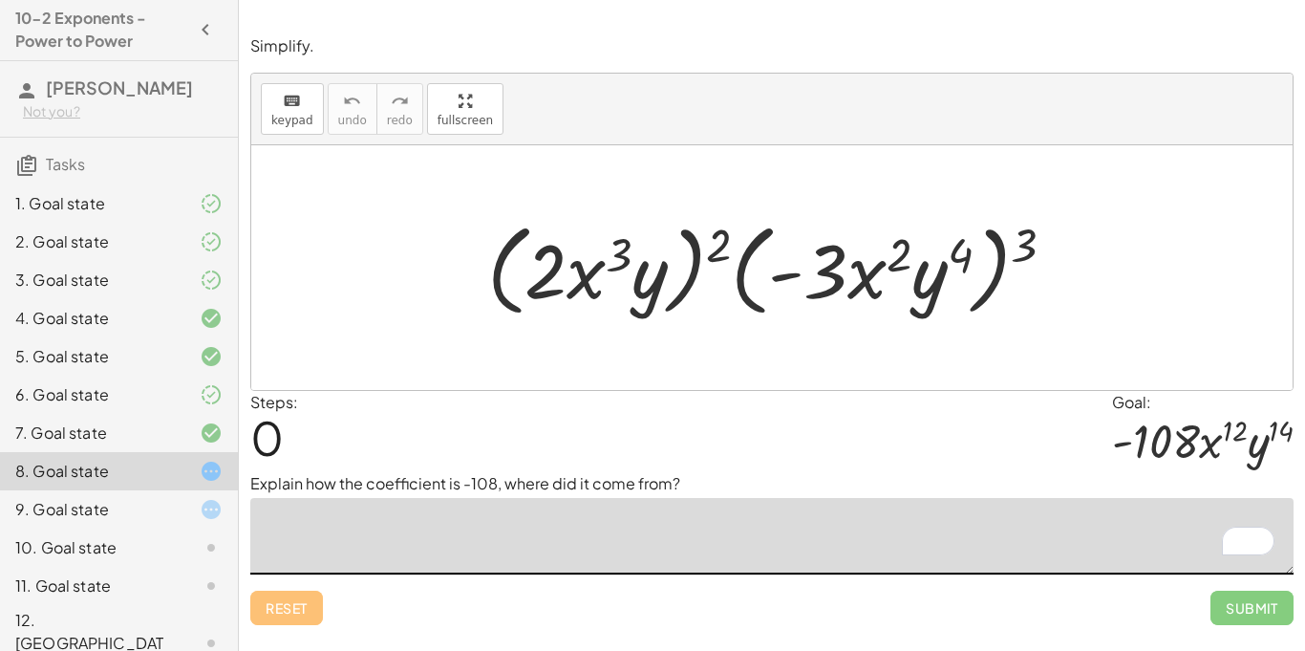
click at [355, 521] on textarea "To enrich screen reader interactions, please activate Accessibility in Grammarl…" at bounding box center [771, 536] width 1043 height 76
type textarea "*"
drag, startPoint x: 726, startPoint y: 248, endPoint x: 587, endPoint y: 260, distance: 139.0
click at [587, 260] on div at bounding box center [779, 268] width 603 height 110
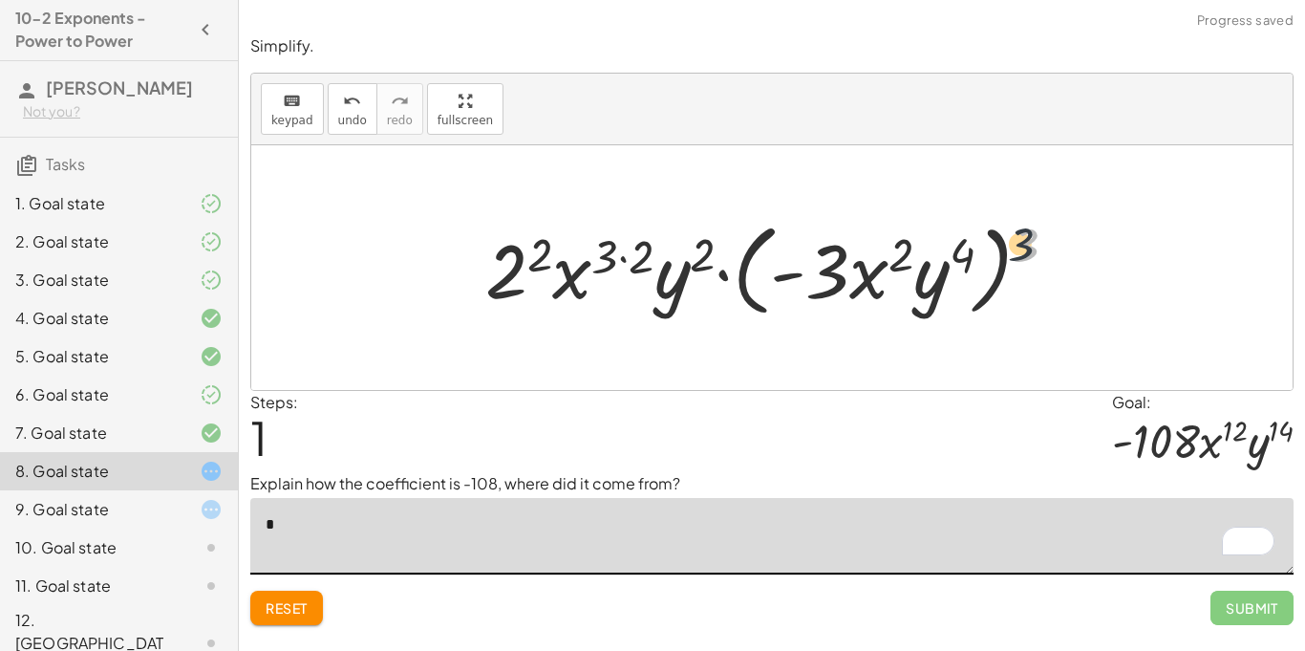
drag, startPoint x: 1033, startPoint y: 242, endPoint x: 933, endPoint y: 245, distance: 99.4
click at [933, 245] on div at bounding box center [779, 268] width 607 height 110
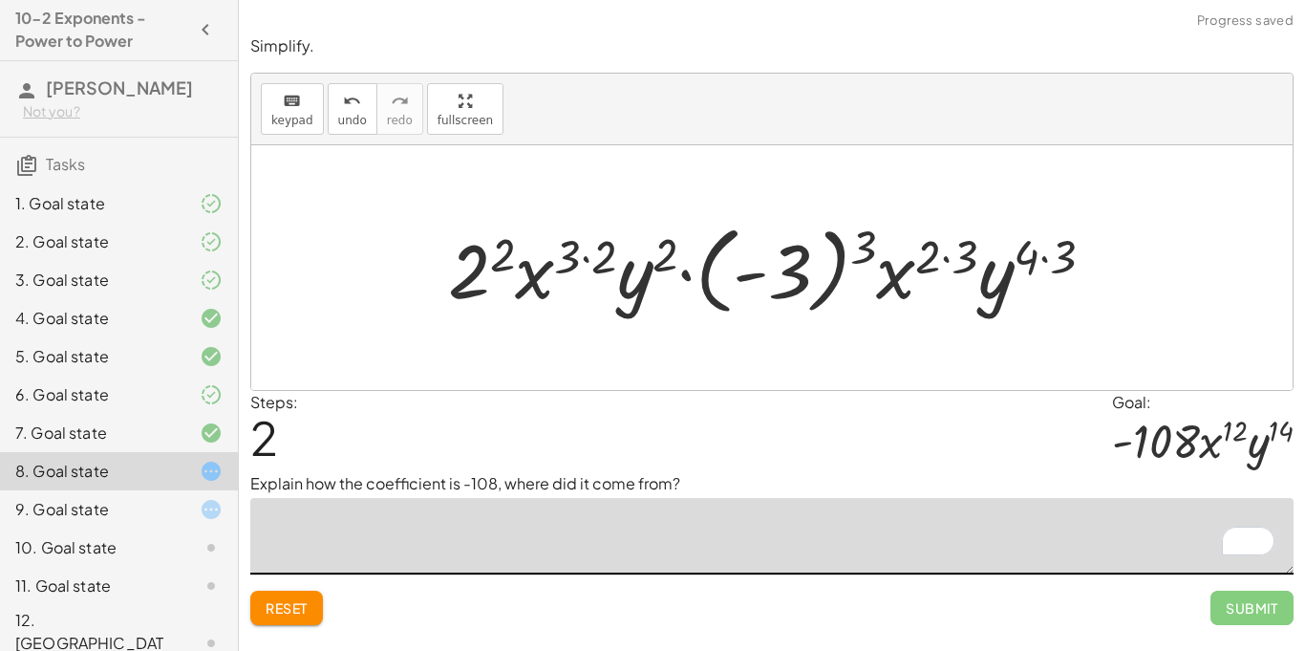
click at [260, 605] on button "Reset" at bounding box center [286, 607] width 73 height 34
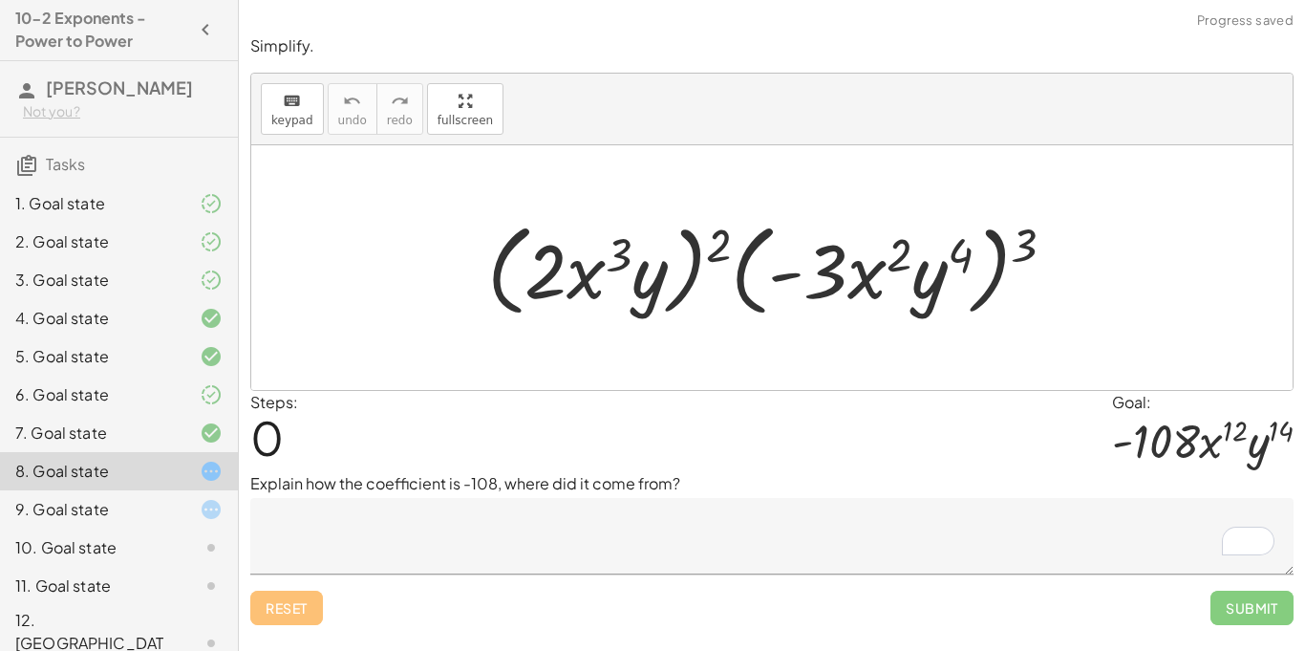
click at [441, 544] on textarea "To enrich screen reader interactions, please activate Accessibility in Grammarl…" at bounding box center [771, 536] width 1043 height 76
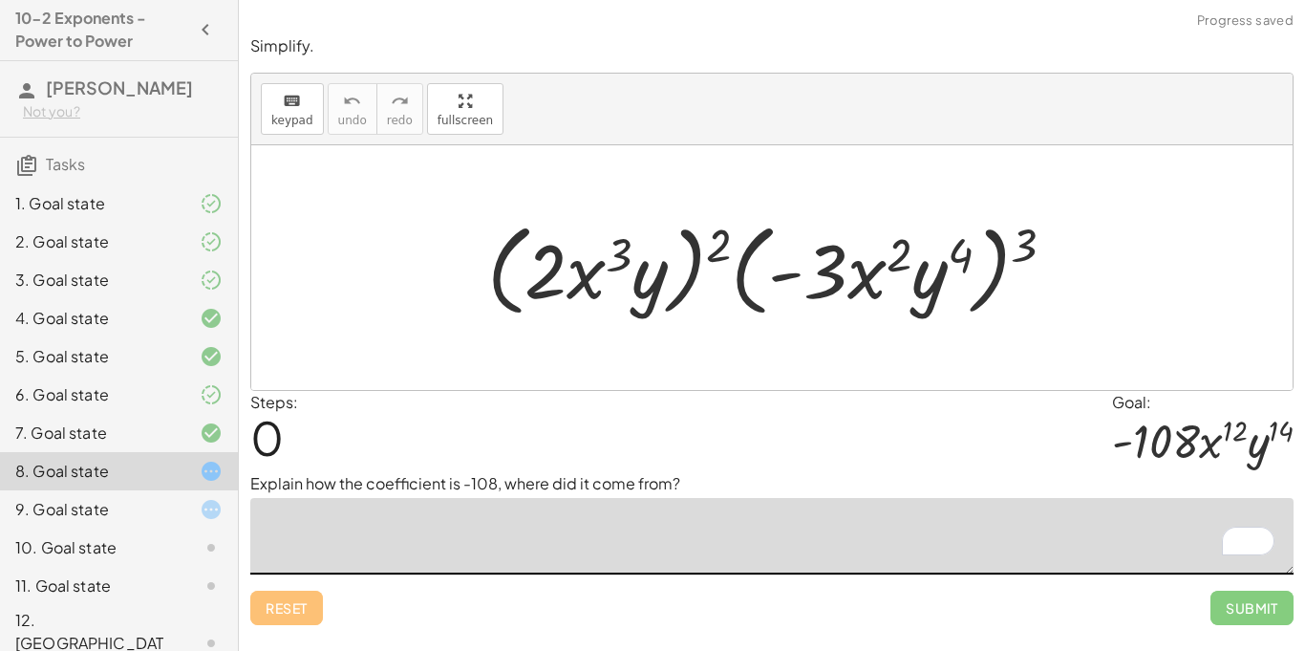
type textarea "*"
click at [533, 575] on div "Reset Submit" at bounding box center [771, 599] width 1043 height 51
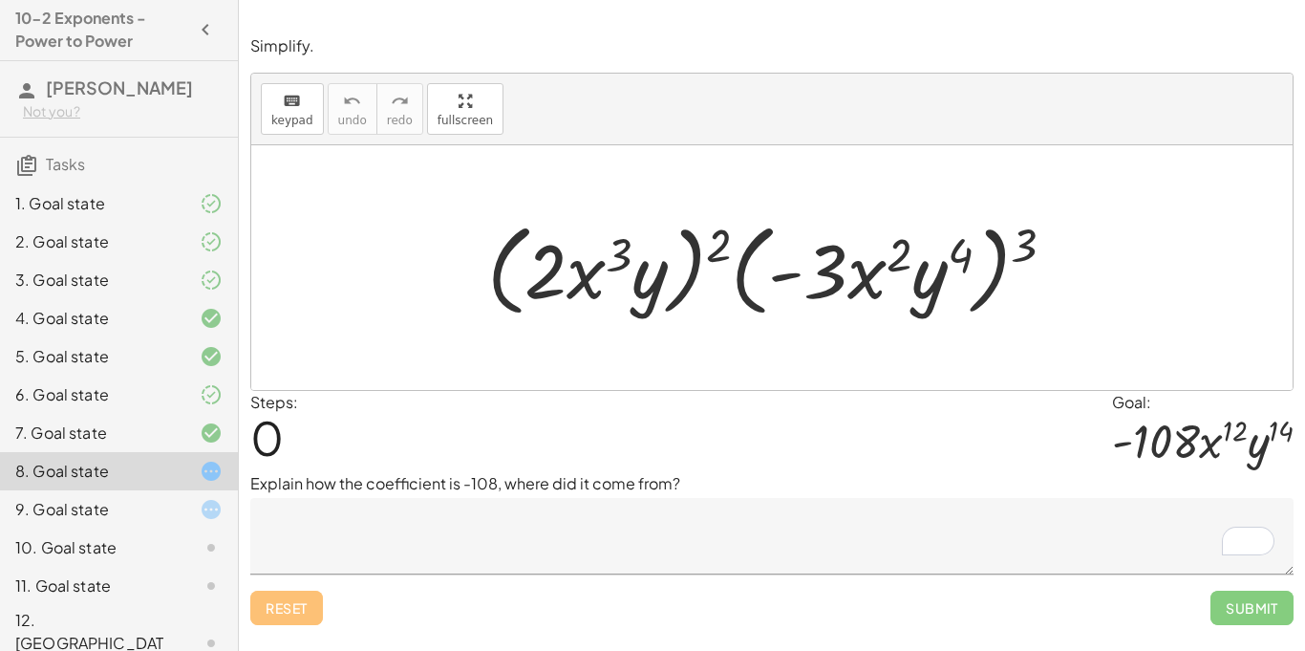
click at [498, 534] on textarea "To enrich screen reader interactions, please activate Accessibility in Grammarl…" at bounding box center [771, 536] width 1043 height 76
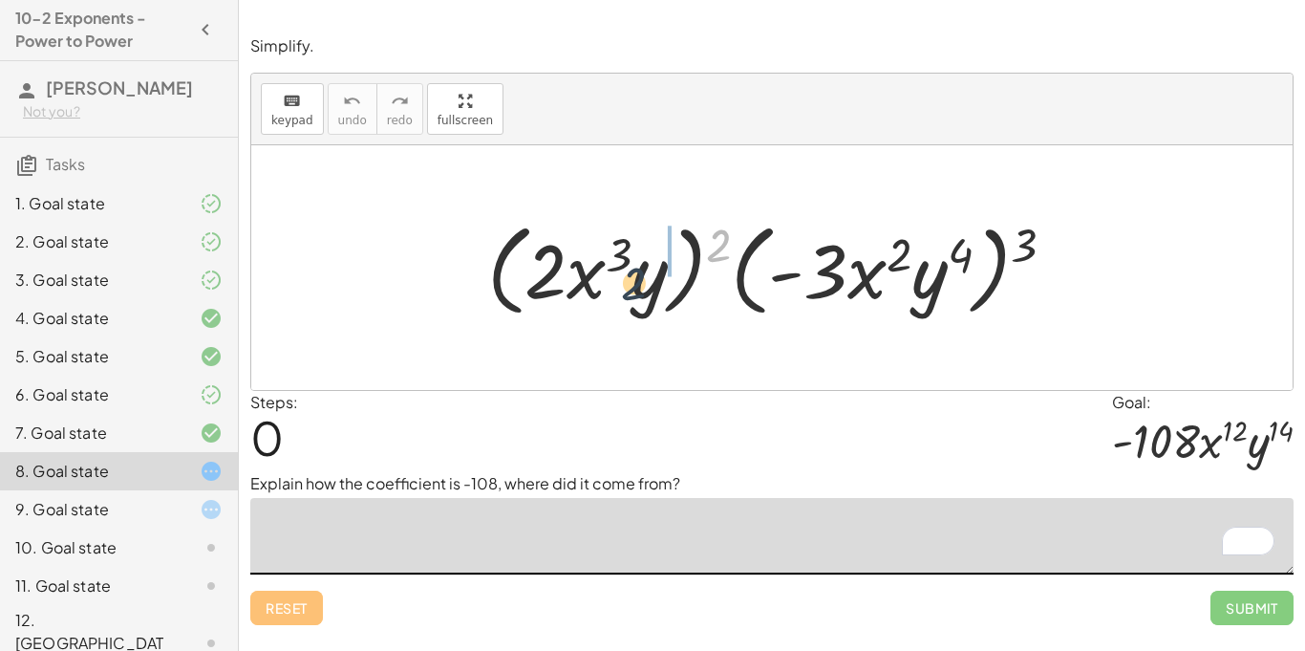
drag, startPoint x: 714, startPoint y: 240, endPoint x: 627, endPoint y: 278, distance: 95.0
click at [627, 278] on div at bounding box center [779, 268] width 603 height 110
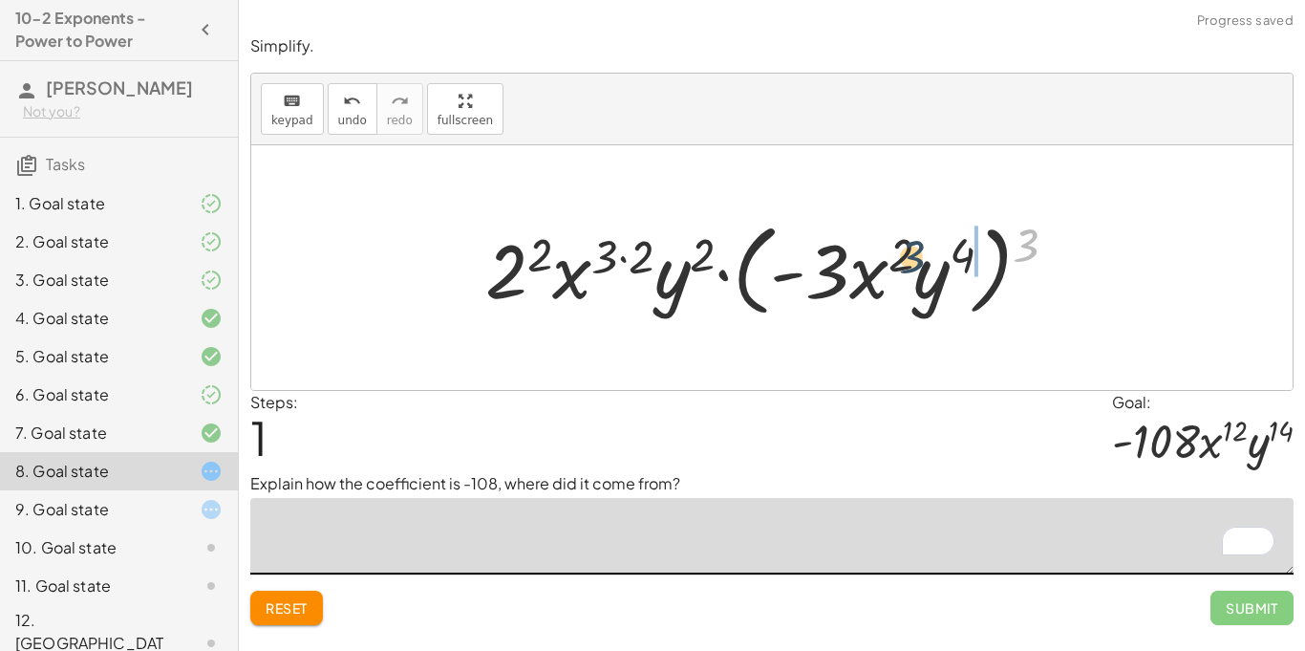
drag, startPoint x: 1029, startPoint y: 240, endPoint x: 899, endPoint y: 252, distance: 130.5
click at [899, 252] on div at bounding box center [779, 268] width 607 height 110
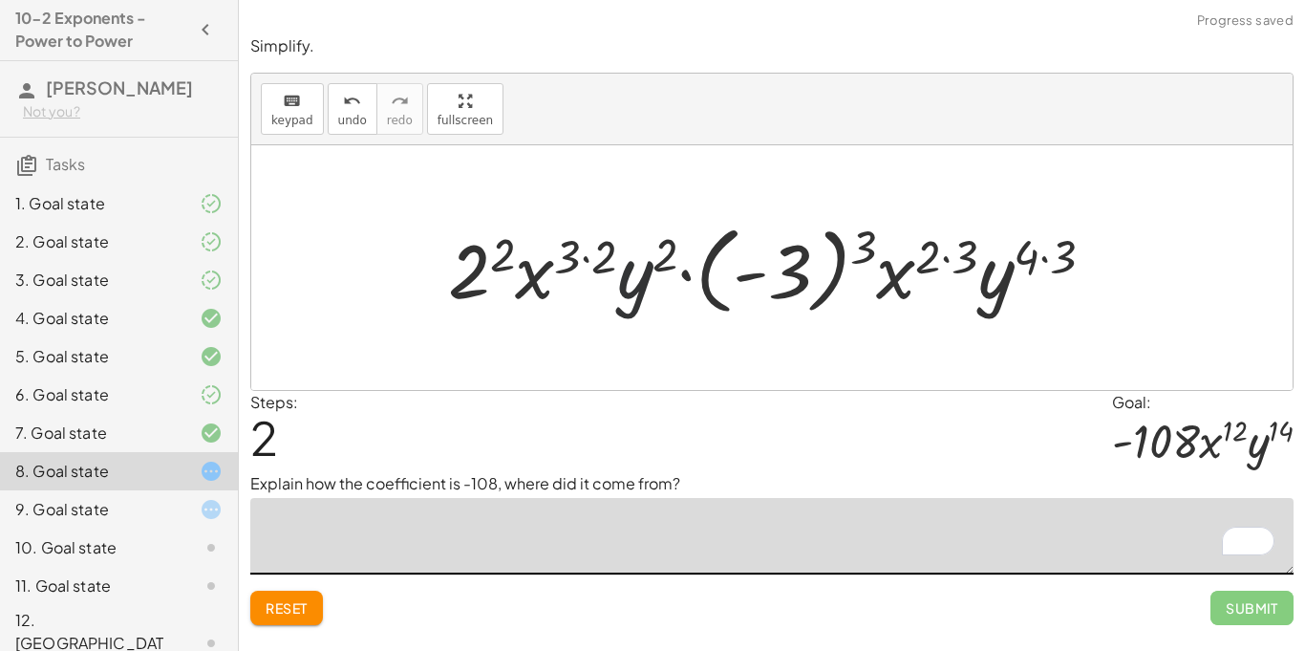
click at [647, 248] on div at bounding box center [778, 268] width 680 height 106
click at [594, 245] on div at bounding box center [778, 268] width 680 height 106
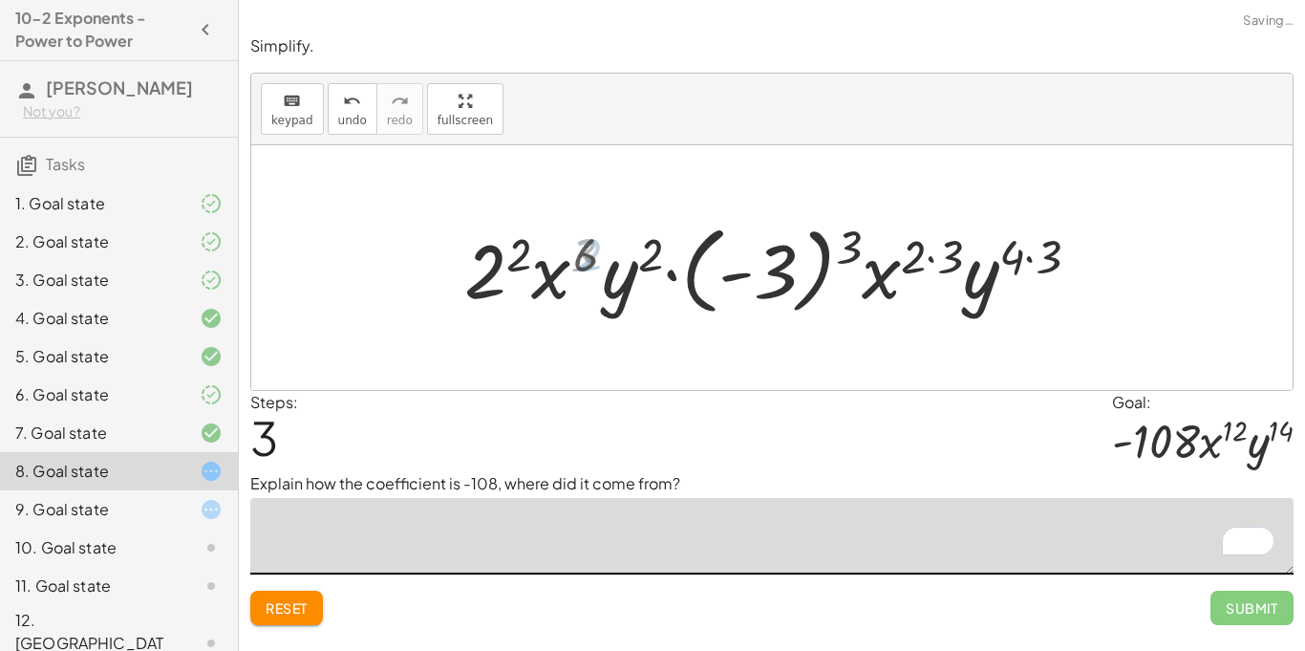
click at [523, 248] on div at bounding box center [780, 268] width 644 height 106
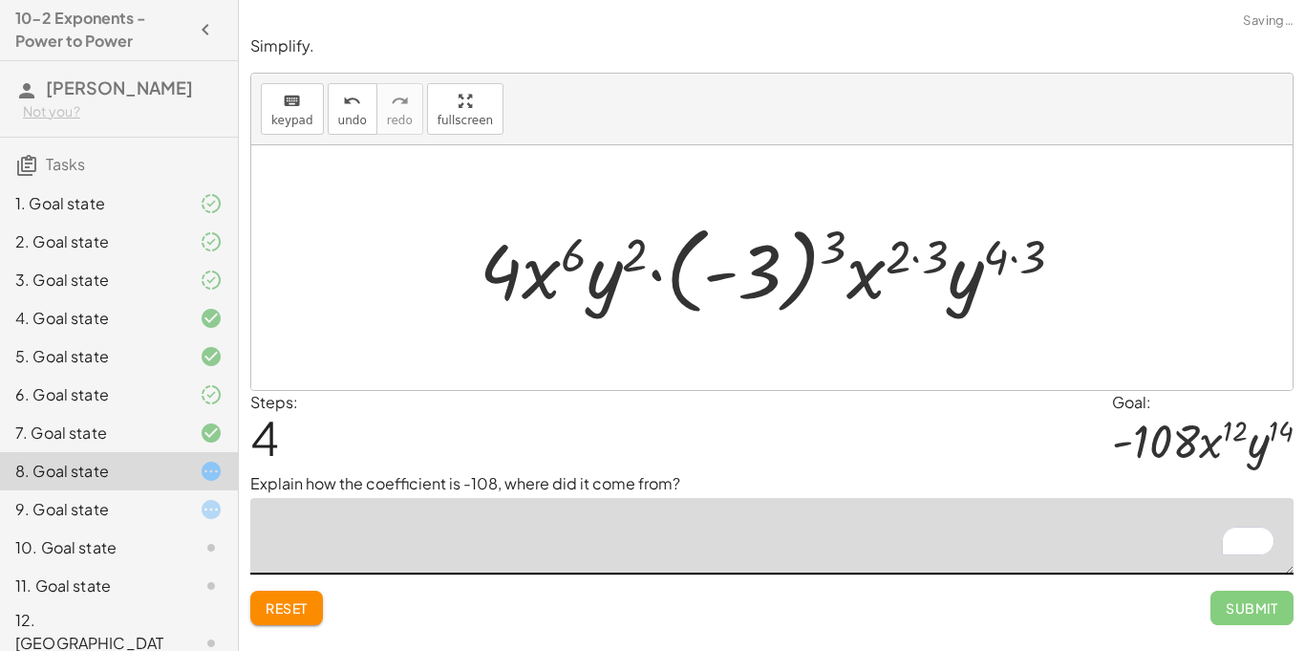
click at [634, 265] on div at bounding box center [779, 268] width 619 height 106
click at [930, 251] on div at bounding box center [779, 268] width 619 height 106
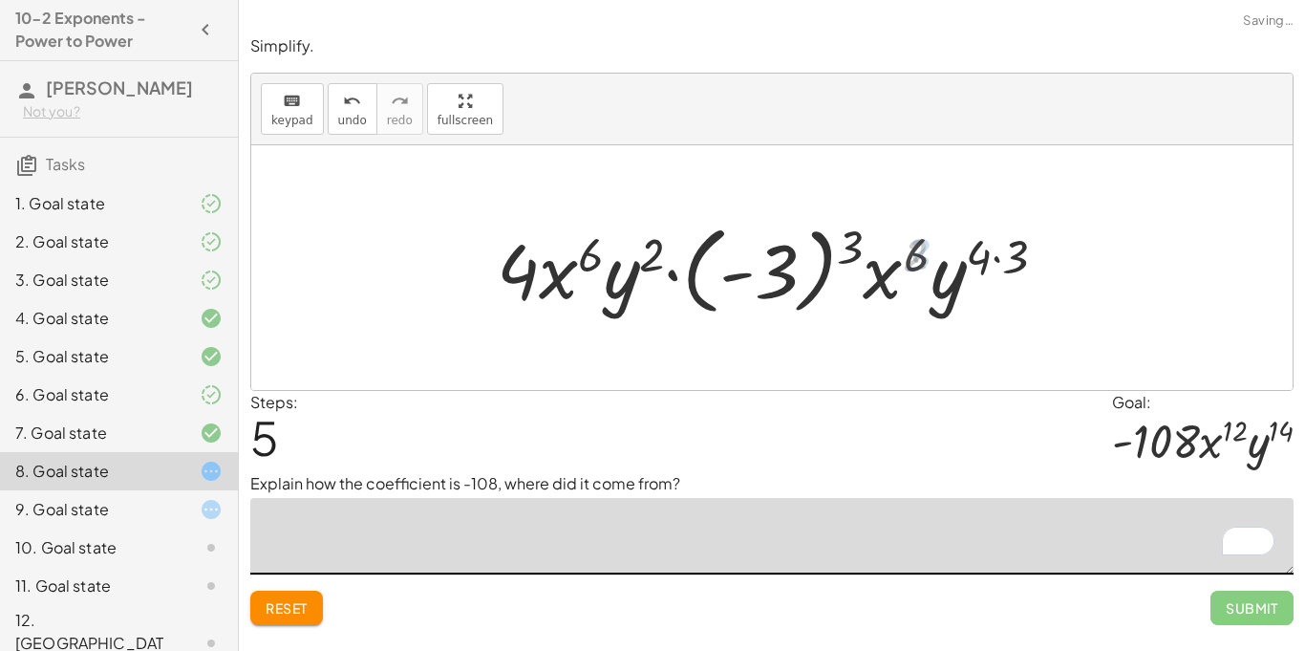
click at [944, 254] on div at bounding box center [779, 268] width 582 height 106
click at [965, 256] on div at bounding box center [779, 268] width 582 height 106
click at [1001, 255] on div at bounding box center [779, 268] width 582 height 106
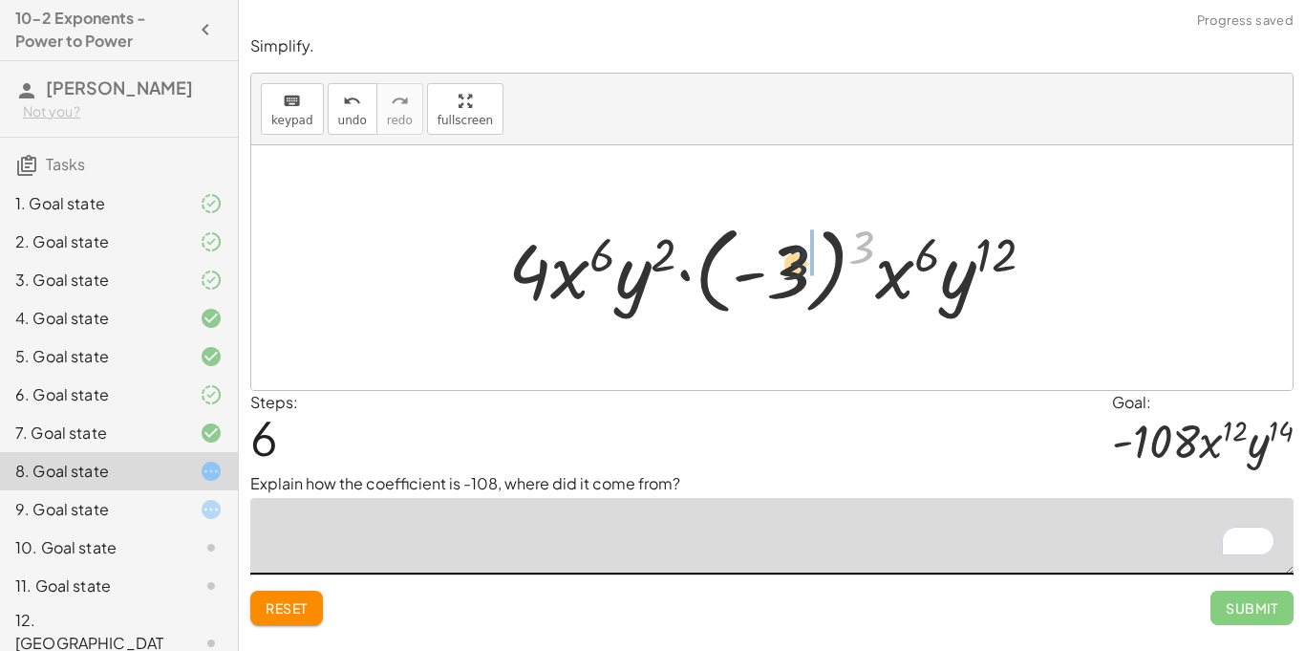
drag, startPoint x: 855, startPoint y: 234, endPoint x: 777, endPoint y: 252, distance: 80.4
click at [777, 252] on div at bounding box center [779, 268] width 561 height 106
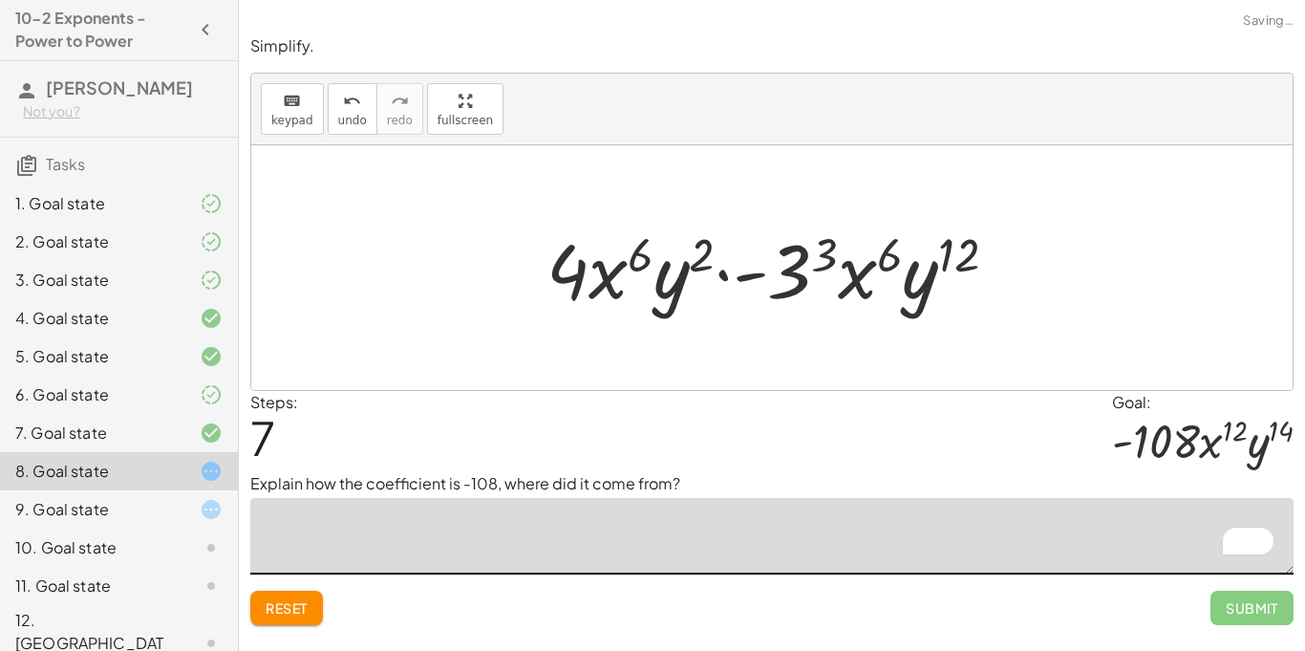
click at [802, 265] on div at bounding box center [779, 268] width 485 height 98
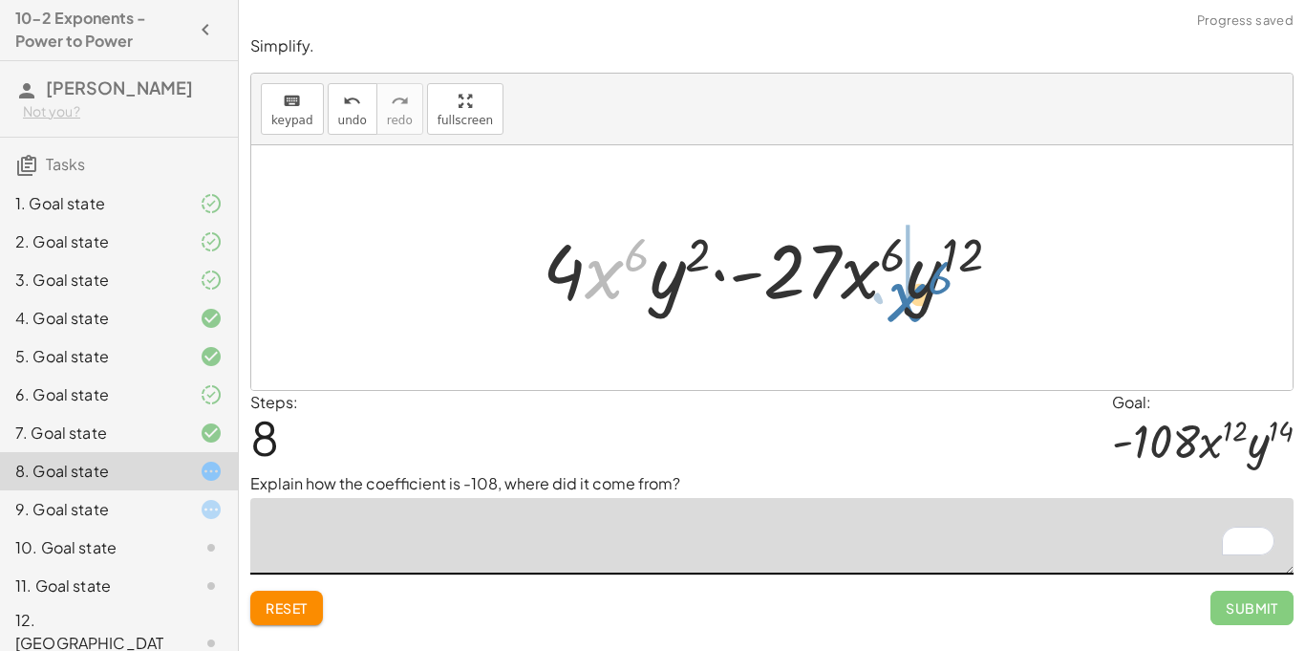
drag, startPoint x: 606, startPoint y: 268, endPoint x: 909, endPoint y: 291, distance: 304.6
click at [909, 291] on div at bounding box center [779, 268] width 493 height 98
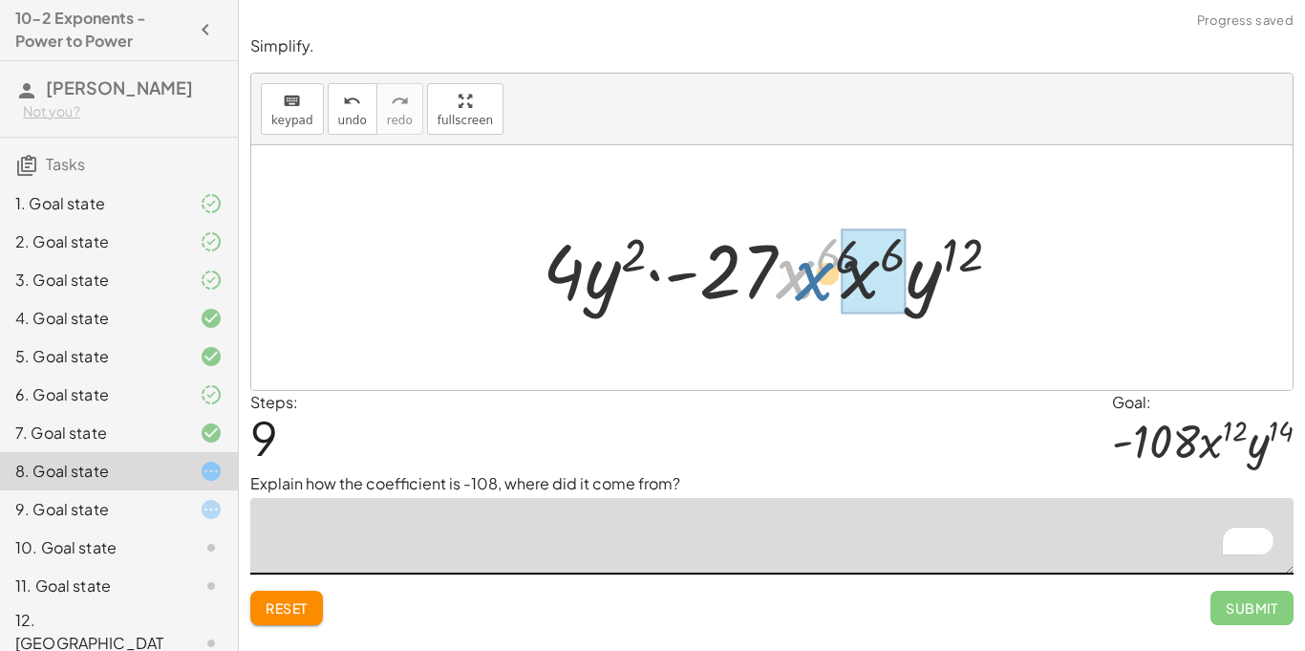
drag, startPoint x: 779, startPoint y: 269, endPoint x: 808, endPoint y: 271, distance: 28.7
click at [808, 271] on div at bounding box center [779, 268] width 493 height 98
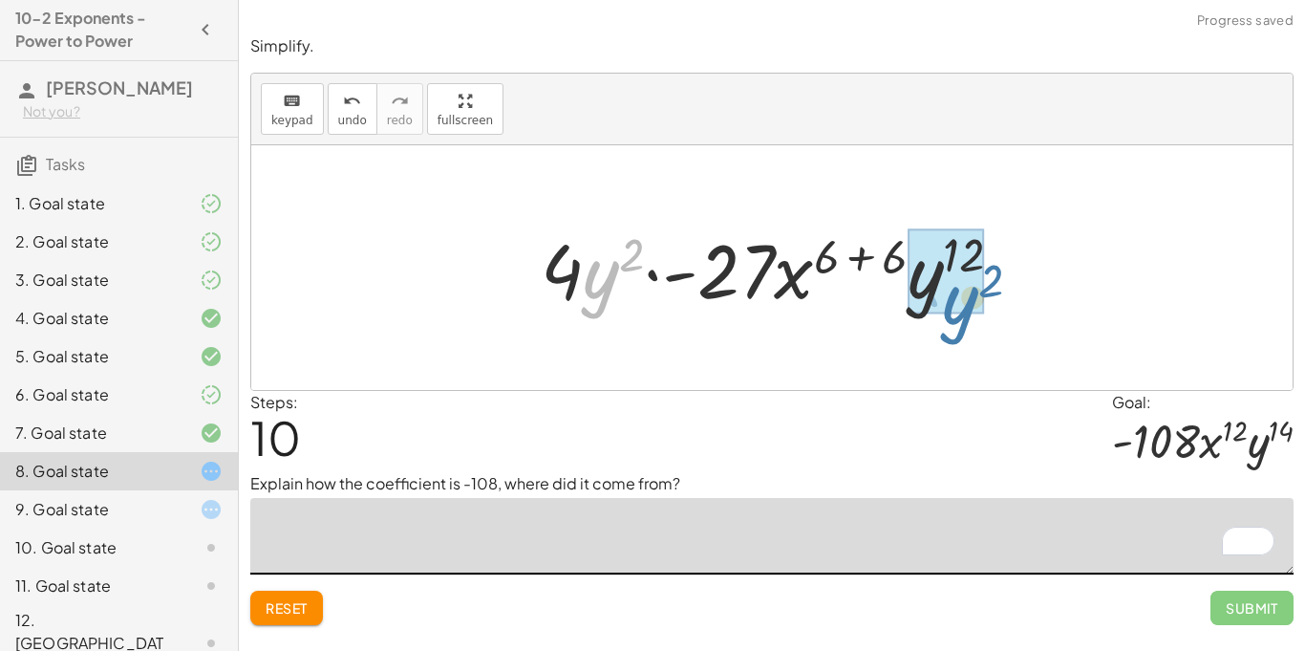
drag, startPoint x: 608, startPoint y: 266, endPoint x: 966, endPoint y: 291, distance: 358.2
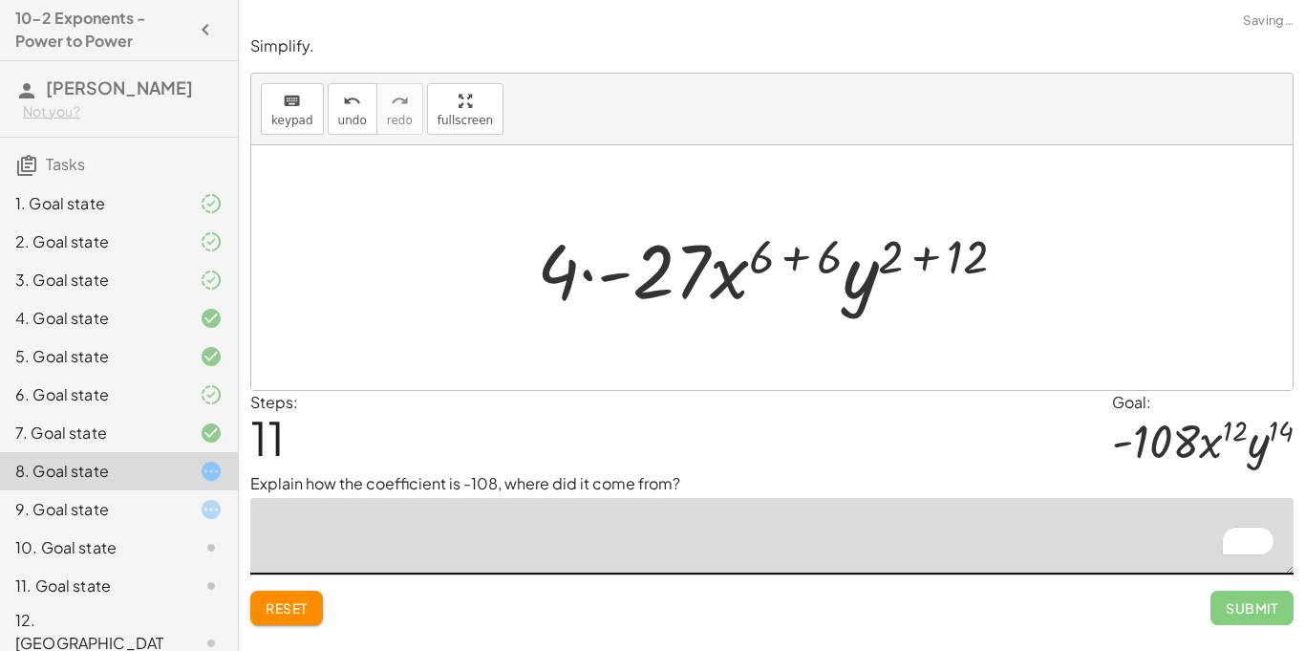
click at [880, 282] on div at bounding box center [778, 268] width 503 height 98
click at [882, 261] on div at bounding box center [778, 268] width 503 height 98
click at [815, 248] on div at bounding box center [778, 268] width 503 height 98
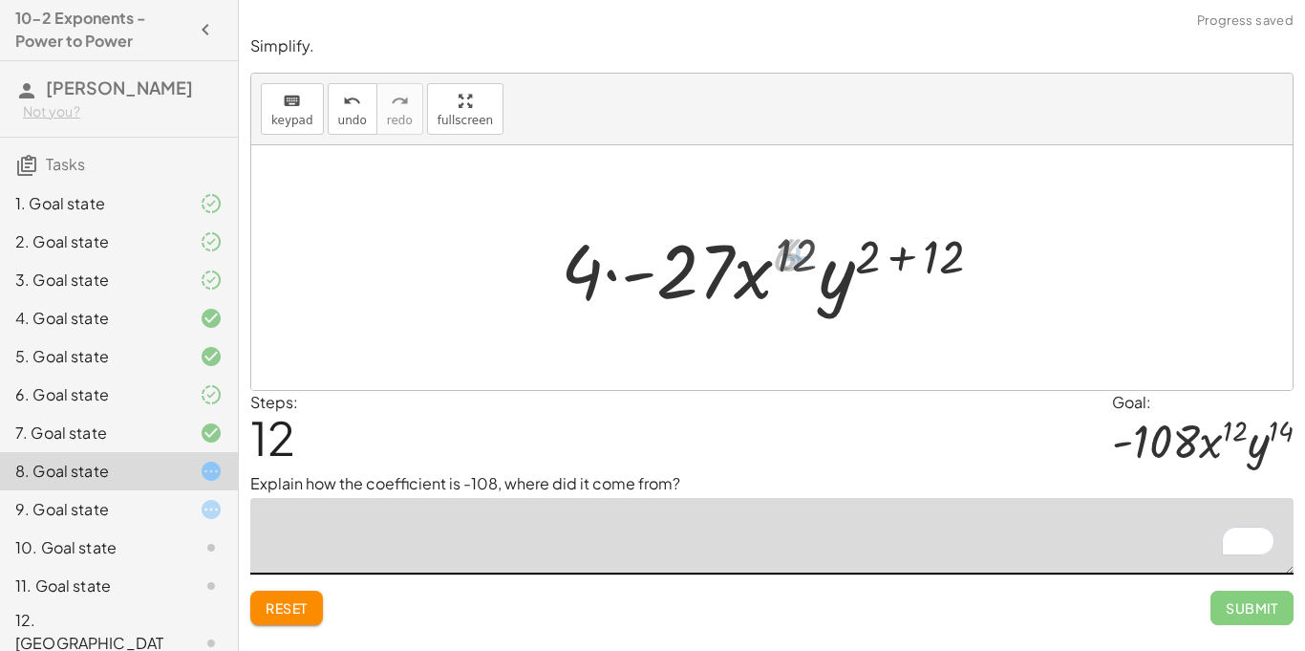
click at [905, 257] on div at bounding box center [779, 268] width 450 height 98
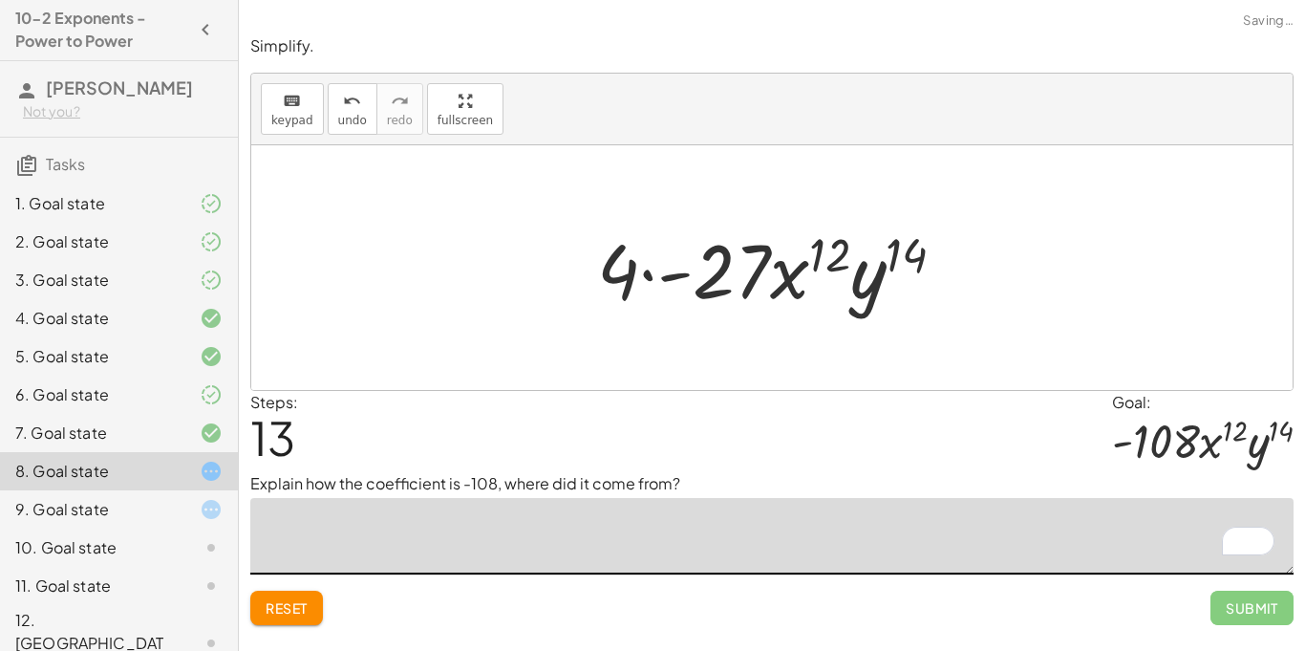
click at [673, 271] on div at bounding box center [778, 268] width 382 height 98
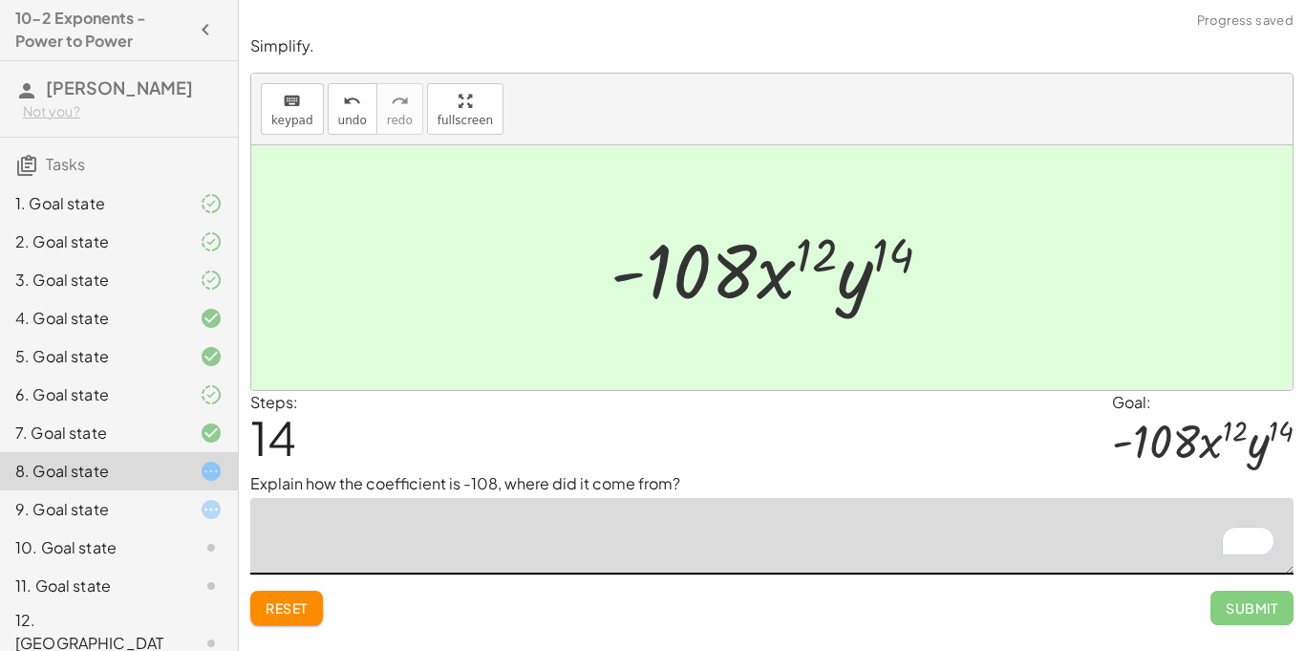
click at [374, 536] on textarea "To enrich screen reader interactions, please activate Accessibility in Grammarl…" at bounding box center [771, 536] width 1043 height 76
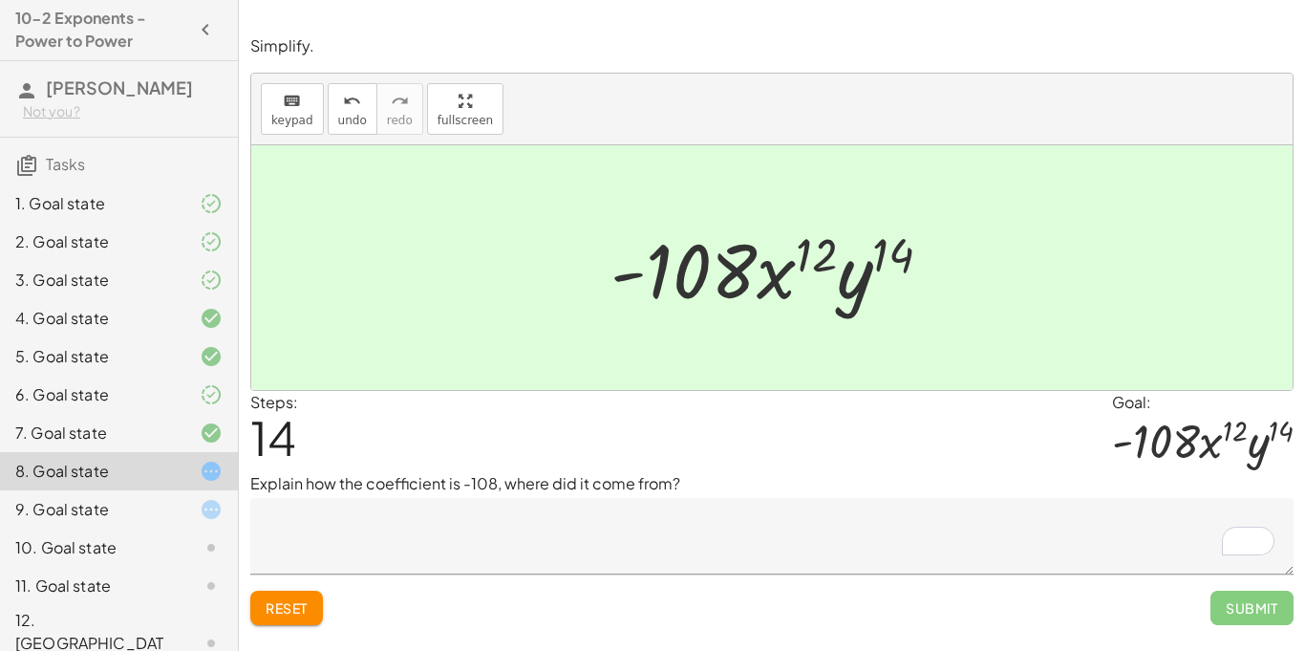
click at [0, 0] on div "Simplify. keyboard keypad undo undo redo redo fullscreen · ( · 2 · x 3 · y ) 2 …" at bounding box center [0, 0] width 0 height 0
click at [297, 608] on span "Reset" at bounding box center [287, 607] width 42 height 17
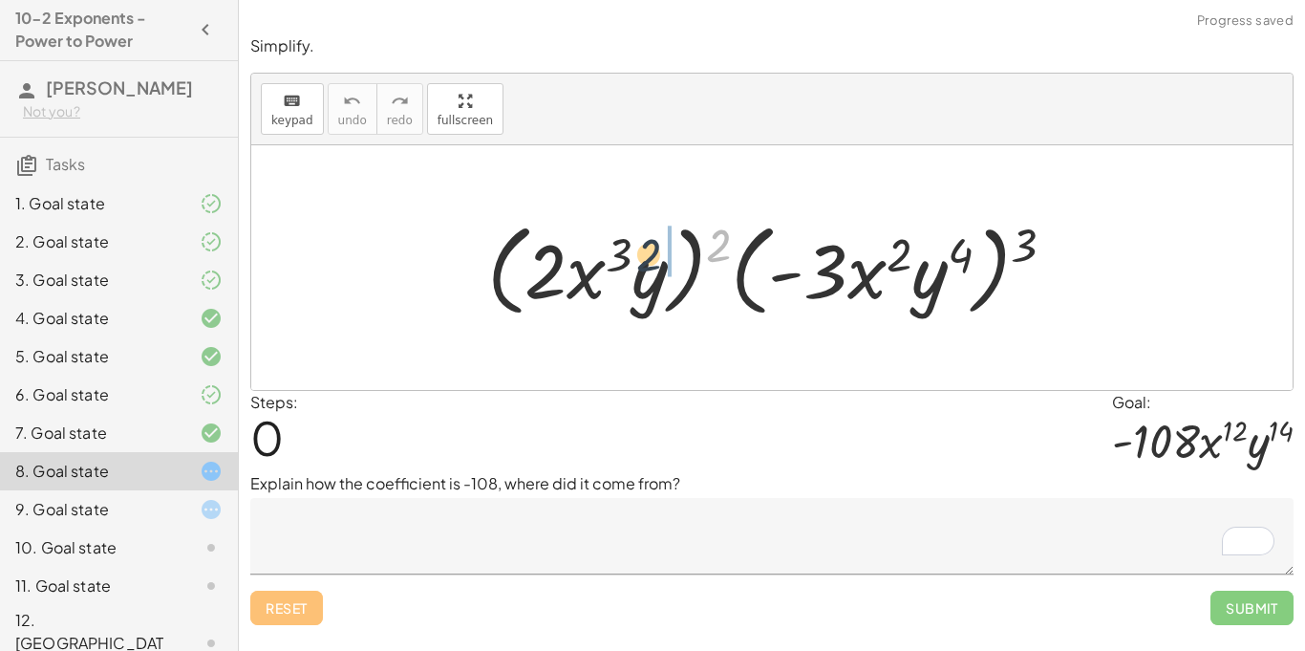
drag, startPoint x: 713, startPoint y: 243, endPoint x: 622, endPoint y: 259, distance: 92.2
click at [622, 259] on div at bounding box center [779, 268] width 603 height 110
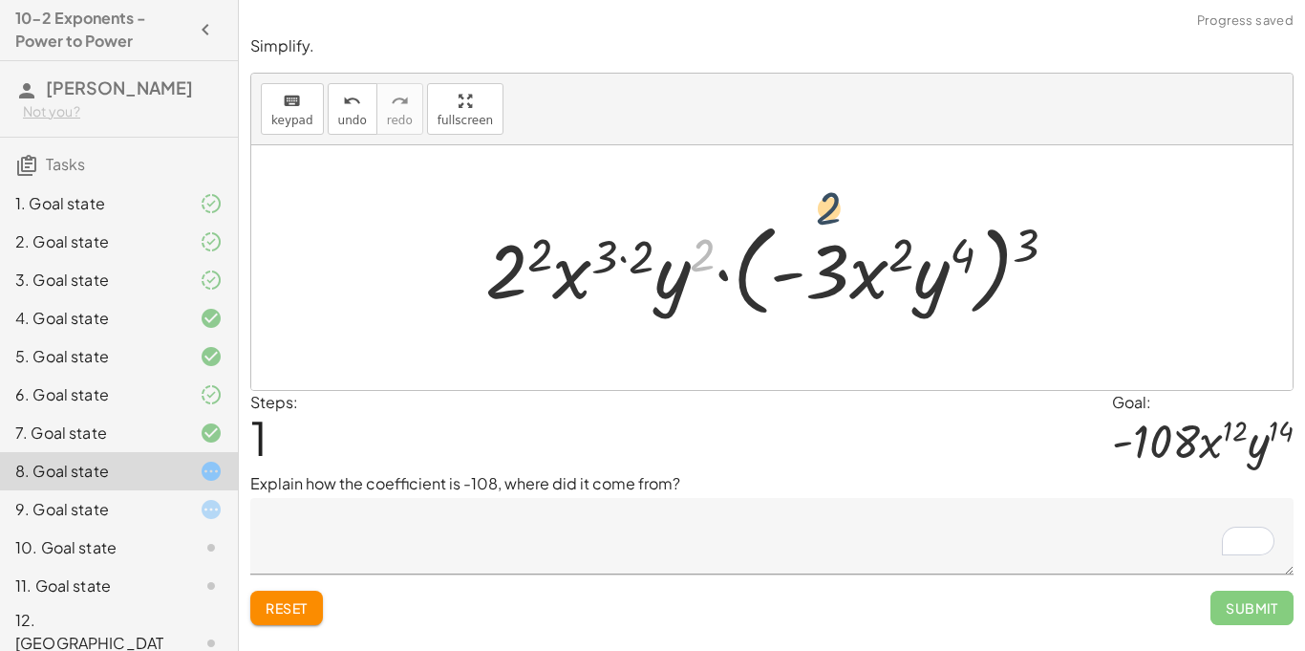
drag, startPoint x: 711, startPoint y: 254, endPoint x: 839, endPoint y: 207, distance: 136.3
click at [621, 250] on div at bounding box center [779, 268] width 607 height 110
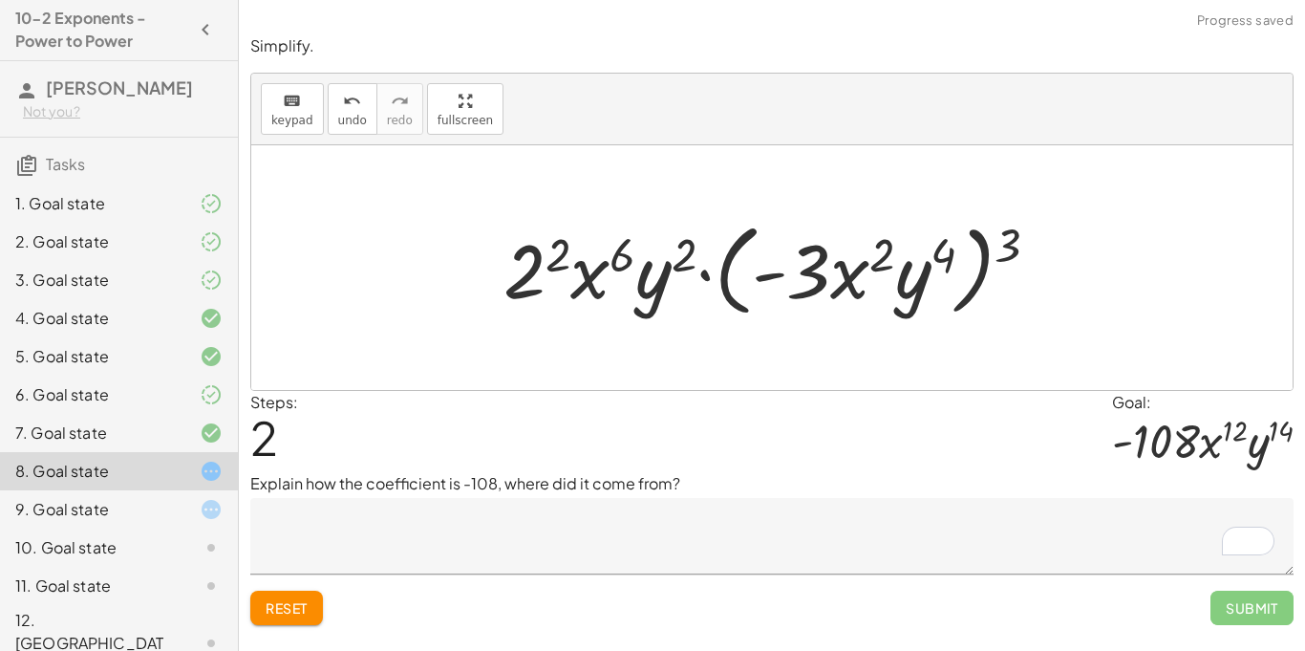
click at [521, 507] on textarea "To enrich screen reader interactions, please activate Accessibility in Grammarl…" at bounding box center [771, 536] width 1043 height 76
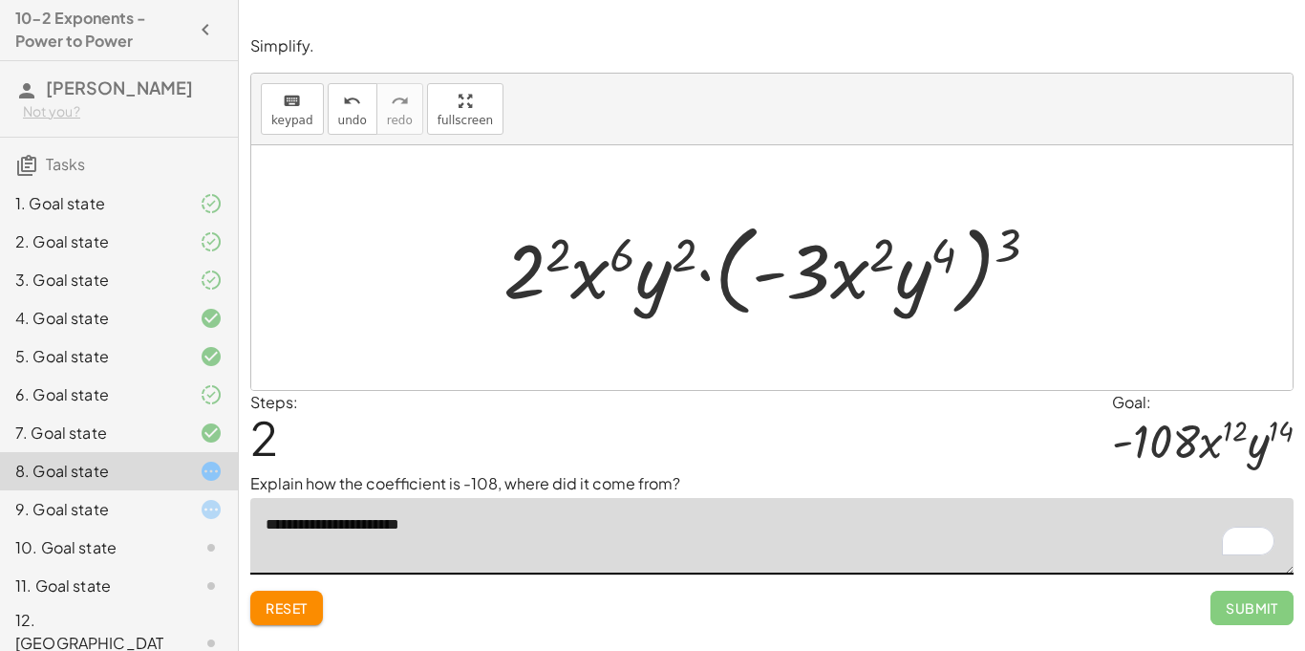
click at [293, 599] on span "Reset" at bounding box center [287, 607] width 42 height 17
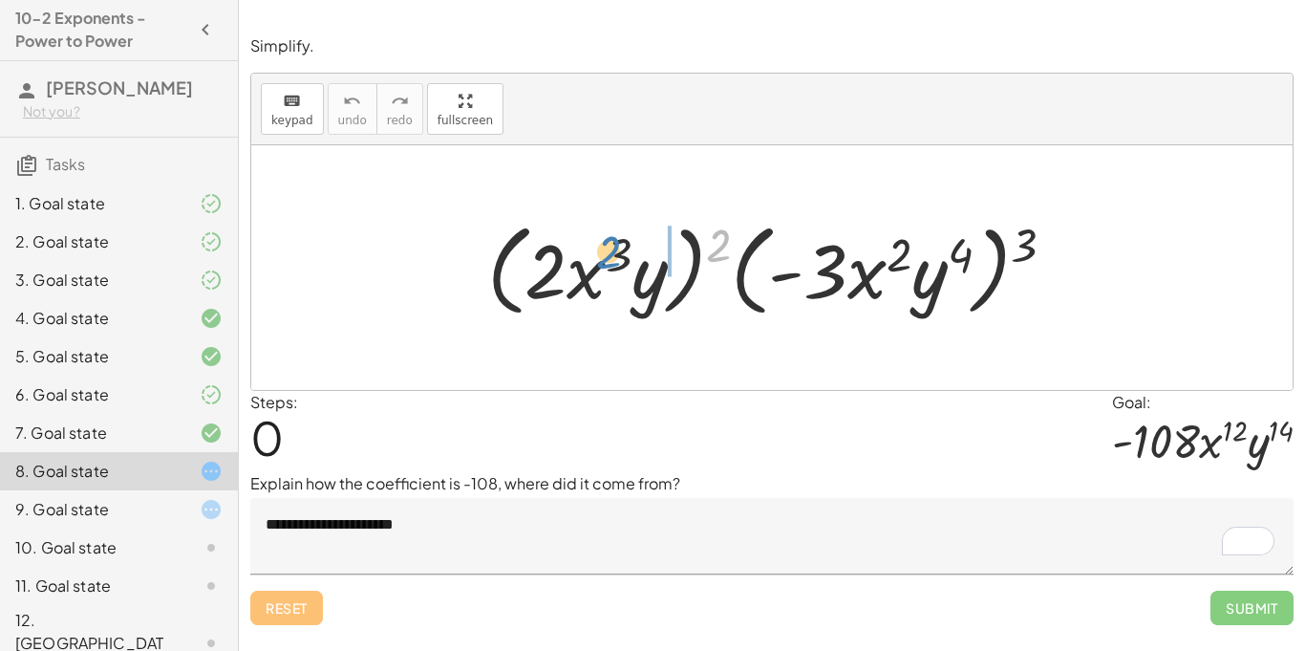
drag, startPoint x: 728, startPoint y: 251, endPoint x: 619, endPoint y: 258, distance: 109.1
click at [619, 258] on div at bounding box center [779, 268] width 603 height 110
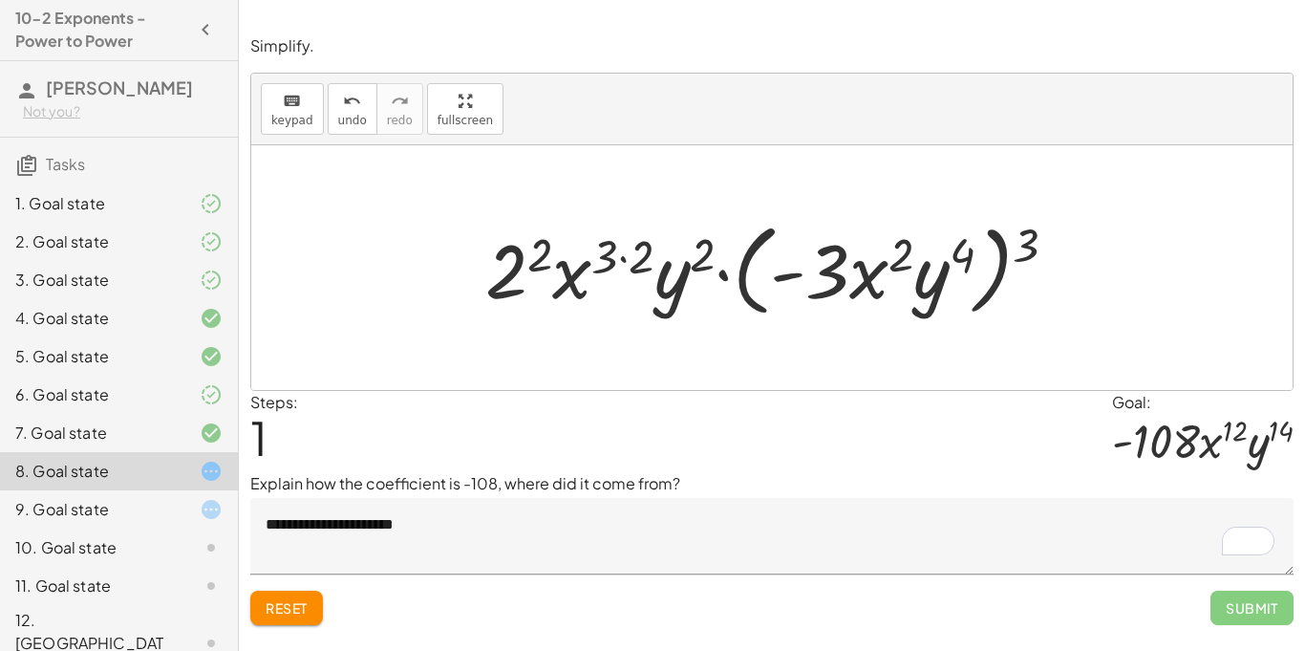
click at [539, 266] on div at bounding box center [779, 268] width 607 height 110
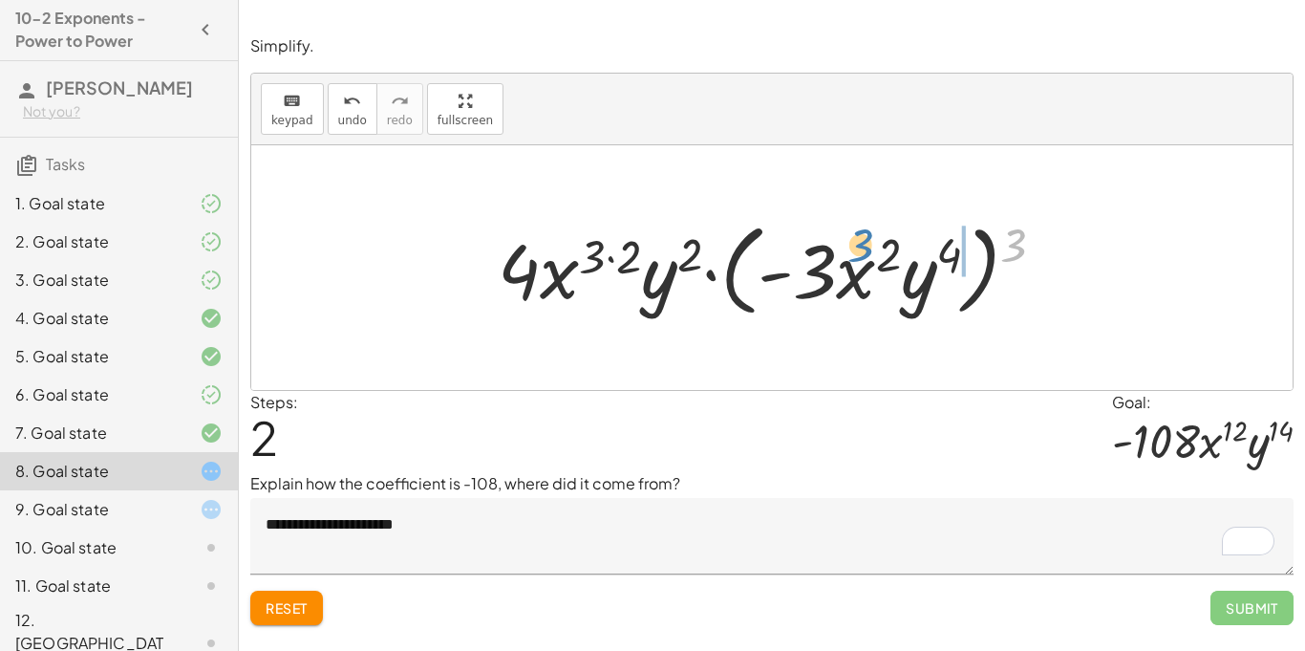
drag, startPoint x: 1009, startPoint y: 232, endPoint x: 857, endPoint y: 234, distance: 151.9
click at [857, 234] on div at bounding box center [779, 268] width 582 height 110
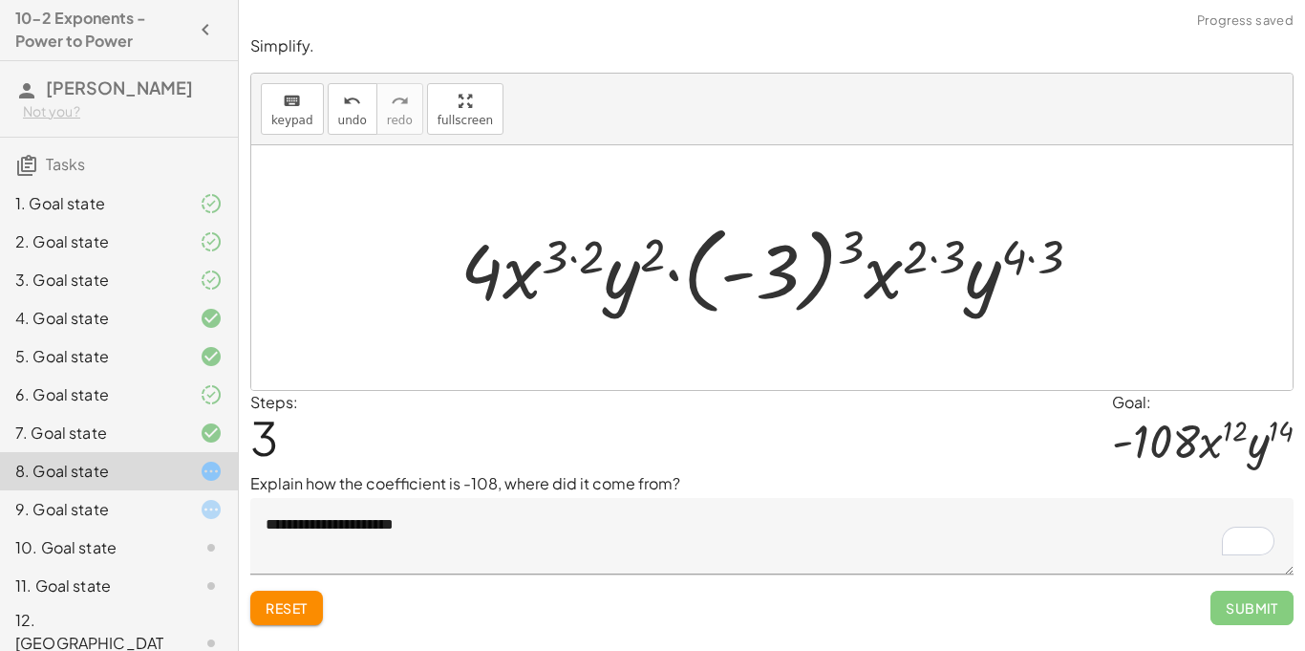
click at [857, 234] on div at bounding box center [778, 268] width 655 height 106
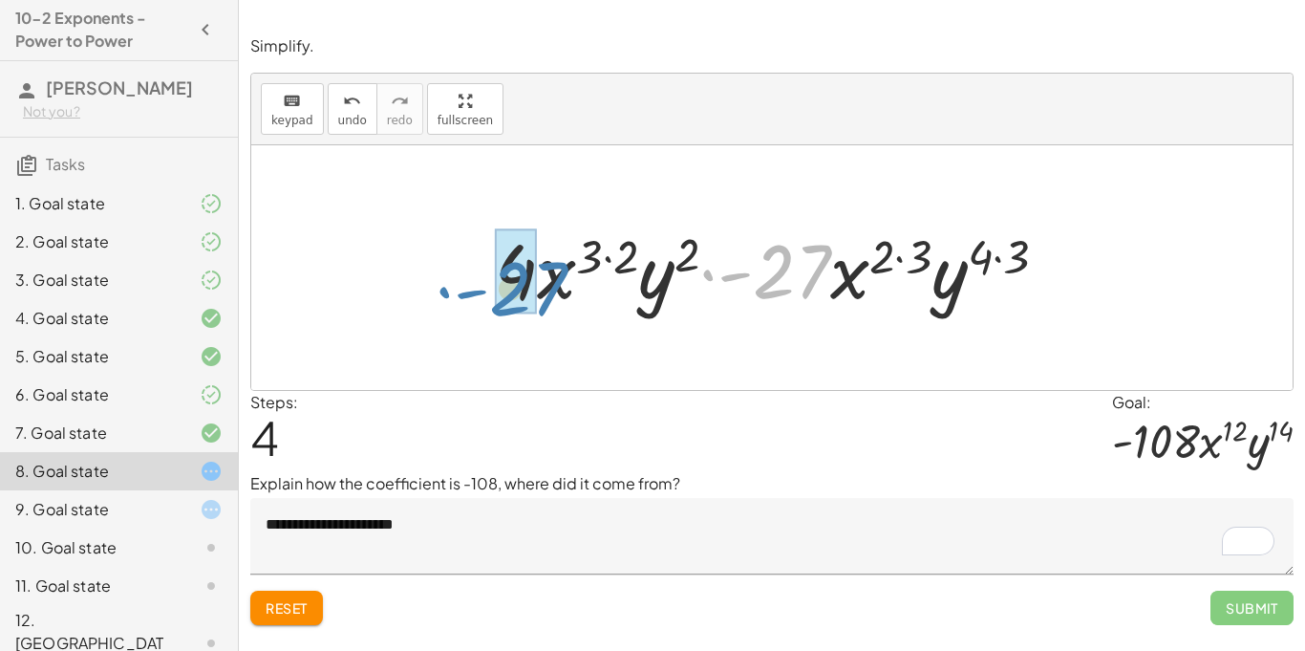
drag, startPoint x: 805, startPoint y: 247, endPoint x: 542, endPoint y: 265, distance: 264.2
click at [542, 265] on div at bounding box center [778, 268] width 587 height 98
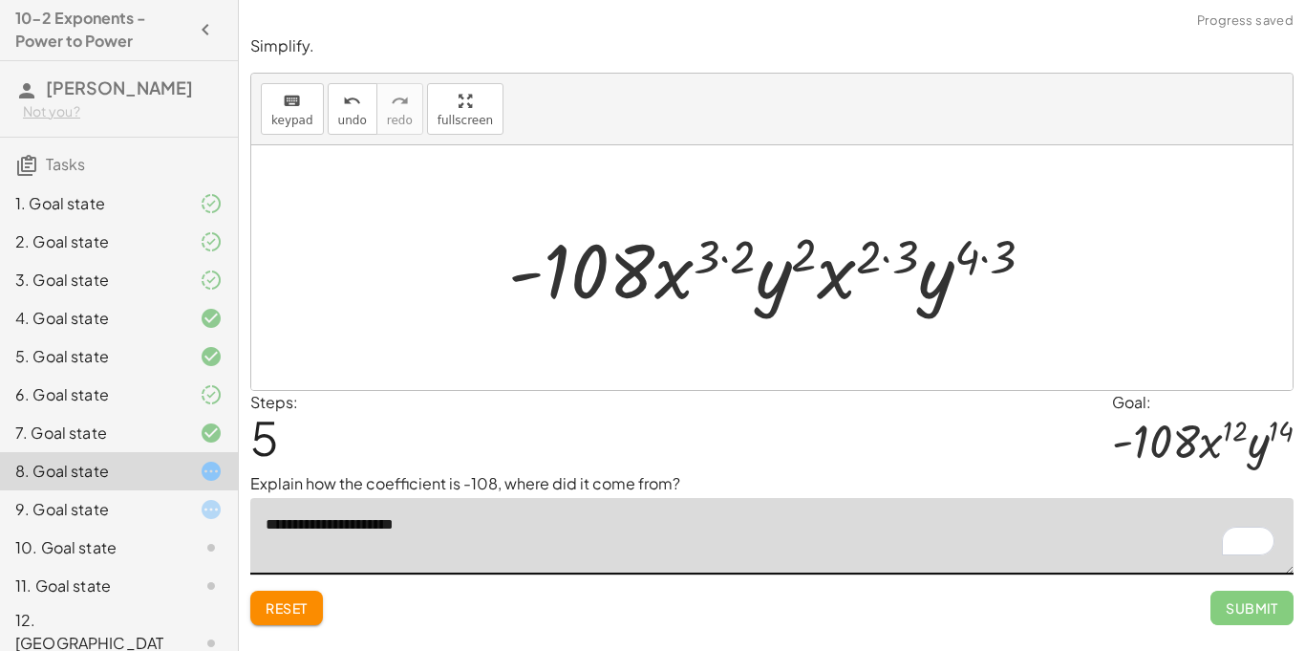
click at [433, 521] on textarea "**********" at bounding box center [771, 536] width 1043 height 76
click at [525, 525] on textarea "**********" at bounding box center [771, 536] width 1043 height 76
click at [648, 520] on textarea "**********" at bounding box center [771, 536] width 1043 height 76
click at [607, 529] on textarea "**********" at bounding box center [771, 536] width 1043 height 76
click at [591, 526] on textarea "**********" at bounding box center [771, 536] width 1043 height 76
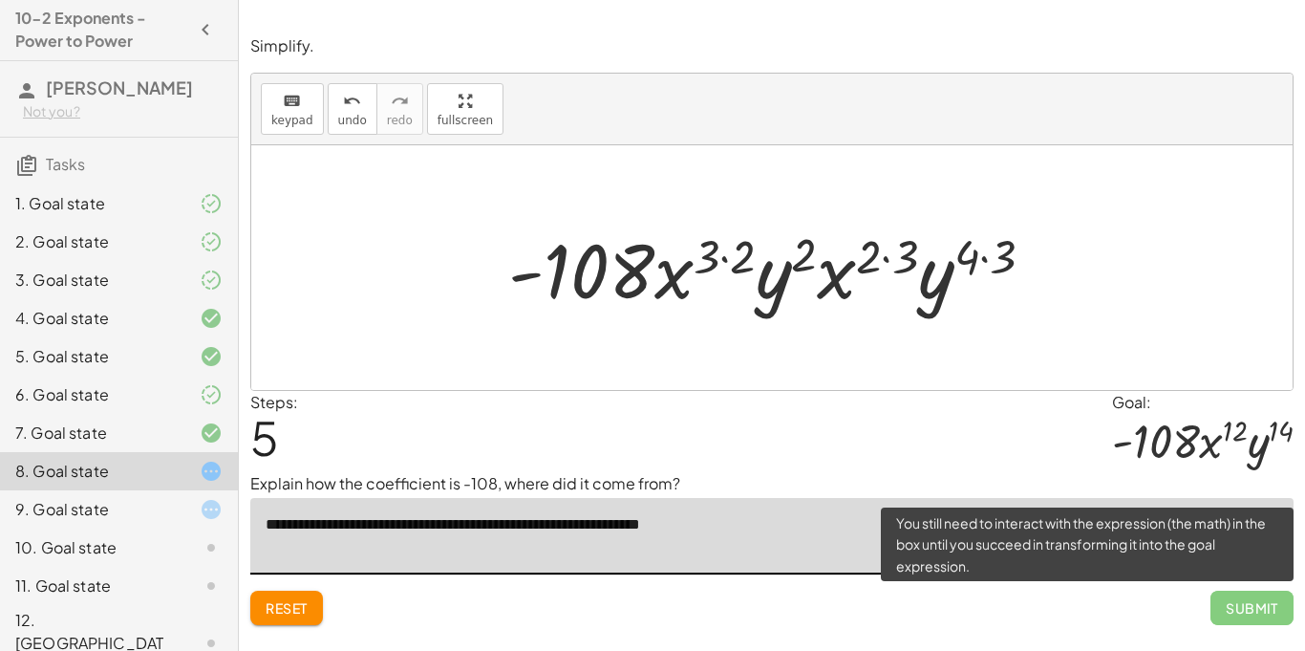
type textarea "**********"
click at [1234, 611] on span "Submit" at bounding box center [1251, 607] width 83 height 34
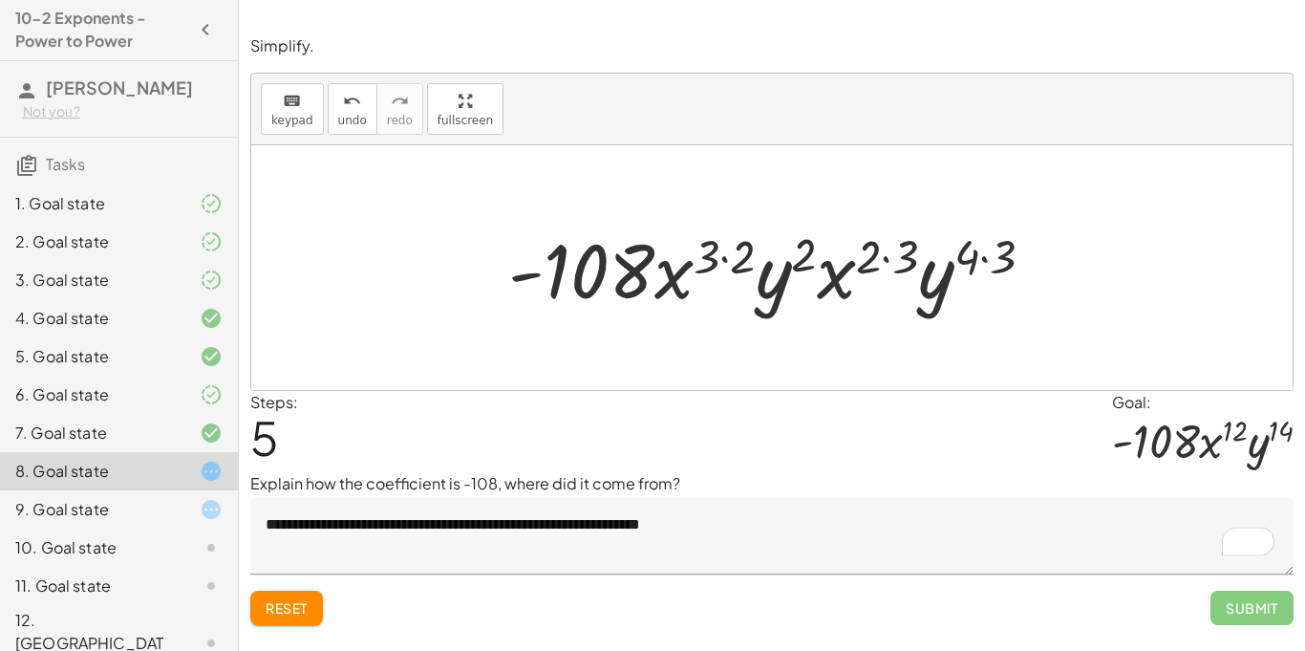
click at [734, 249] on div at bounding box center [779, 268] width 561 height 98
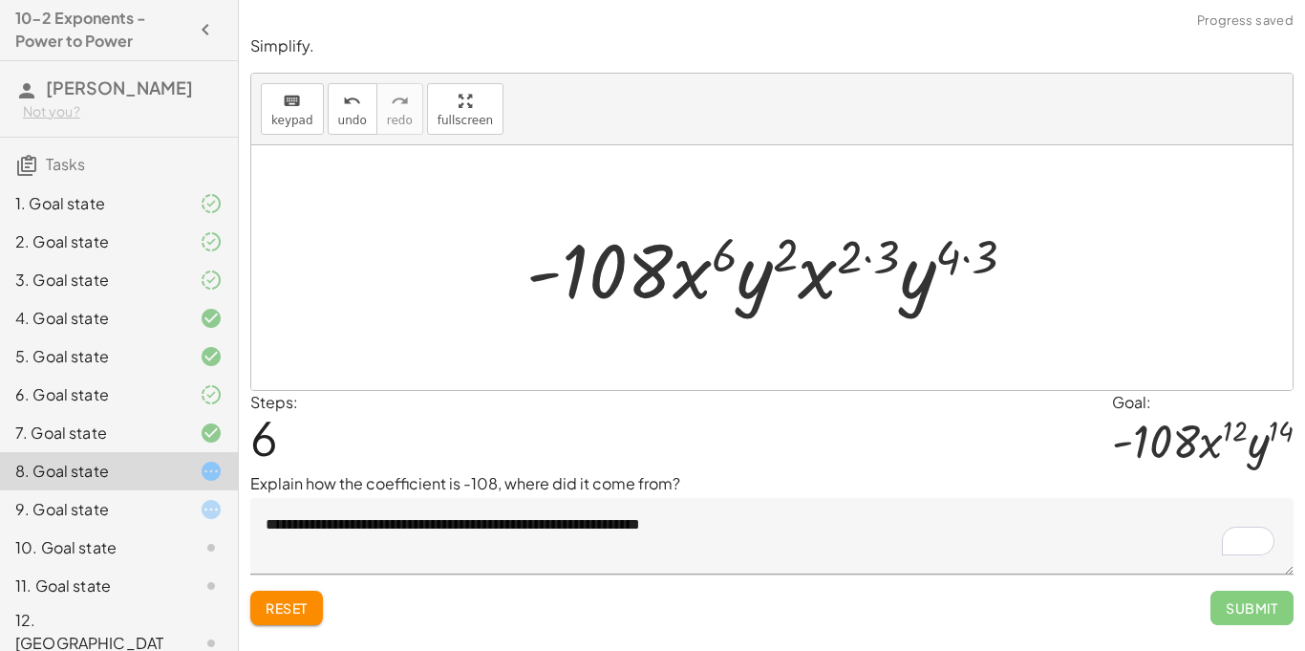
click at [863, 260] on div at bounding box center [778, 268] width 523 height 98
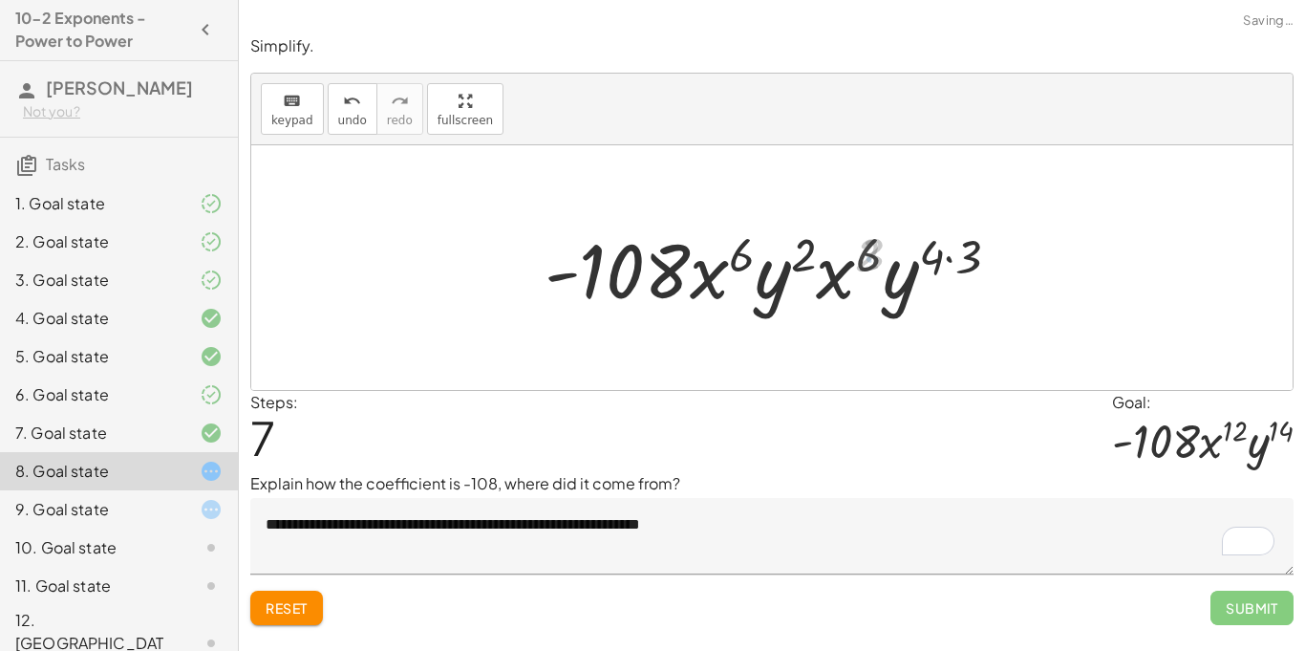
click at [959, 261] on div at bounding box center [779, 268] width 487 height 98
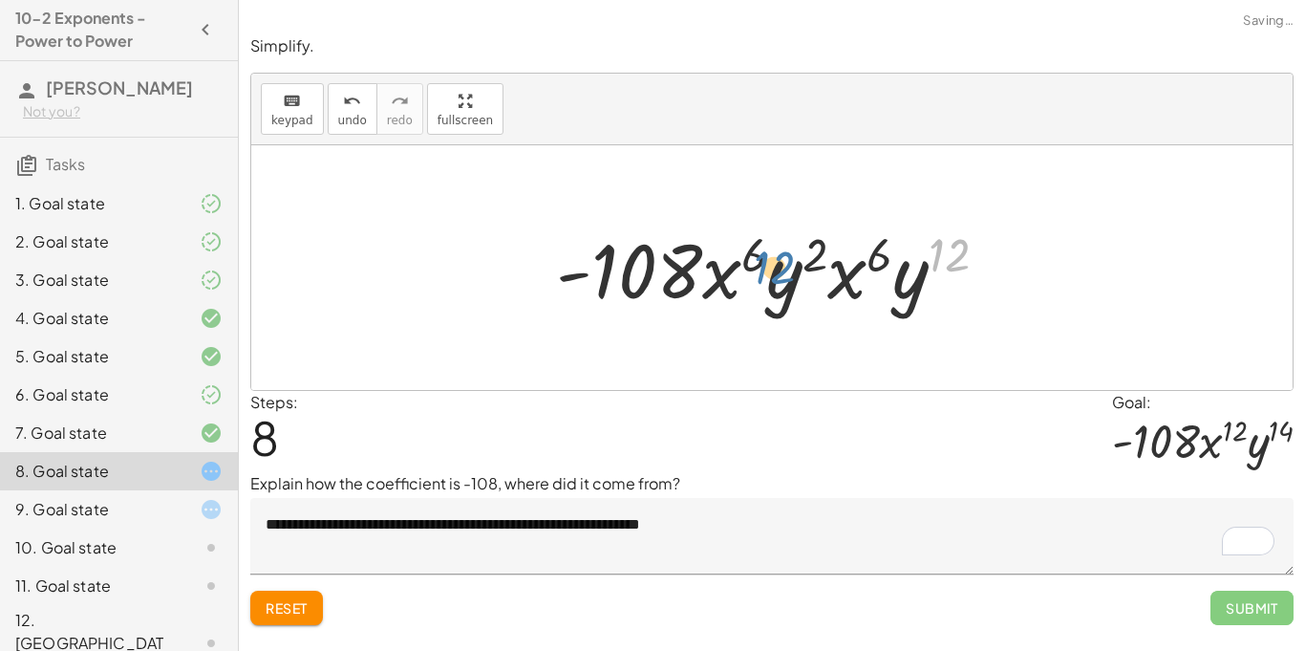
drag, startPoint x: 959, startPoint y: 261, endPoint x: 780, endPoint y: 269, distance: 178.8
click at [780, 269] on div at bounding box center [779, 268] width 466 height 98
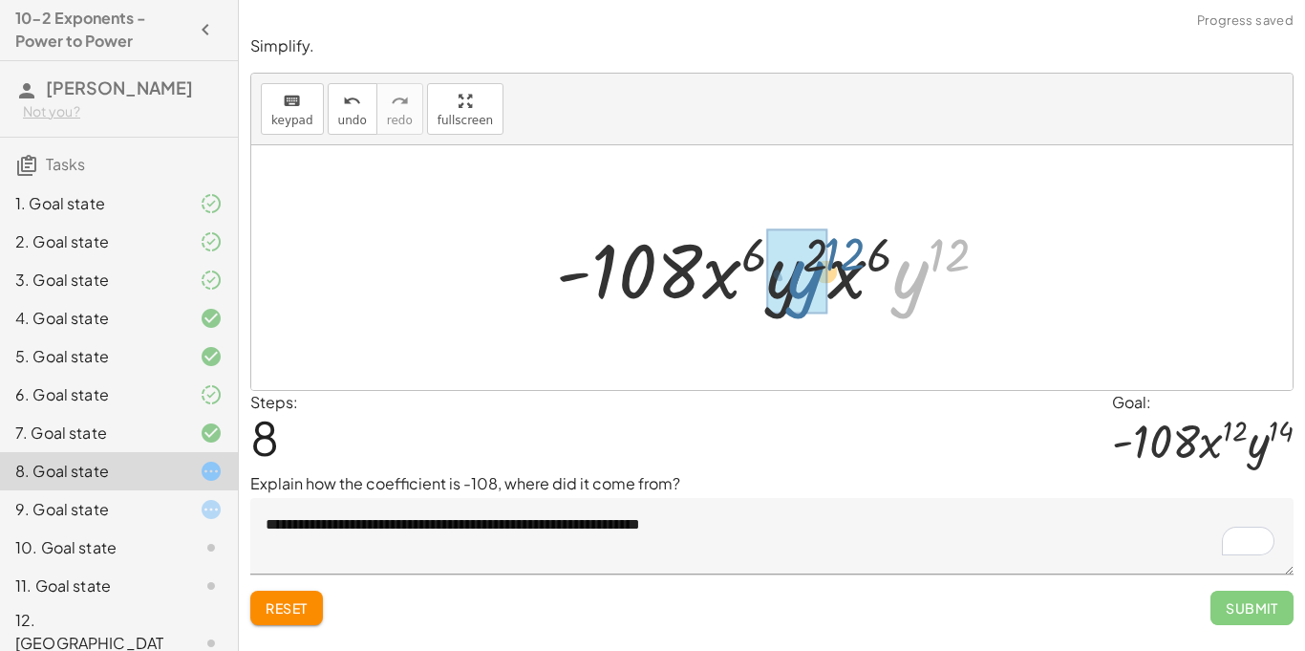
drag, startPoint x: 922, startPoint y: 298, endPoint x: 814, endPoint y: 299, distance: 107.9
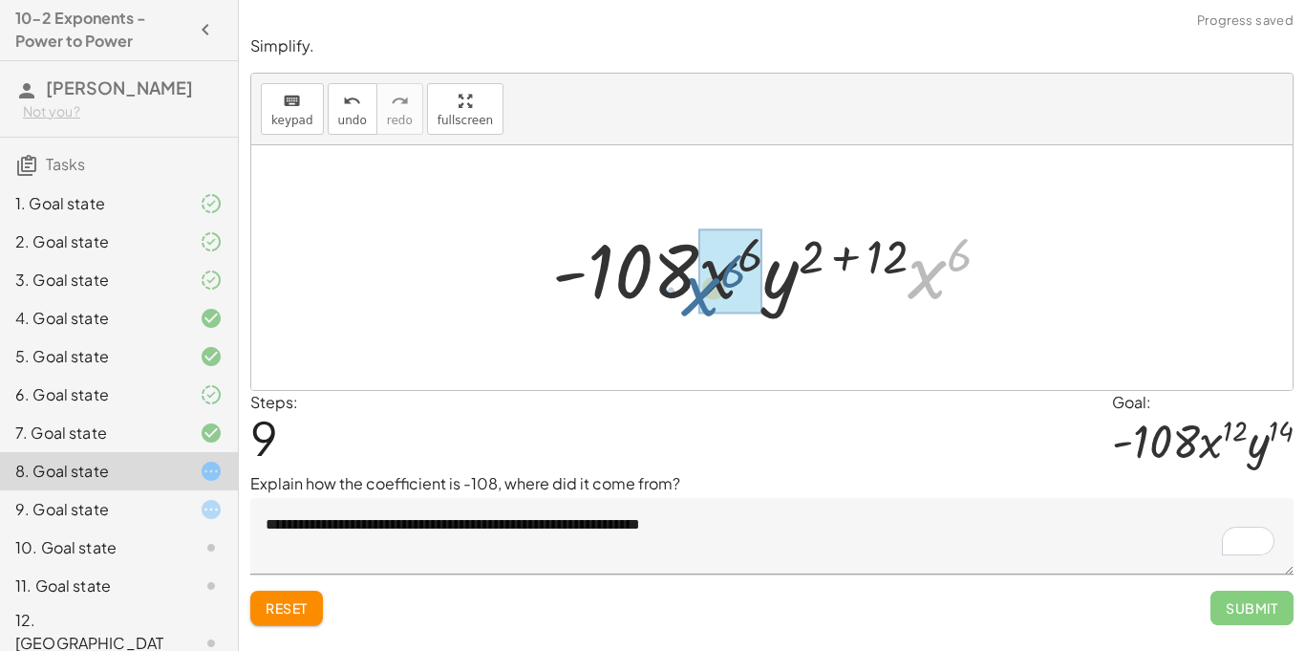
drag, startPoint x: 885, startPoint y: 277, endPoint x: 713, endPoint y: 291, distance: 172.5
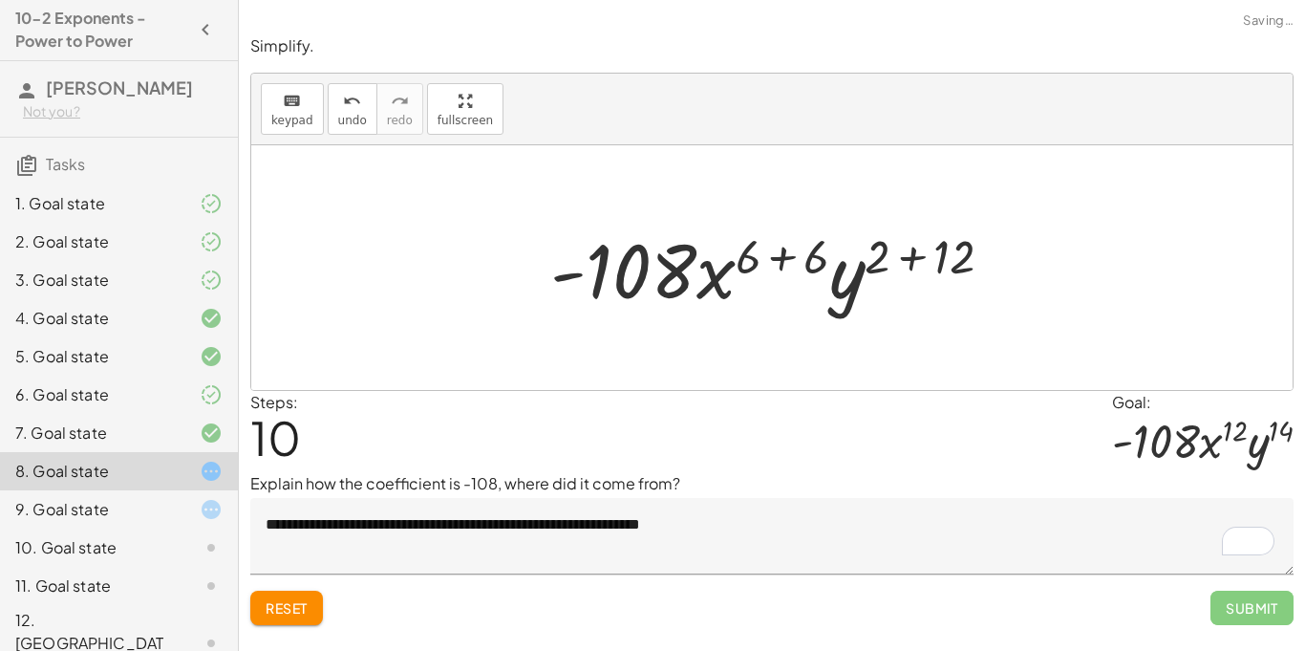
click at [919, 262] on div at bounding box center [779, 268] width 477 height 98
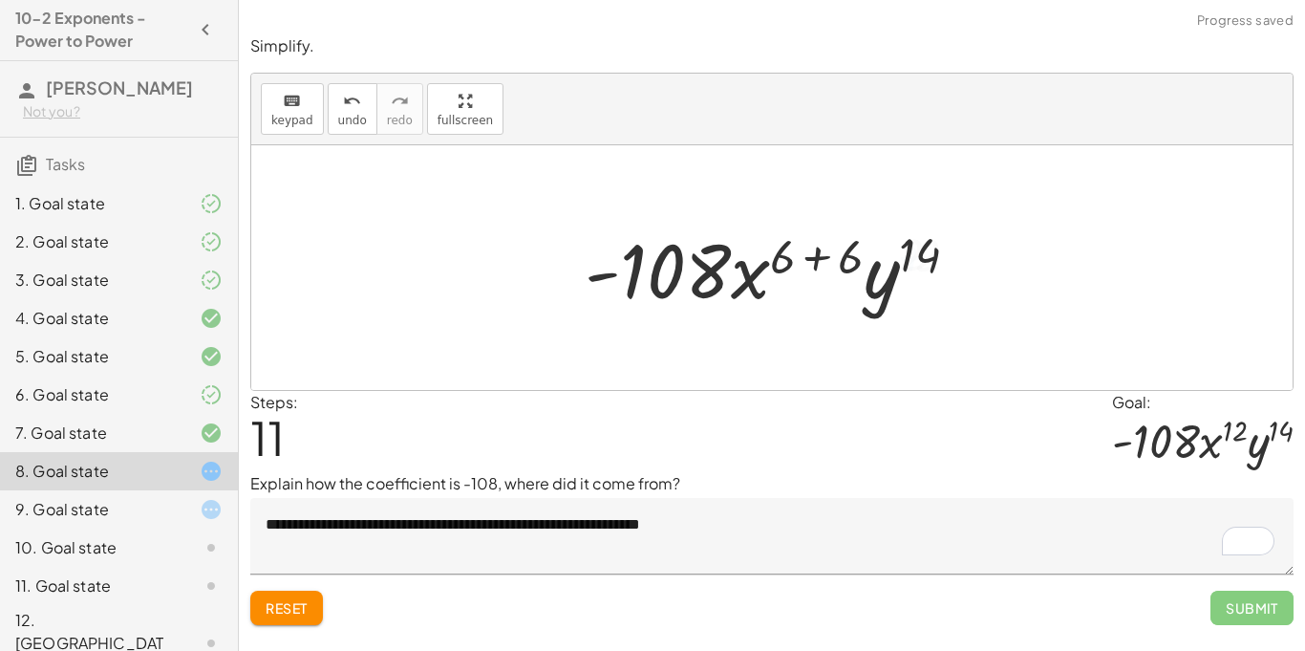
click at [822, 263] on div at bounding box center [779, 268] width 408 height 98
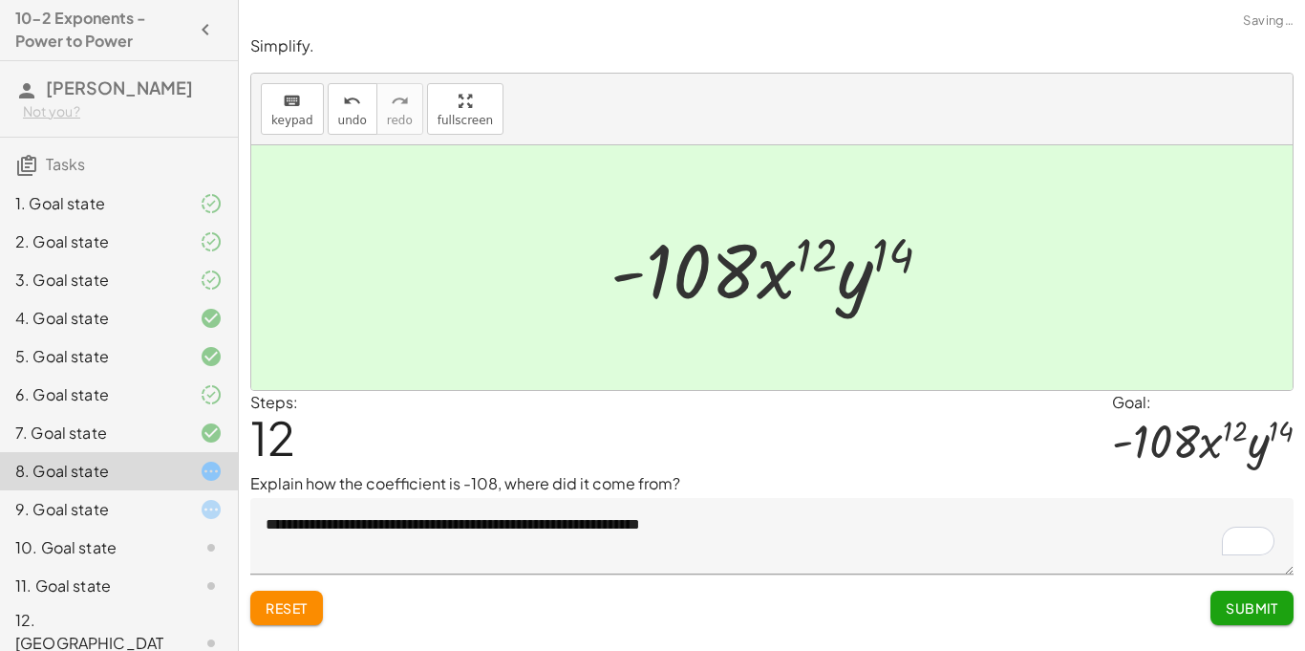
click at [1251, 604] on span "Submit" at bounding box center [1252, 607] width 53 height 17
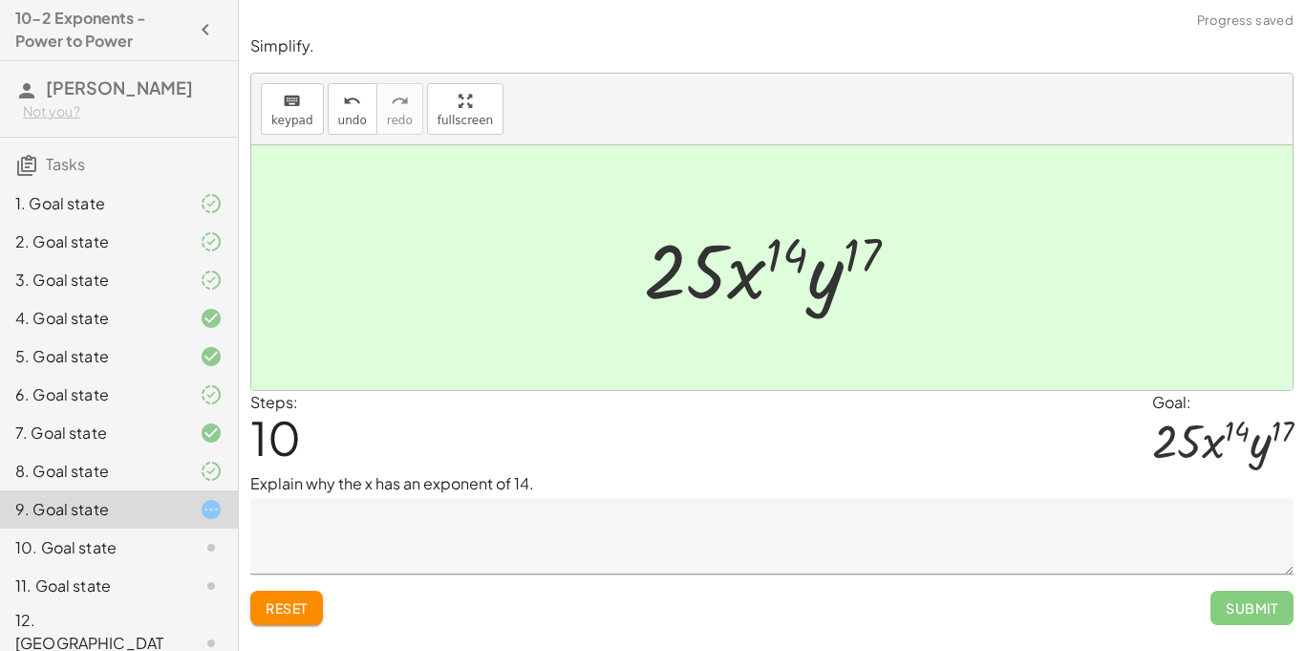
click at [290, 601] on span "Reset" at bounding box center [287, 607] width 42 height 17
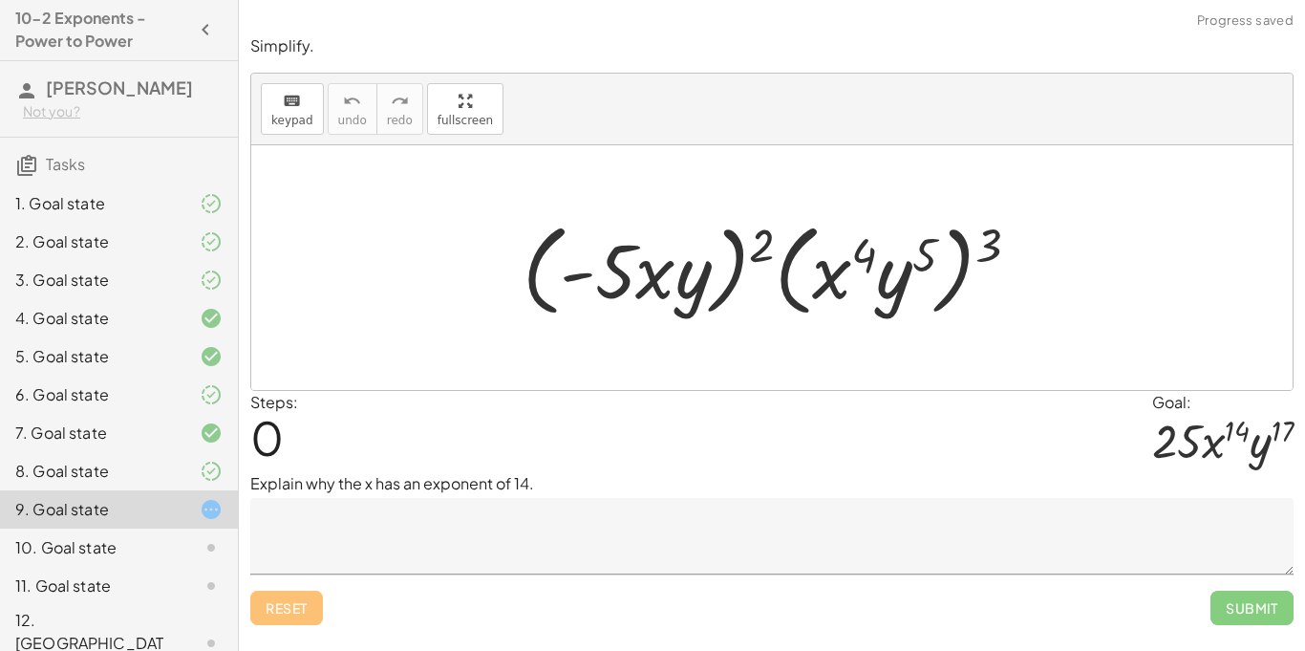
click at [408, 544] on textarea at bounding box center [771, 536] width 1043 height 76
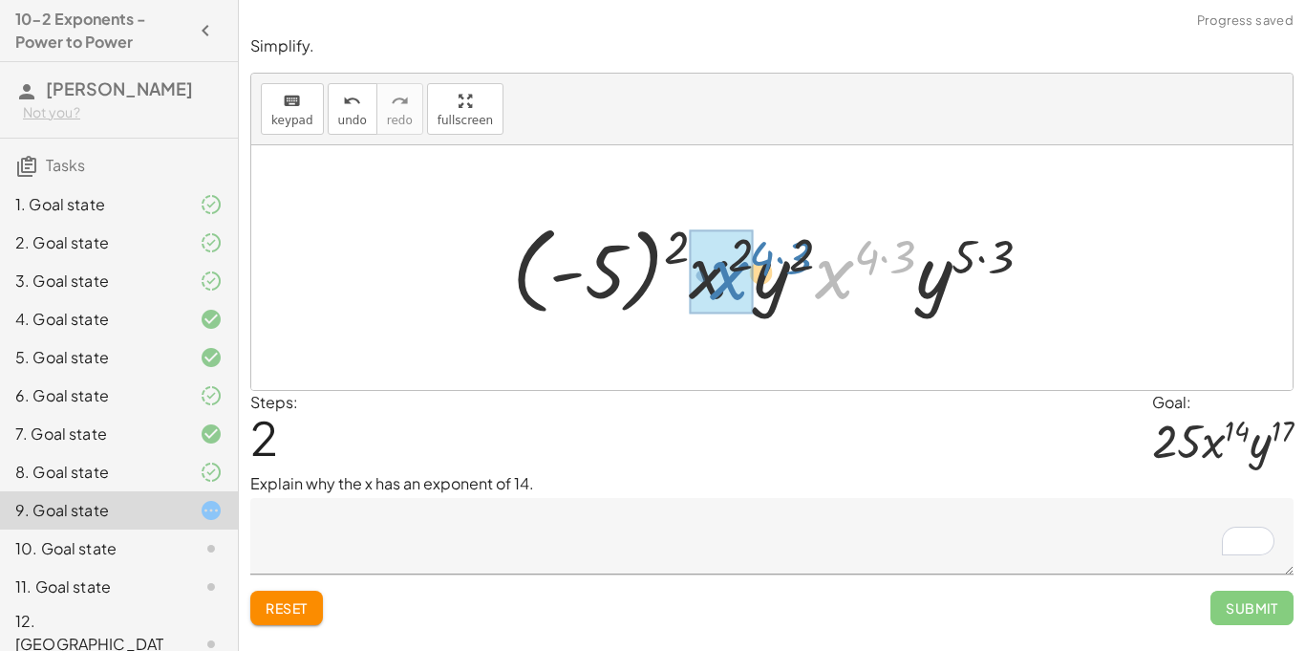
scroll to position [1, 0]
drag, startPoint x: 760, startPoint y: 269, endPoint x: 719, endPoint y: 269, distance: 41.1
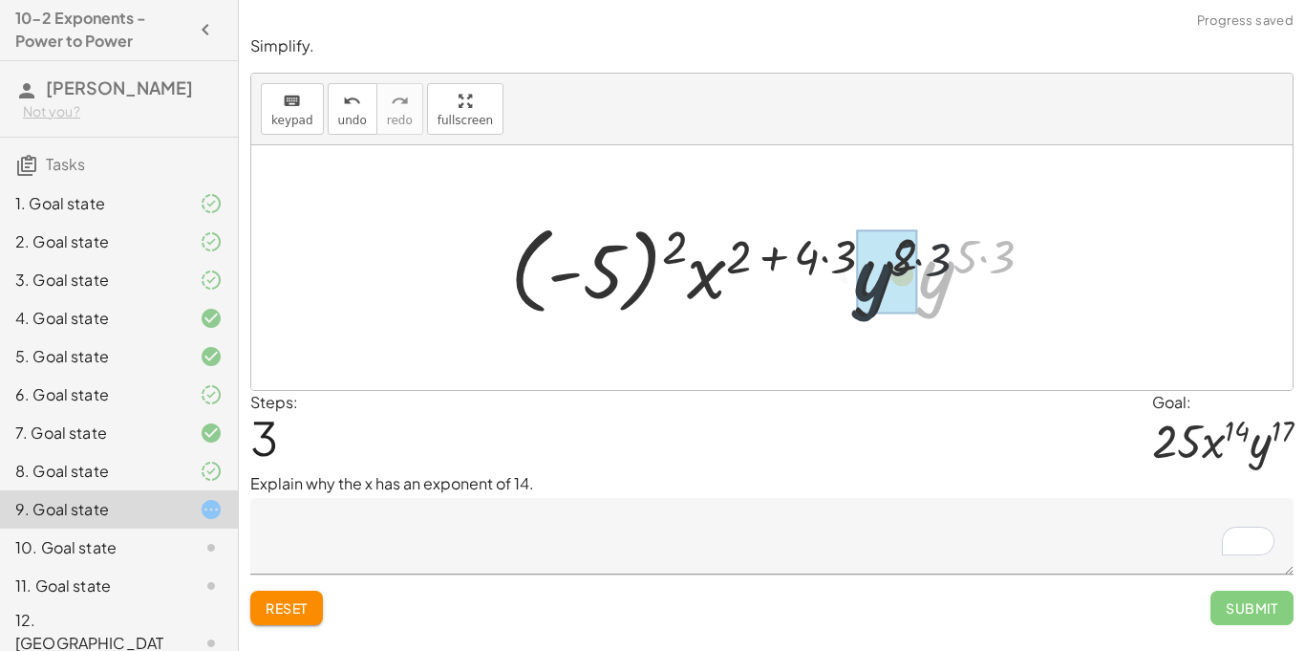
drag, startPoint x: 931, startPoint y: 291, endPoint x: 864, endPoint y: 294, distance: 67.9
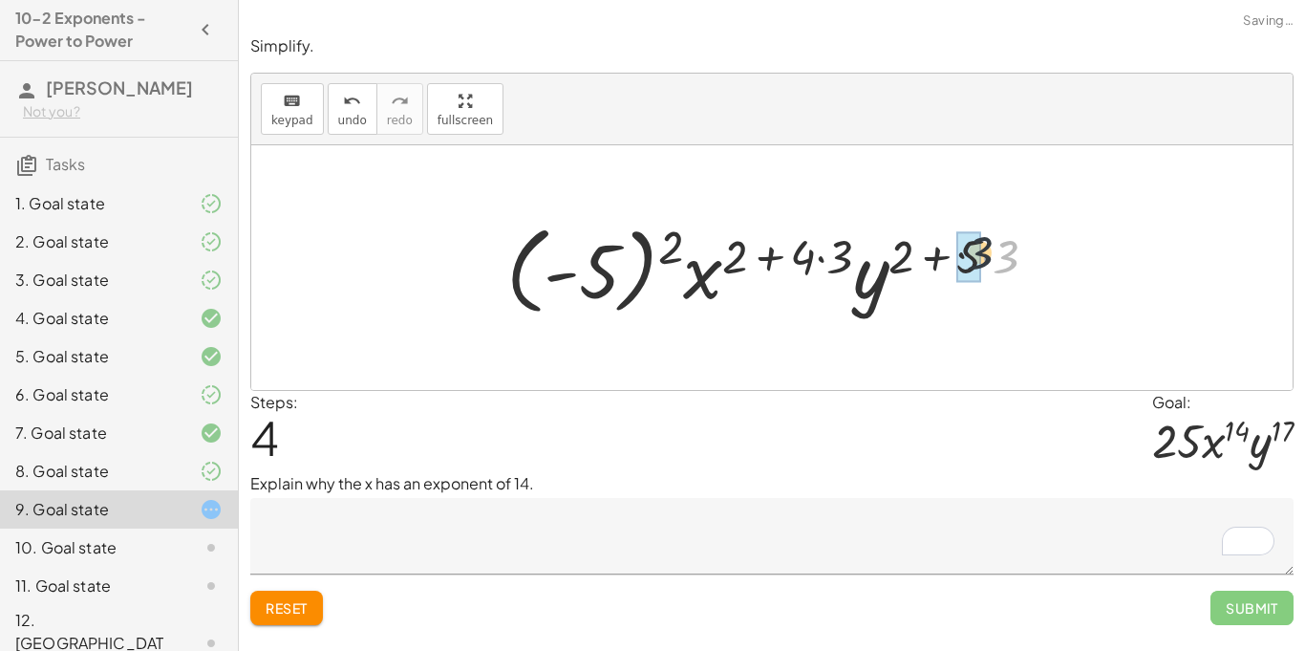
drag, startPoint x: 1011, startPoint y: 252, endPoint x: 974, endPoint y: 247, distance: 36.6
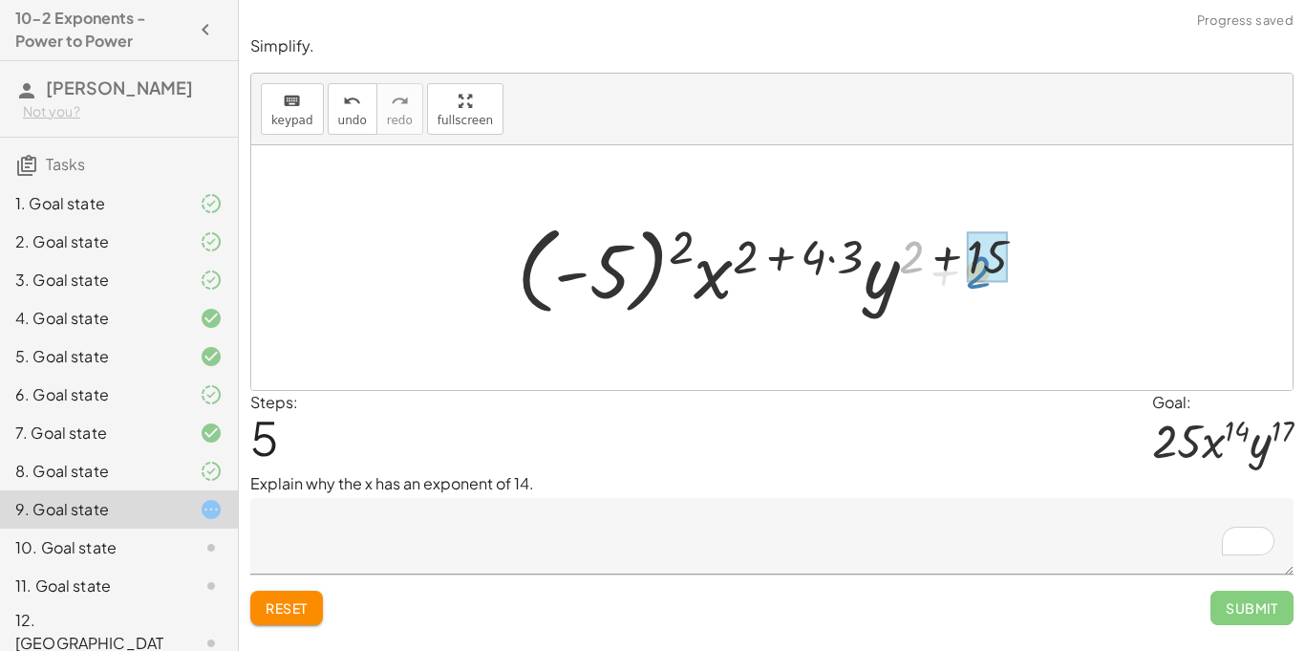
drag, startPoint x: 914, startPoint y: 249, endPoint x: 982, endPoint y: 262, distance: 69.0
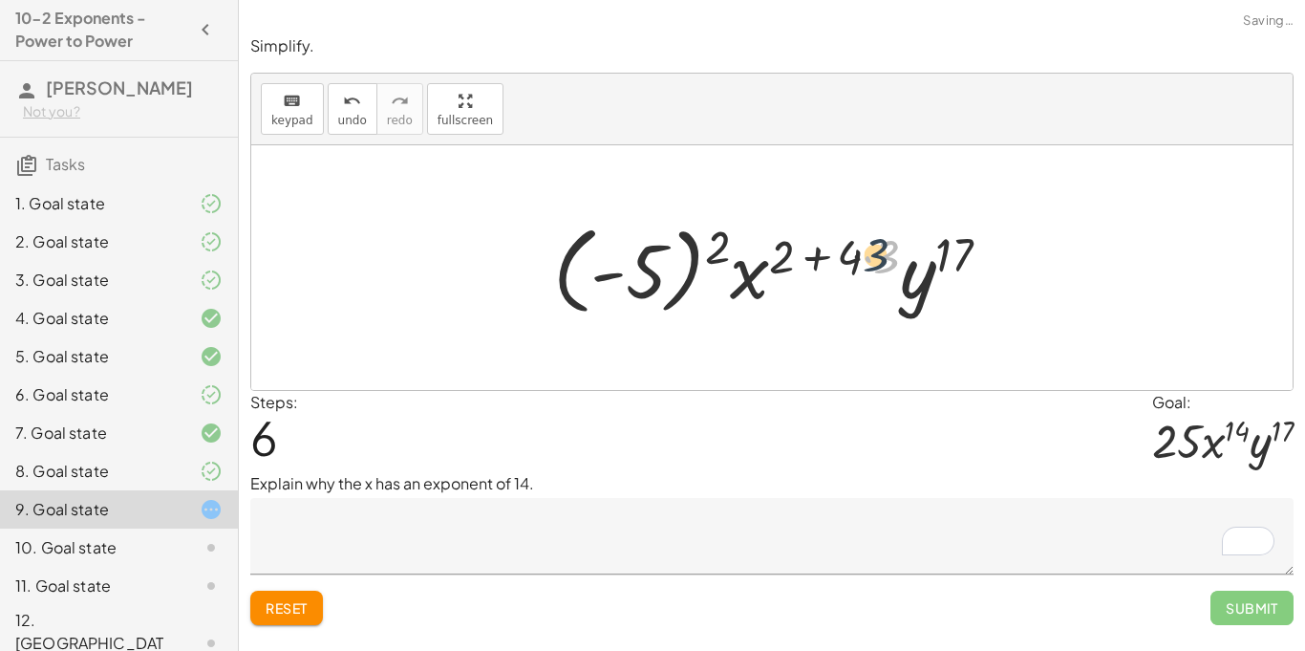
drag, startPoint x: 894, startPoint y: 255, endPoint x: 865, endPoint y: 250, distance: 30.0
click at [865, 250] on div at bounding box center [780, 268] width 472 height 106
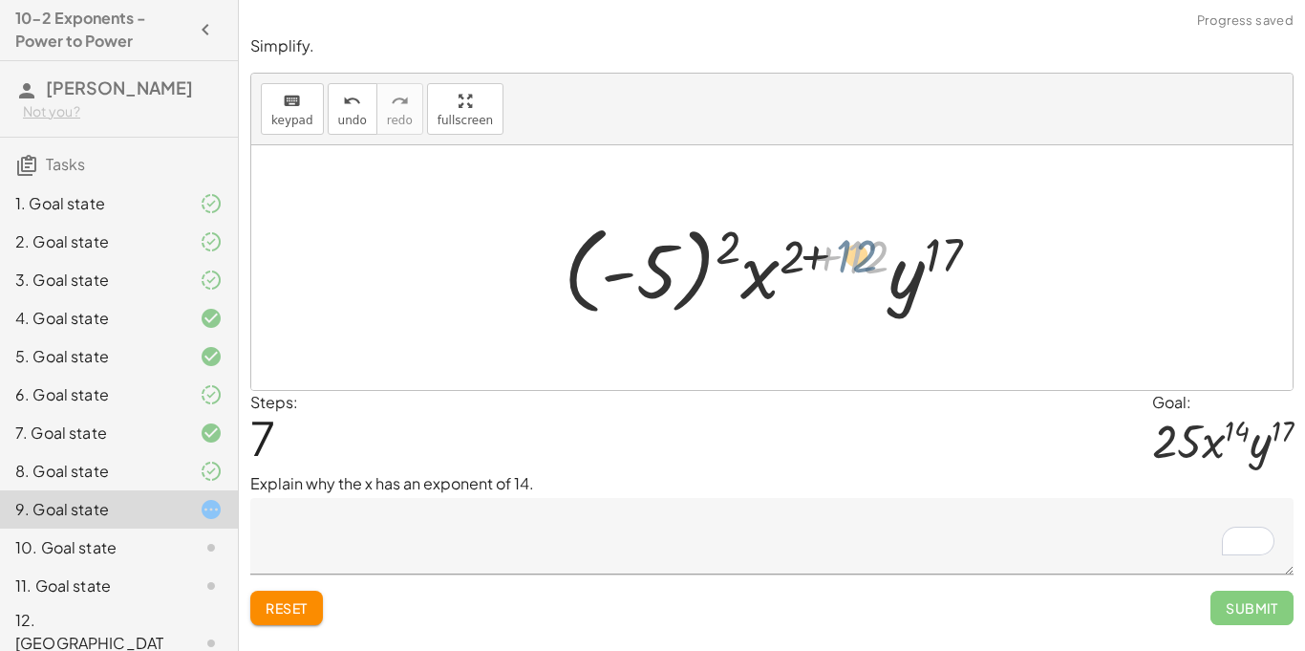
drag, startPoint x: 865, startPoint y: 250, endPoint x: 843, endPoint y: 248, distance: 21.1
click at [843, 248] on div at bounding box center [779, 268] width 451 height 106
drag, startPoint x: 843, startPoint y: 248, endPoint x: 799, endPoint y: 249, distance: 44.9
click at [799, 249] on div at bounding box center [779, 268] width 451 height 106
drag, startPoint x: 874, startPoint y: 252, endPoint x: 801, endPoint y: 243, distance: 73.2
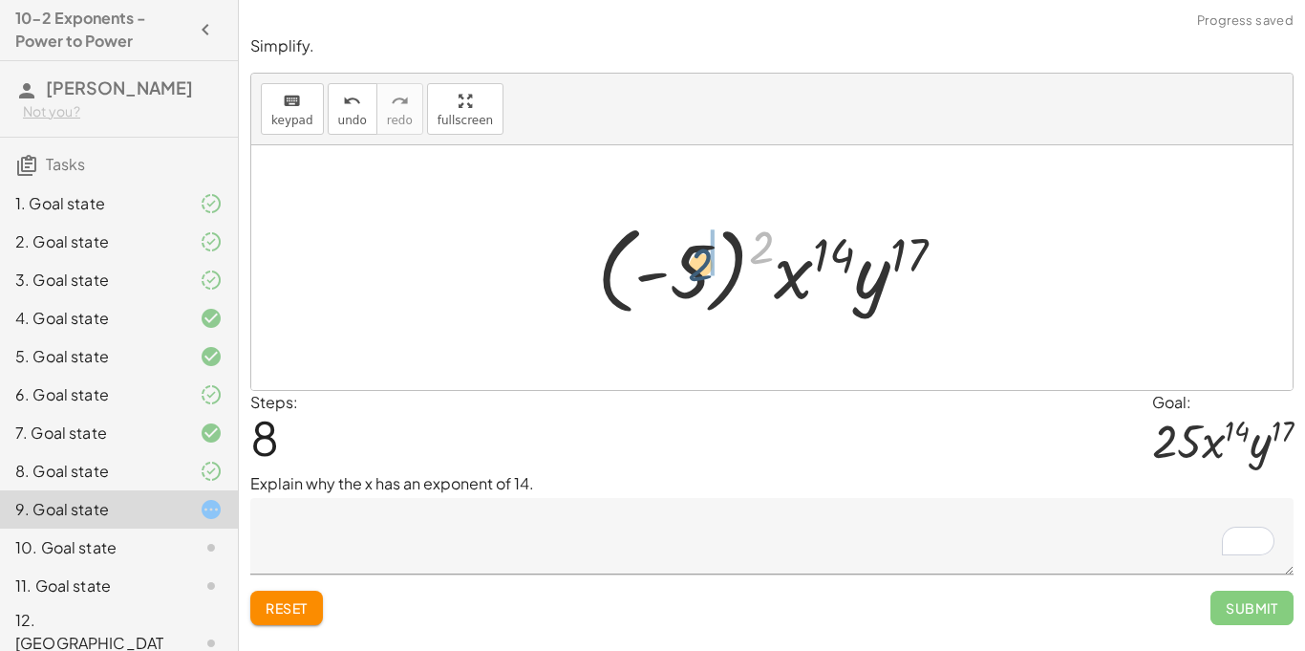
drag, startPoint x: 763, startPoint y: 236, endPoint x: 699, endPoint y: 254, distance: 66.5
click at [699, 254] on div at bounding box center [778, 268] width 383 height 106
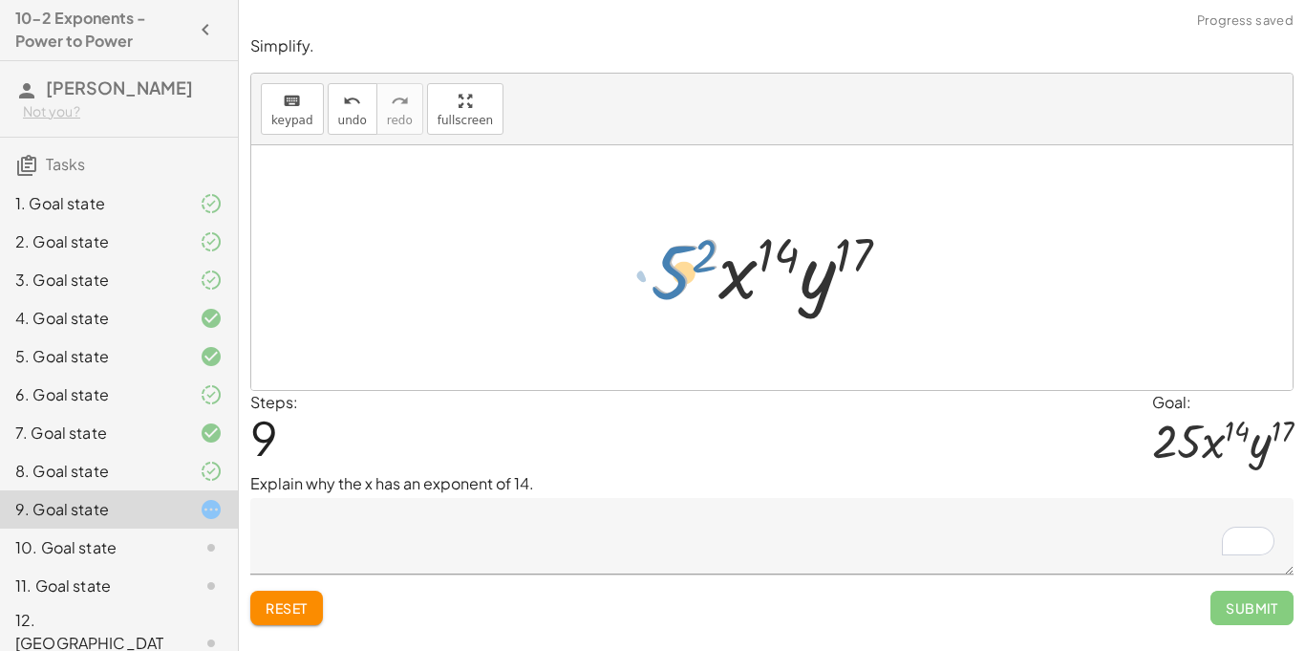
click at [667, 262] on div at bounding box center [779, 268] width 272 height 98
drag, startPoint x: 701, startPoint y: 256, endPoint x: 681, endPoint y: 260, distance: 20.4
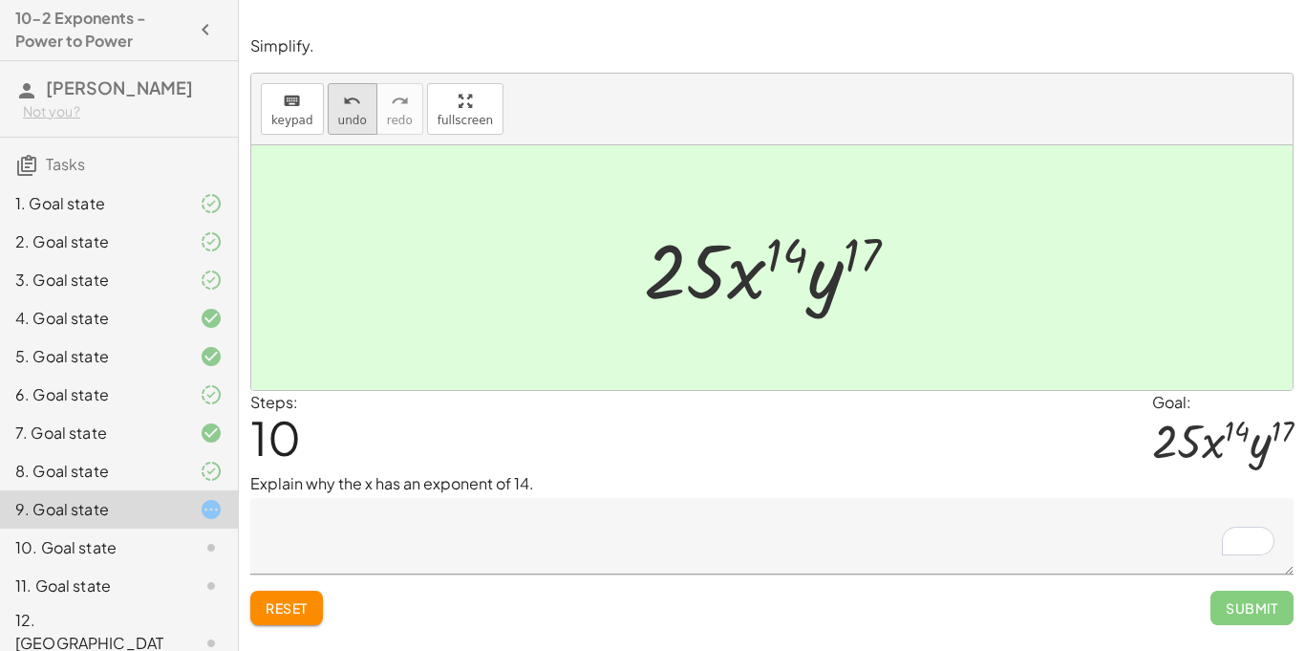
click at [345, 107] on icon "undo" at bounding box center [352, 101] width 18 height 23
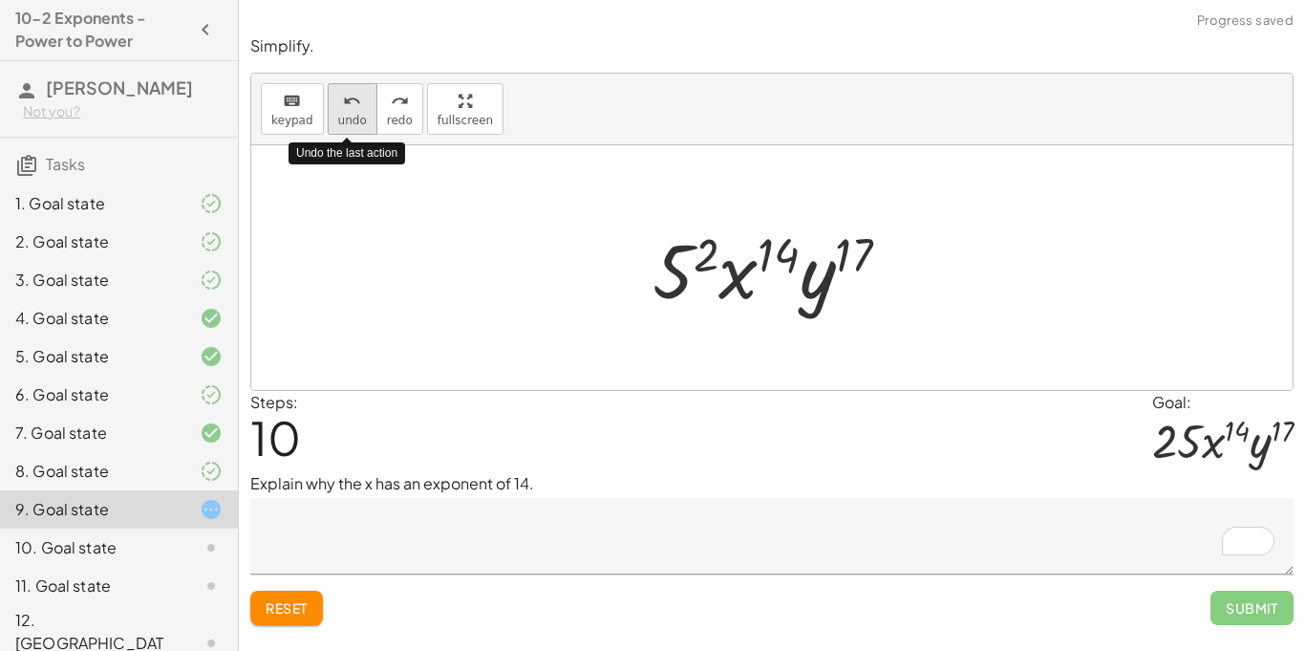
click at [345, 107] on icon "undo" at bounding box center [352, 101] width 18 height 23
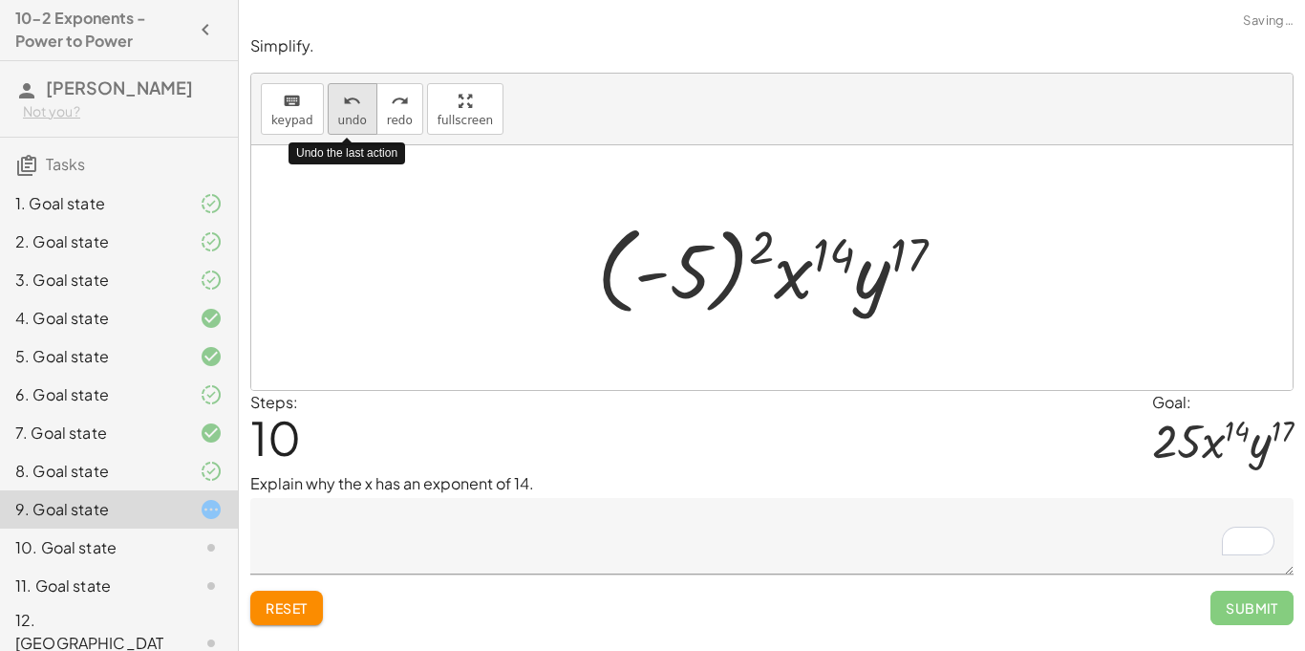
click at [345, 107] on icon "undo" at bounding box center [352, 101] width 18 height 23
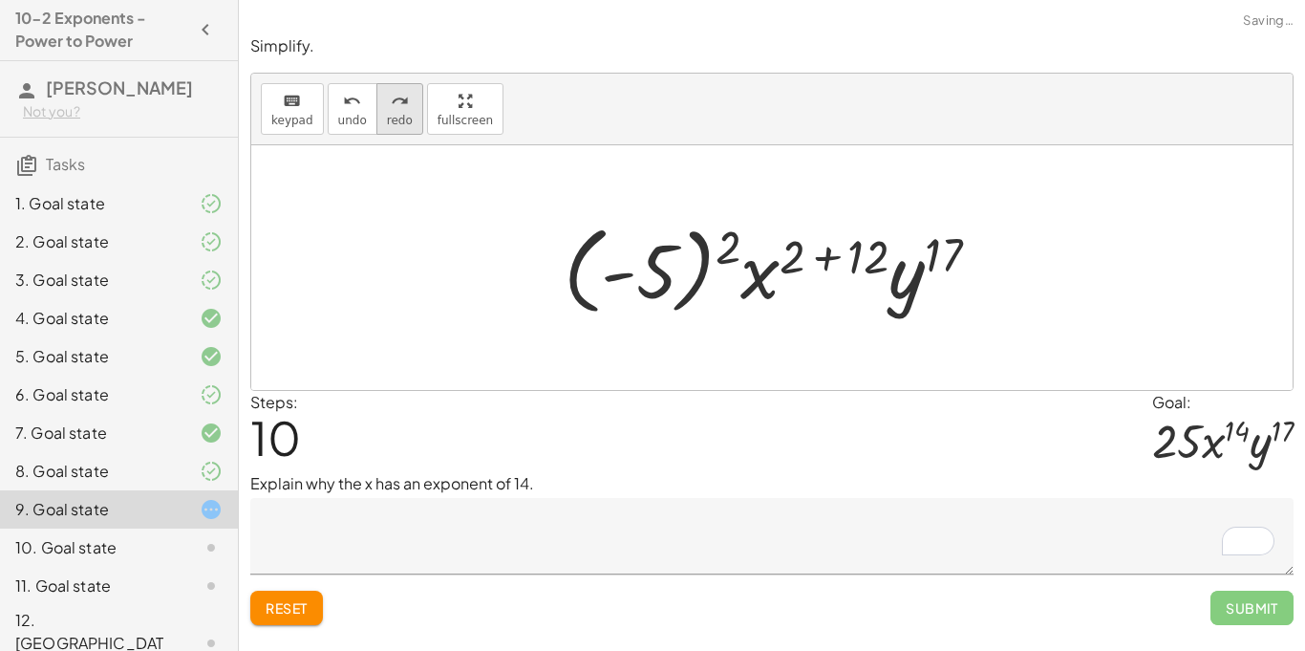
click at [404, 108] on div "redo" at bounding box center [400, 100] width 26 height 23
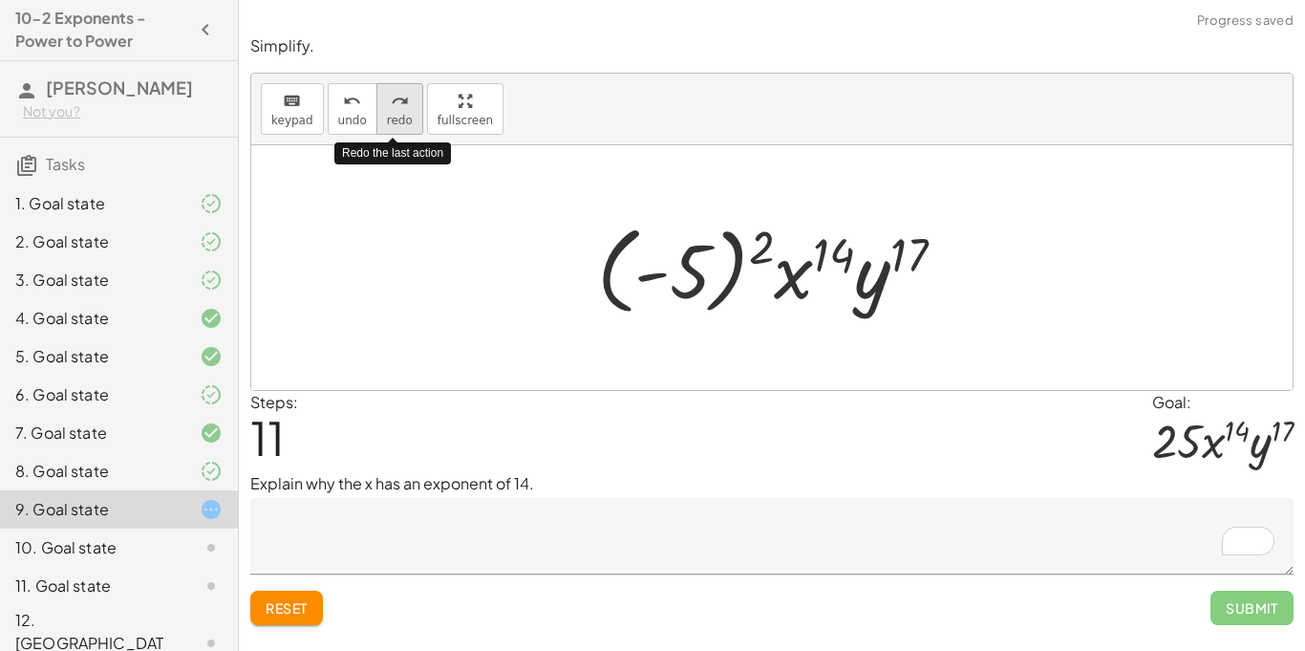
click at [404, 108] on div "redo" at bounding box center [400, 100] width 26 height 23
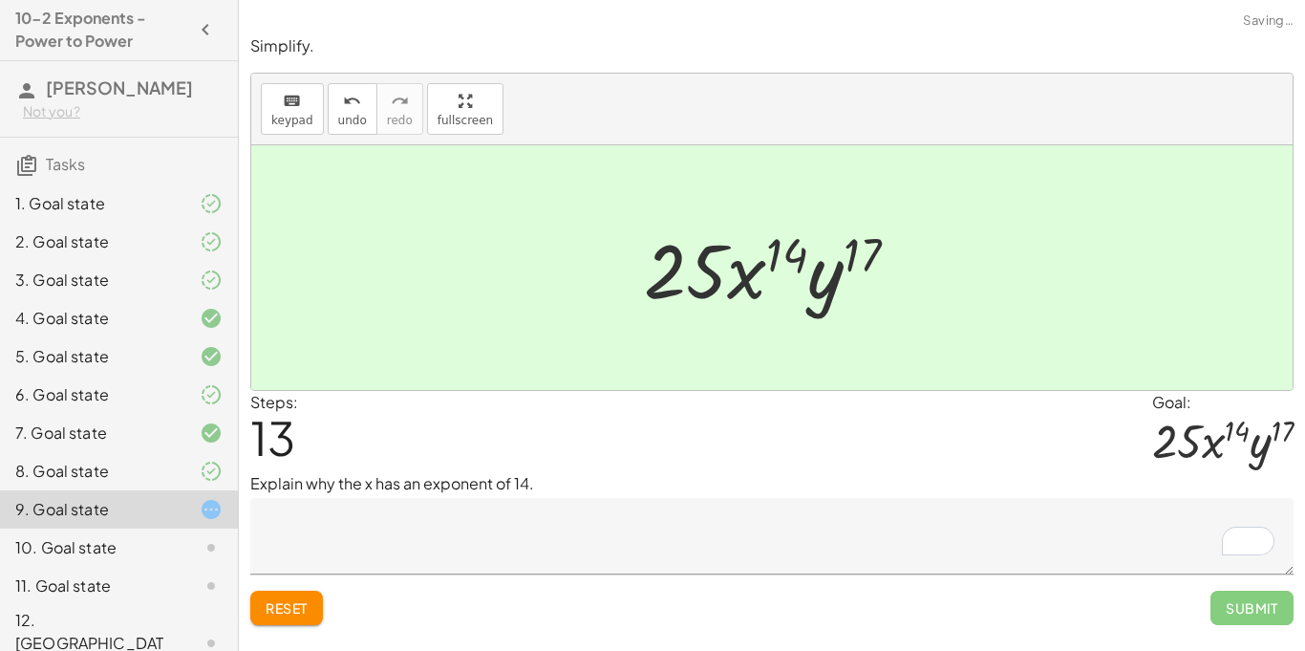
click at [529, 544] on textarea "To enrich screen reader interactions, please activate Accessibility in Grammarl…" at bounding box center [771, 536] width 1043 height 76
click at [789, 167] on div at bounding box center [771, 267] width 1041 height 245
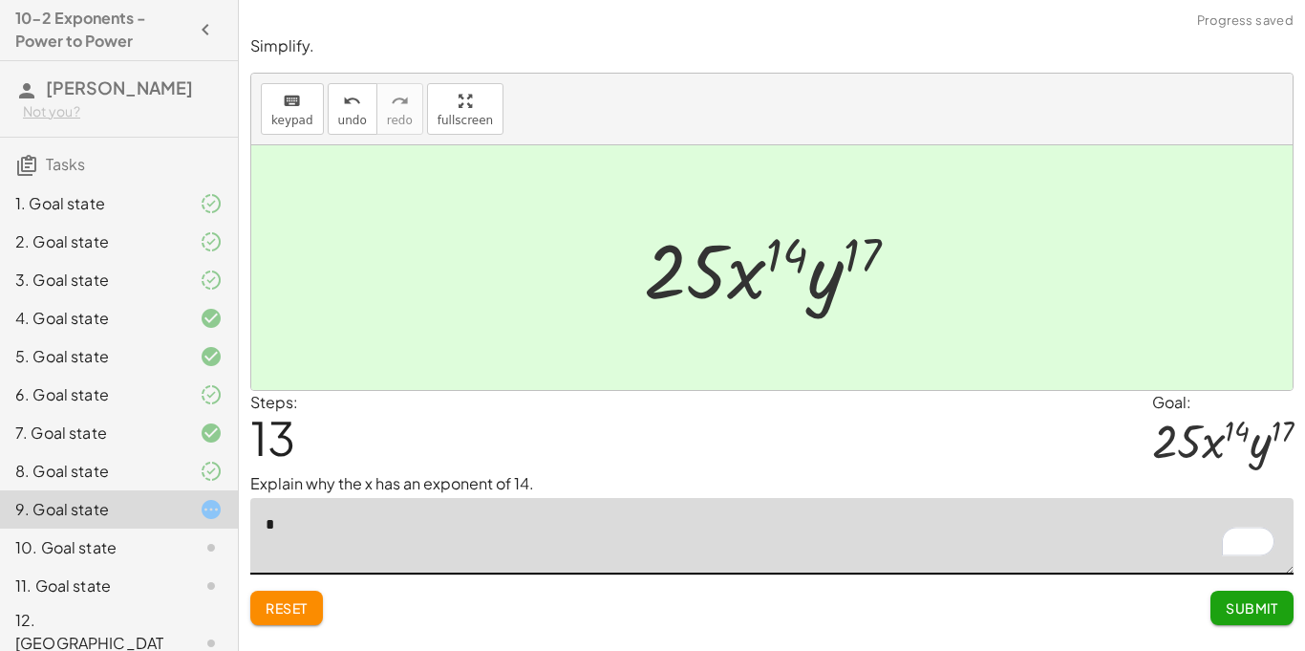
click at [381, 519] on textarea "*" at bounding box center [771, 536] width 1043 height 76
type textarea "********"
click at [1249, 609] on span "Submit" at bounding box center [1252, 607] width 53 height 17
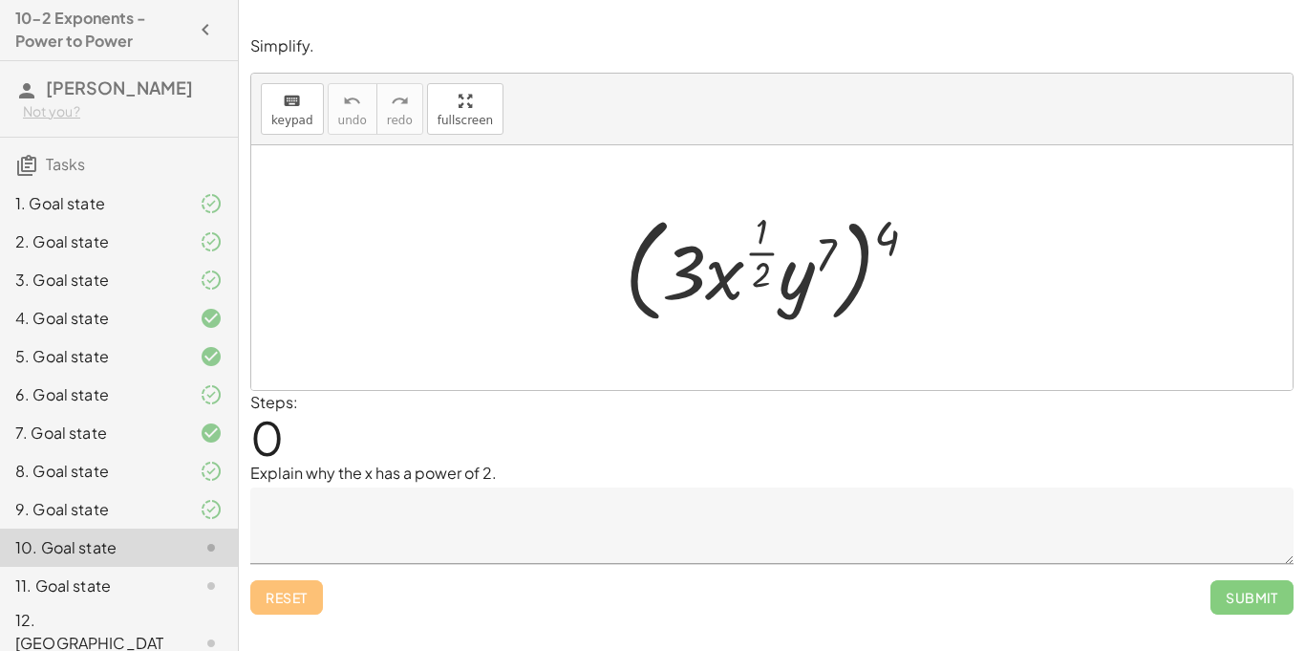
click at [177, 516] on div at bounding box center [195, 509] width 53 height 23
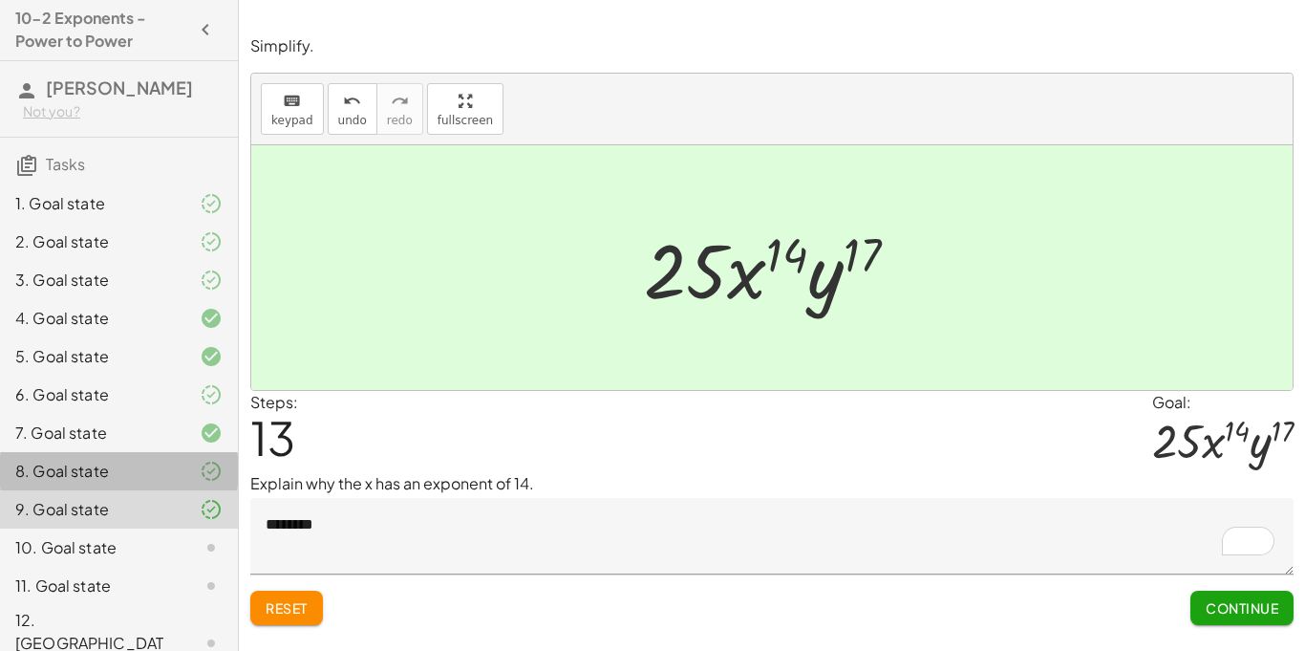
click at [211, 474] on icon at bounding box center [211, 470] width 23 height 23
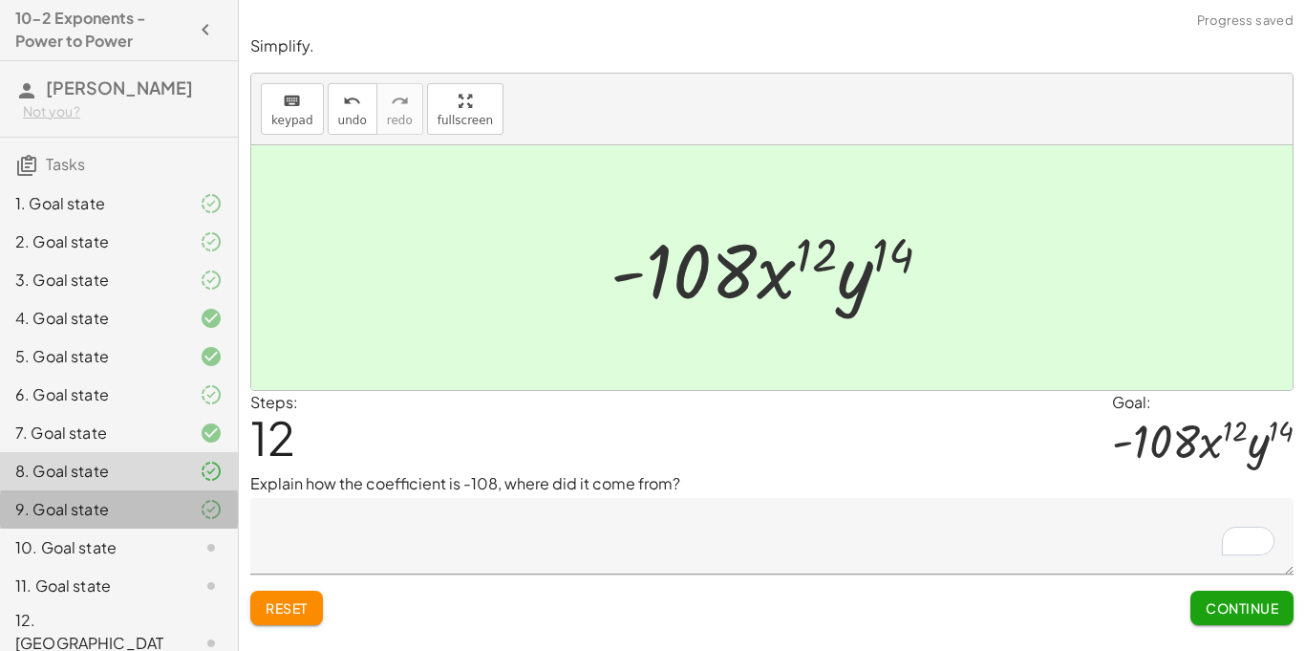
click at [217, 566] on div "9. Goal state" at bounding box center [119, 585] width 238 height 38
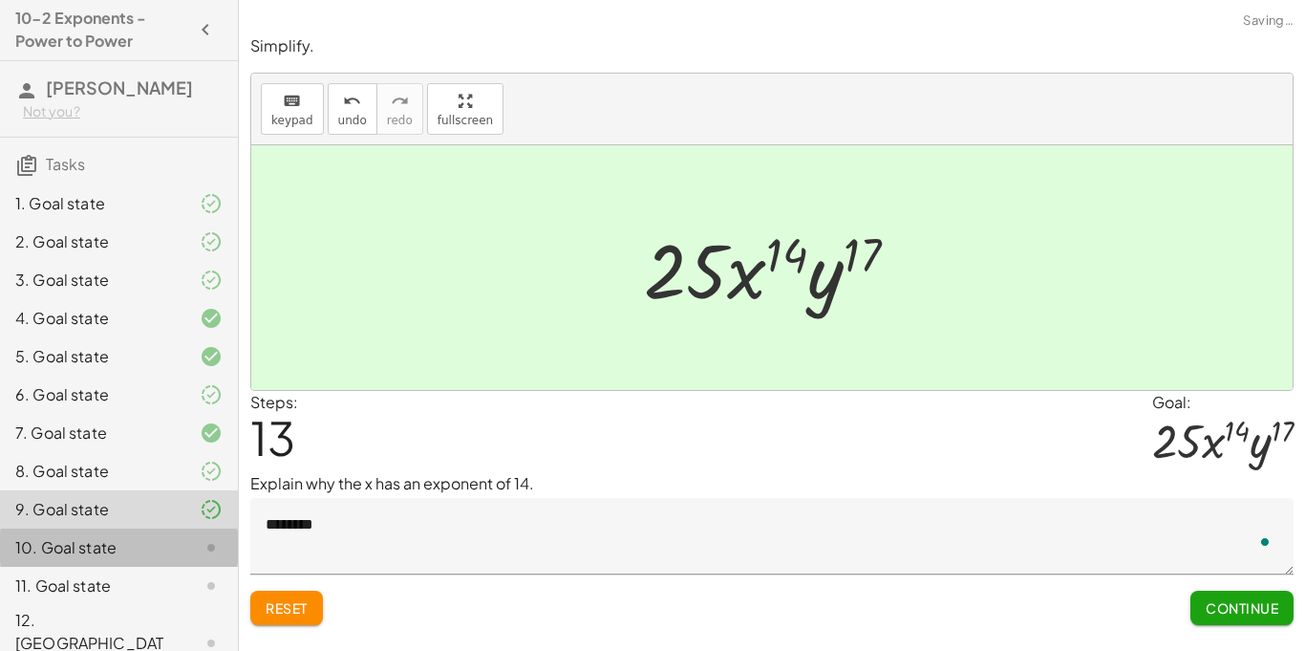
click at [216, 545] on icon at bounding box center [211, 547] width 23 height 23
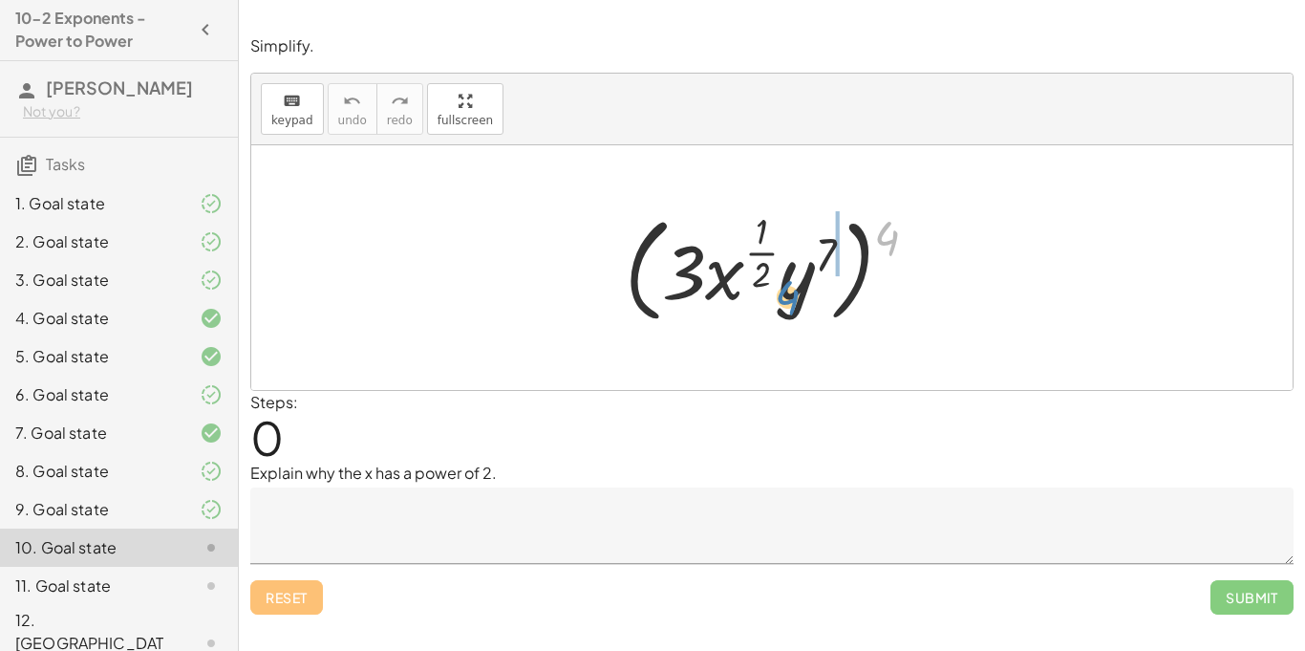
drag, startPoint x: 891, startPoint y: 225, endPoint x: 800, endPoint y: 285, distance: 108.4
click at [800, 285] on div at bounding box center [778, 267] width 327 height 124
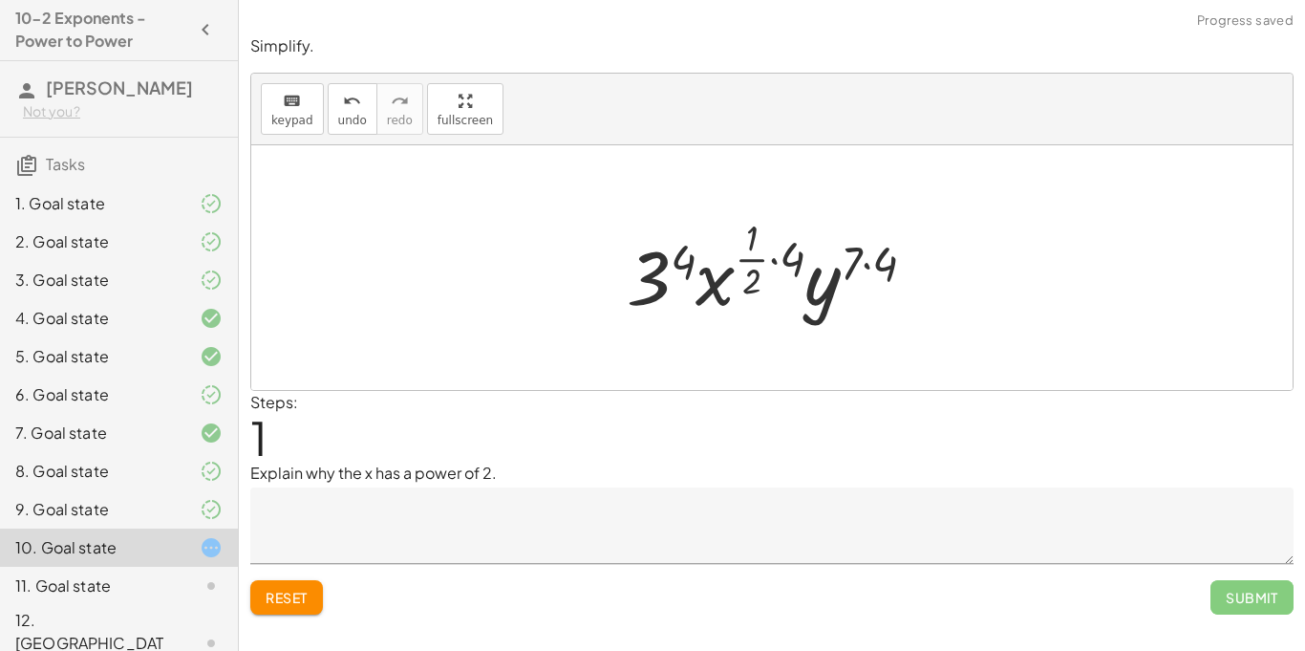
click at [573, 528] on textarea at bounding box center [771, 525] width 1043 height 76
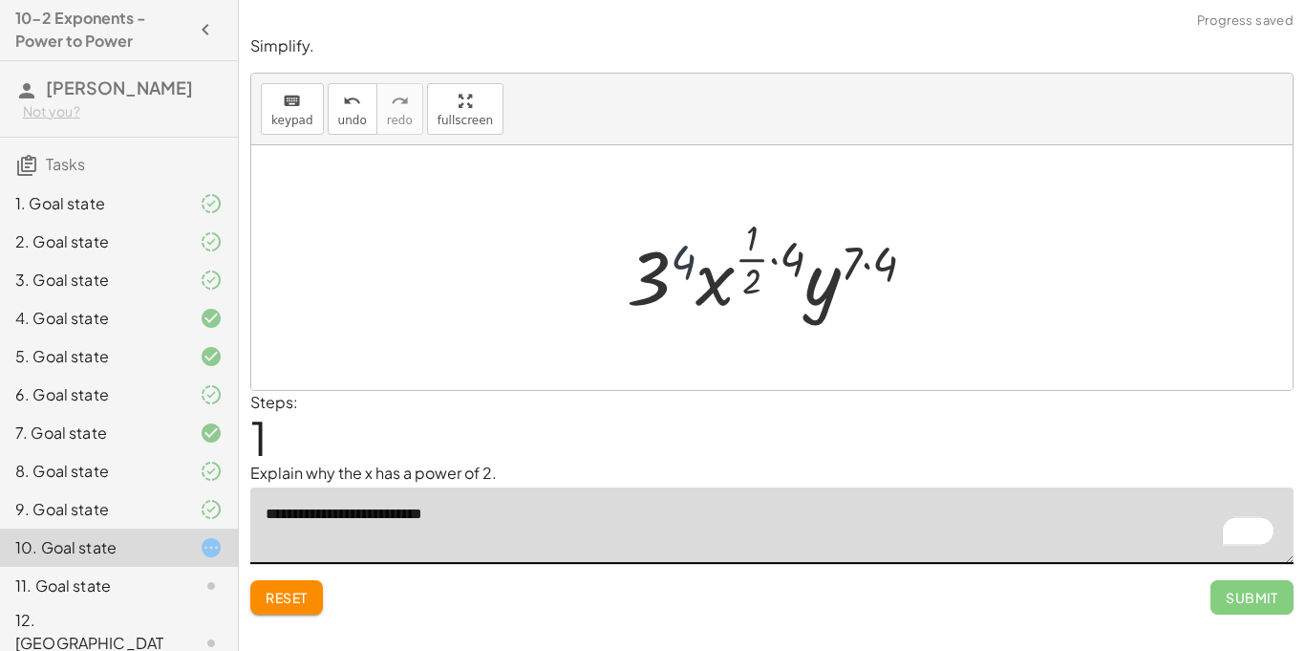
click at [671, 268] on div at bounding box center [779, 267] width 324 height 113
drag, startPoint x: 776, startPoint y: 255, endPoint x: 863, endPoint y: 270, distance: 88.3
click at [863, 270] on div at bounding box center [779, 267] width 328 height 113
click at [867, 267] on div at bounding box center [779, 267] width 328 height 113
click at [777, 272] on div at bounding box center [779, 267] width 323 height 113
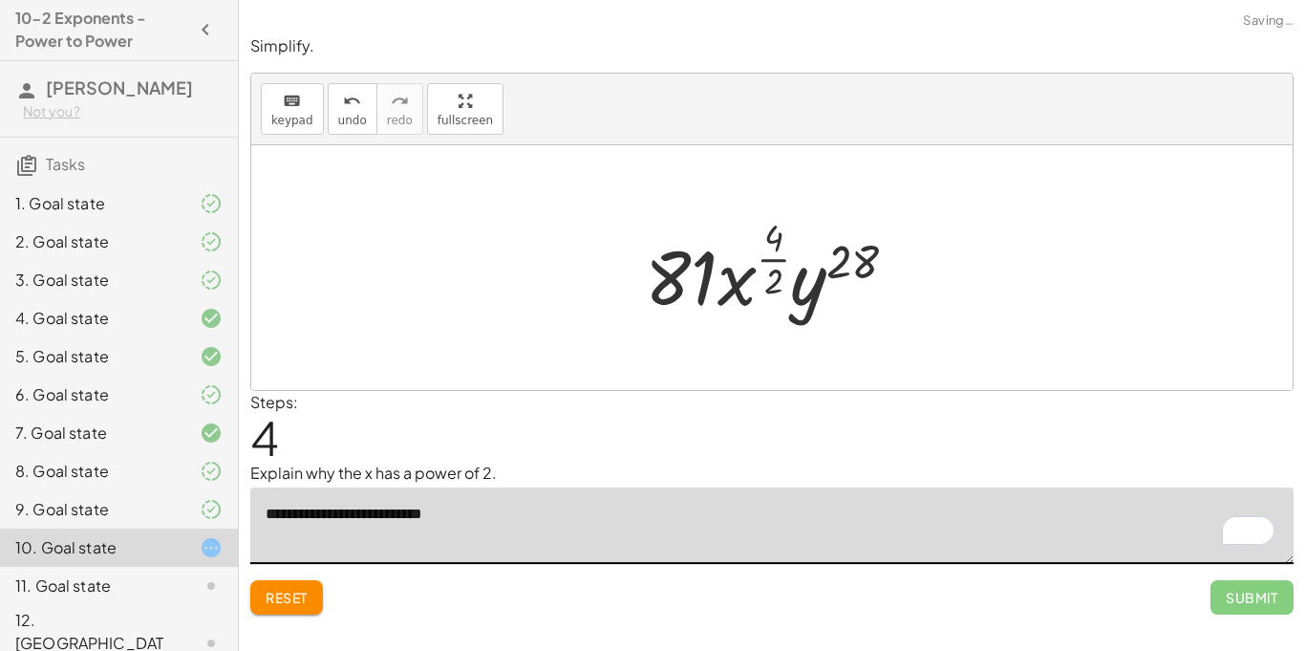
click at [779, 273] on div at bounding box center [778, 267] width 287 height 113
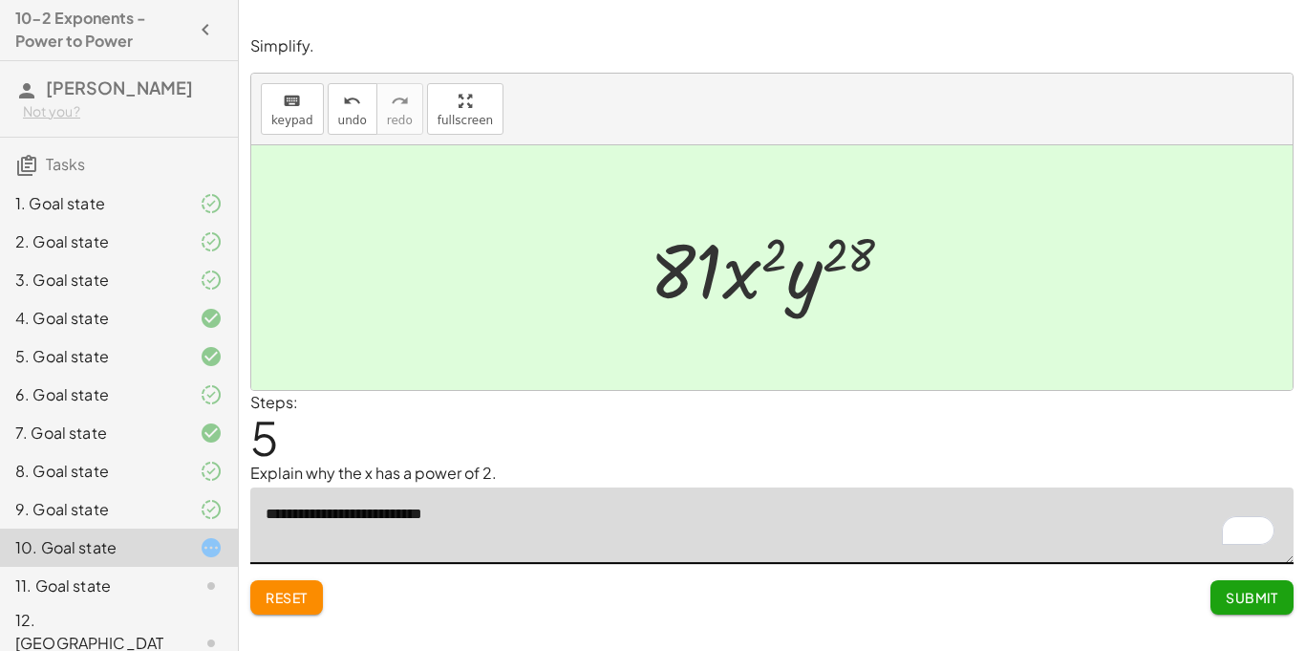
type textarea "**********"
click at [291, 602] on span "Reset" at bounding box center [287, 596] width 42 height 17
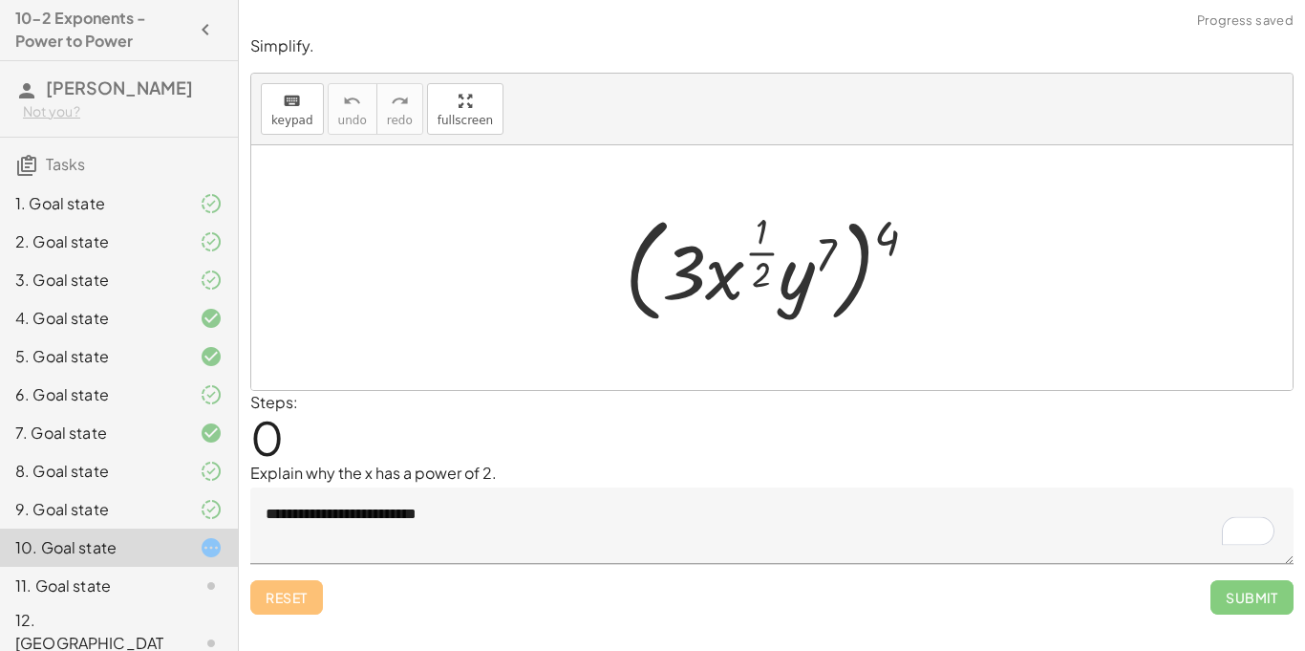
click at [530, 503] on textarea "**********" at bounding box center [771, 525] width 1043 height 76
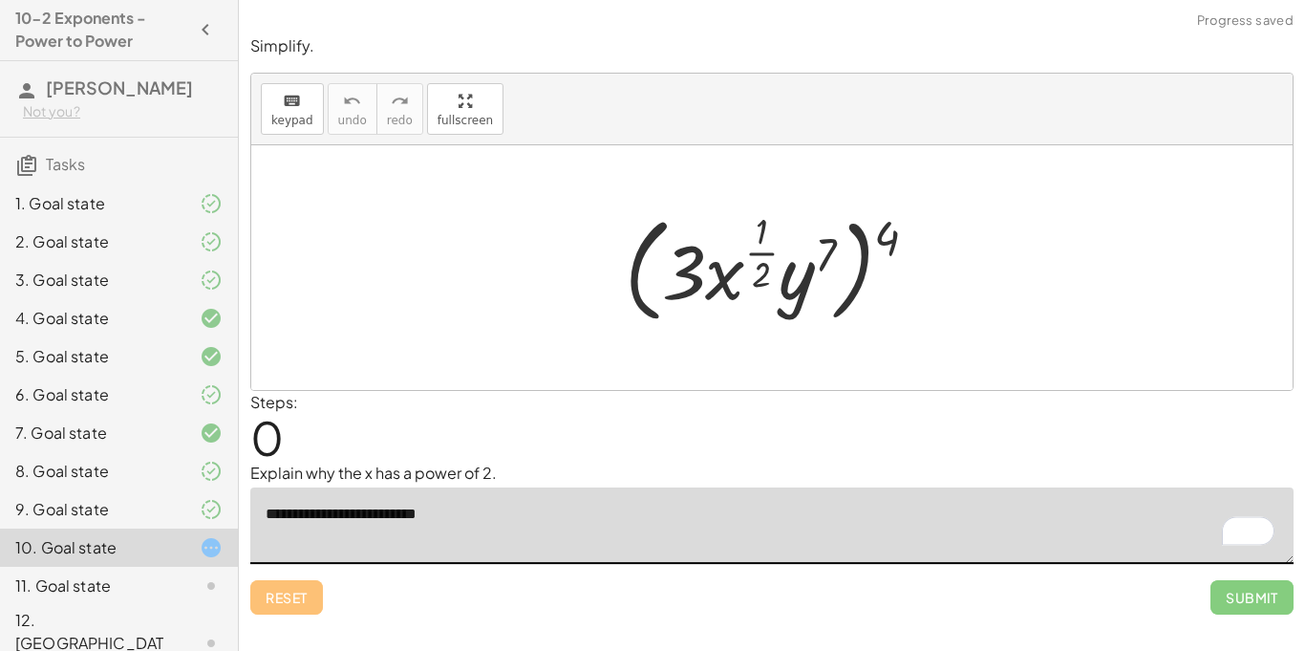
click at [894, 224] on div at bounding box center [778, 267] width 327 height 124
drag, startPoint x: 887, startPoint y: 233, endPoint x: 766, endPoint y: 261, distance: 124.4
click at [766, 261] on div at bounding box center [778, 267] width 327 height 124
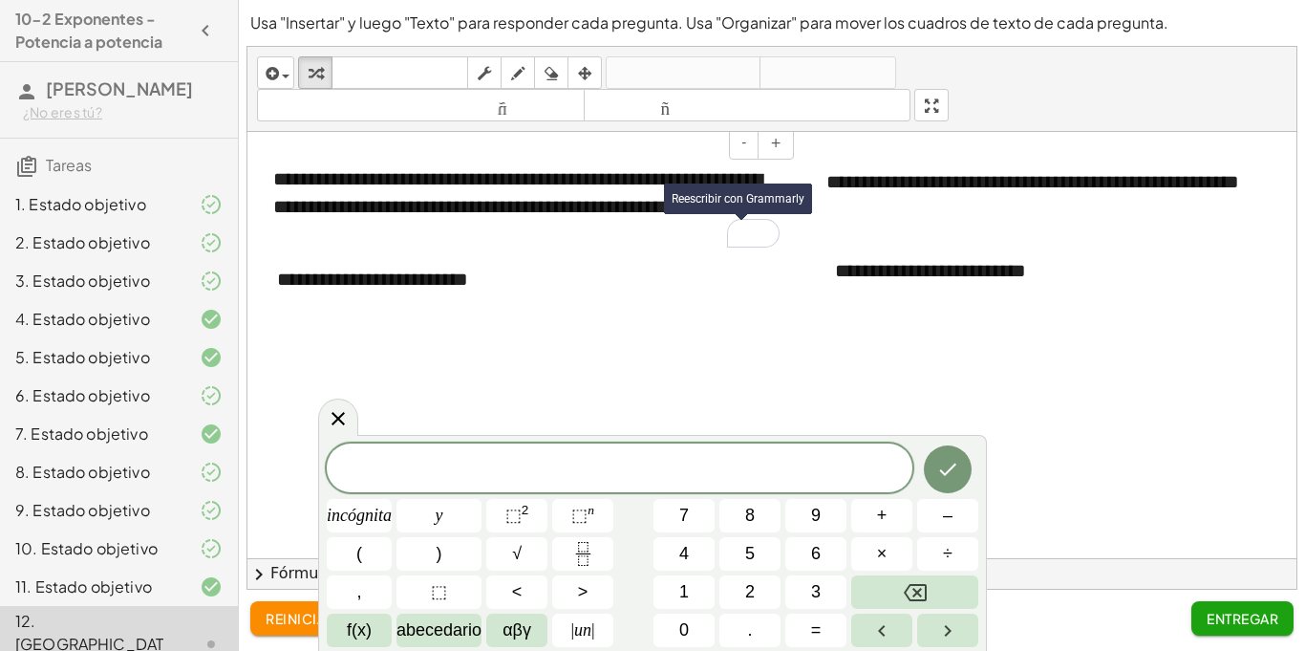
scroll to position [1, 0]
click at [626, 190] on div "**********" at bounding box center [526, 192] width 506 height 54
click at [626, 650] on div at bounding box center [652, 651] width 1305 height 0
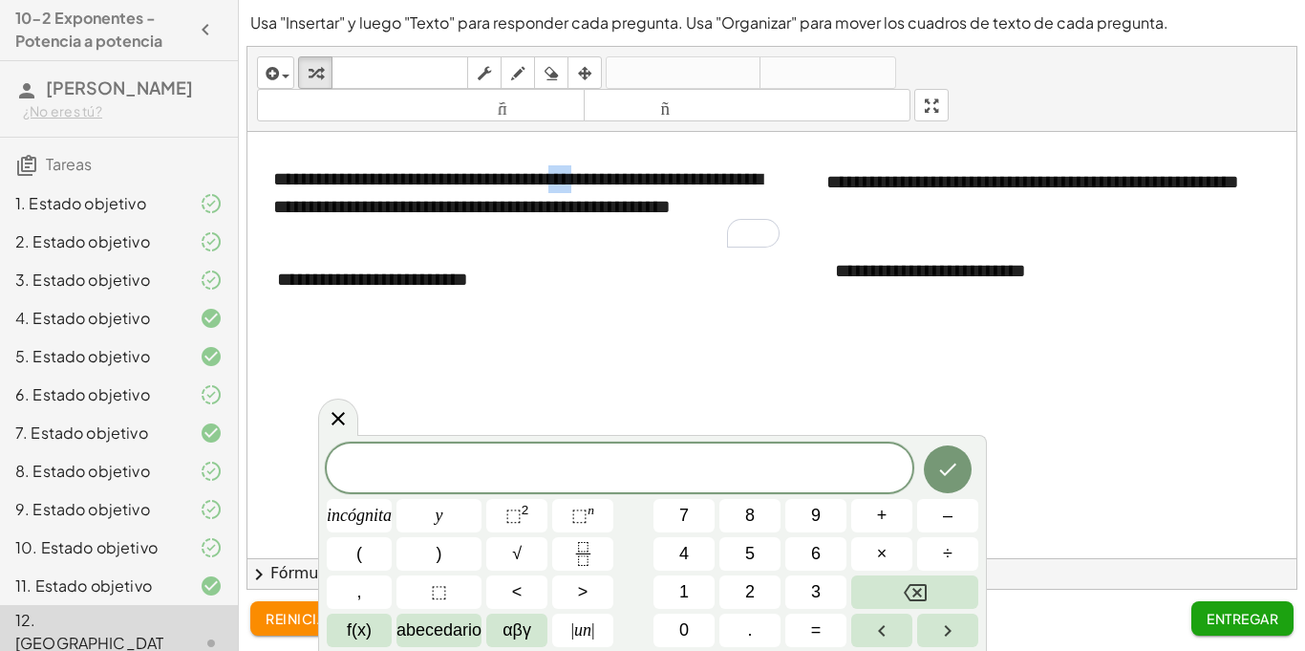
click at [626, 650] on div at bounding box center [652, 651] width 1305 height 0
click at [616, 179] on font "**********" at bounding box center [517, 192] width 489 height 47
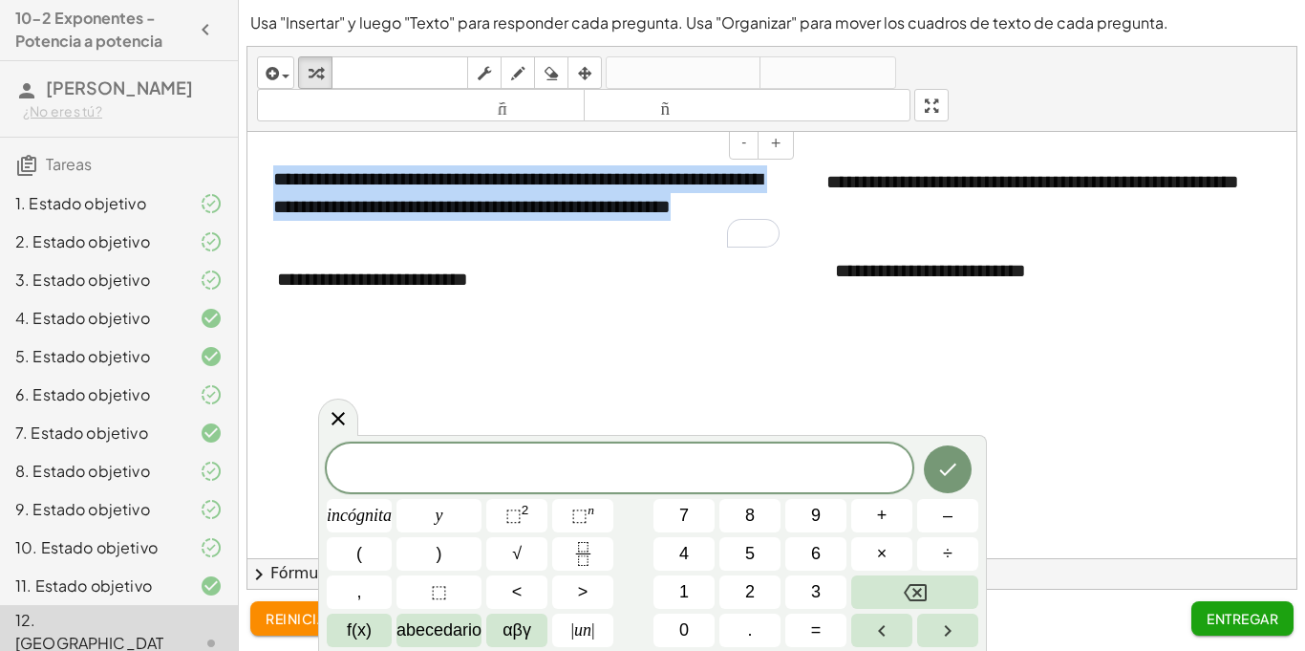
click at [616, 179] on font "**********" at bounding box center [517, 192] width 489 height 47
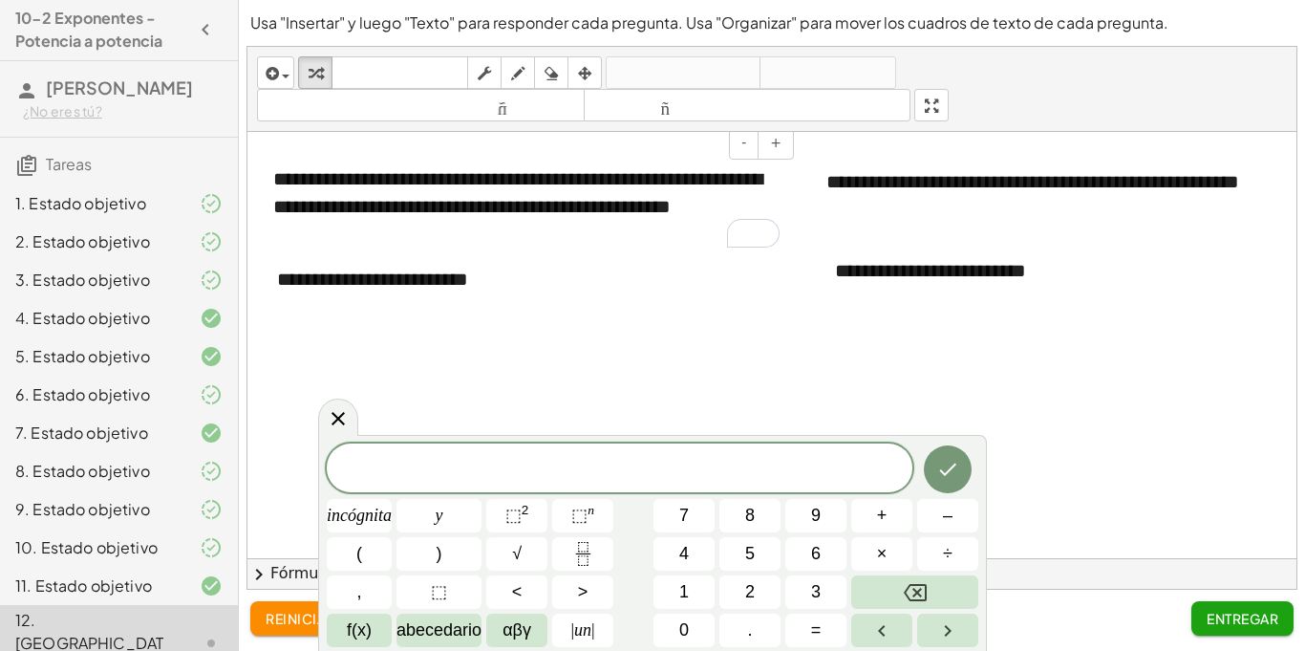
click at [616, 179] on font "**********" at bounding box center [517, 192] width 489 height 47
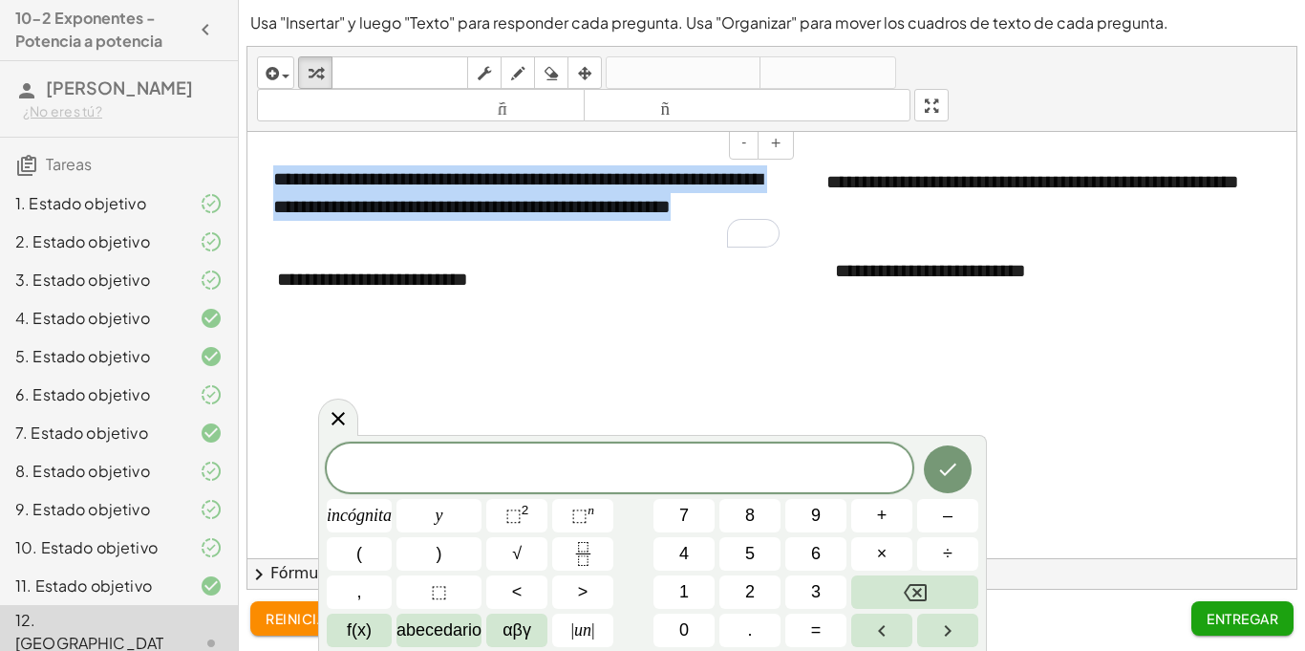
click at [616, 179] on font "**********" at bounding box center [517, 192] width 489 height 47
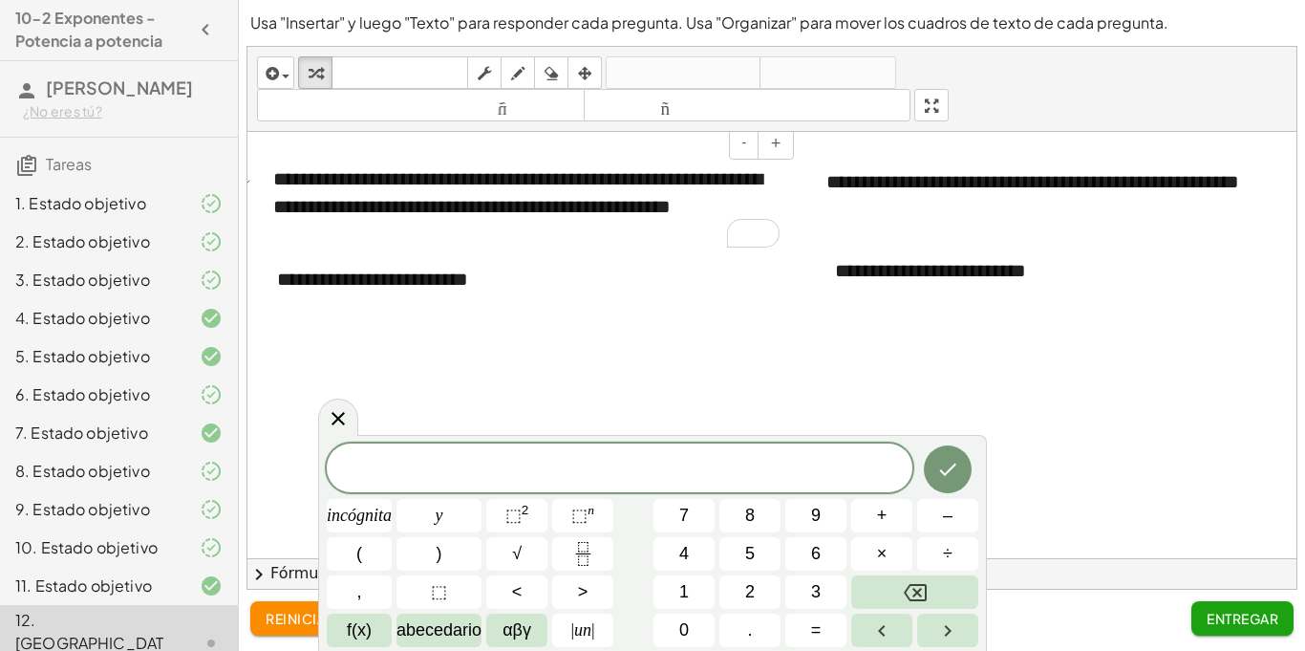
click at [616, 179] on font "**********" at bounding box center [517, 192] width 489 height 47
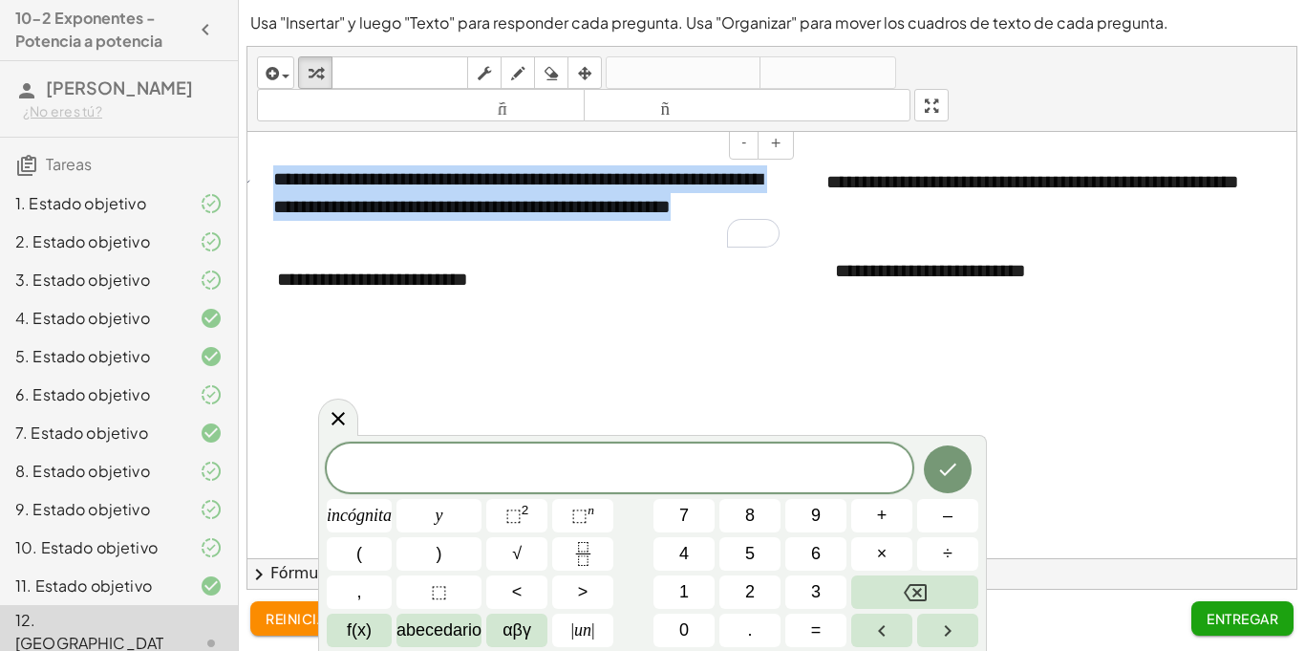
copy font "**********"
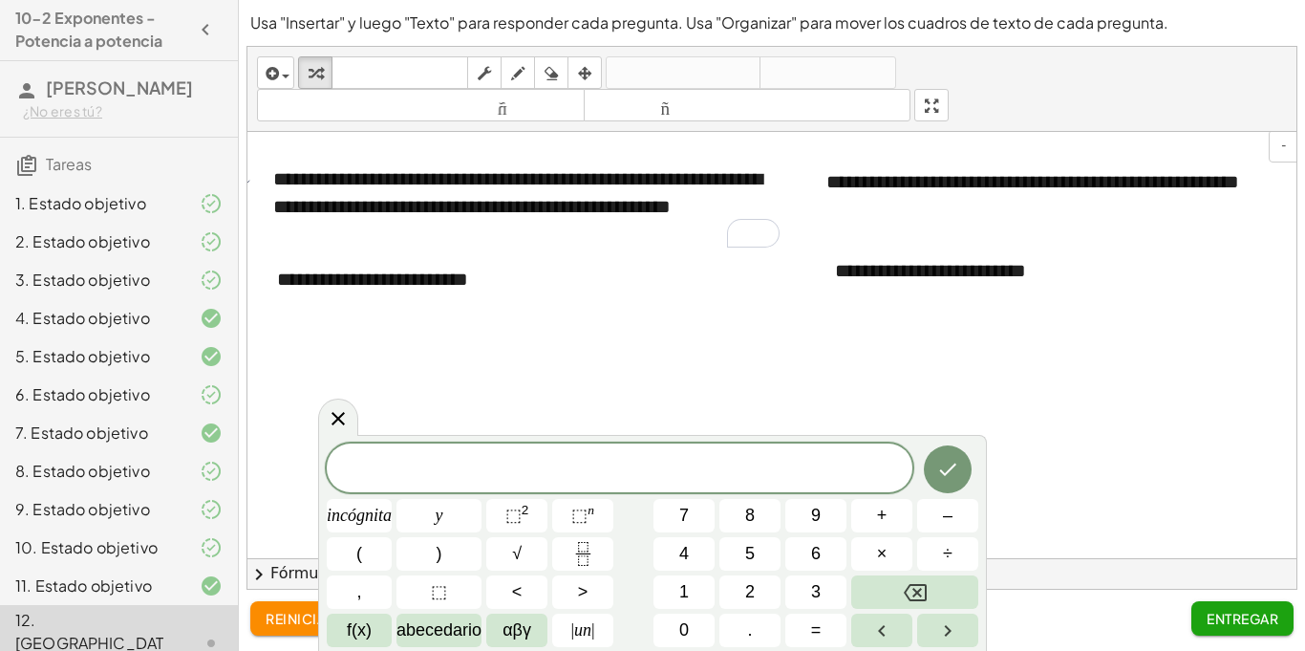
click at [1117, 160] on div "- +" at bounding box center [1067, 146] width 531 height 32
click at [1104, 182] on font "**********" at bounding box center [1032, 181] width 413 height 19
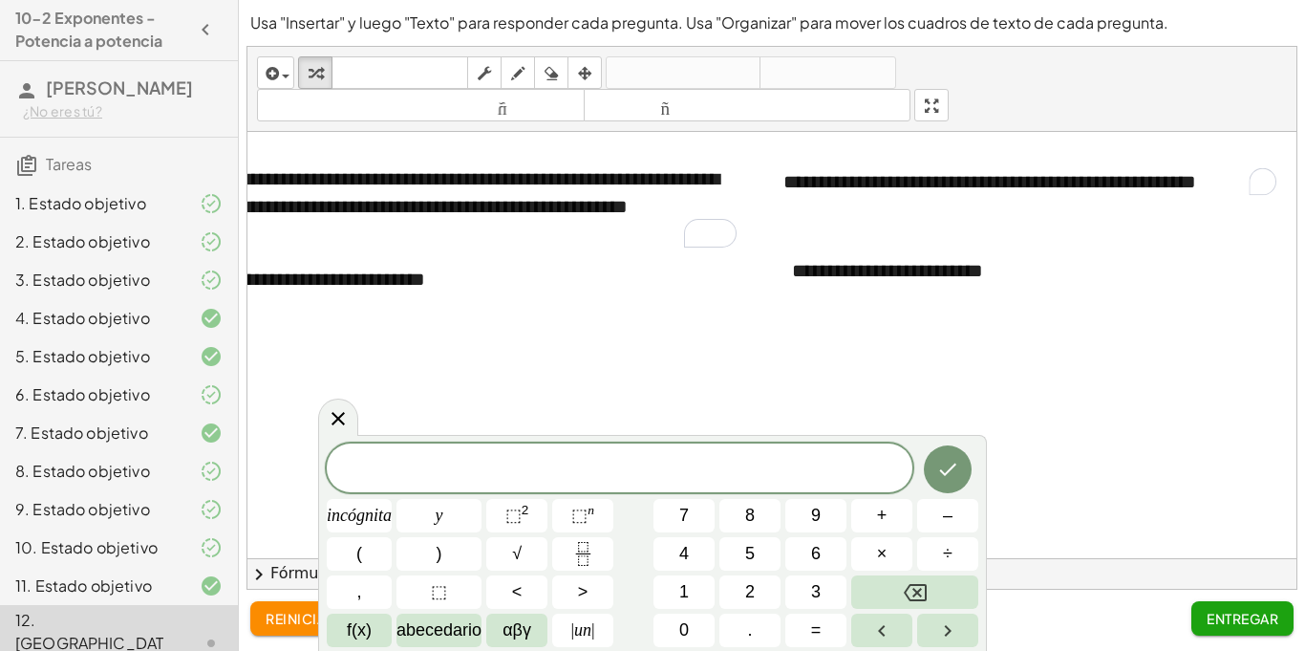
scroll to position [0, 47]
click at [1005, 274] on div "**********" at bounding box center [912, 271] width 287 height 66
click at [842, 270] on font "**********" at bounding box center [883, 270] width 191 height 19
click at [382, 302] on div "**********" at bounding box center [354, 279] width 287 height 66
click at [379, 337] on div at bounding box center [749, 345] width 1096 height 426
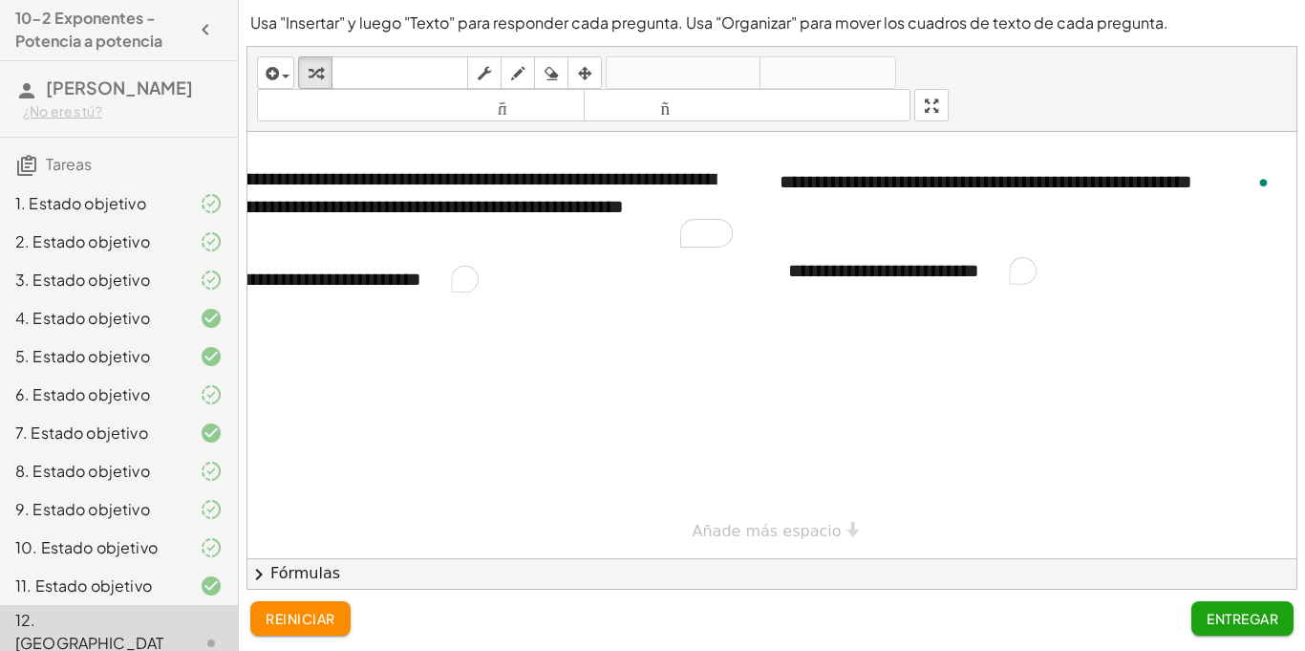
scroll to position [0, 0]
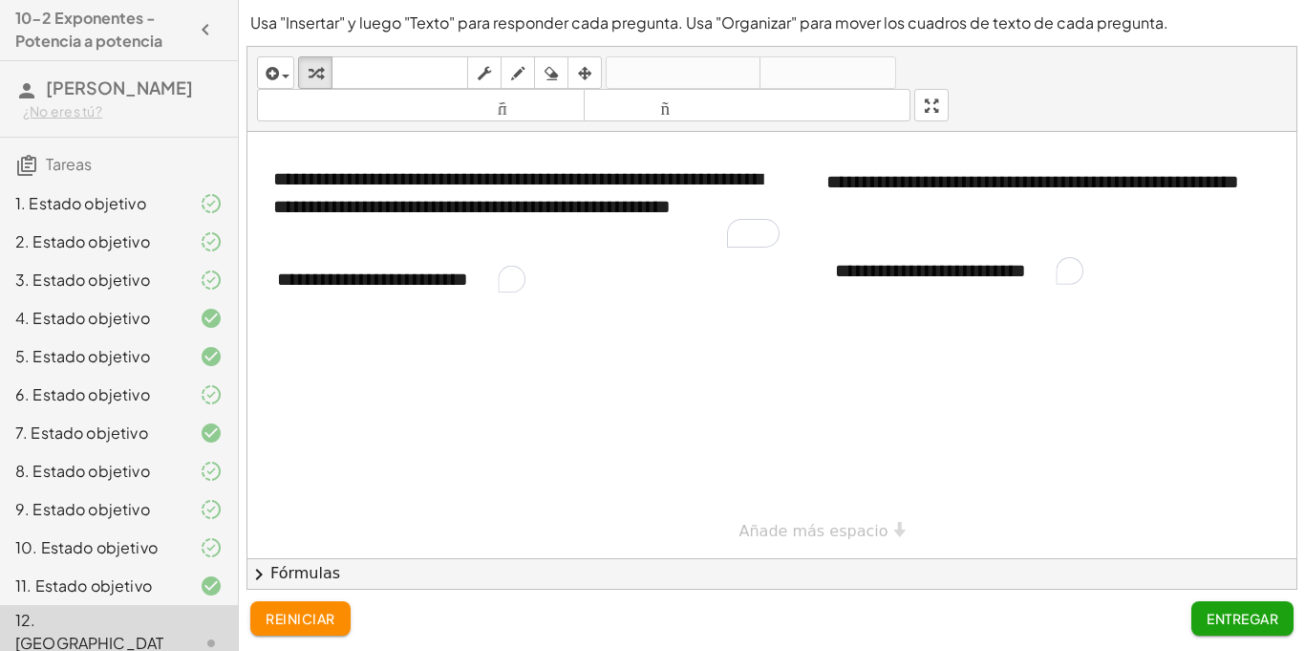
click at [368, 369] on div at bounding box center [795, 345] width 1096 height 426
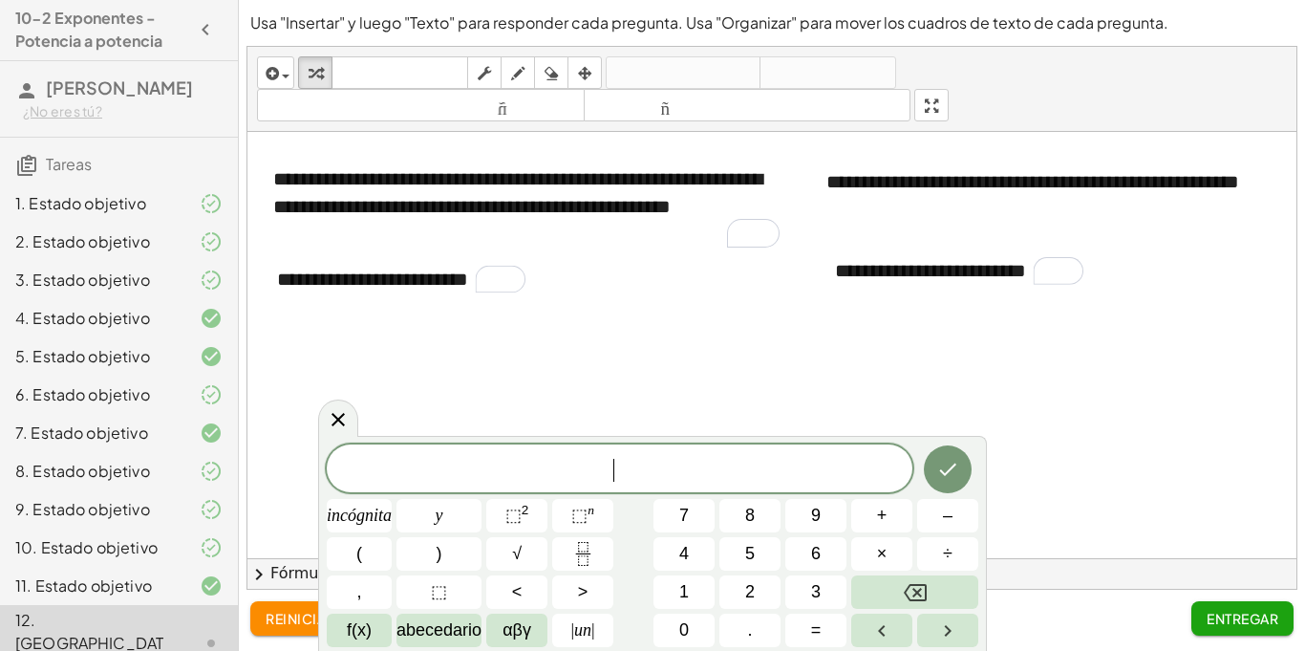
click at [393, 354] on div at bounding box center [795, 345] width 1096 height 426
click at [447, 385] on div at bounding box center [795, 345] width 1096 height 426
click at [418, 269] on font "**********" at bounding box center [372, 278] width 191 height 19
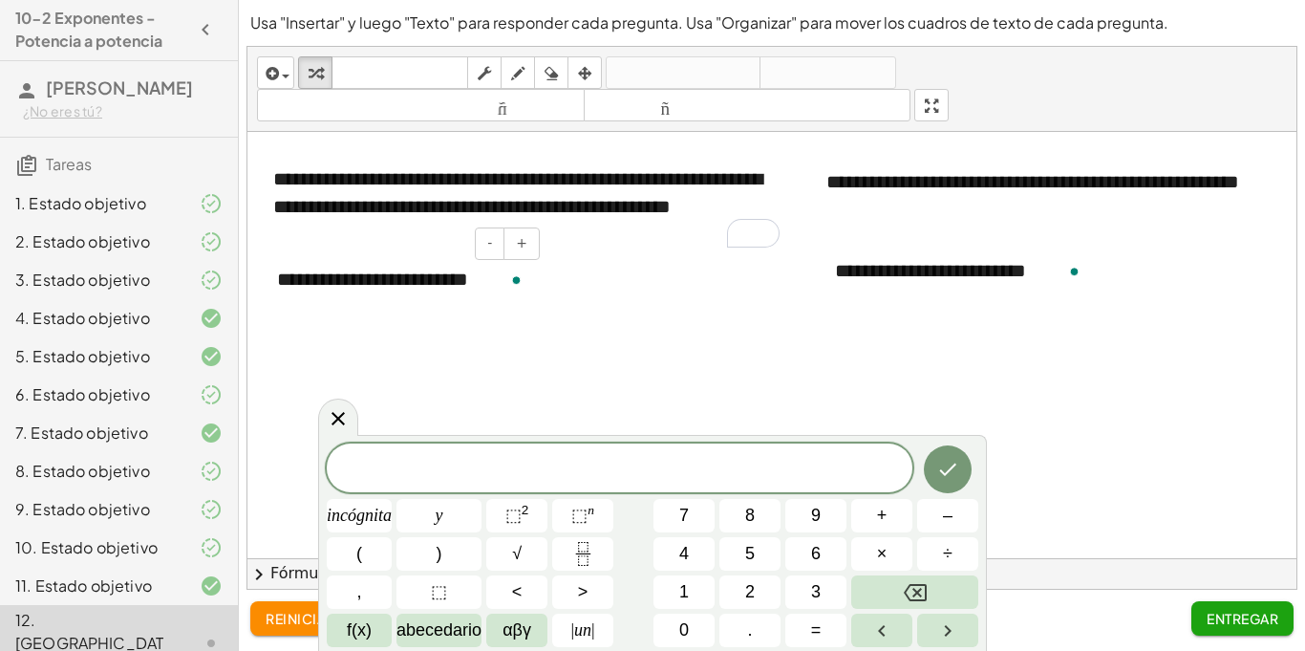
click at [434, 290] on div "**********" at bounding box center [401, 279] width 287 height 66
drag, startPoint x: 494, startPoint y: 284, endPoint x: 262, endPoint y: 245, distance: 235.4
click at [262, 246] on div "**********" at bounding box center [401, 279] width 287 height 66
click at [389, 262] on div "To enrich screen reader interactions, please activate Accessibility in Grammarl…" at bounding box center [401, 279] width 287 height 66
click at [375, 215] on font "**********" at bounding box center [517, 192] width 489 height 47
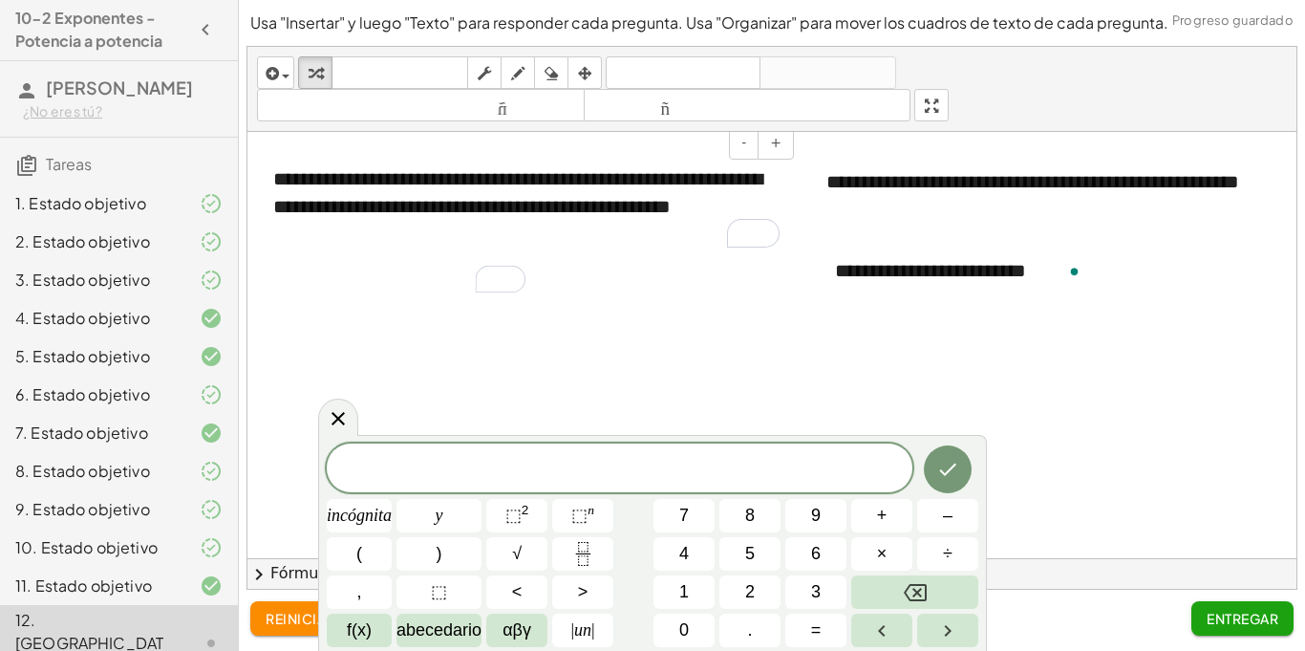
click at [375, 215] on font "**********" at bounding box center [517, 192] width 489 height 47
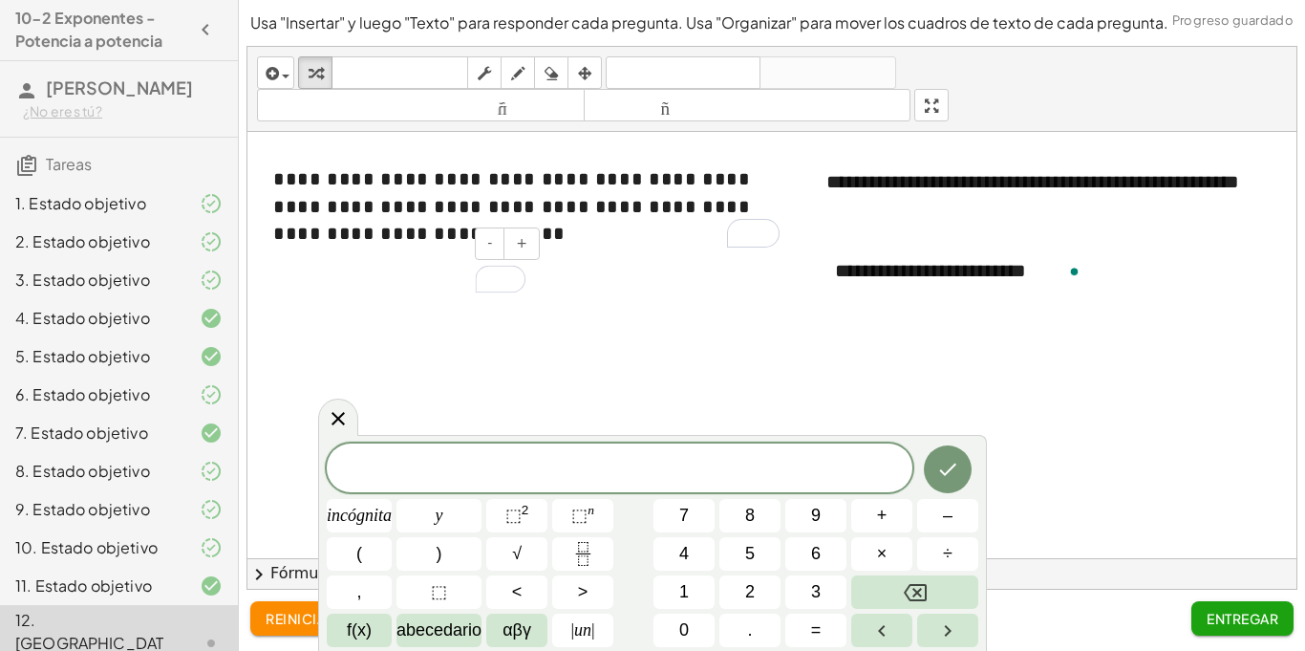
click at [374, 334] on div at bounding box center [795, 345] width 1096 height 426
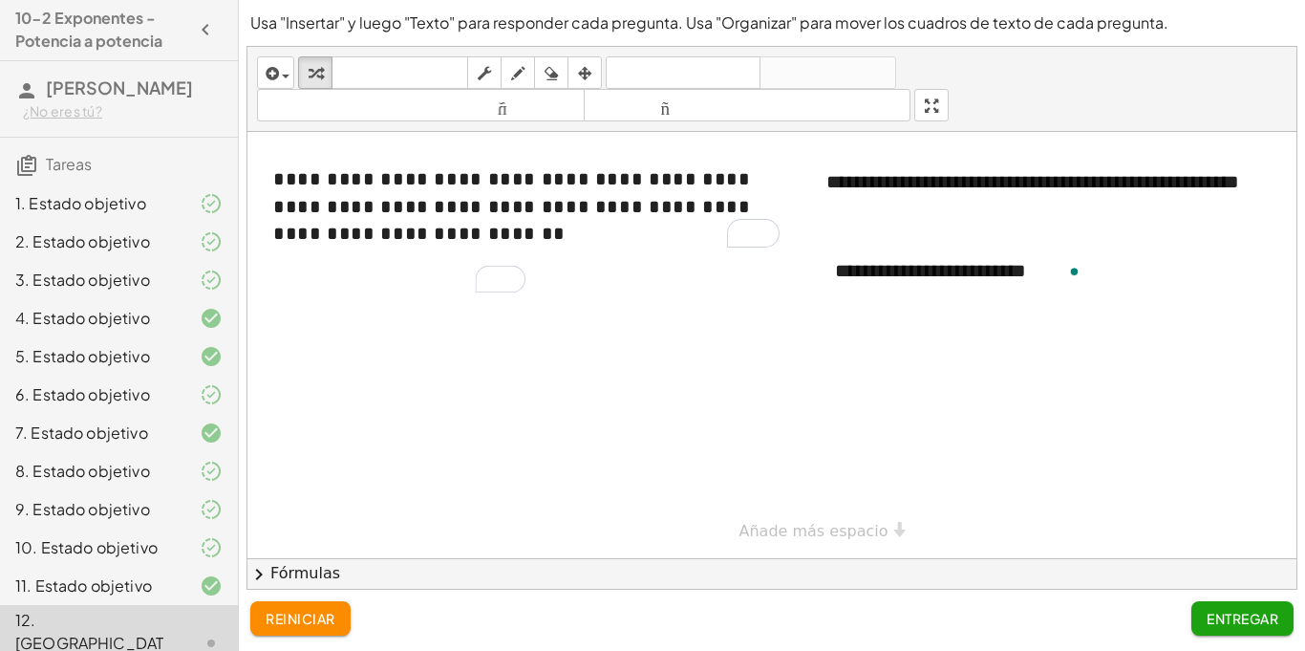
click at [366, 335] on div at bounding box center [795, 345] width 1096 height 426
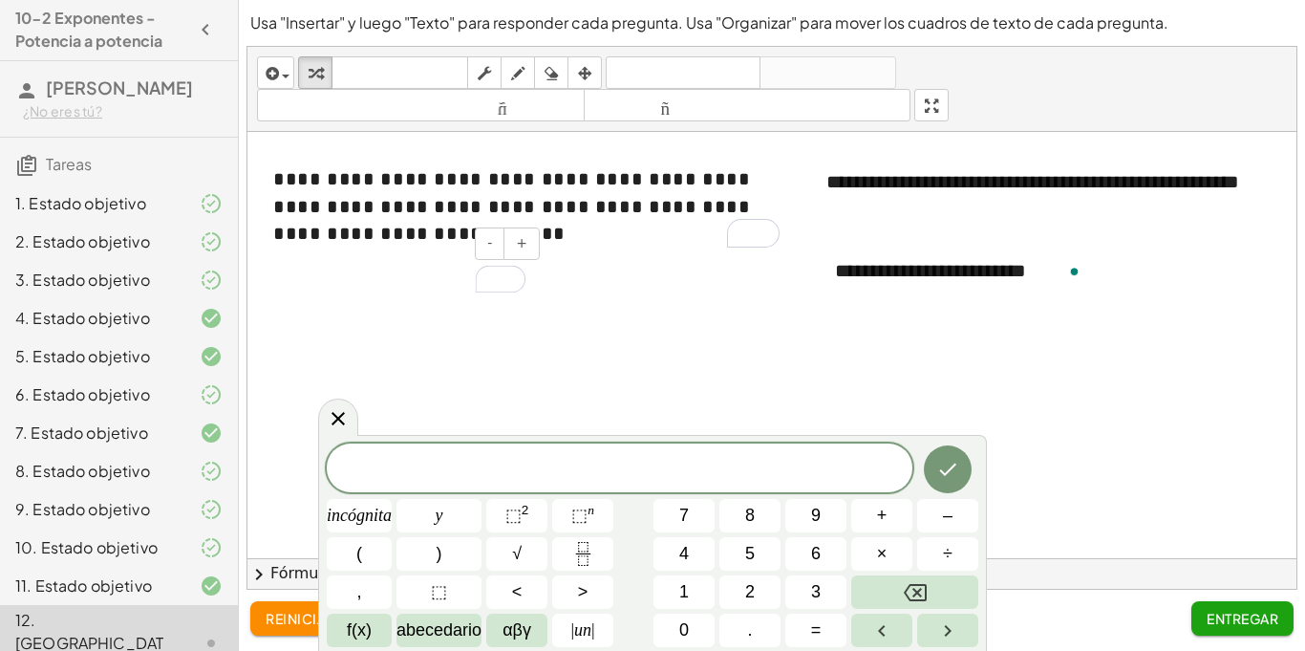
click at [301, 274] on div "To enrich screen reader interactions, please activate Accessibility in Grammarl…" at bounding box center [401, 279] width 287 height 66
click at [169, 403] on div at bounding box center [195, 394] width 53 height 23
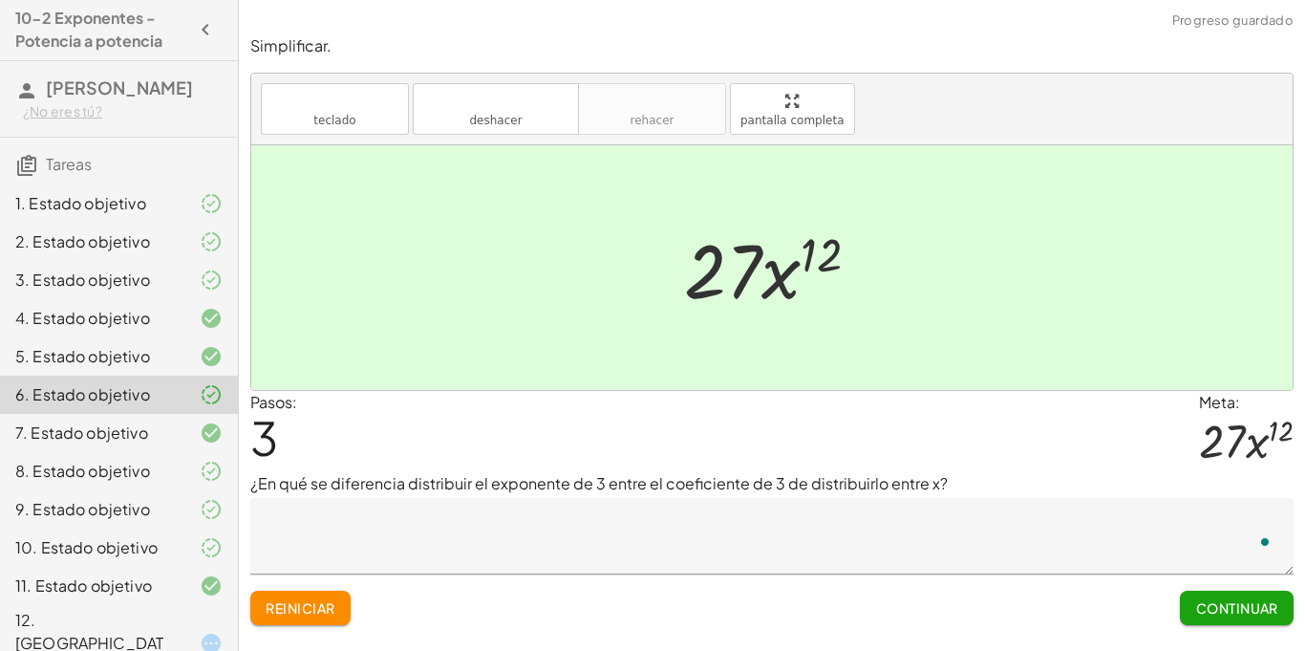
click at [187, 437] on div at bounding box center [195, 432] width 53 height 23
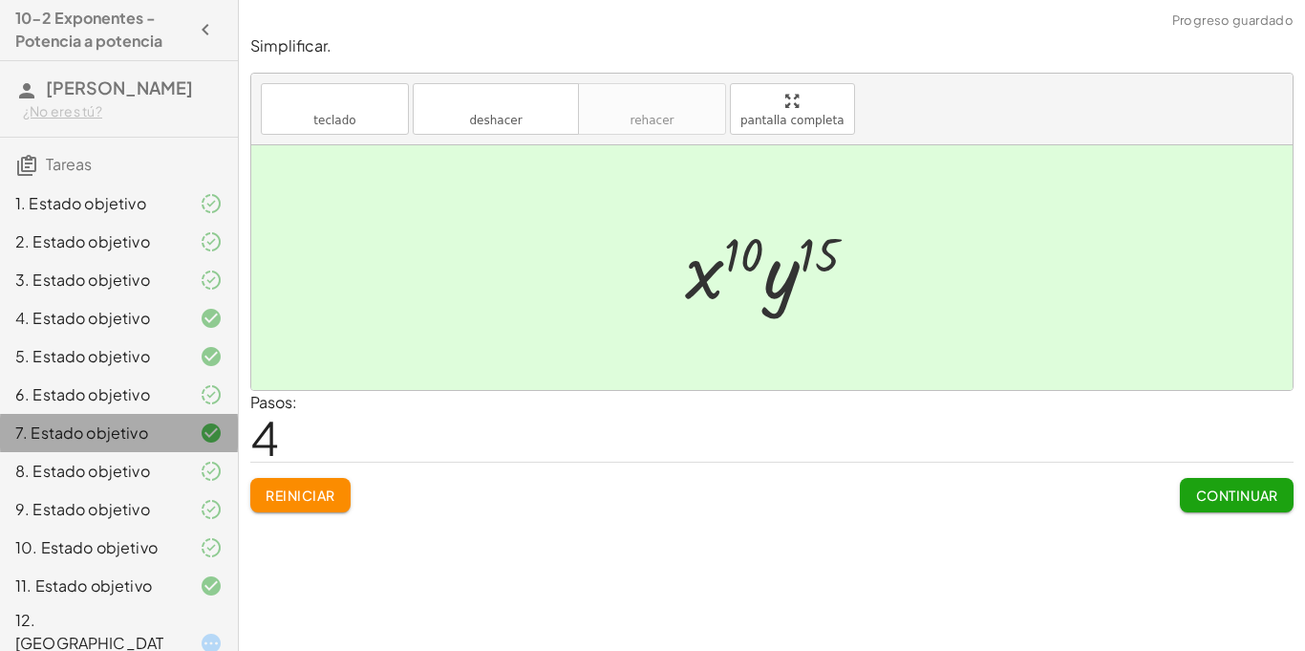
click at [139, 443] on div "7. Estado objetivo" at bounding box center [92, 432] width 154 height 23
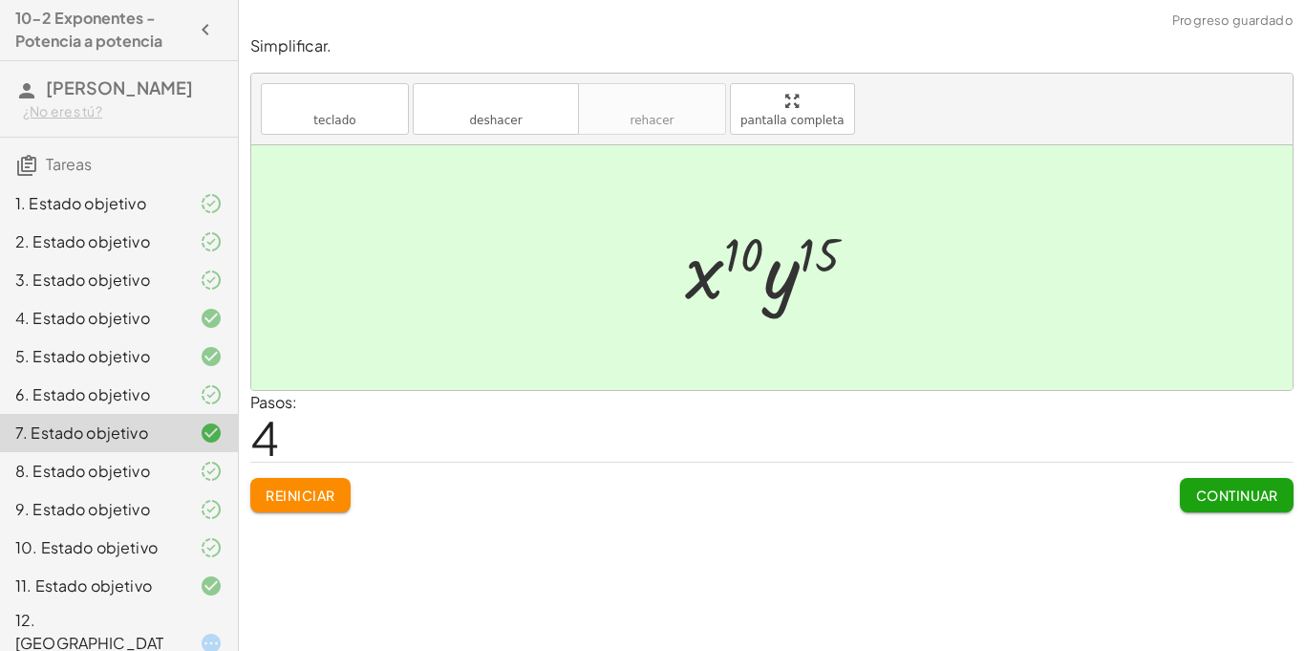
click at [72, 500] on font "9. Estado objetivo" at bounding box center [82, 509] width 135 height 20
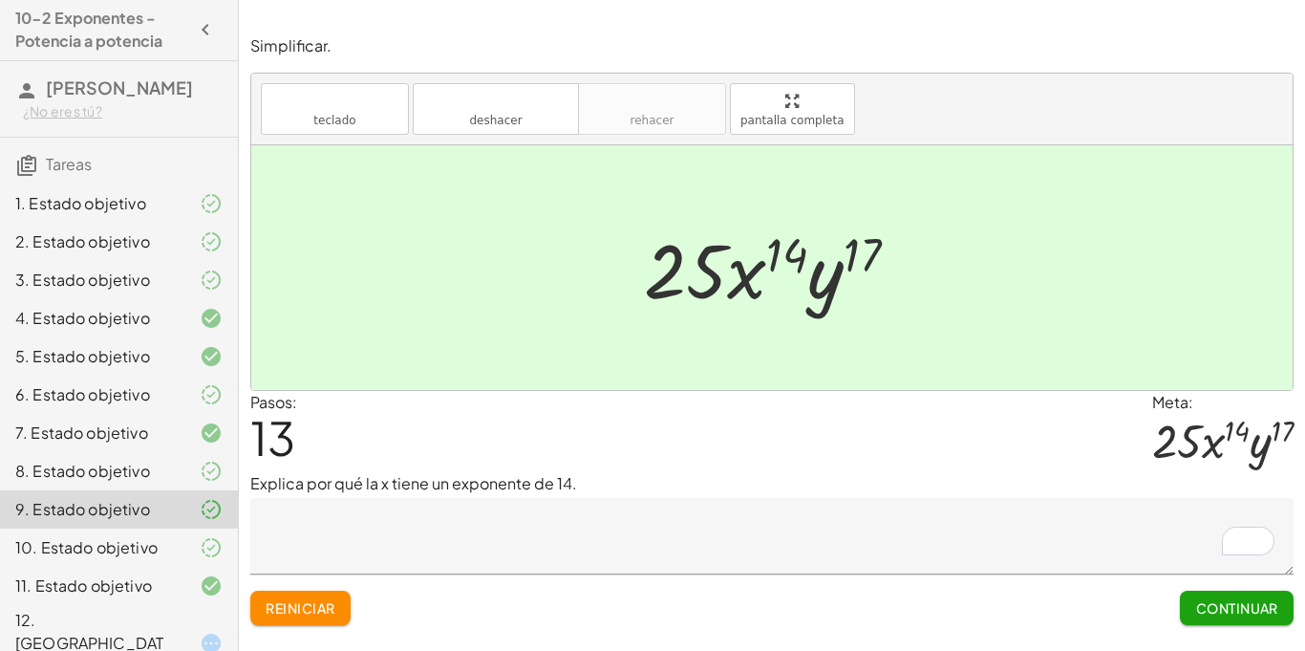
click at [19, 622] on font "12. [GEOGRAPHIC_DATA]" at bounding box center [89, 642] width 148 height 66
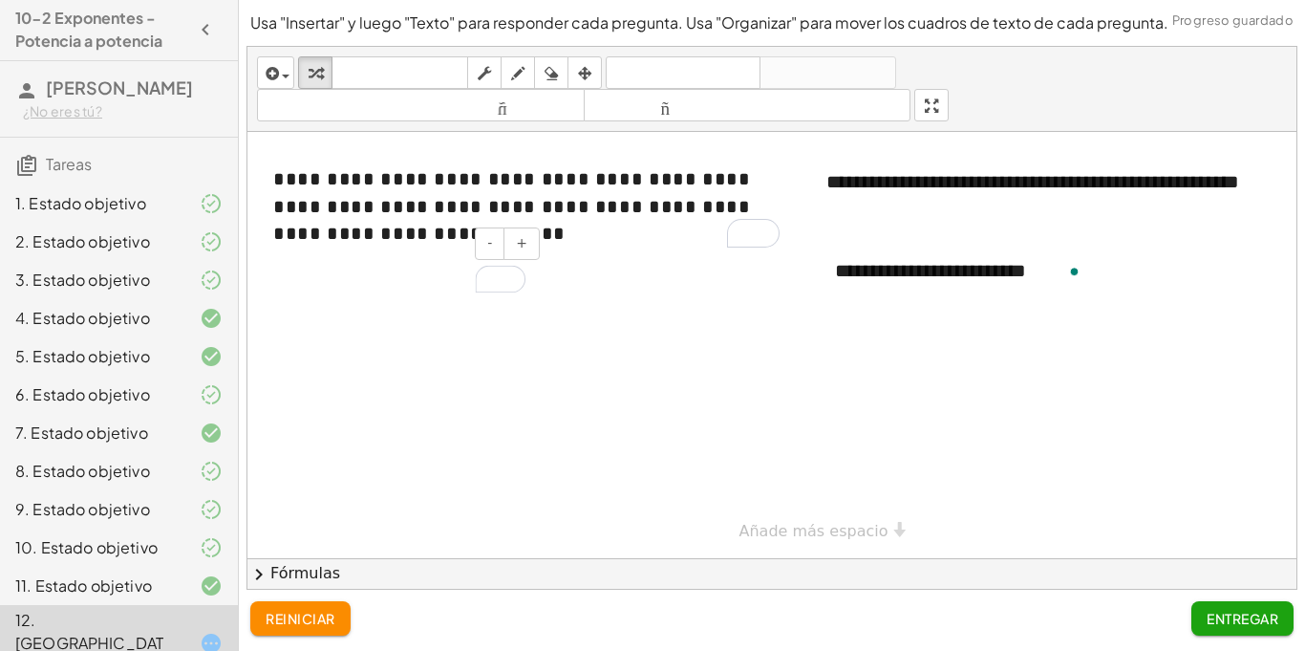
click at [406, 297] on div "To enrich screen reader interactions, please activate Accessibility in Grammarl…" at bounding box center [401, 279] width 287 height 66
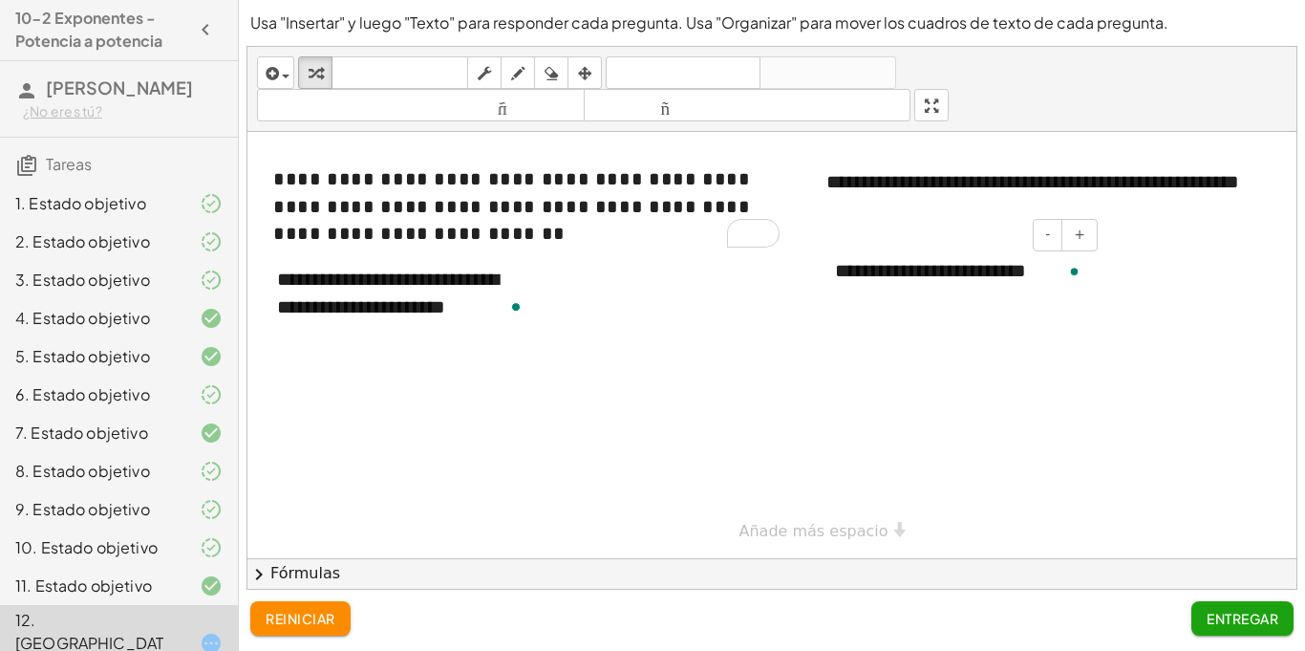
click at [1051, 286] on div "**********" at bounding box center [959, 271] width 287 height 66
click at [100, 243] on font "2. Estado objetivo" at bounding box center [82, 241] width 135 height 20
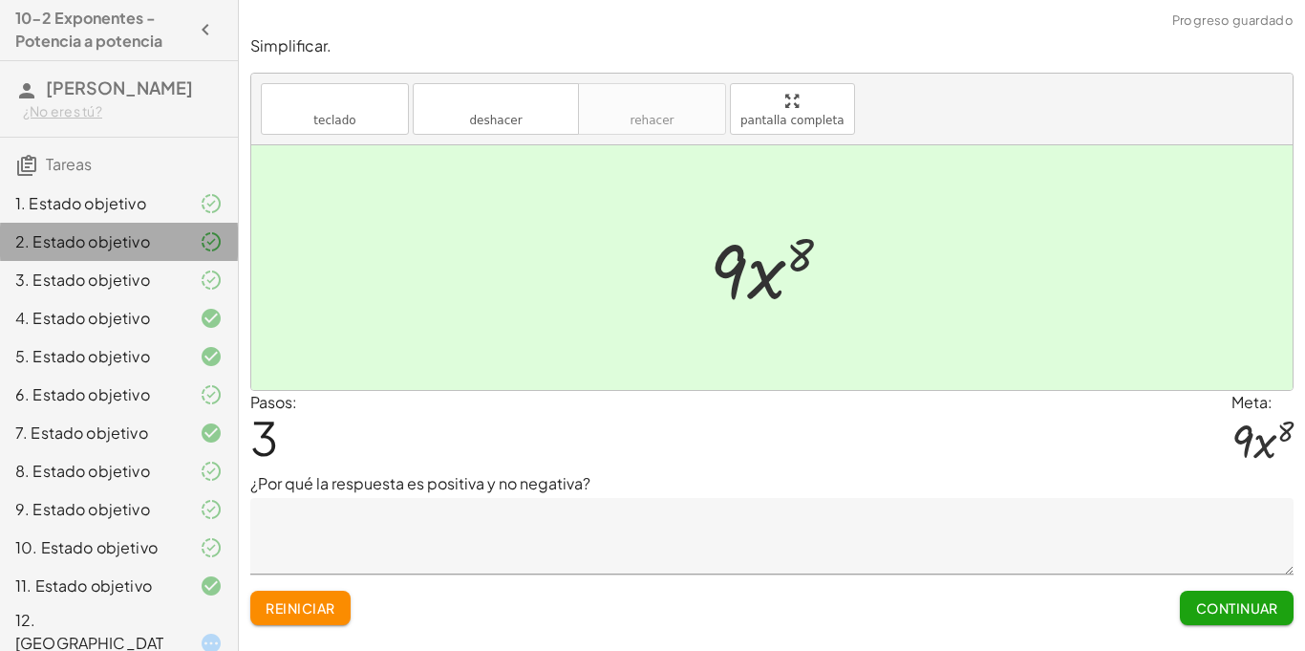
click at [149, 209] on div "1. Estado objetivo" at bounding box center [92, 203] width 154 height 23
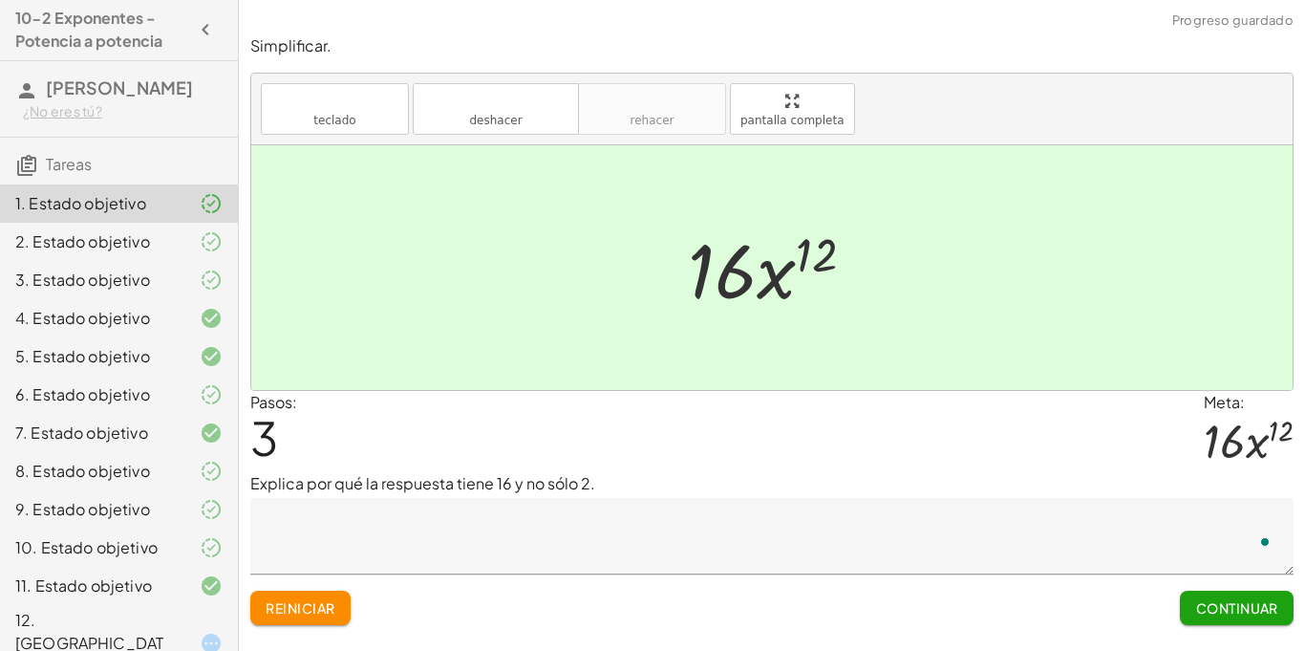
click at [151, 231] on div "2. Estado objetivo" at bounding box center [92, 241] width 154 height 23
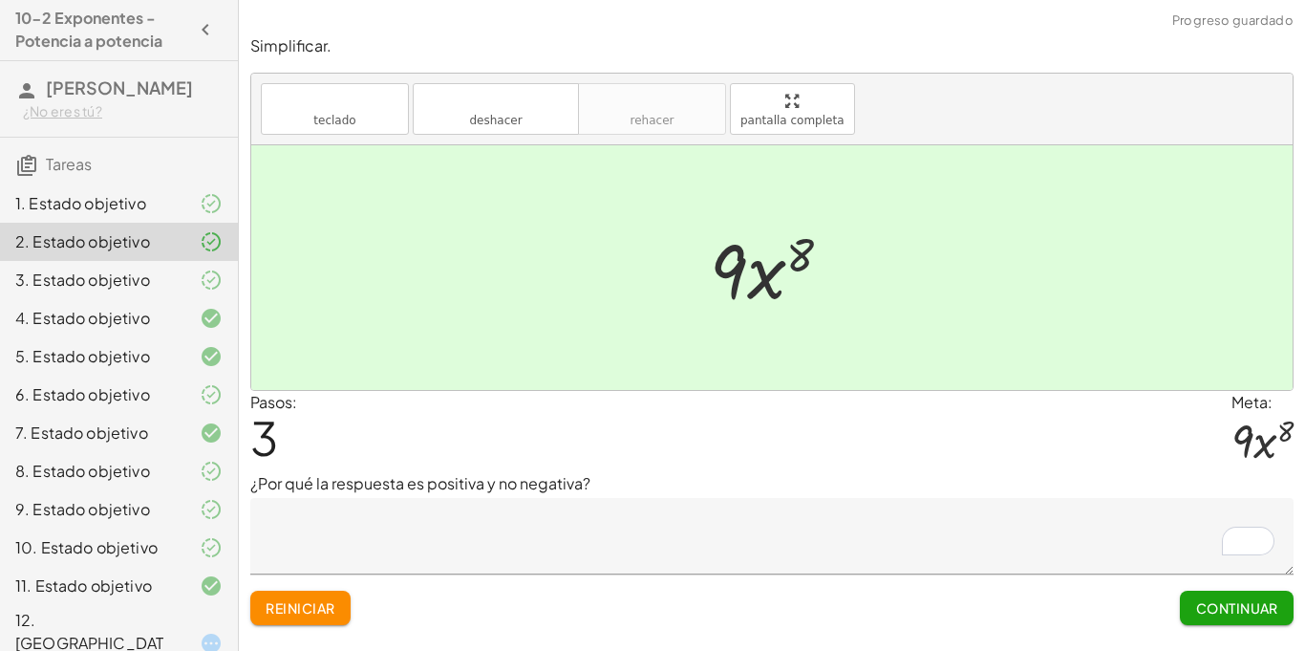
click at [198, 375] on div "4. Estado objetivo" at bounding box center [119, 394] width 238 height 38
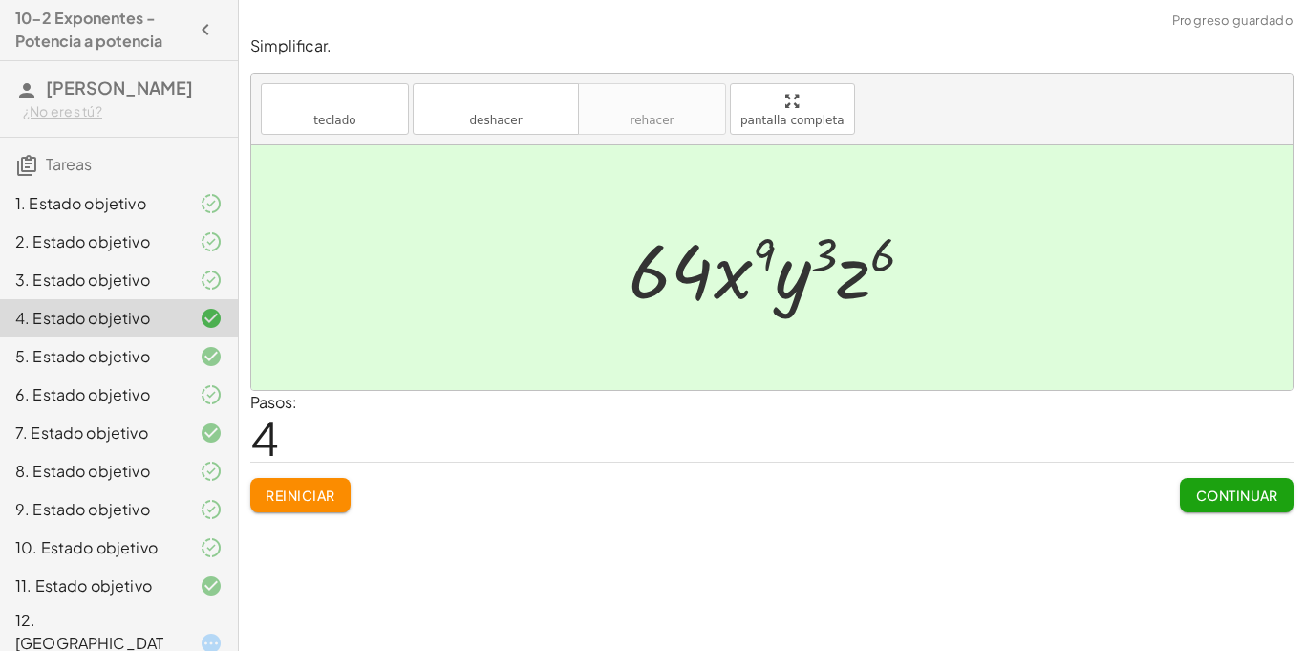
click at [216, 288] on icon at bounding box center [211, 279] width 23 height 23
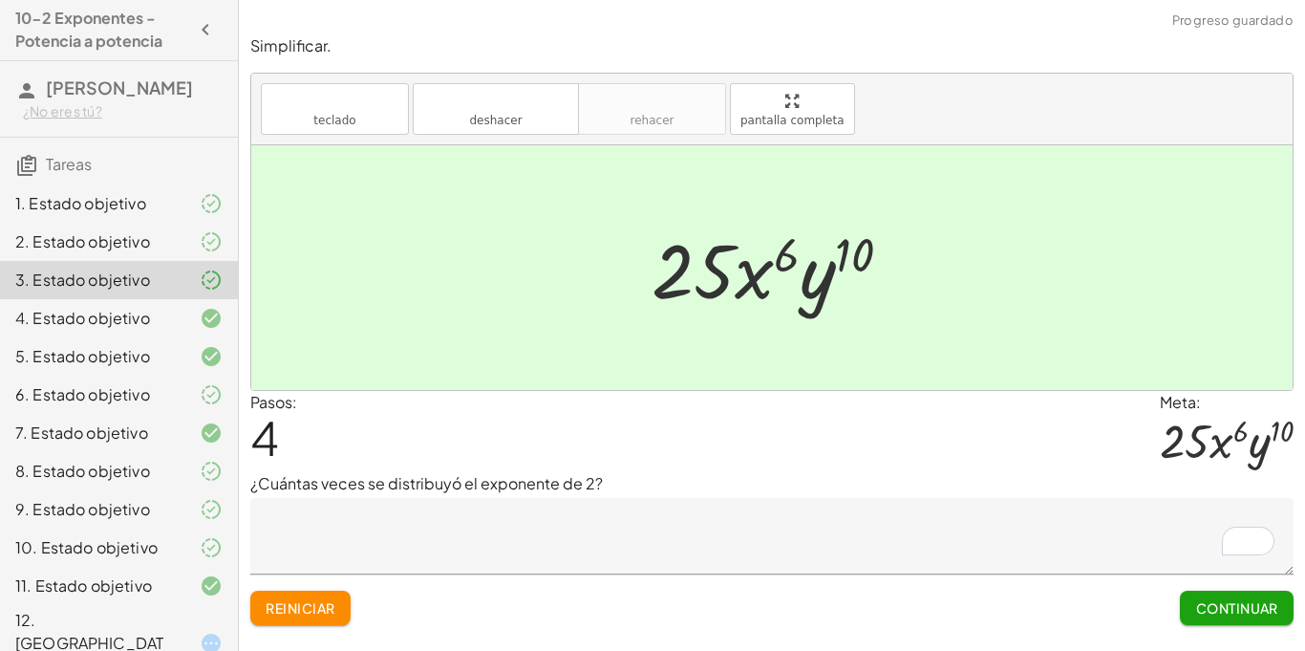
click at [91, 312] on font "4. Estado objetivo" at bounding box center [82, 318] width 135 height 20
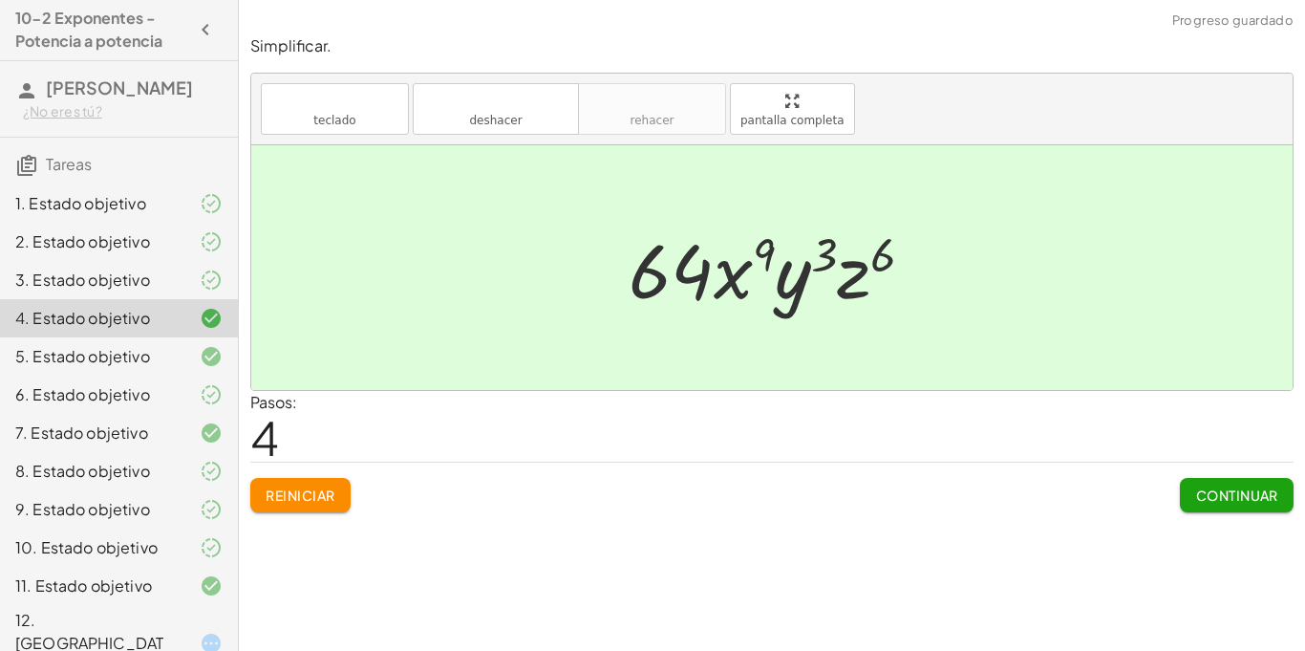
click at [94, 324] on font "4. Estado objetivo" at bounding box center [82, 318] width 135 height 20
click at [96, 375] on div "4. Estado objetivo" at bounding box center [119, 394] width 238 height 38
click at [109, 352] on font "5. Estado objetivo" at bounding box center [82, 356] width 135 height 20
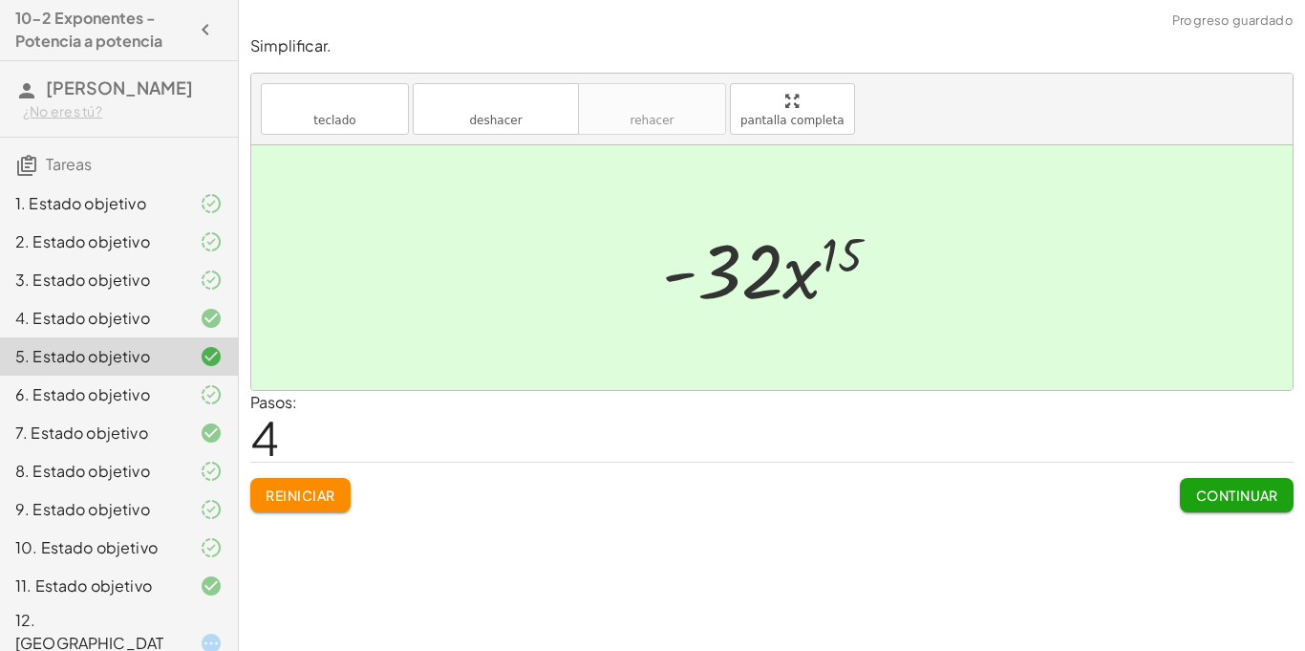
click at [116, 384] on font "6. Estado objetivo" at bounding box center [82, 394] width 135 height 20
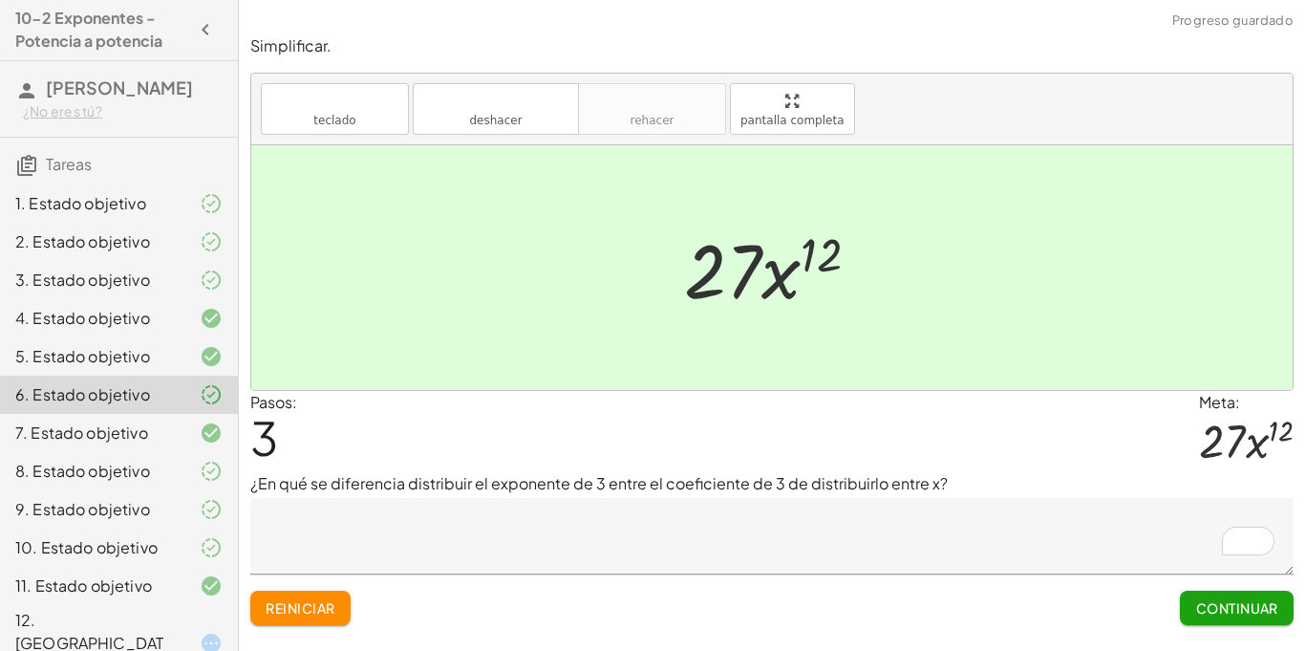
click at [137, 490] on div "7. Estado objetivo" at bounding box center [119, 509] width 238 height 38
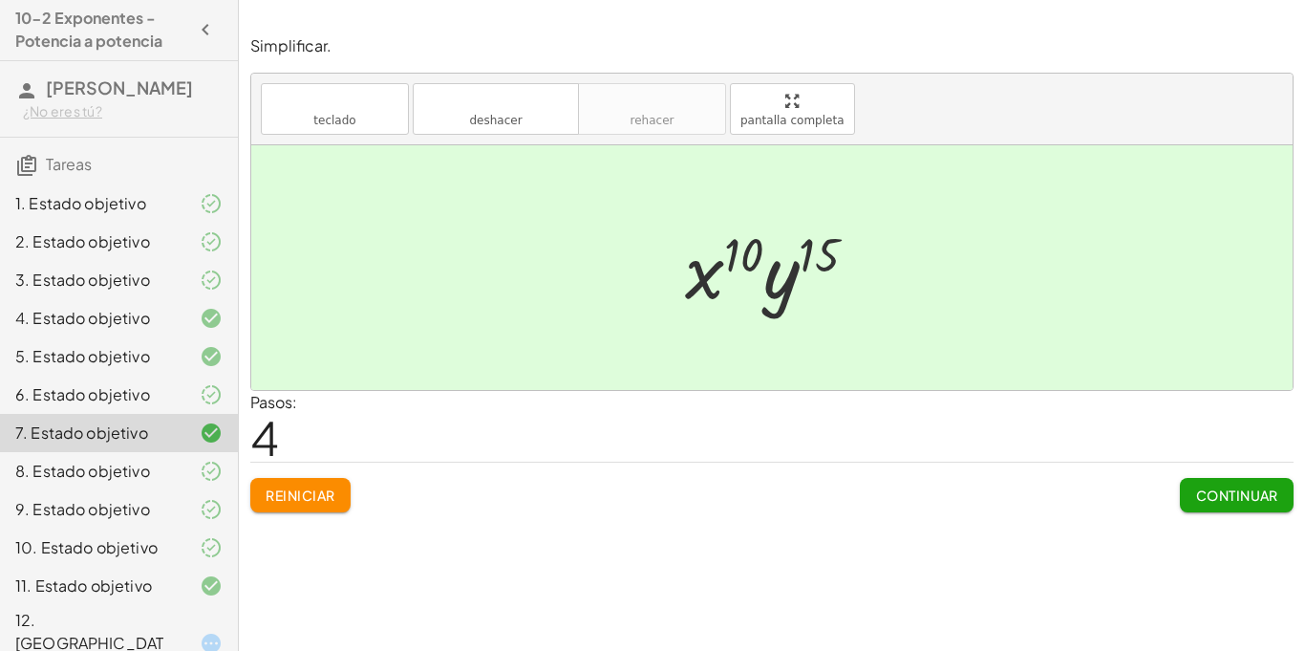
click at [171, 461] on div at bounding box center [195, 470] width 53 height 23
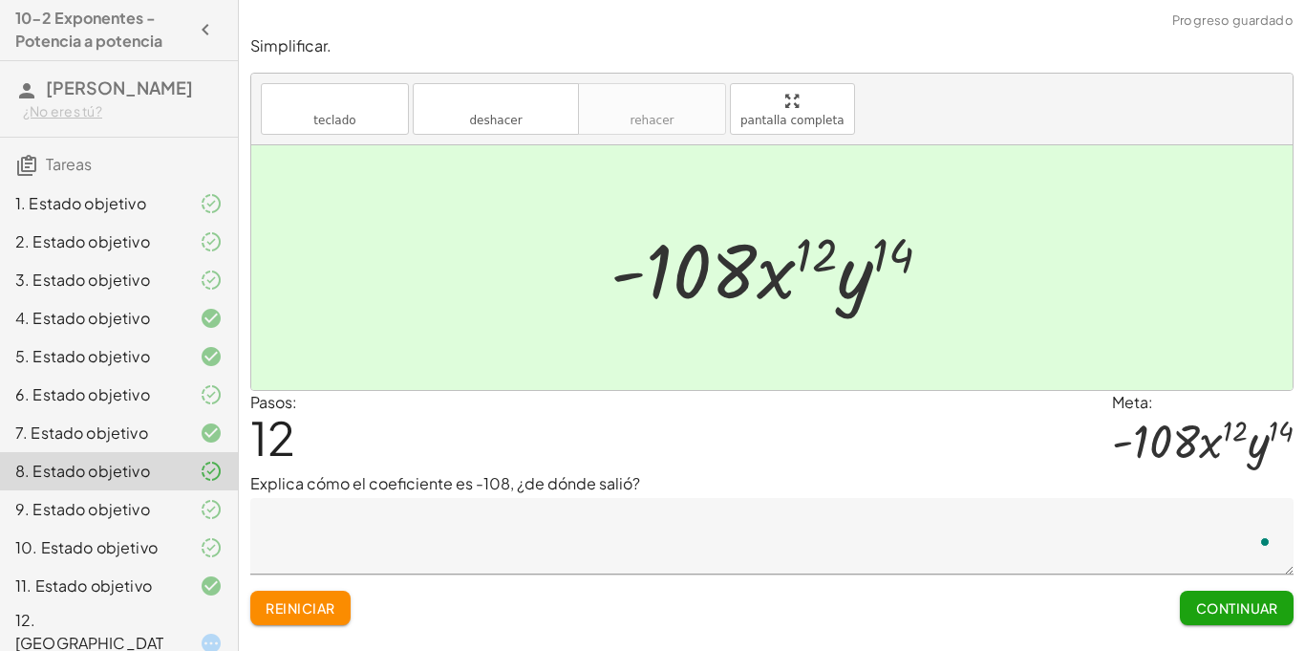
click at [144, 613] on div "12. [GEOGRAPHIC_DATA]" at bounding box center [92, 642] width 154 height 69
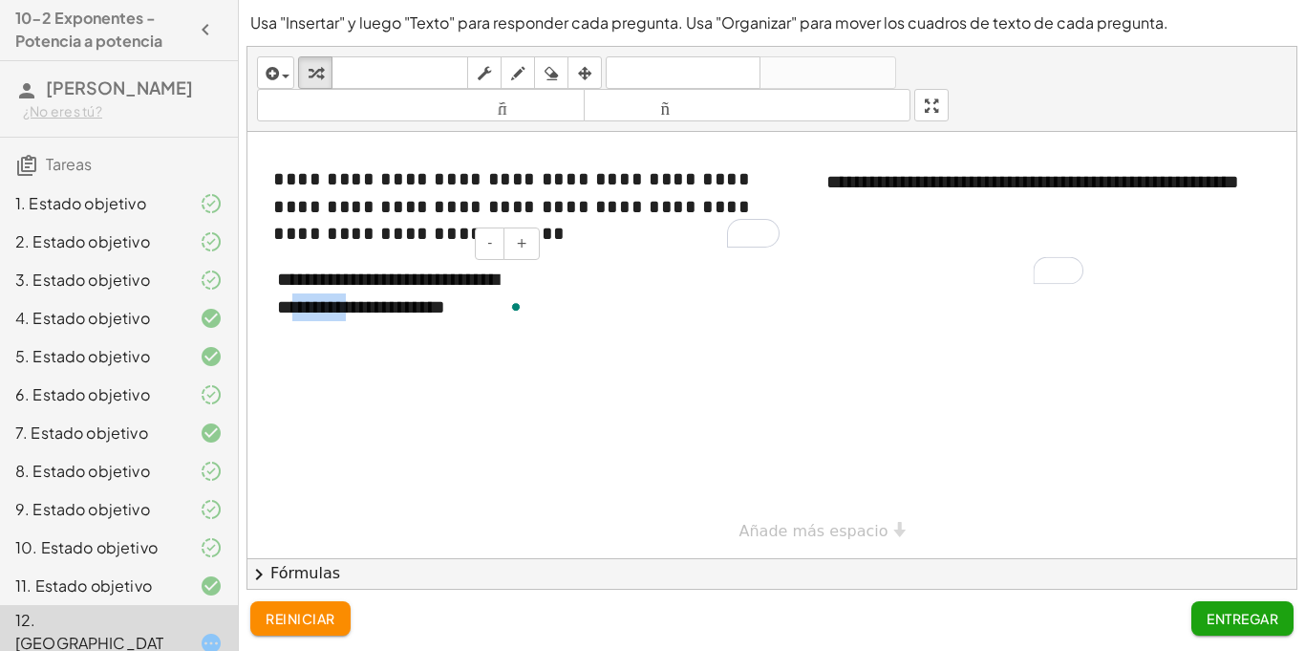
drag, startPoint x: 382, startPoint y: 311, endPoint x: 304, endPoint y: 318, distance: 78.6
click at [304, 318] on div "**********" at bounding box center [401, 292] width 287 height 93
click at [485, 305] on div "**********" at bounding box center [401, 292] width 287 height 93
click at [1114, 328] on div at bounding box center [795, 345] width 1096 height 426
click at [1109, 280] on div at bounding box center [795, 345] width 1096 height 426
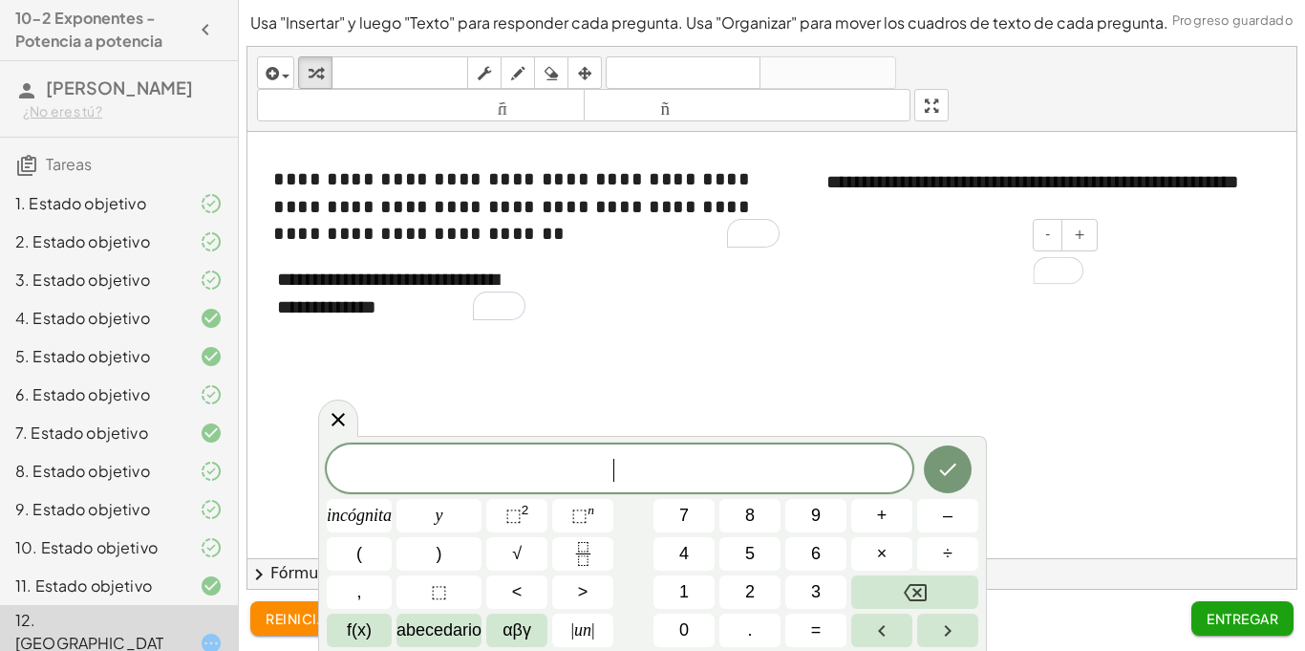
click at [995, 260] on div "Para enriquecer las interacciones del lector de pantalla, active la Accesibilid…" at bounding box center [959, 271] width 287 height 66
click at [74, 209] on font "1. Estado objetivo" at bounding box center [80, 203] width 131 height 20
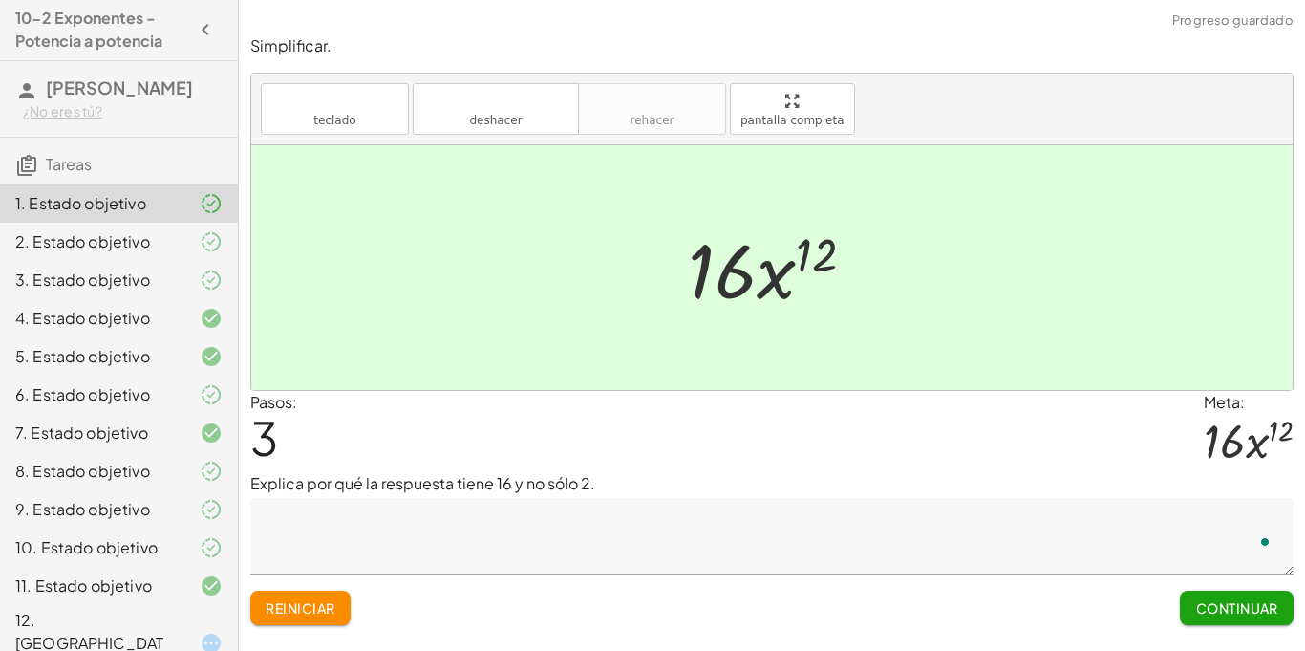
click at [334, 615] on font "Reiniciar" at bounding box center [300, 607] width 69 height 17
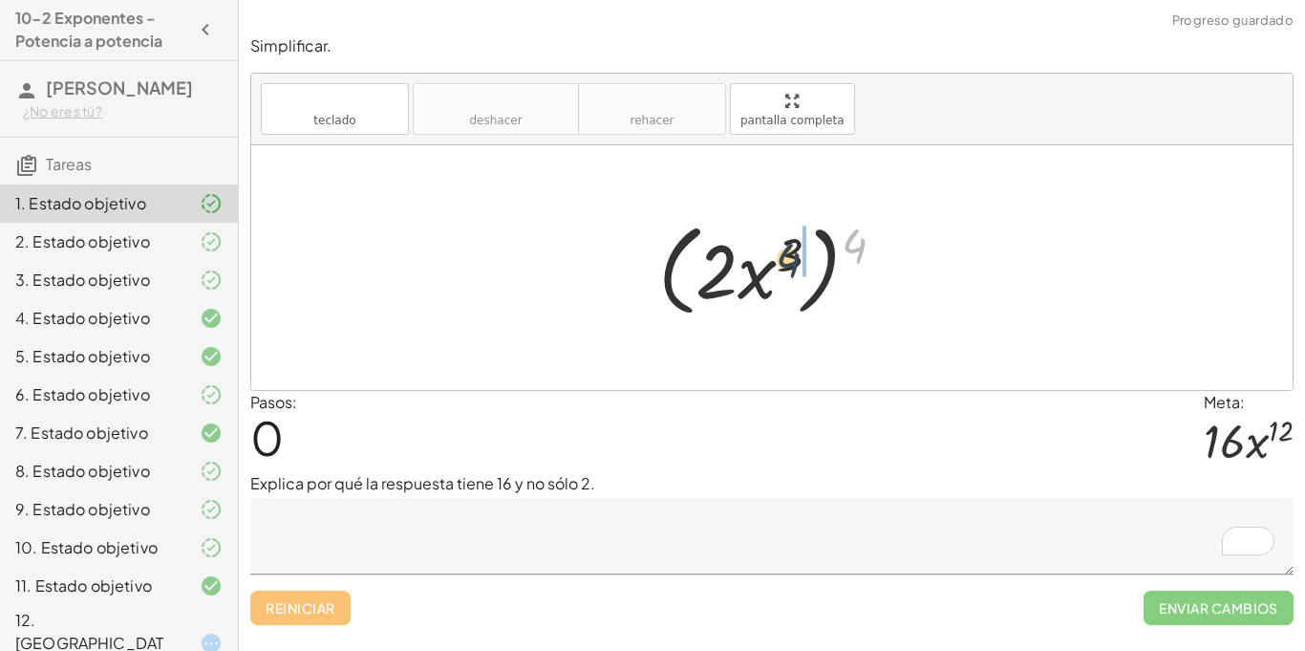
drag, startPoint x: 846, startPoint y: 252, endPoint x: 769, endPoint y: 269, distance: 79.3
click at [769, 269] on div at bounding box center [779, 268] width 261 height 110
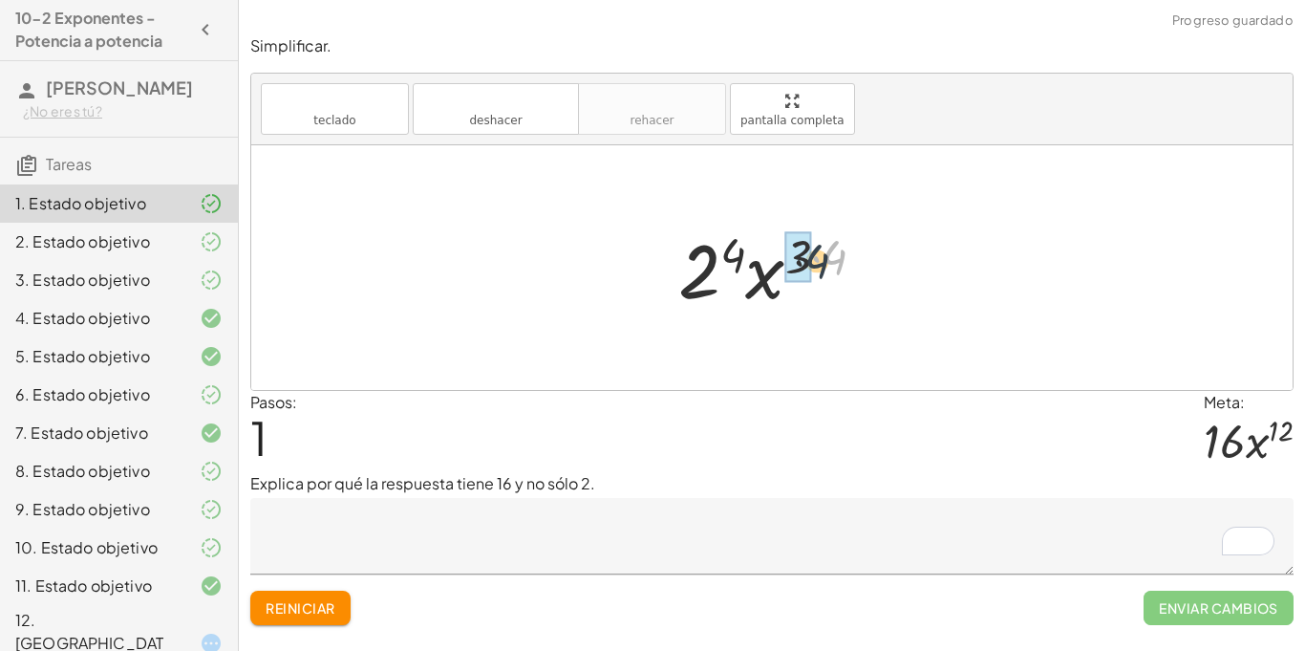
drag, startPoint x: 850, startPoint y: 244, endPoint x: 819, endPoint y: 252, distance: 32.7
click at [819, 252] on div at bounding box center [780, 268] width 222 height 98
drag, startPoint x: 749, startPoint y: 251, endPoint x: 736, endPoint y: 255, distance: 13.9
click at [736, 255] on div at bounding box center [779, 268] width 200 height 98
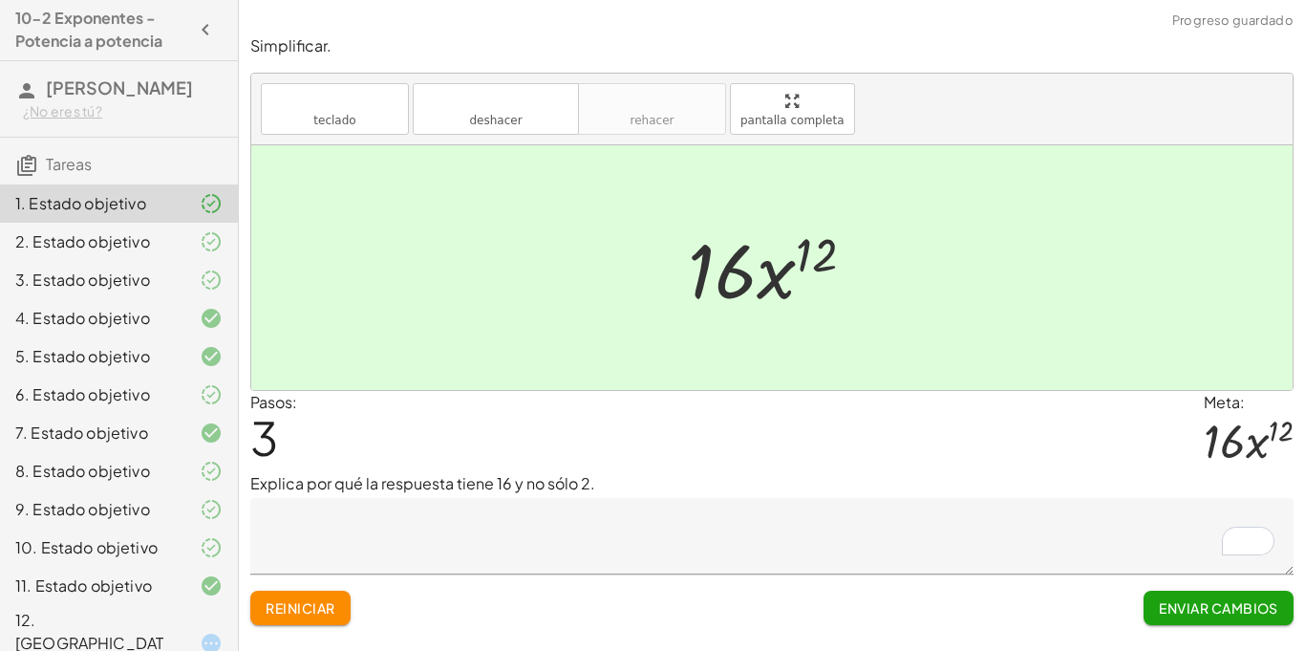
click at [1181, 610] on font "Enviar cambios" at bounding box center [1218, 607] width 119 height 17
click at [64, 609] on div "12. [GEOGRAPHIC_DATA]" at bounding box center [119, 643] width 238 height 76
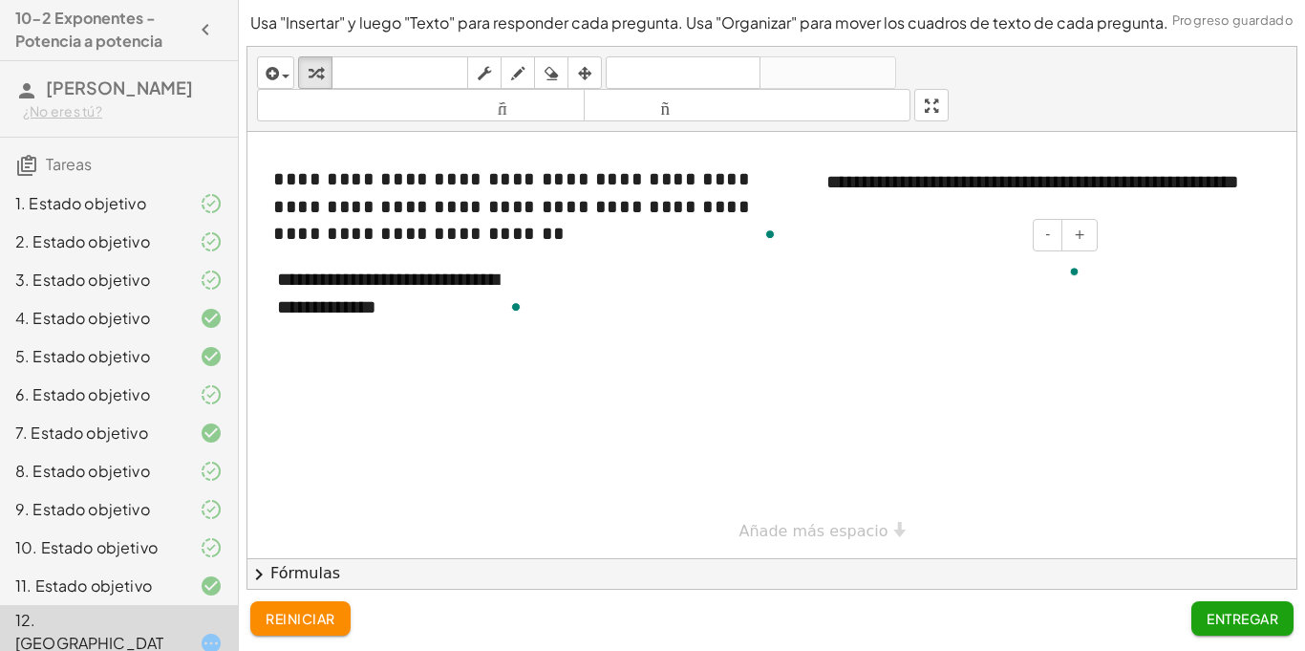
click at [937, 242] on div "- +" at bounding box center [954, 235] width 287 height 32
click at [937, 253] on div "Para enriquecer las interacciones del lector de pantalla, active la Accesibilid…" at bounding box center [959, 271] width 287 height 66
click at [1225, 626] on font "Entregar" at bounding box center [1242, 617] width 72 height 17
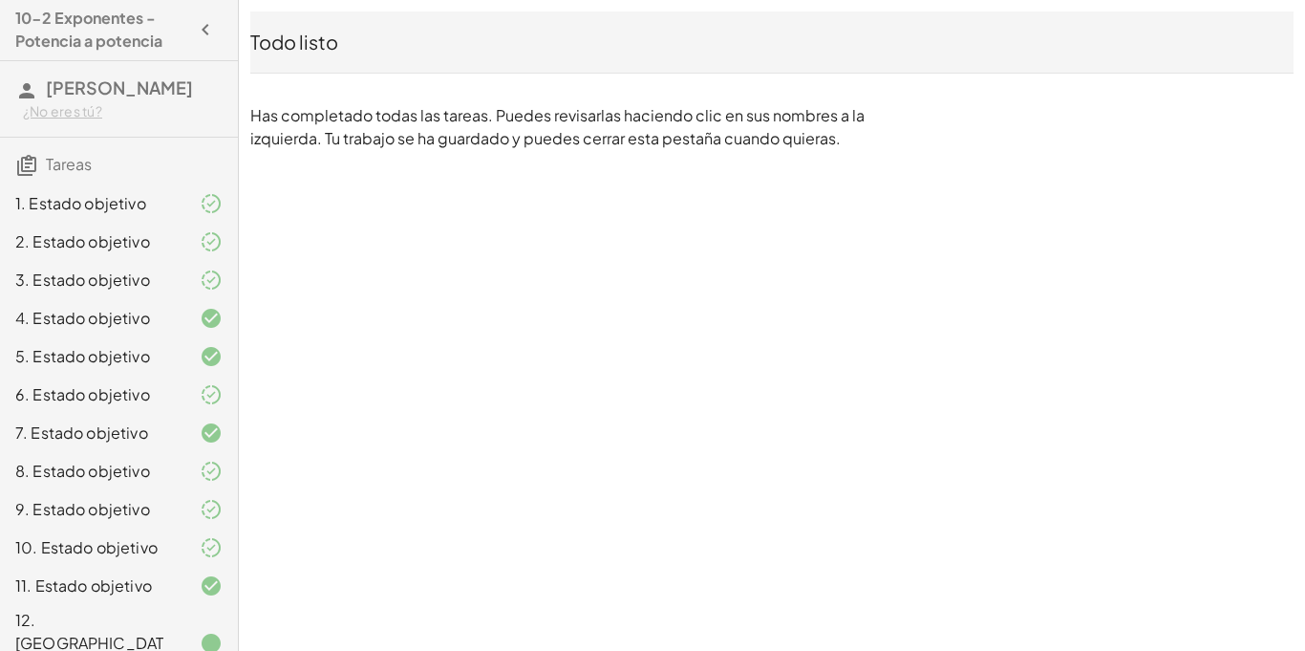
click at [205, 32] on icon "button" at bounding box center [205, 29] width 23 height 23
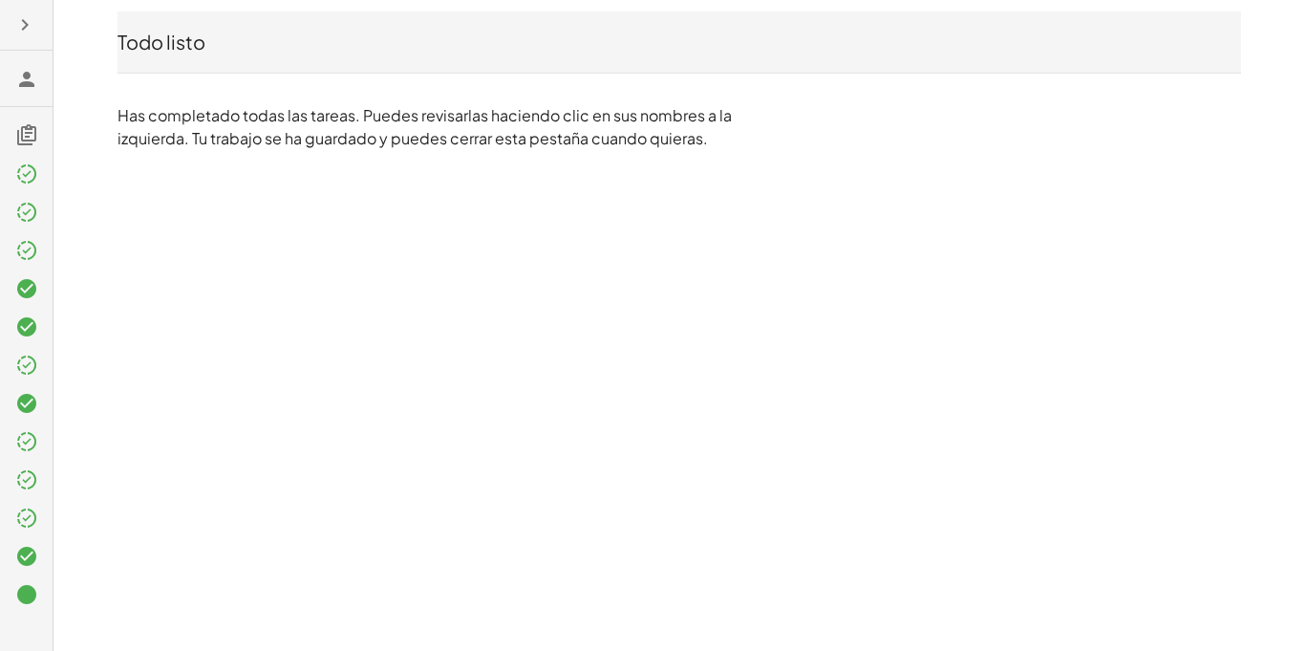
scroll to position [0, 0]
